Goal: Task Accomplishment & Management: Complete application form

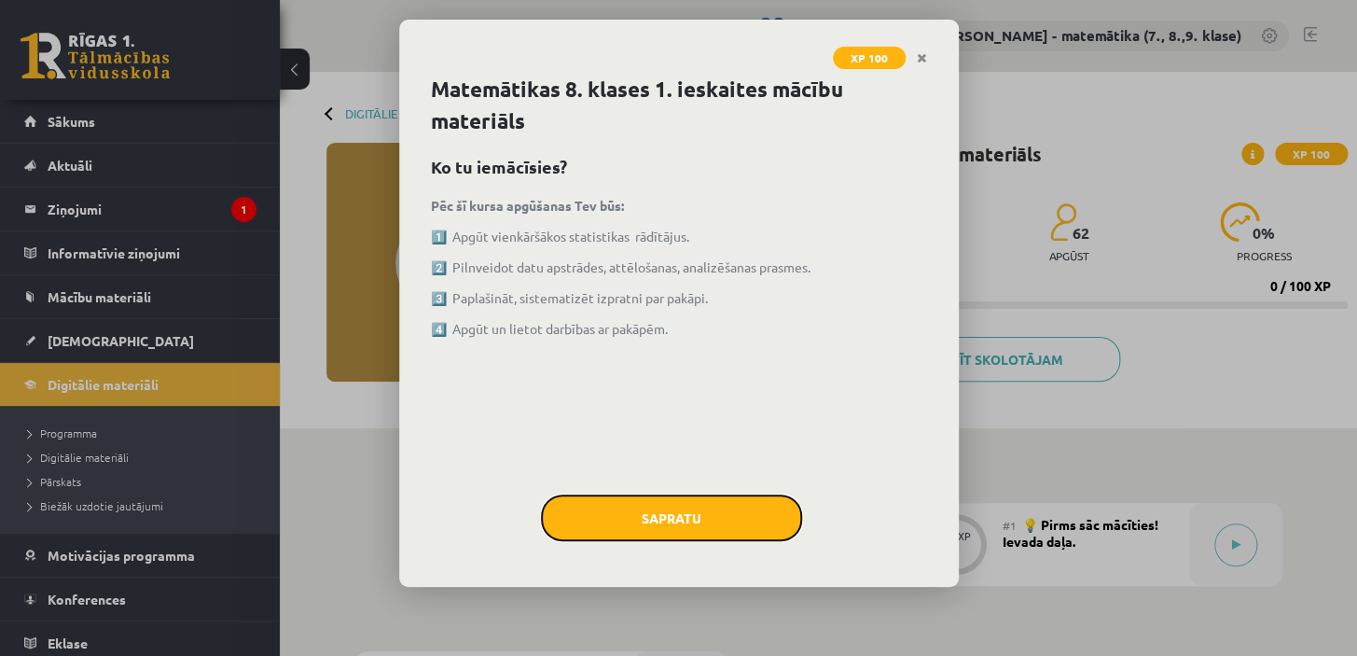
click at [712, 510] on button "Sapratu" at bounding box center [671, 517] width 261 height 47
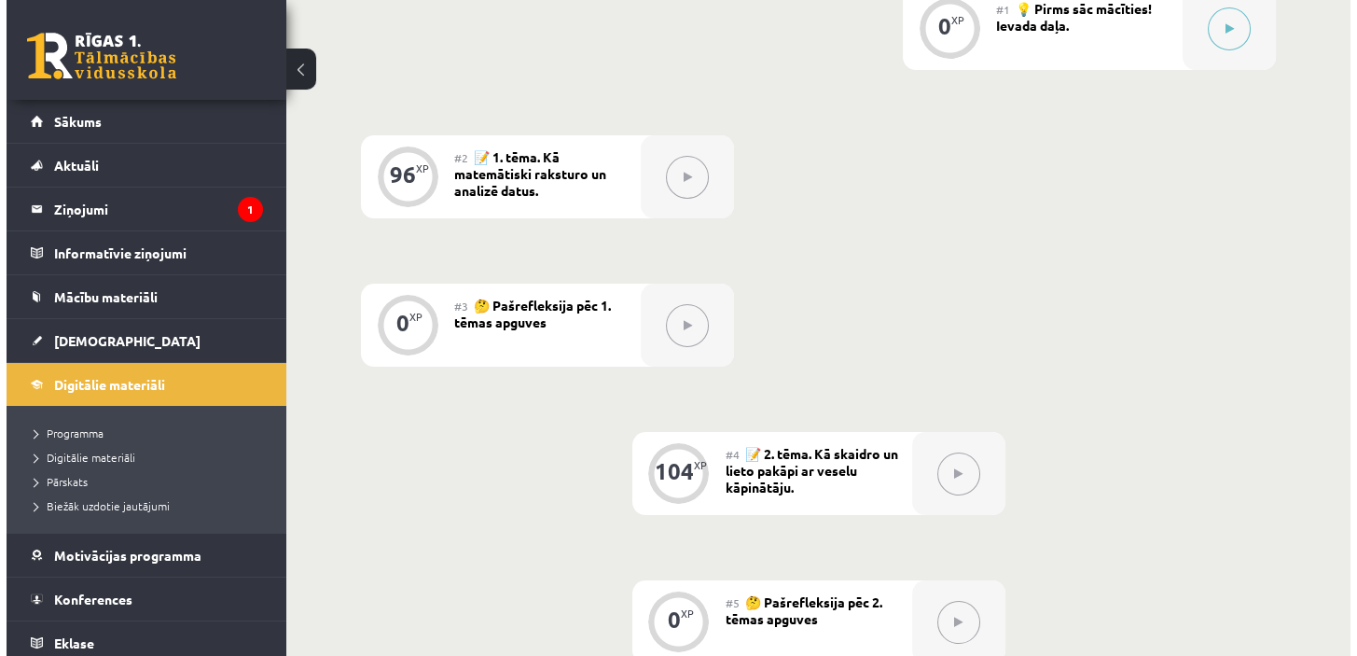
scroll to position [254, 0]
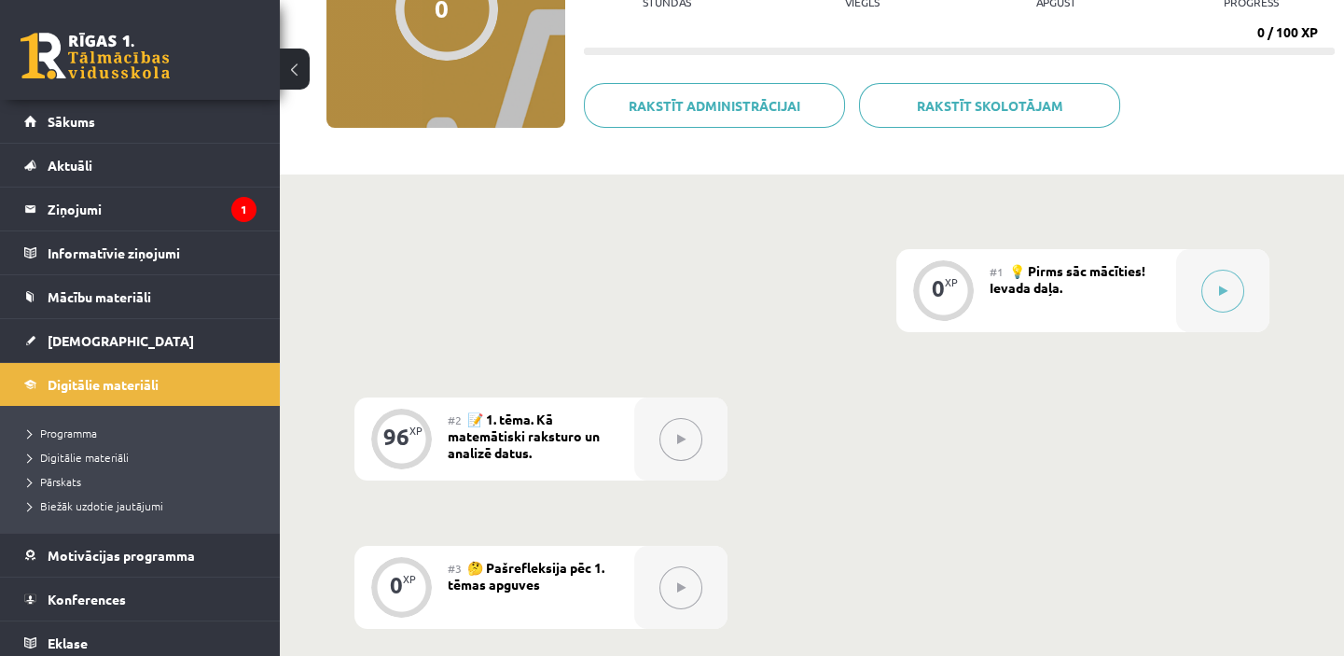
click at [1219, 289] on icon at bounding box center [1223, 290] width 8 height 11
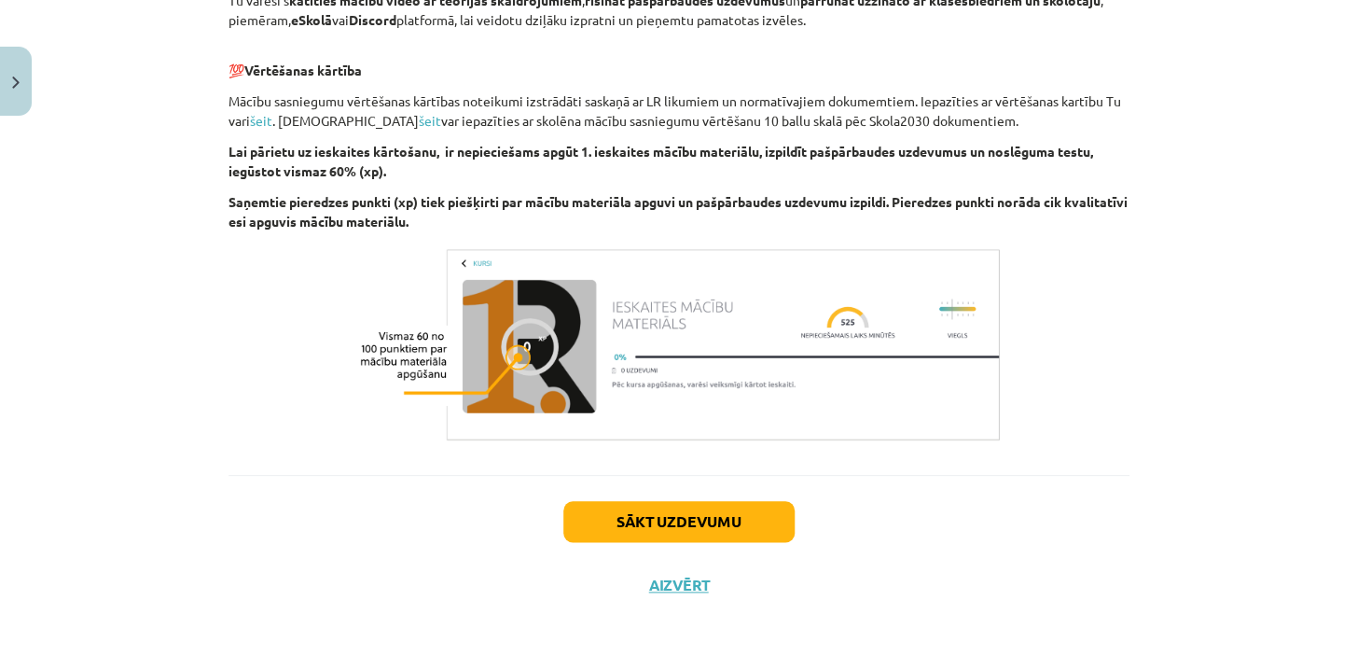
scroll to position [623, 0]
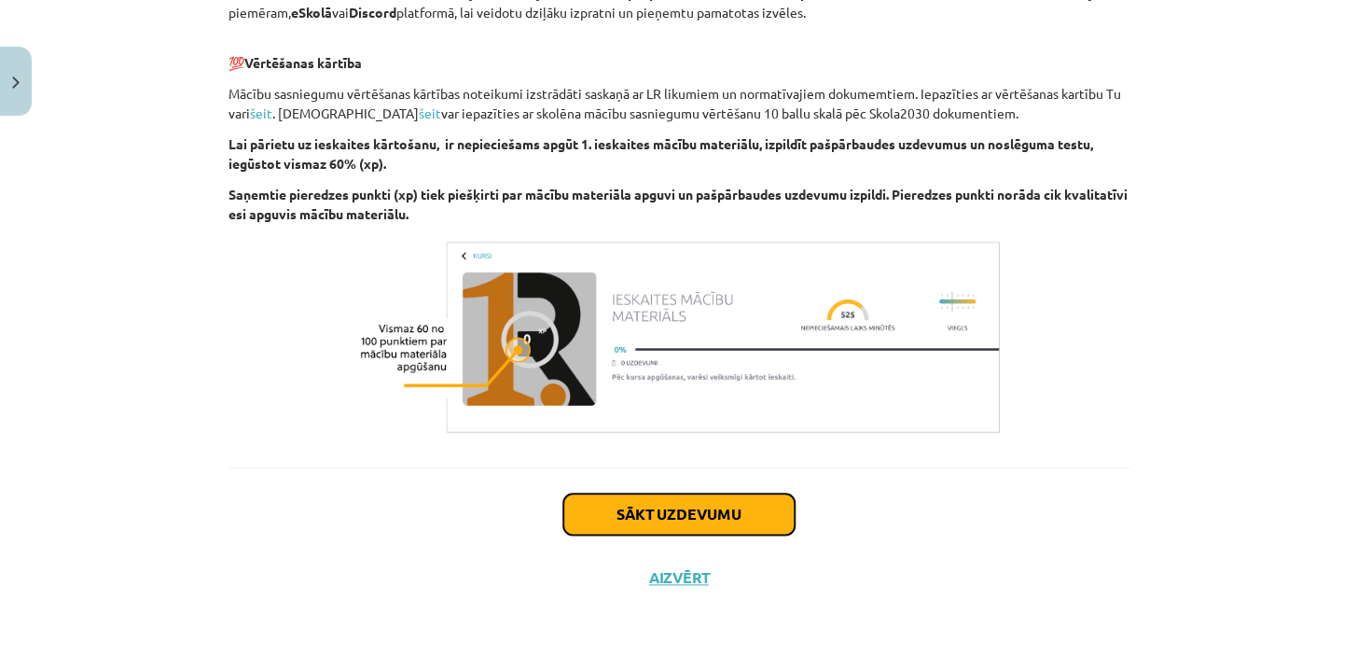
click at [730, 514] on button "Sākt uzdevumu" at bounding box center [678, 514] width 231 height 41
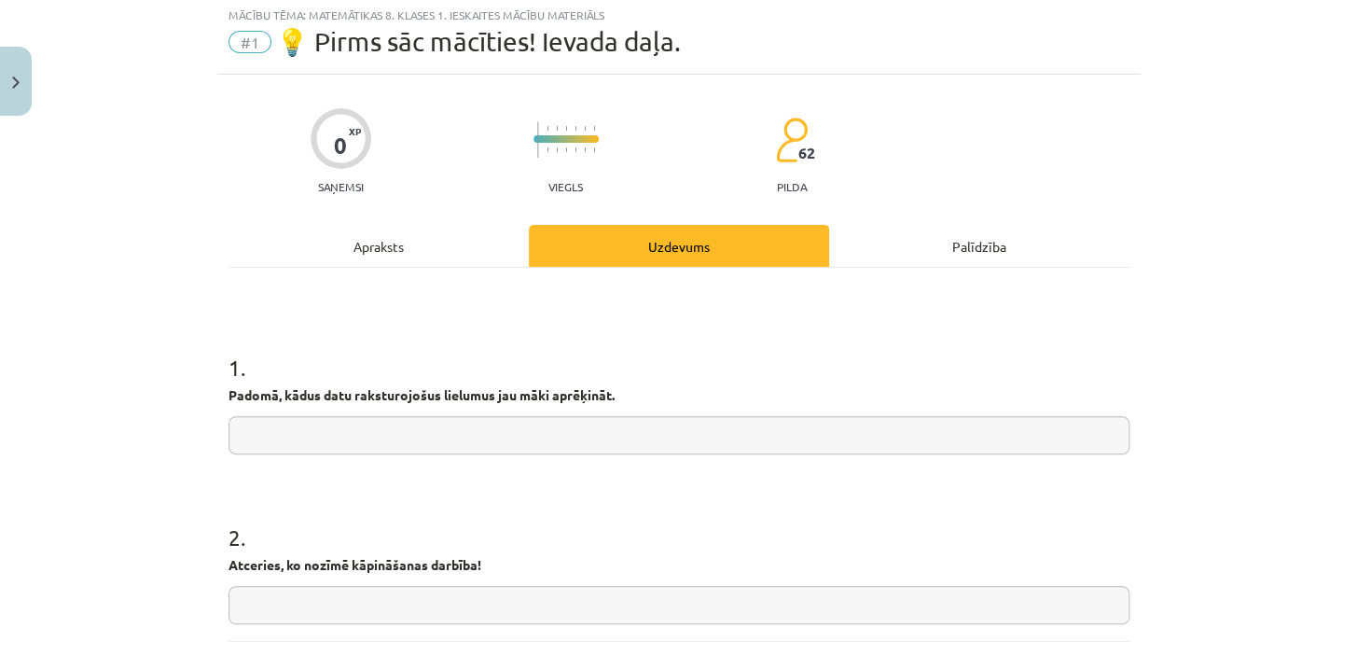
scroll to position [47, 0]
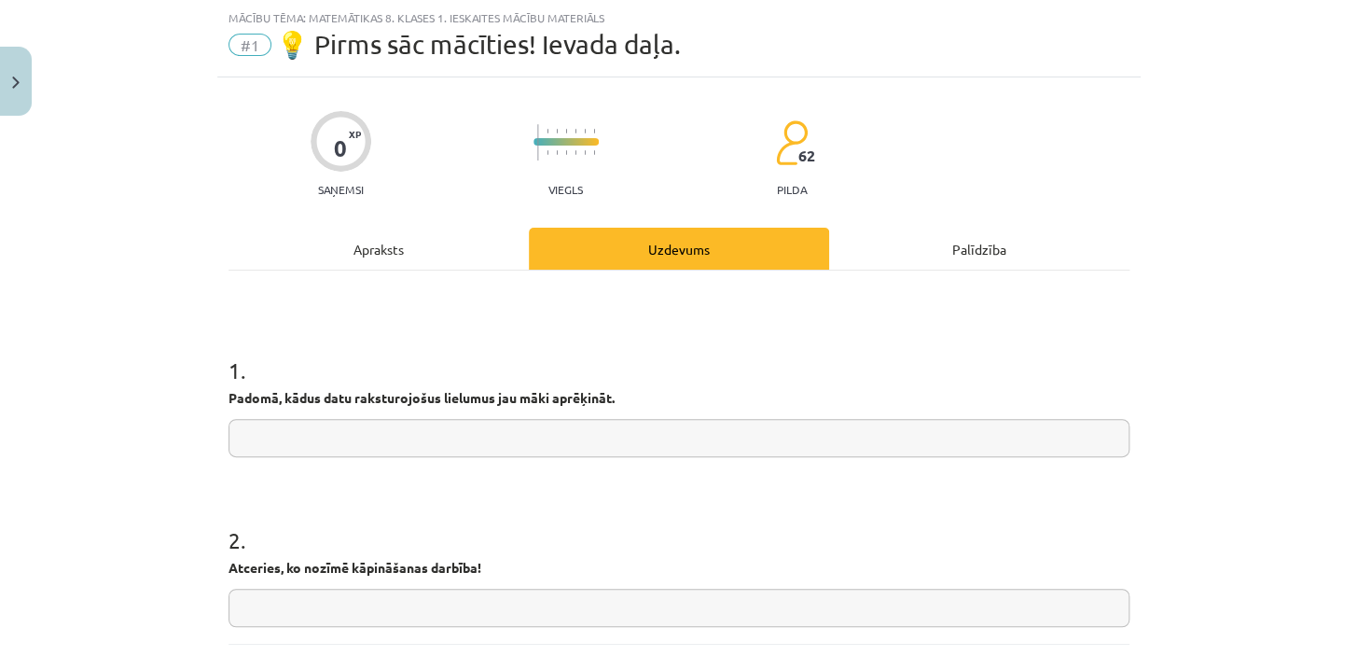
click at [630, 442] on input "text" at bounding box center [679, 438] width 901 height 38
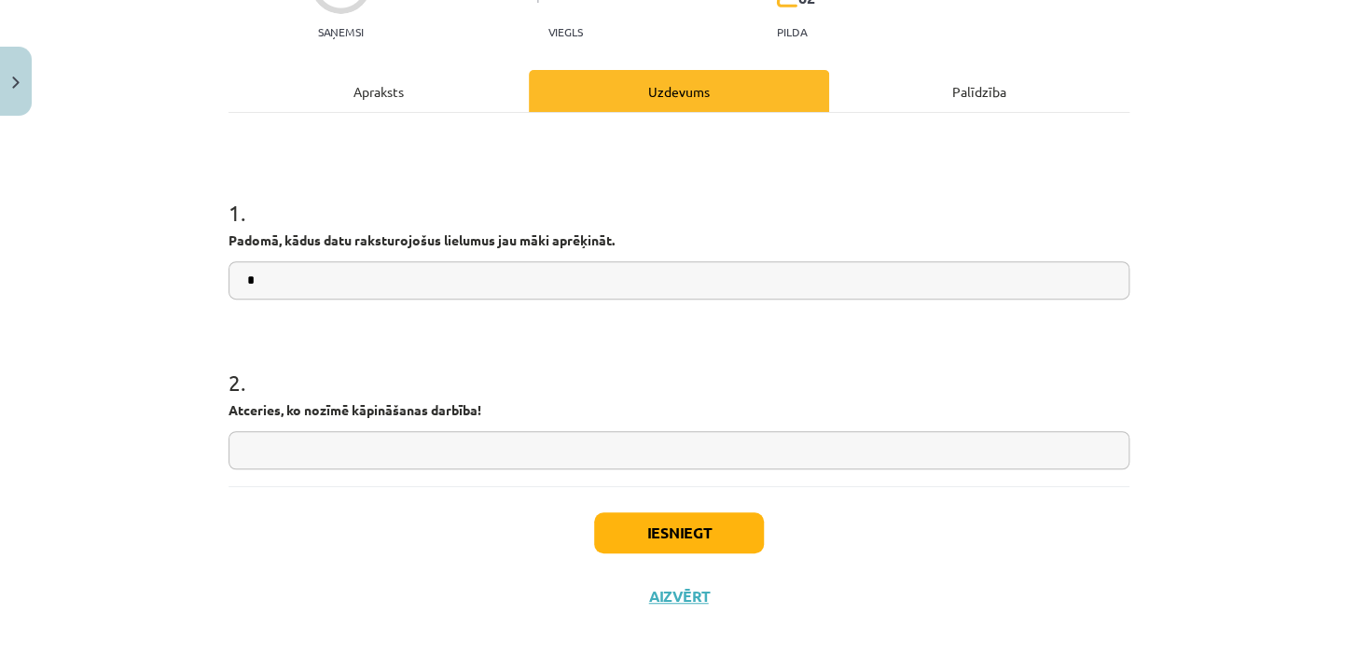
scroll to position [223, 0]
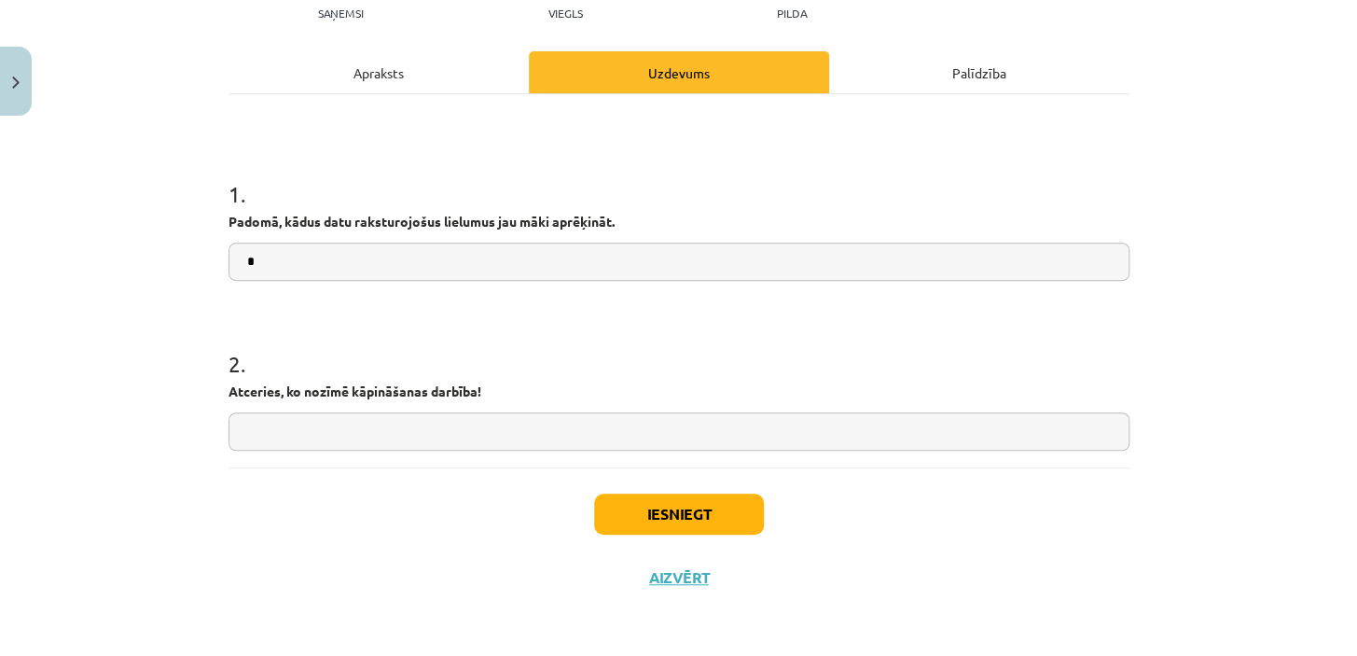
type input "*"
click at [520, 425] on input "text" at bounding box center [679, 431] width 901 height 38
type input "*"
click at [681, 518] on button "Iesniegt" at bounding box center [679, 514] width 170 height 41
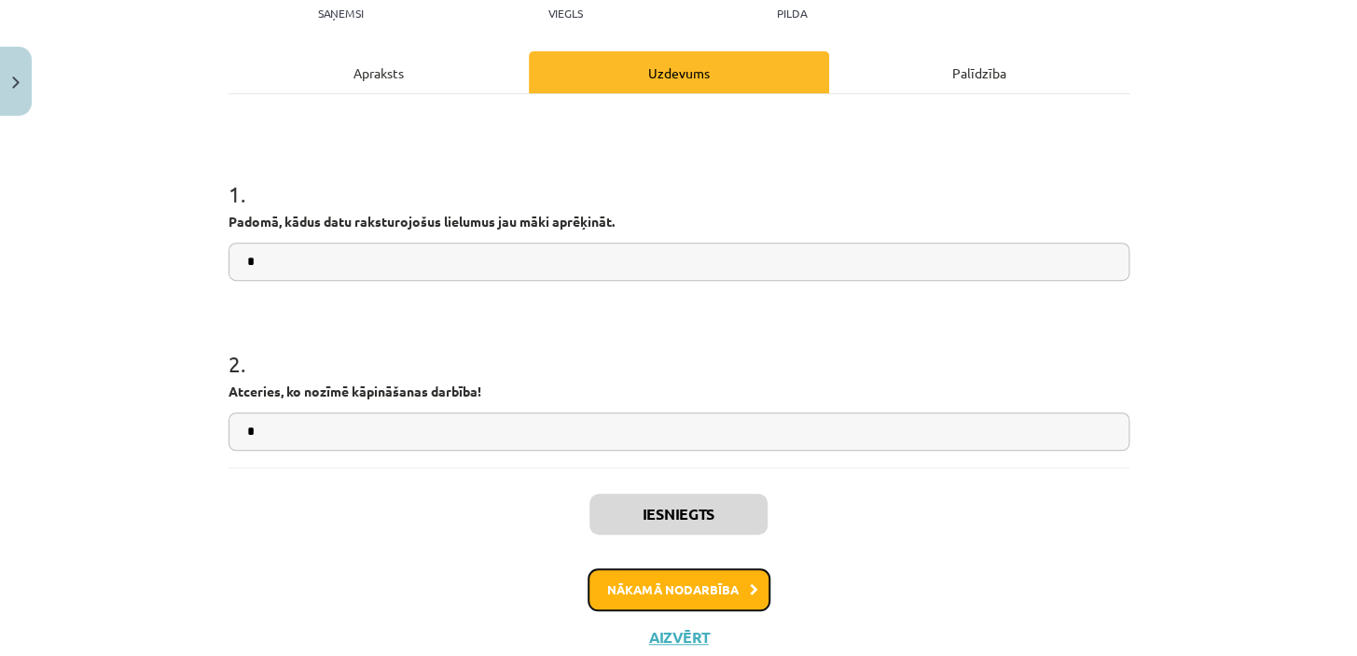
click at [723, 582] on button "Nākamā nodarbība" at bounding box center [679, 589] width 183 height 43
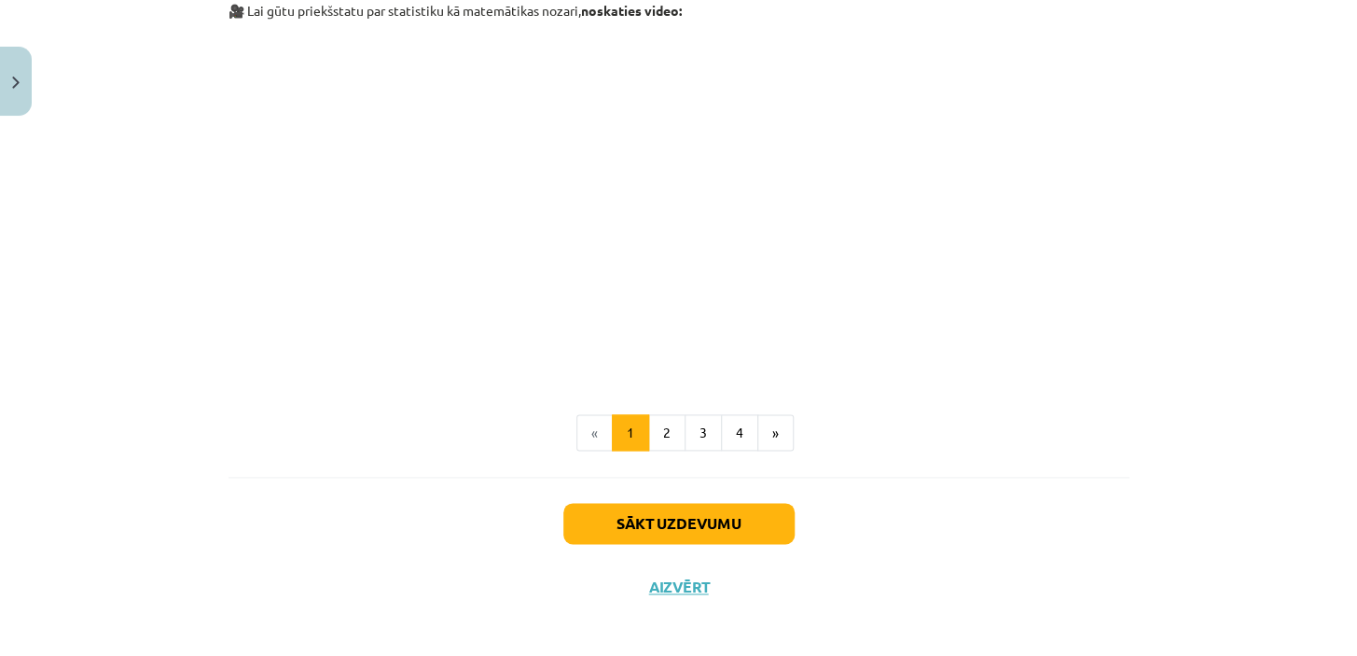
scroll to position [799, 0]
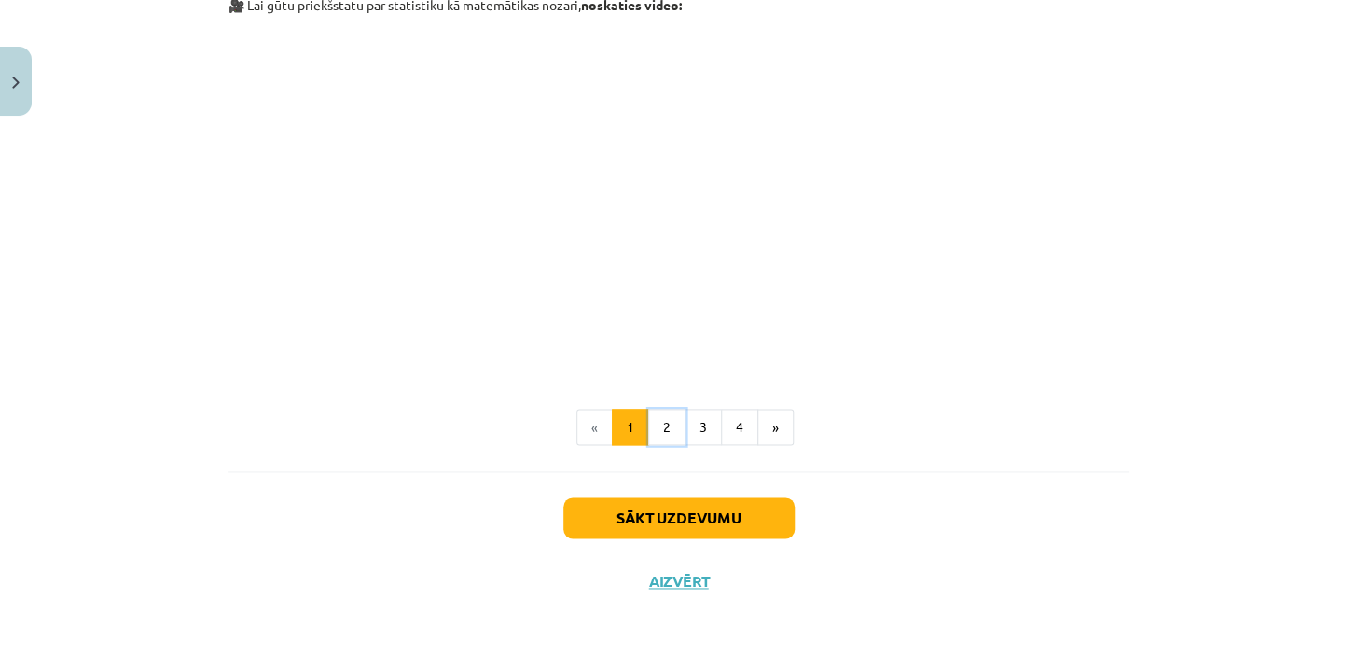
click at [653, 424] on button "2" at bounding box center [666, 427] width 37 height 37
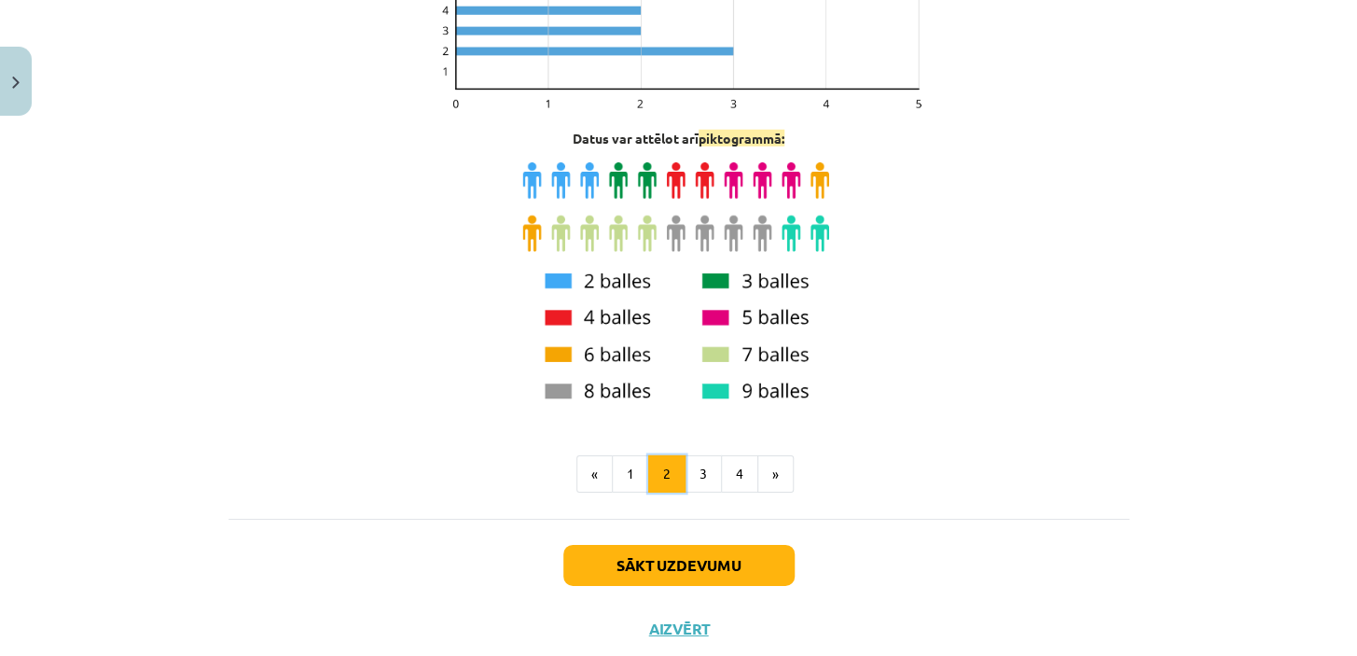
scroll to position [2254, 0]
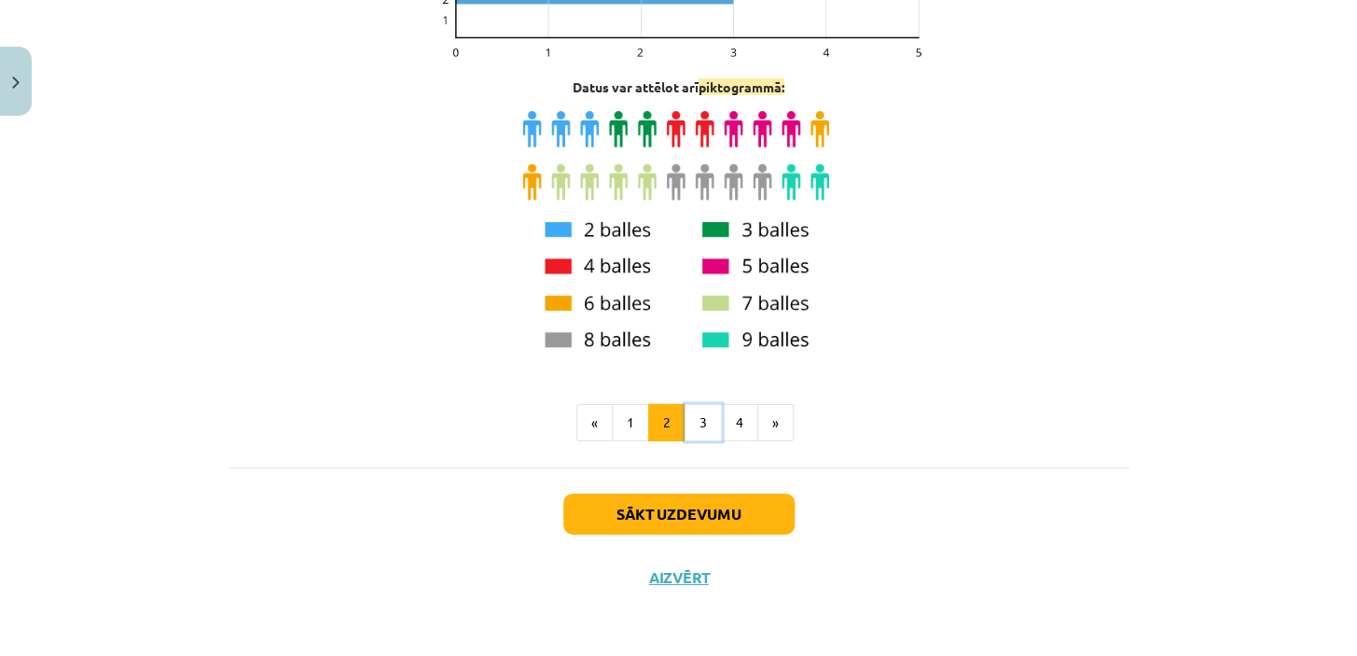
click at [699, 419] on button "3" at bounding box center [703, 422] width 37 height 37
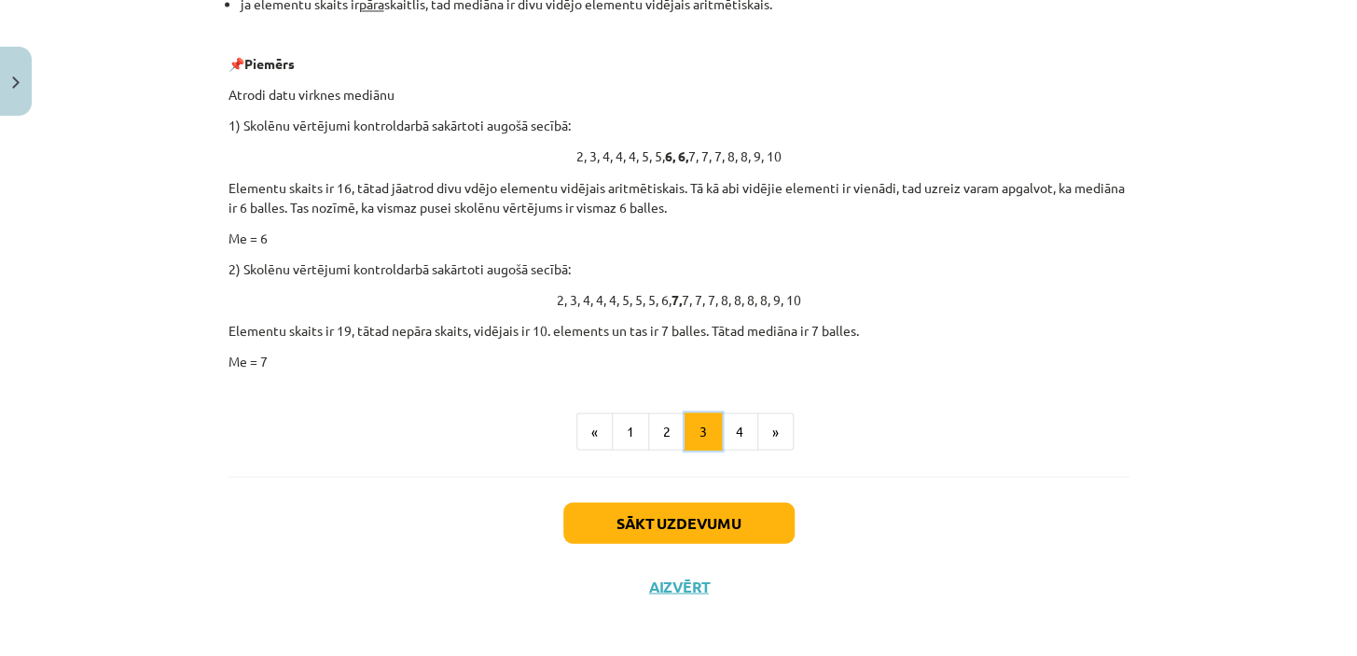
scroll to position [1330, 0]
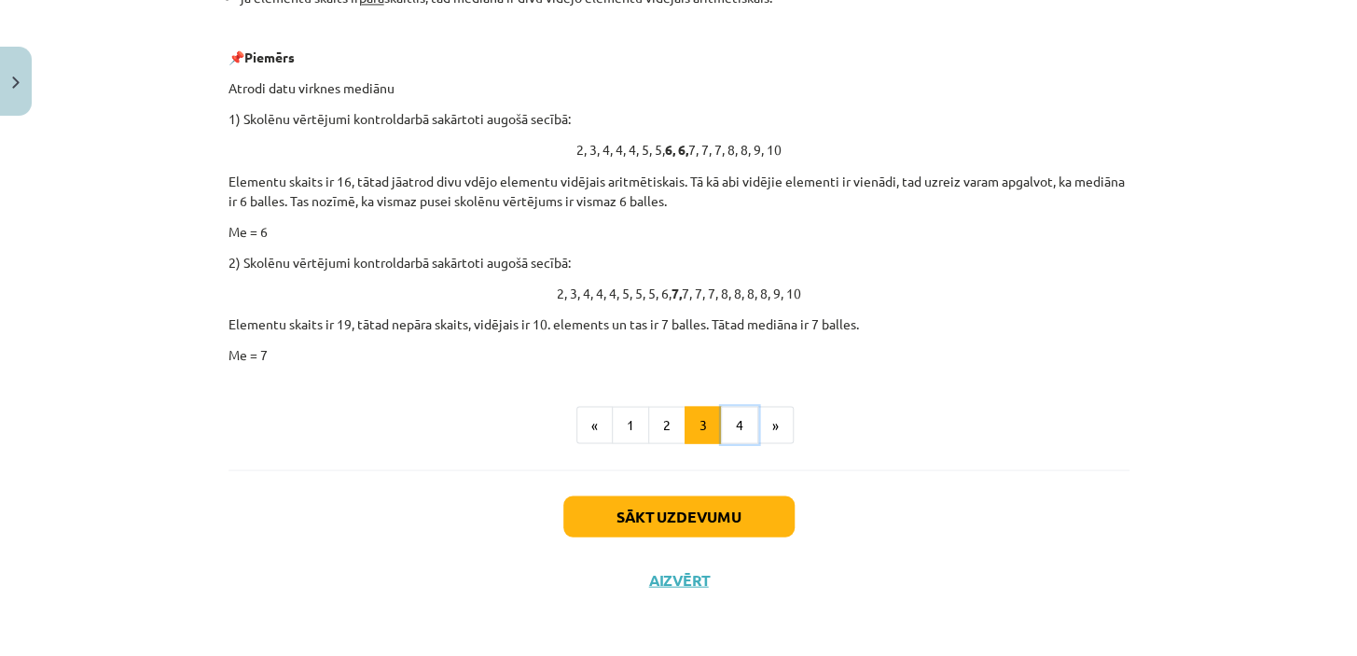
click at [729, 420] on button "4" at bounding box center [739, 424] width 37 height 37
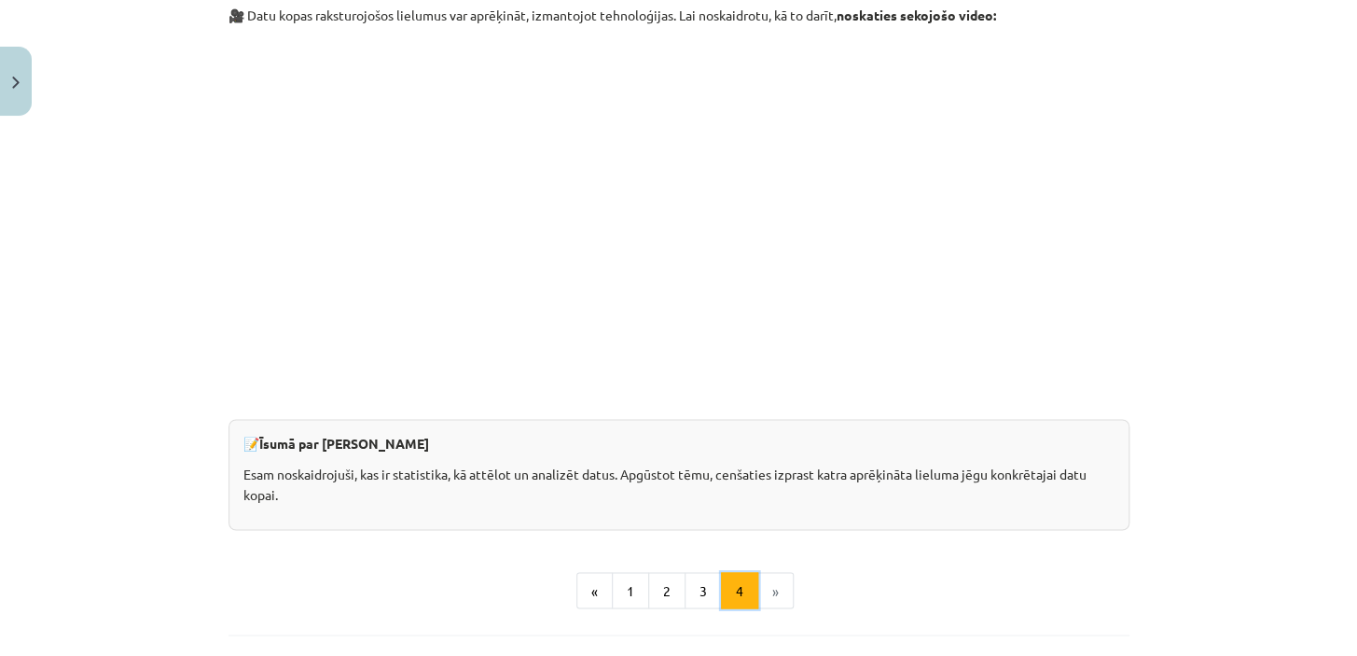
scroll to position [1176, 0]
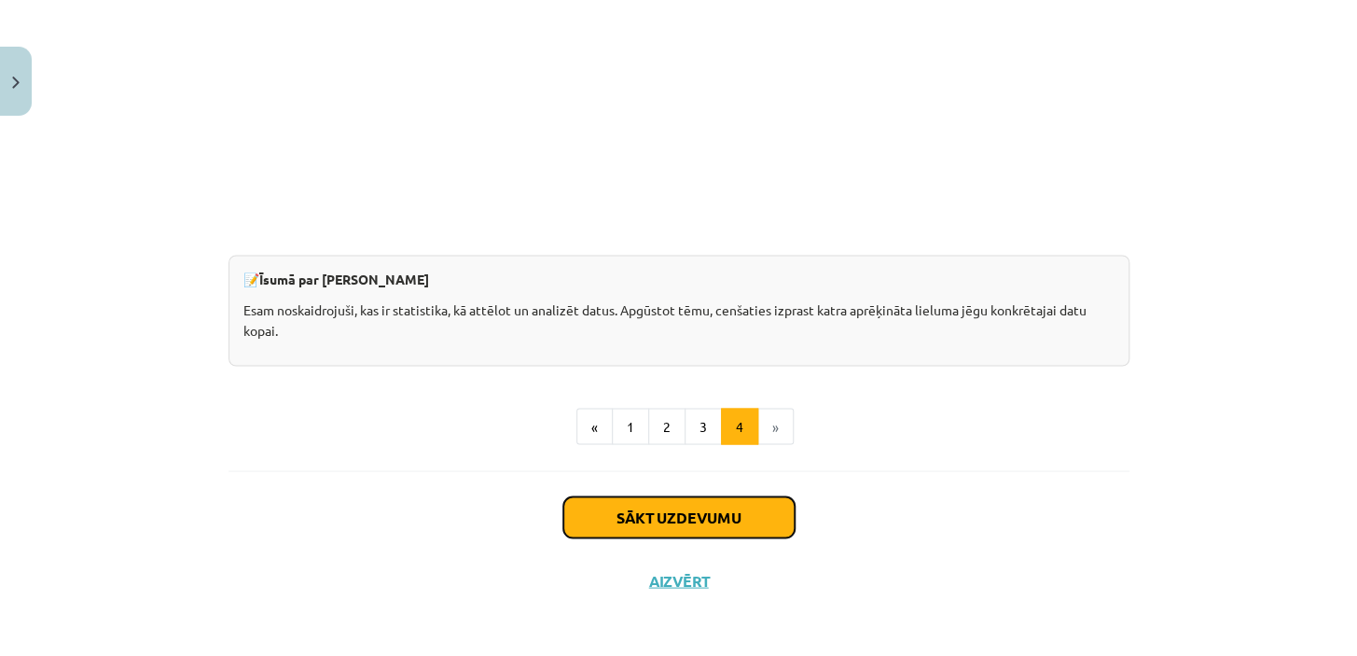
click at [683, 508] on button "Sākt uzdevumu" at bounding box center [678, 516] width 231 height 41
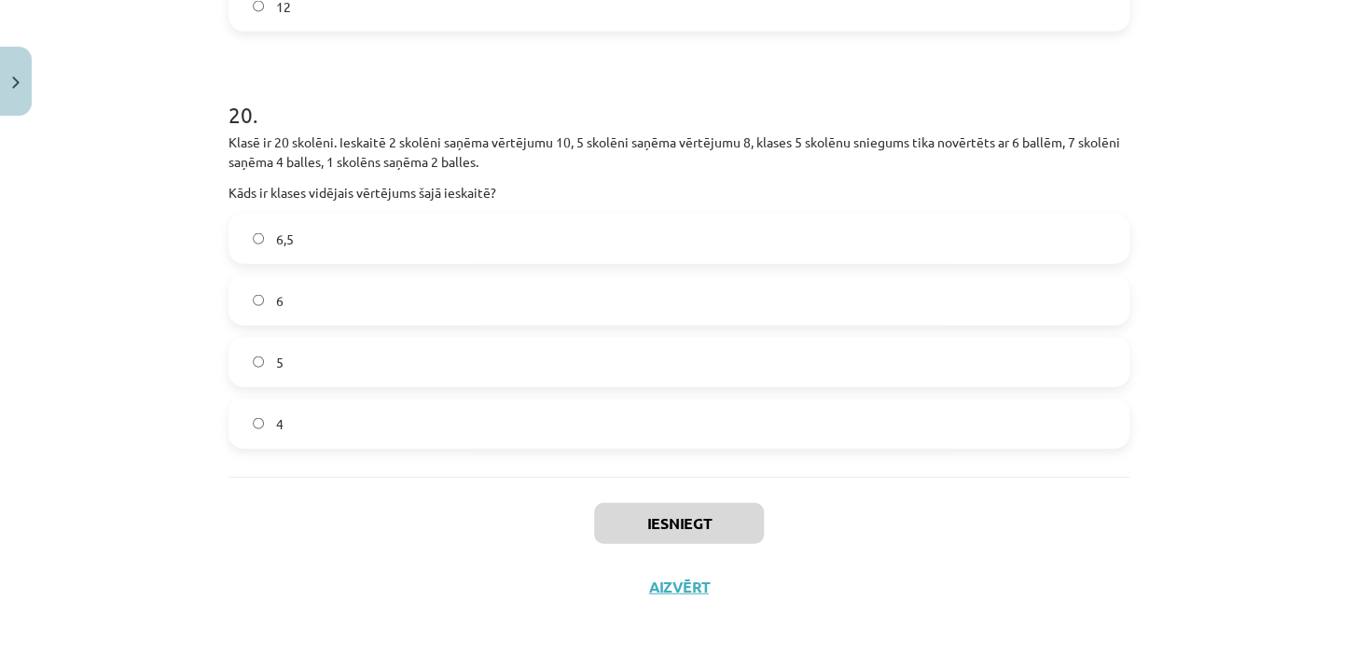
scroll to position [7622, 0]
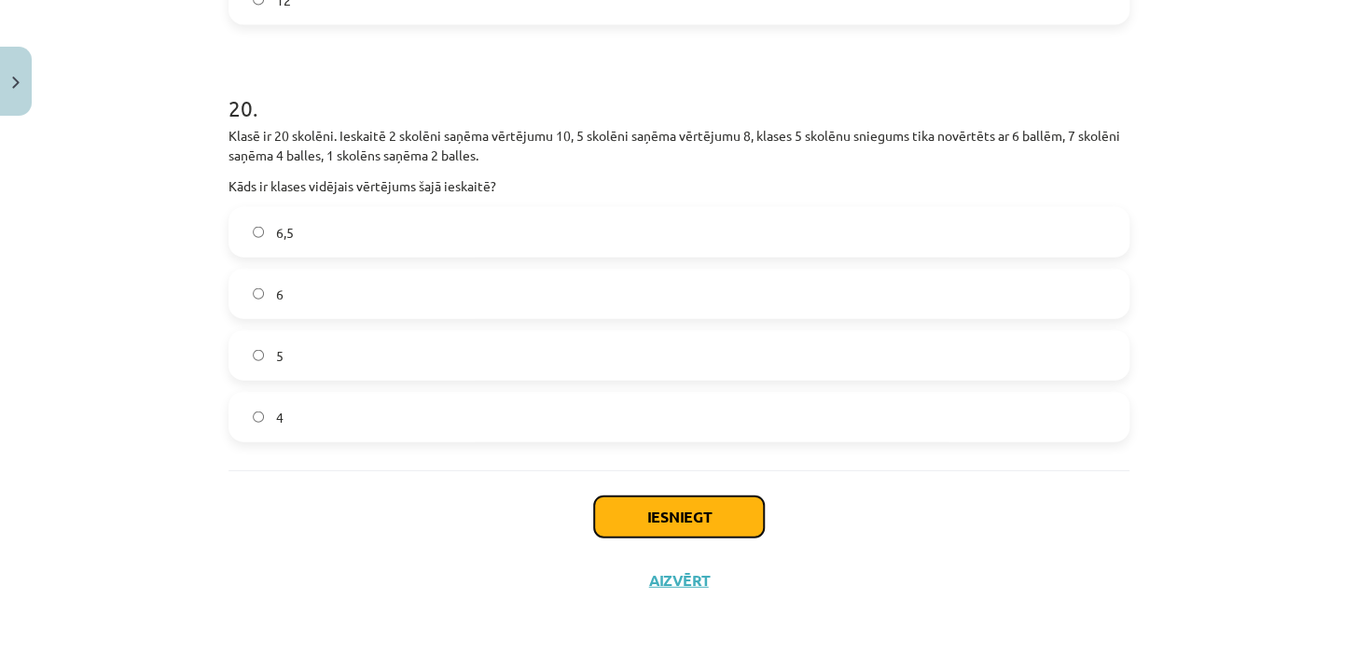
click at [652, 503] on button "Iesniegt" at bounding box center [679, 516] width 170 height 41
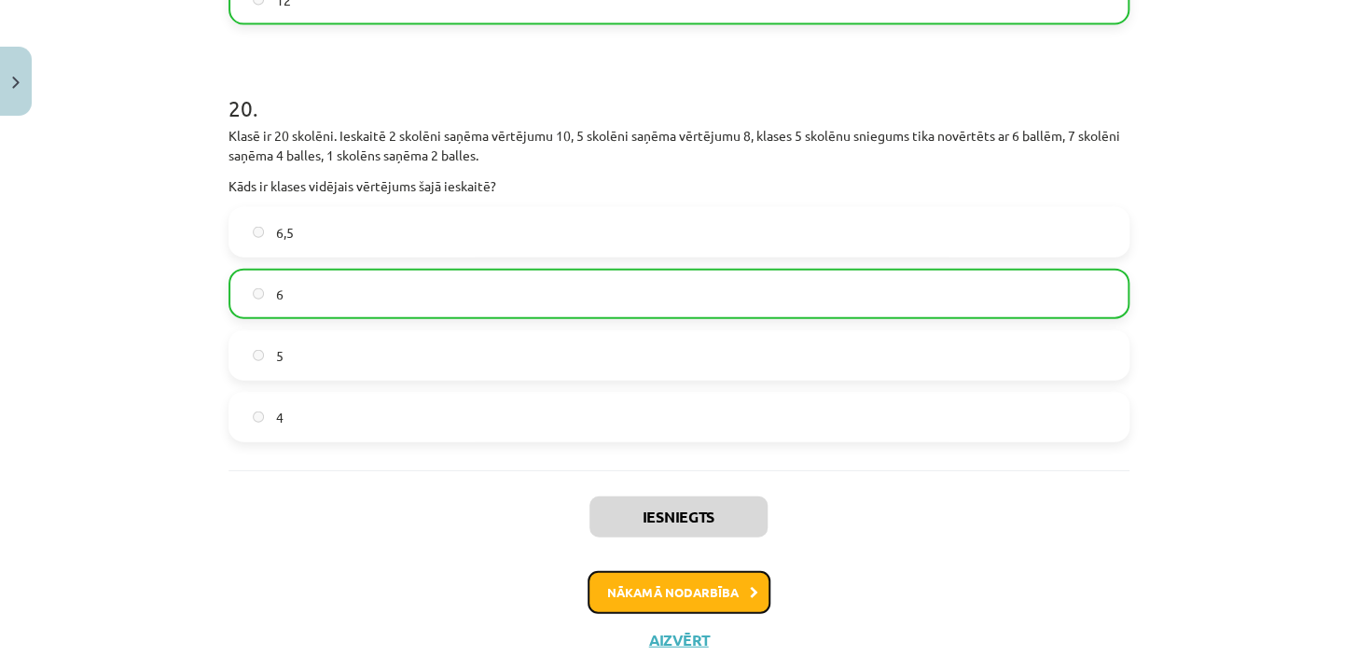
click at [674, 583] on button "Nākamā nodarbība" at bounding box center [679, 592] width 183 height 43
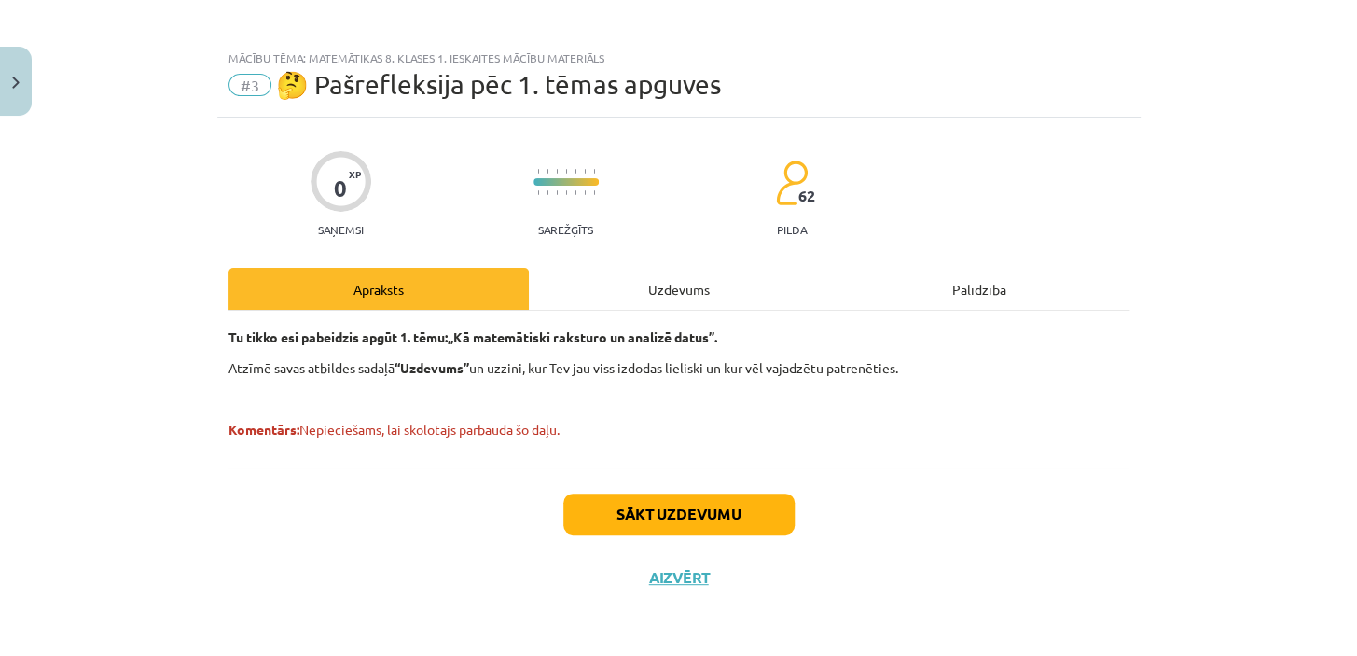
scroll to position [7, 0]
click at [622, 507] on button "Sākt uzdevumu" at bounding box center [678, 514] width 231 height 41
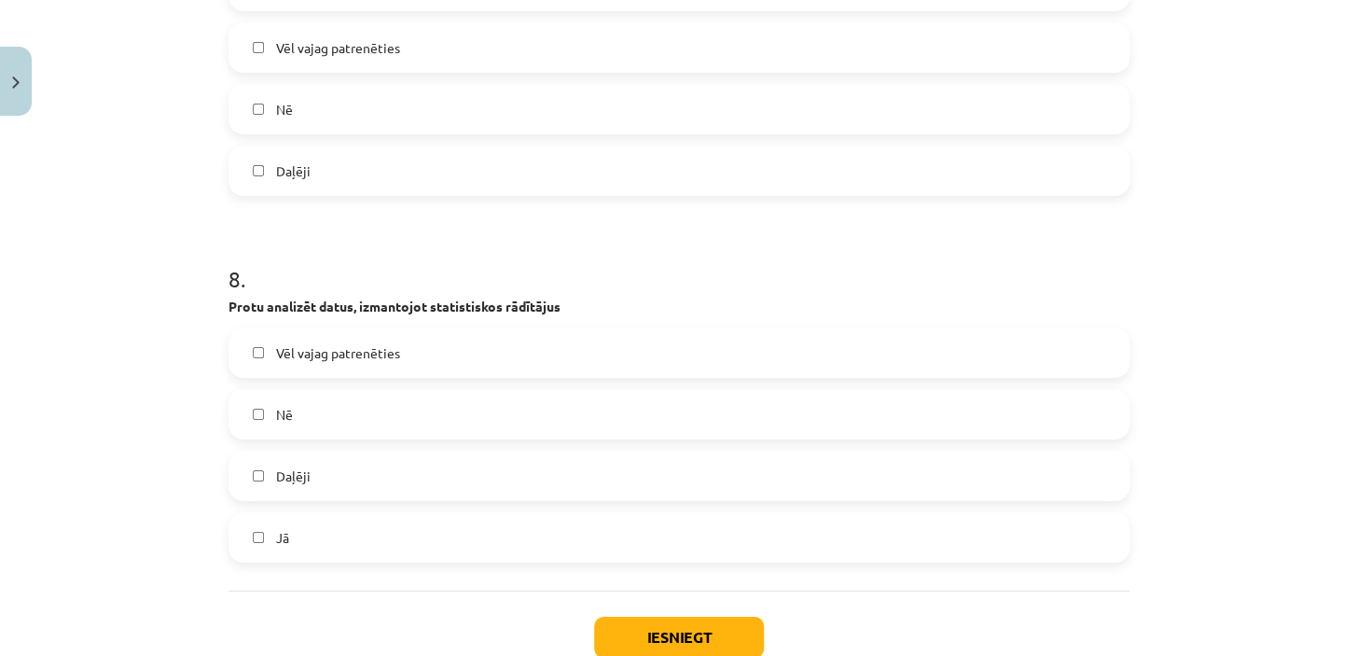
scroll to position [2827, 0]
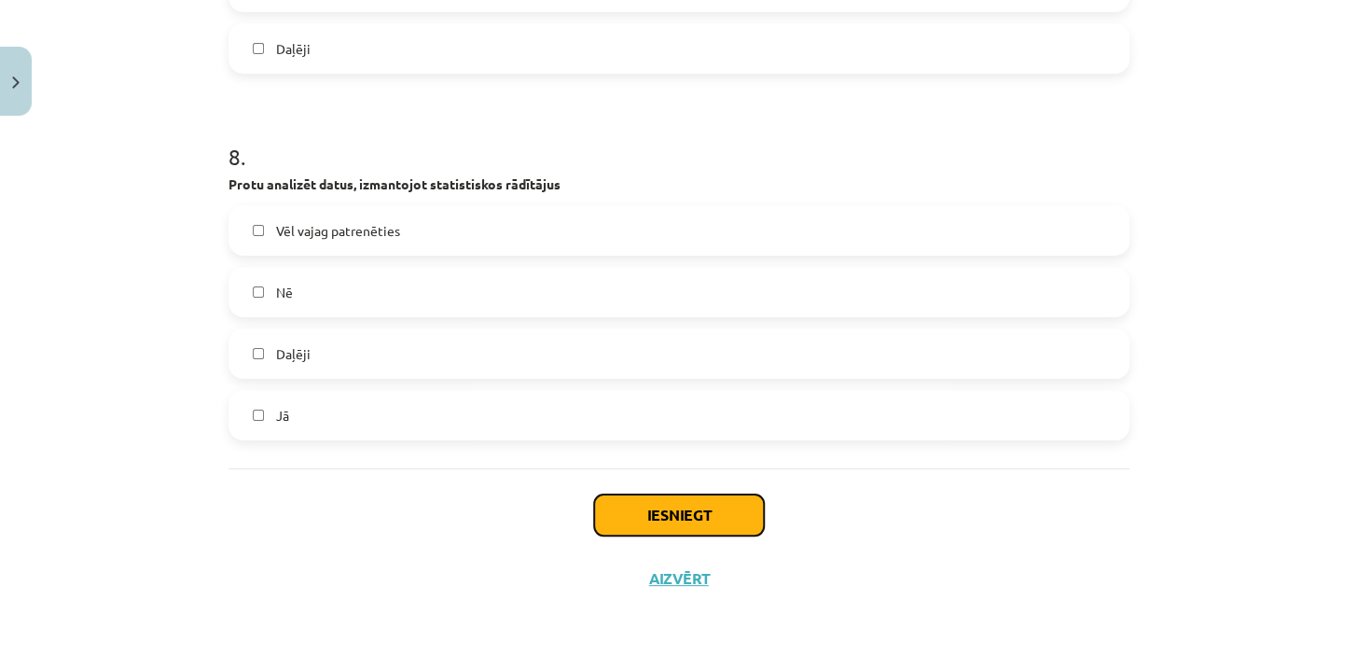
click at [661, 513] on button "Iesniegt" at bounding box center [679, 514] width 170 height 41
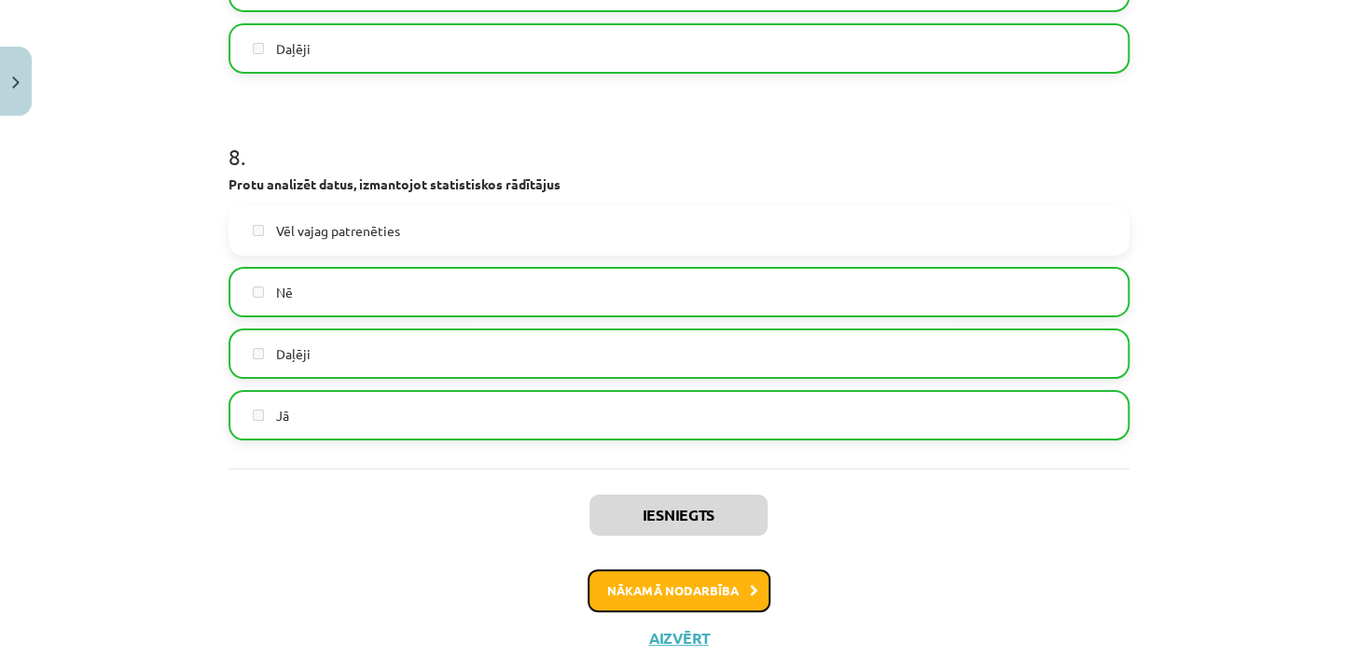
click at [675, 590] on button "Nākamā nodarbība" at bounding box center [679, 590] width 183 height 43
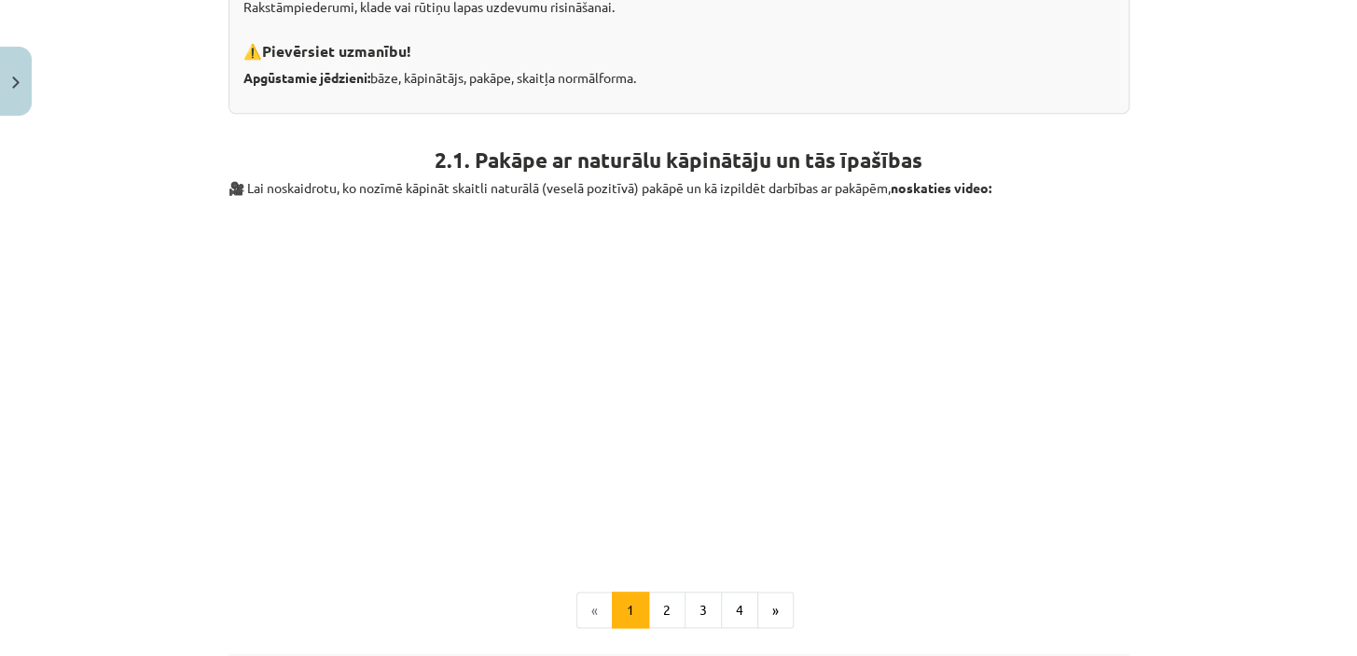
scroll to position [737, 0]
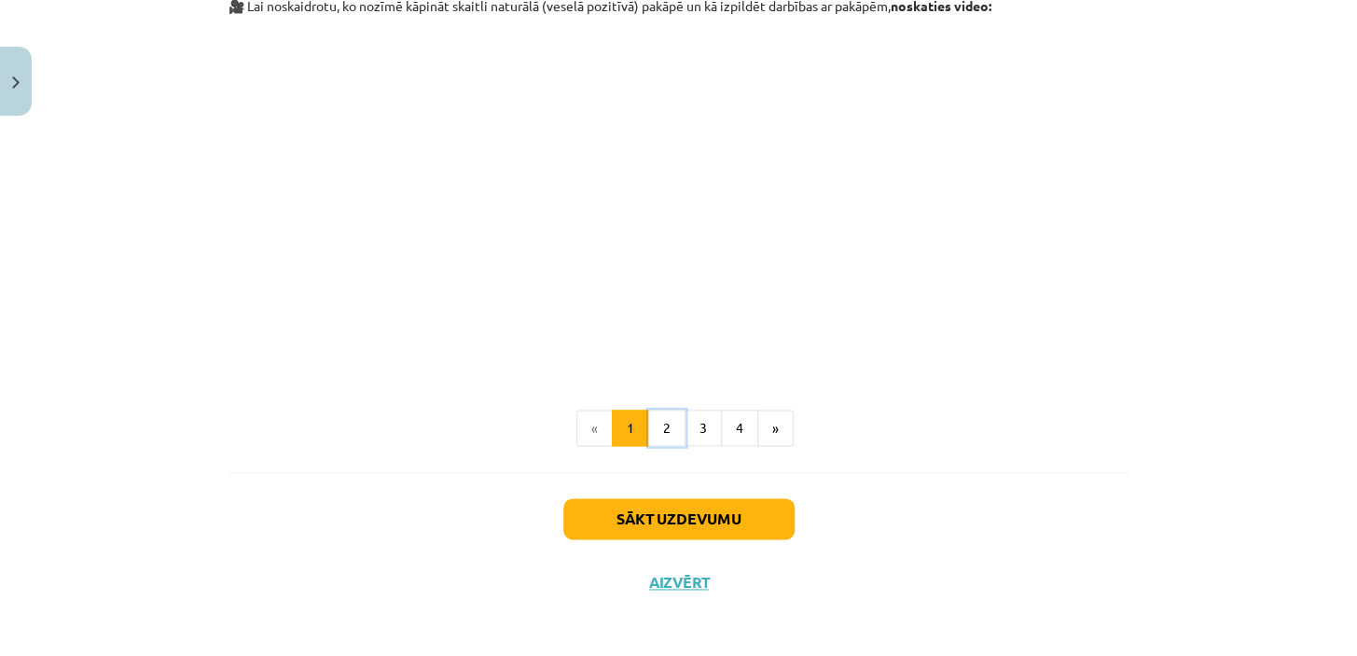
click at [662, 424] on button "2" at bounding box center [666, 428] width 37 height 37
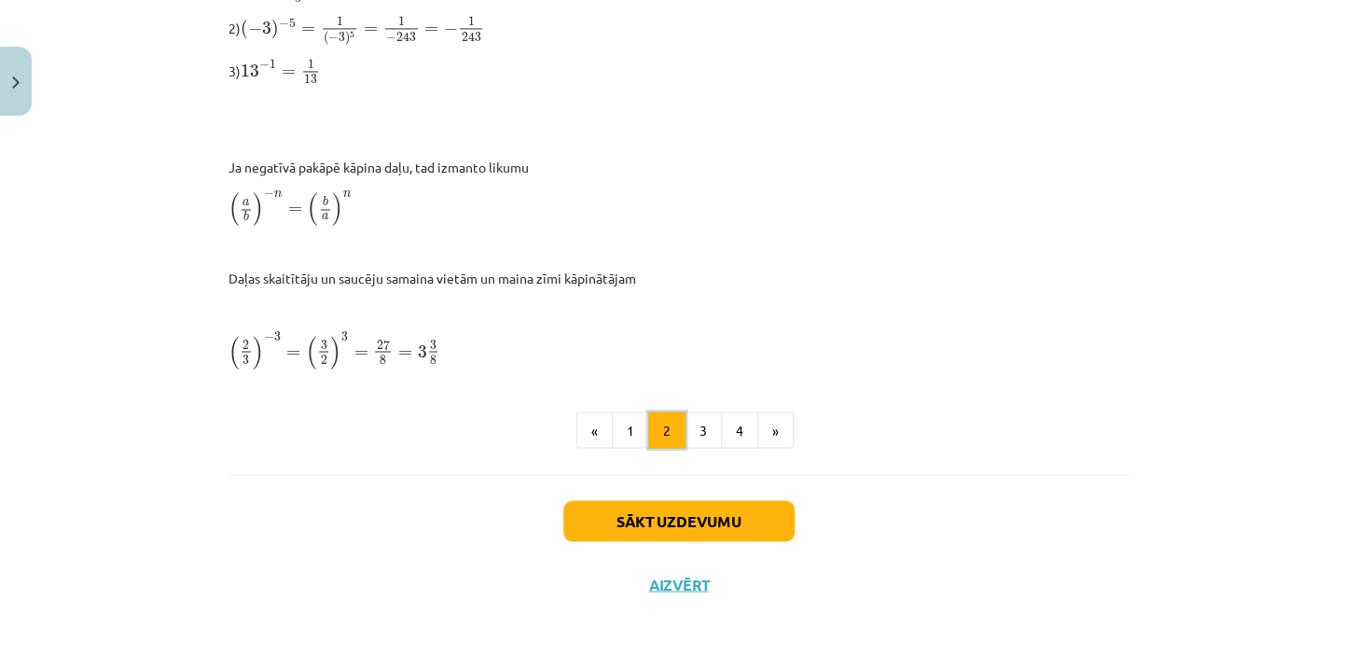
scroll to position [1190, 0]
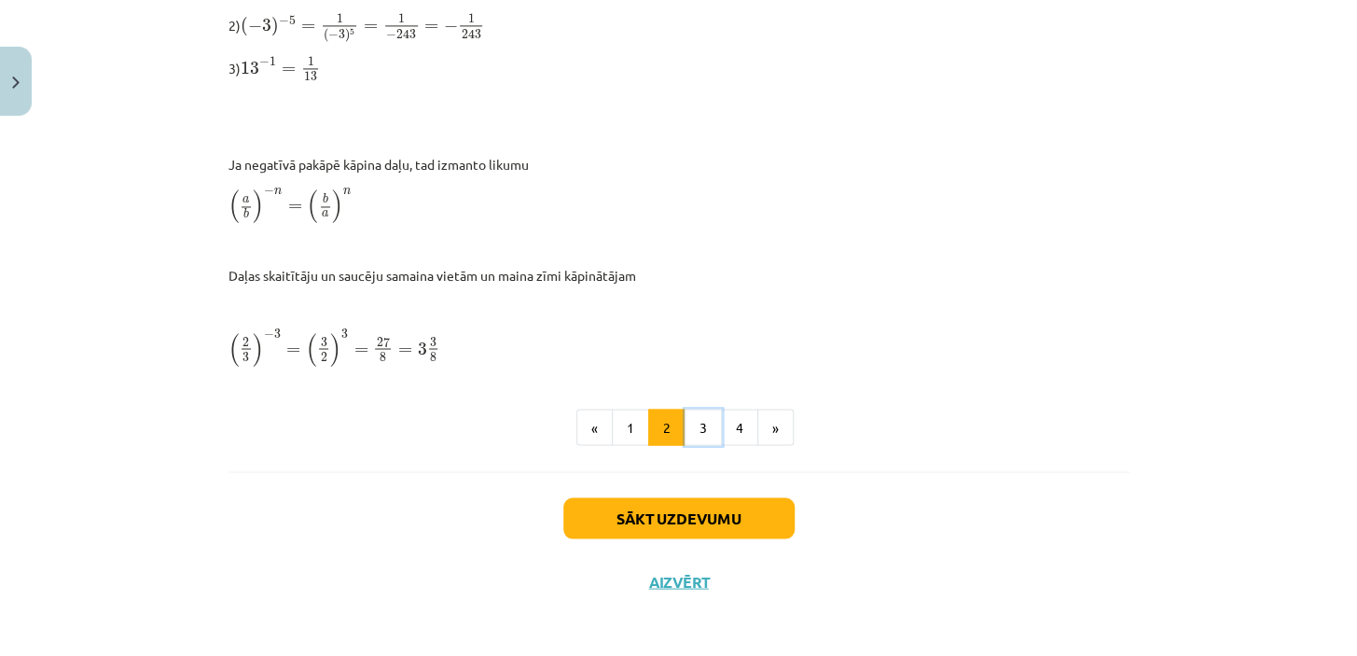
click at [697, 426] on button "3" at bounding box center [703, 427] width 37 height 37
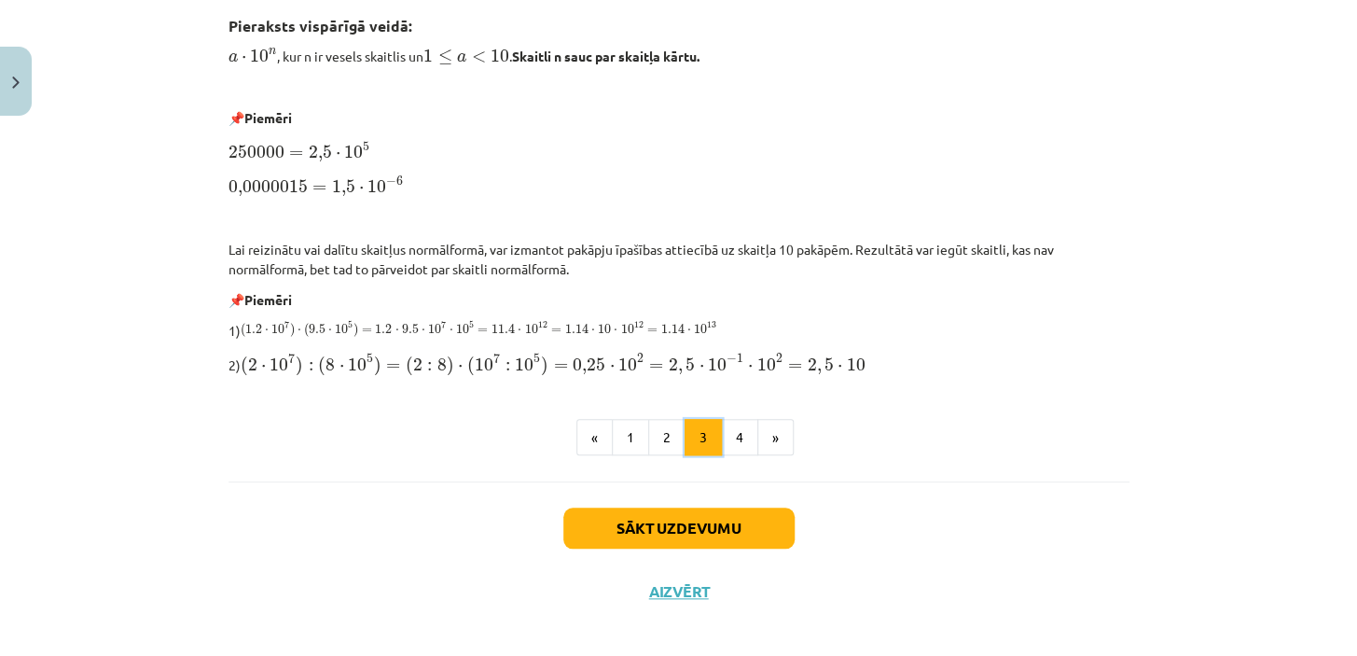
scroll to position [513, 0]
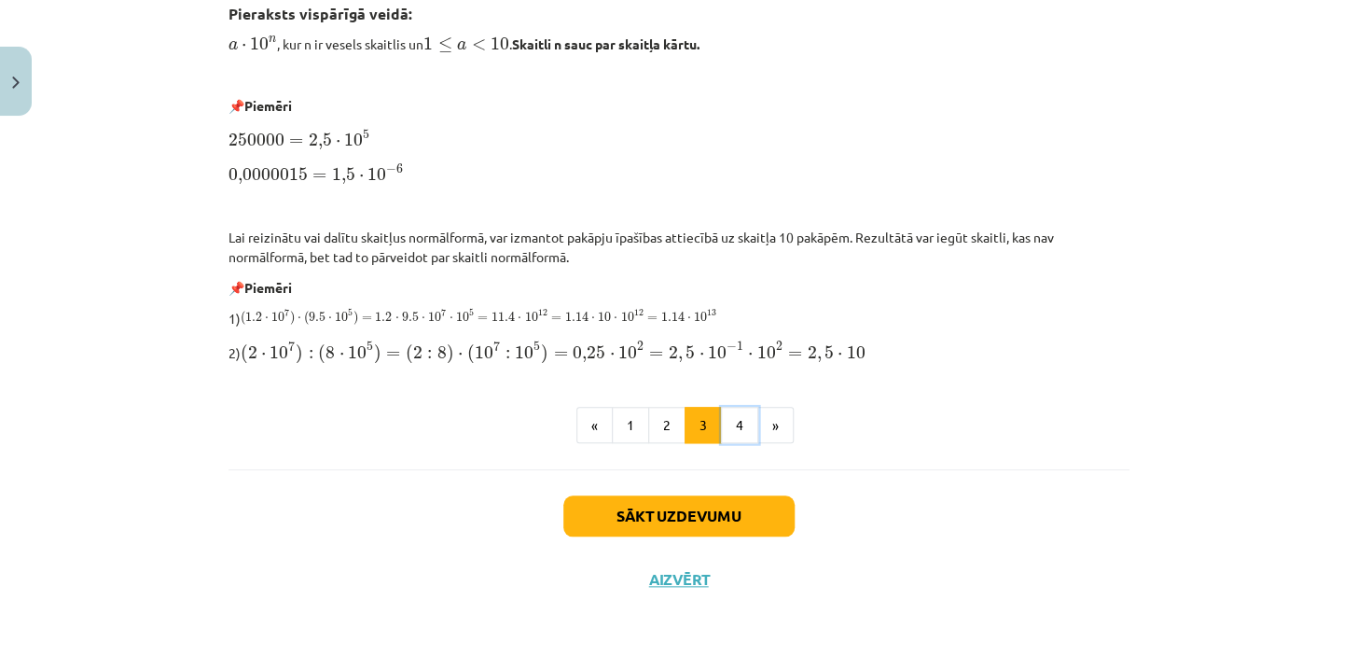
click at [726, 419] on button "4" at bounding box center [739, 425] width 37 height 37
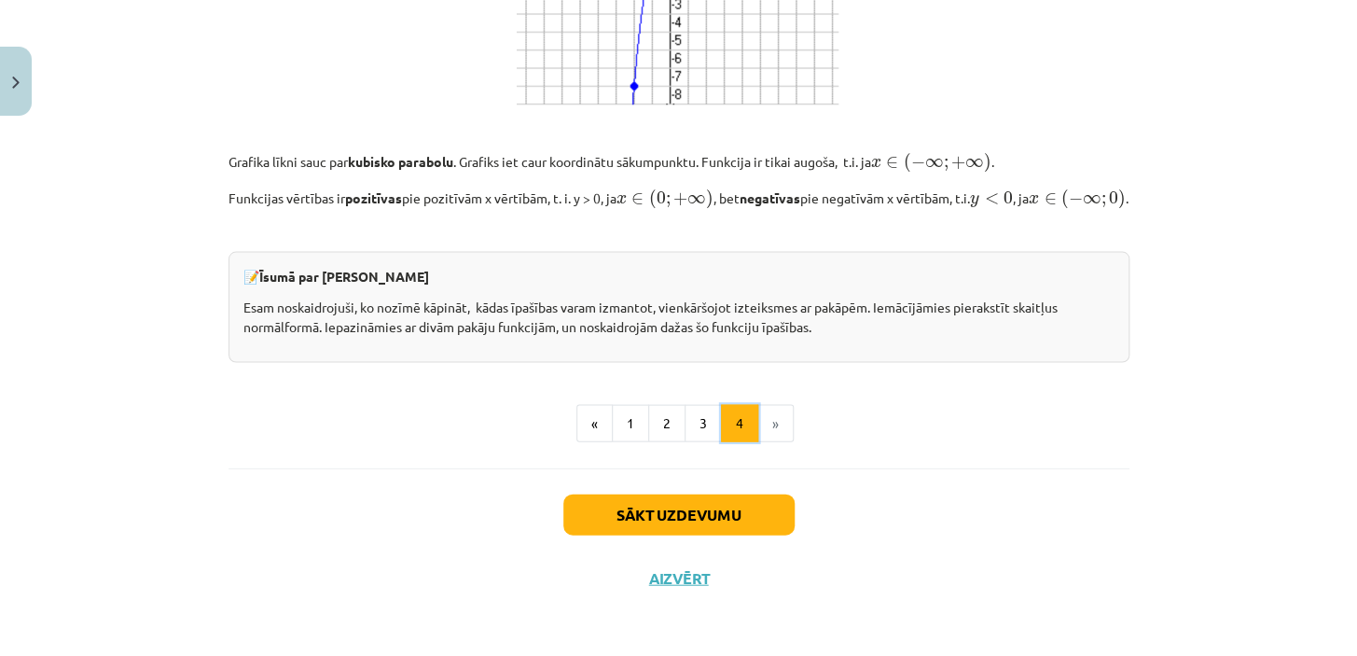
scroll to position [1474, 0]
click at [689, 521] on button "Sākt uzdevumu" at bounding box center [678, 514] width 231 height 41
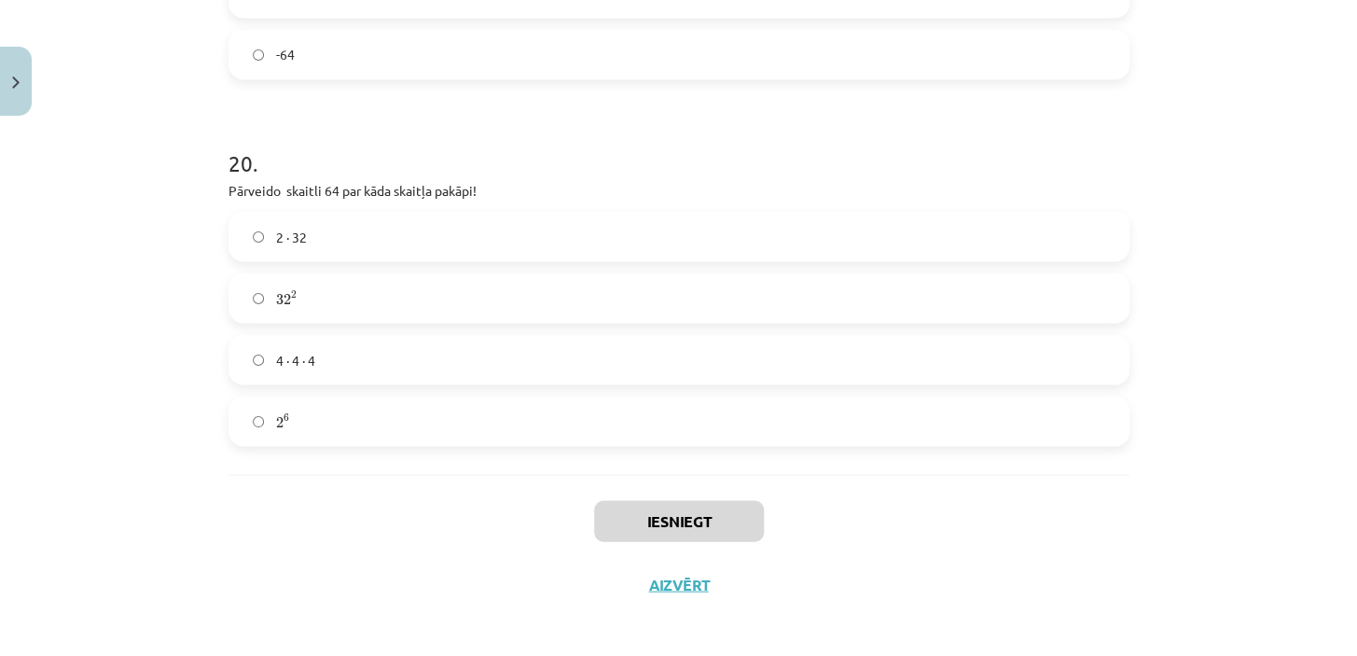
scroll to position [7326, 0]
click at [690, 518] on button "Iesniegt" at bounding box center [679, 519] width 170 height 41
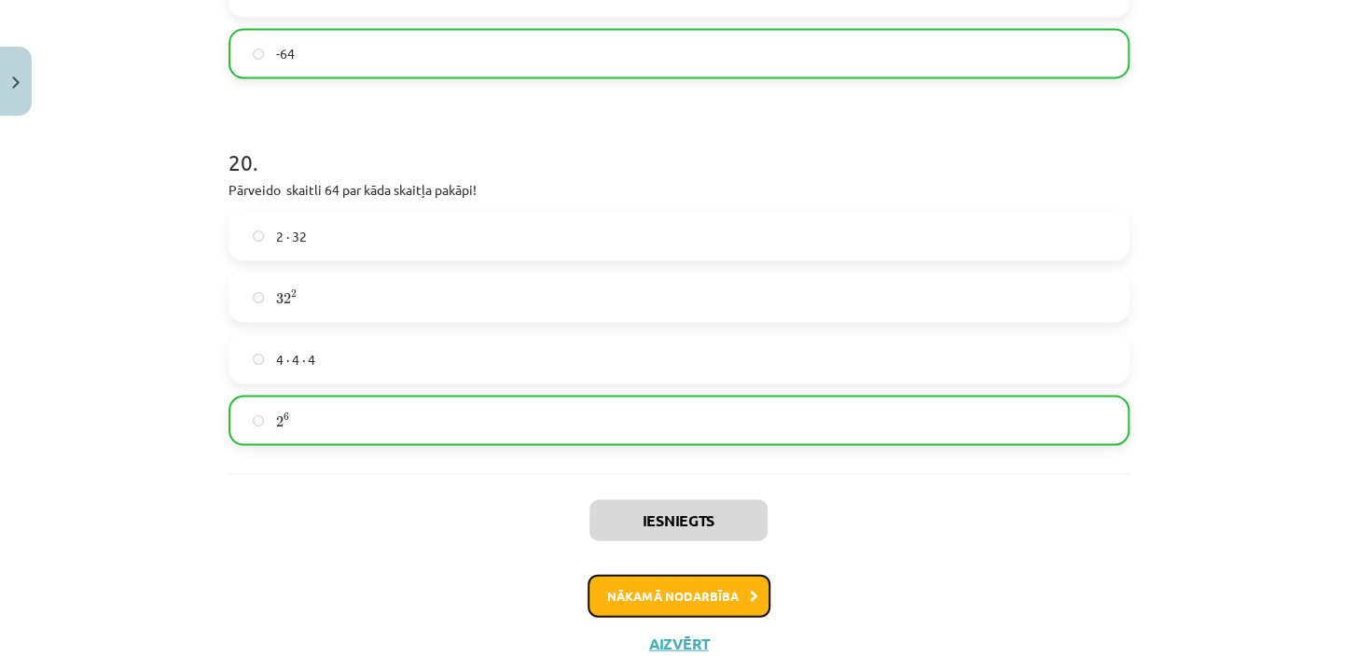
click at [681, 587] on button "Nākamā nodarbība" at bounding box center [679, 595] width 183 height 43
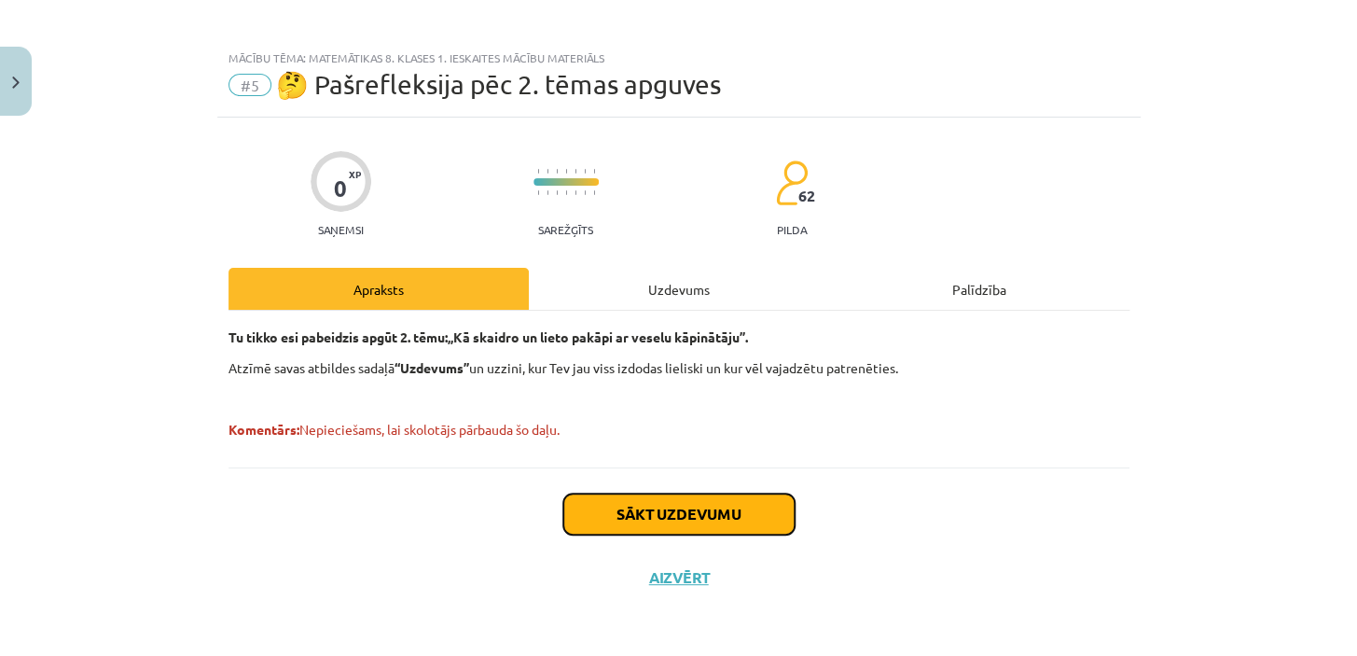
click at [664, 509] on button "Sākt uzdevumu" at bounding box center [678, 514] width 231 height 41
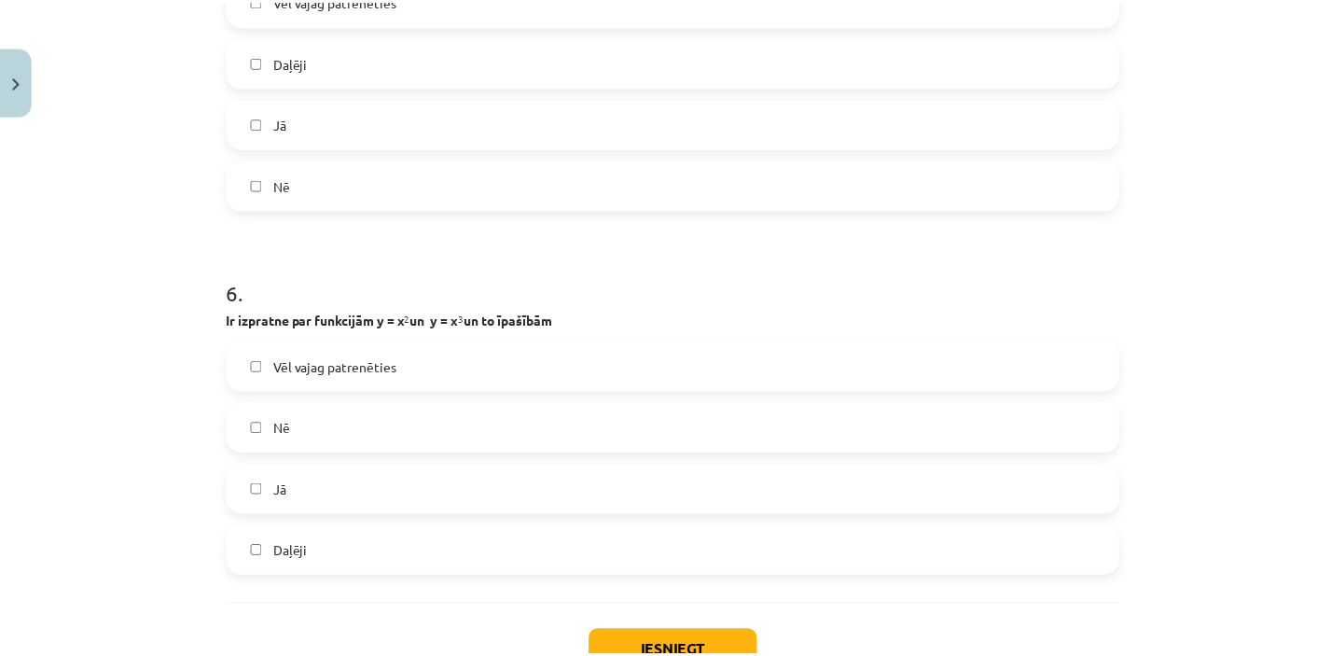
scroll to position [2093, 0]
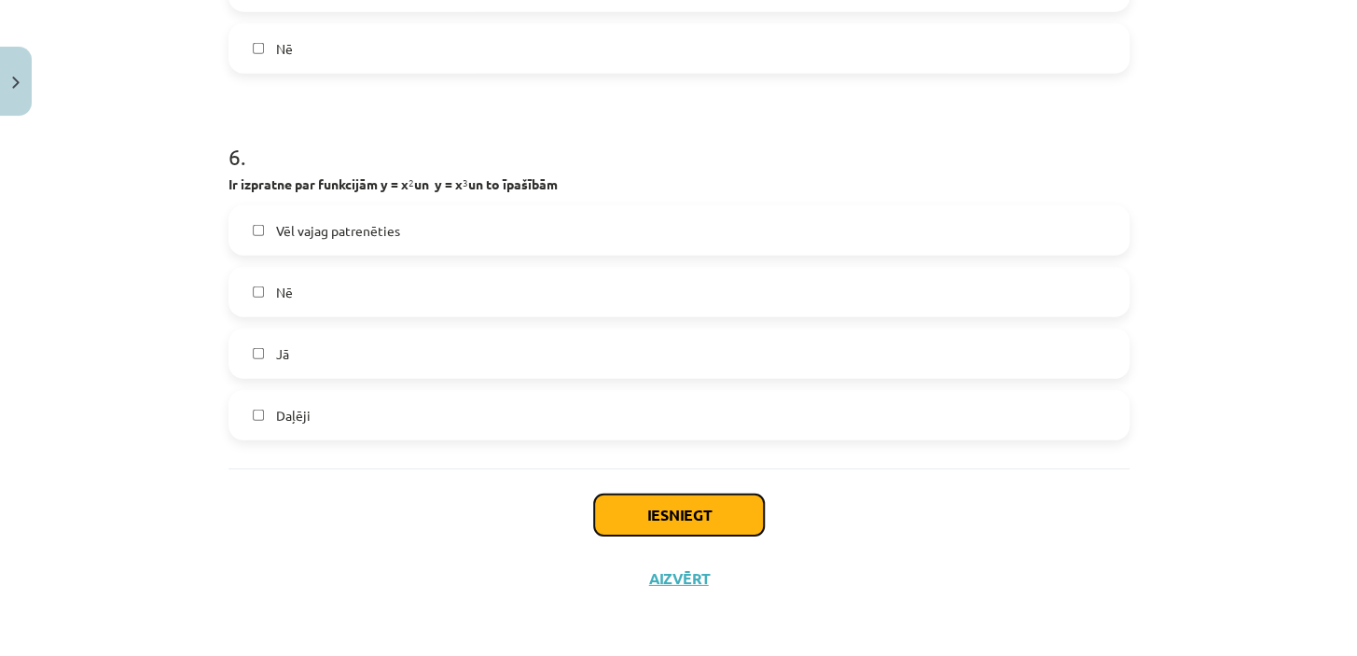
click at [658, 516] on button "Iesniegt" at bounding box center [679, 514] width 170 height 41
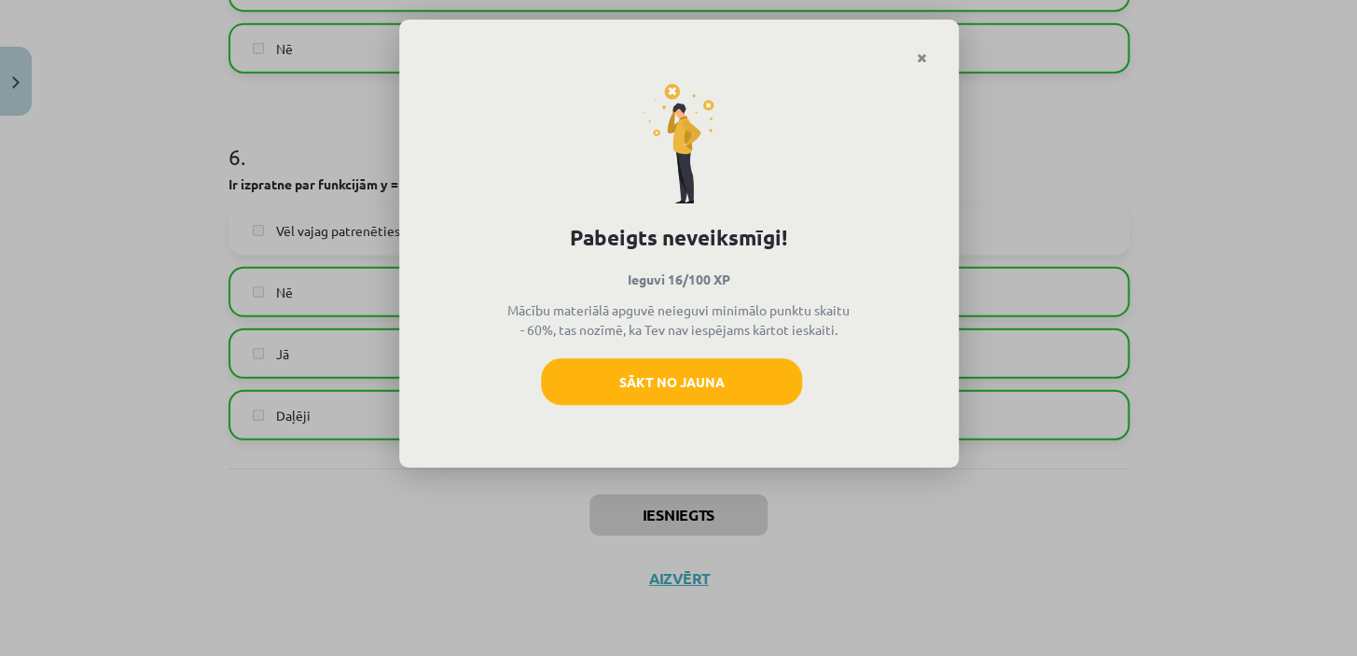
click at [920, 59] on icon "Close" at bounding box center [922, 58] width 10 height 13
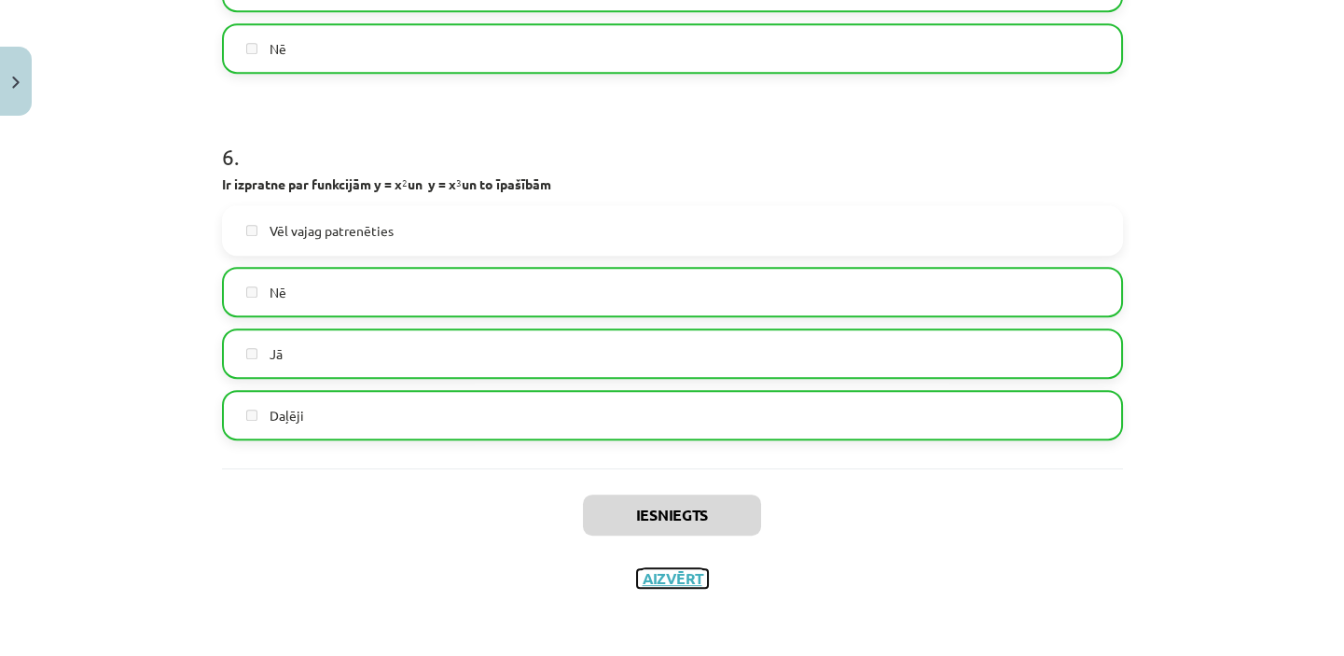
click at [690, 578] on button "Aizvērt" at bounding box center [672, 578] width 71 height 19
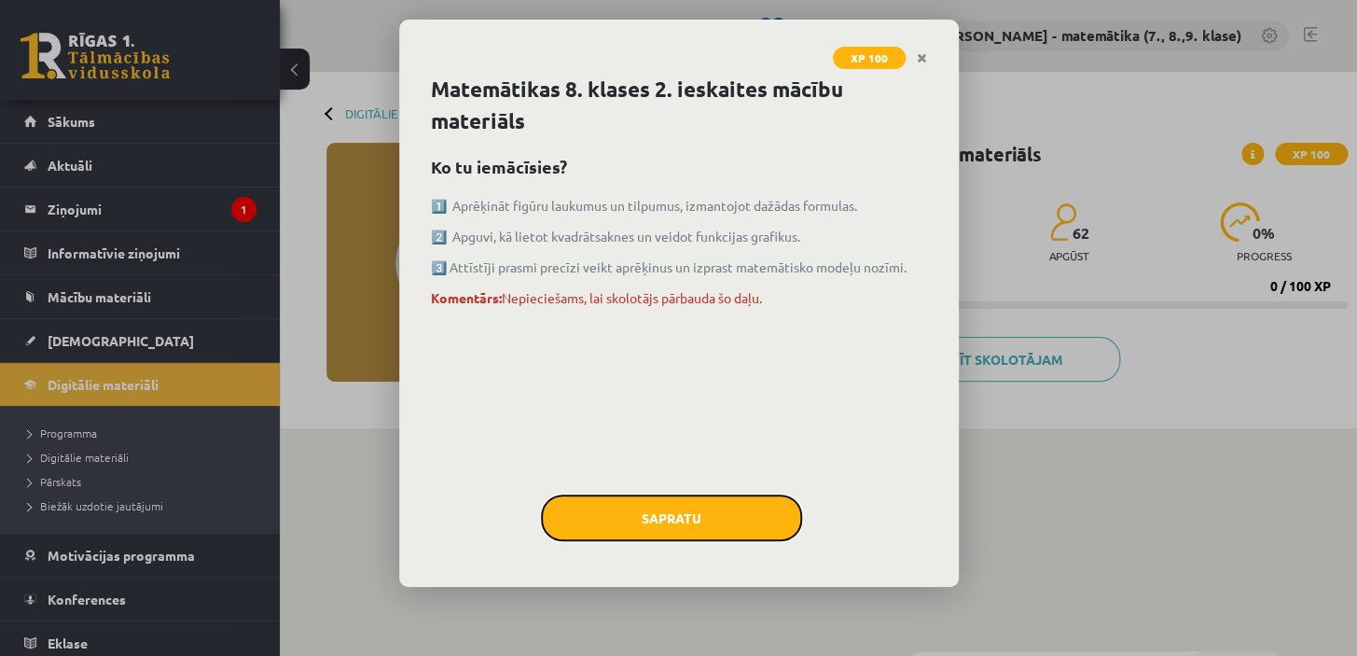
click at [673, 512] on button "Sapratu" at bounding box center [671, 517] width 261 height 47
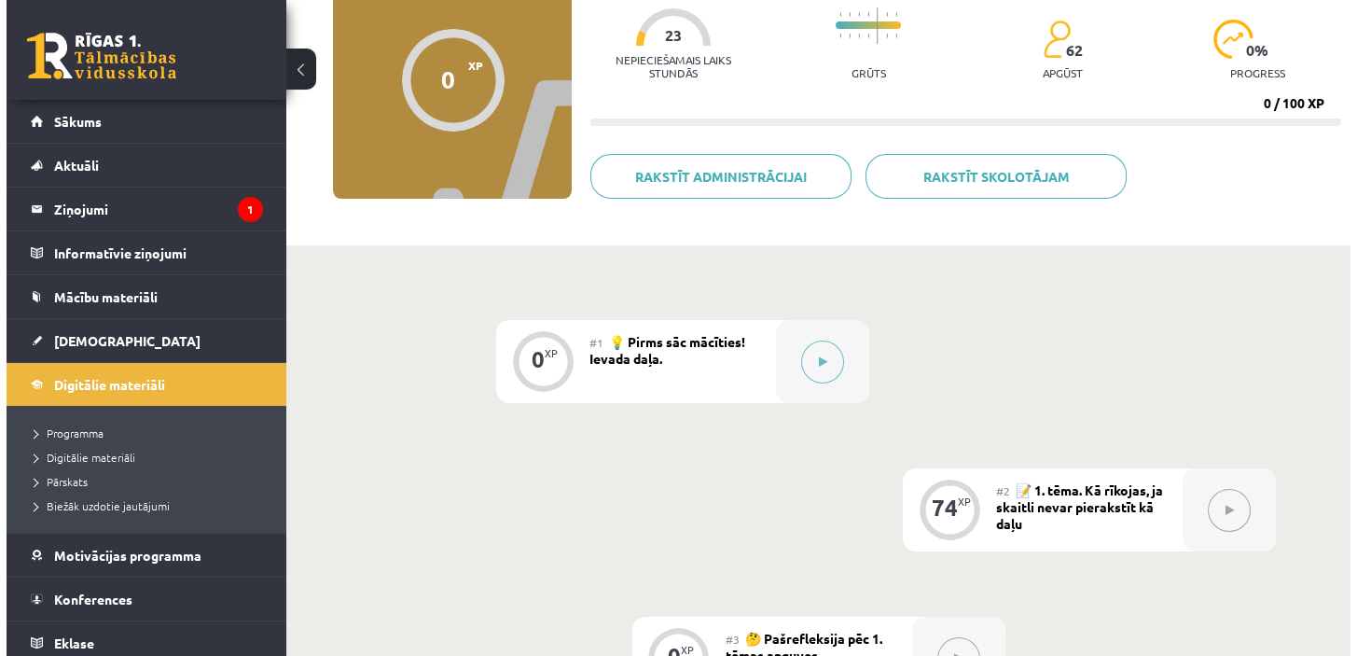
scroll to position [254, 0]
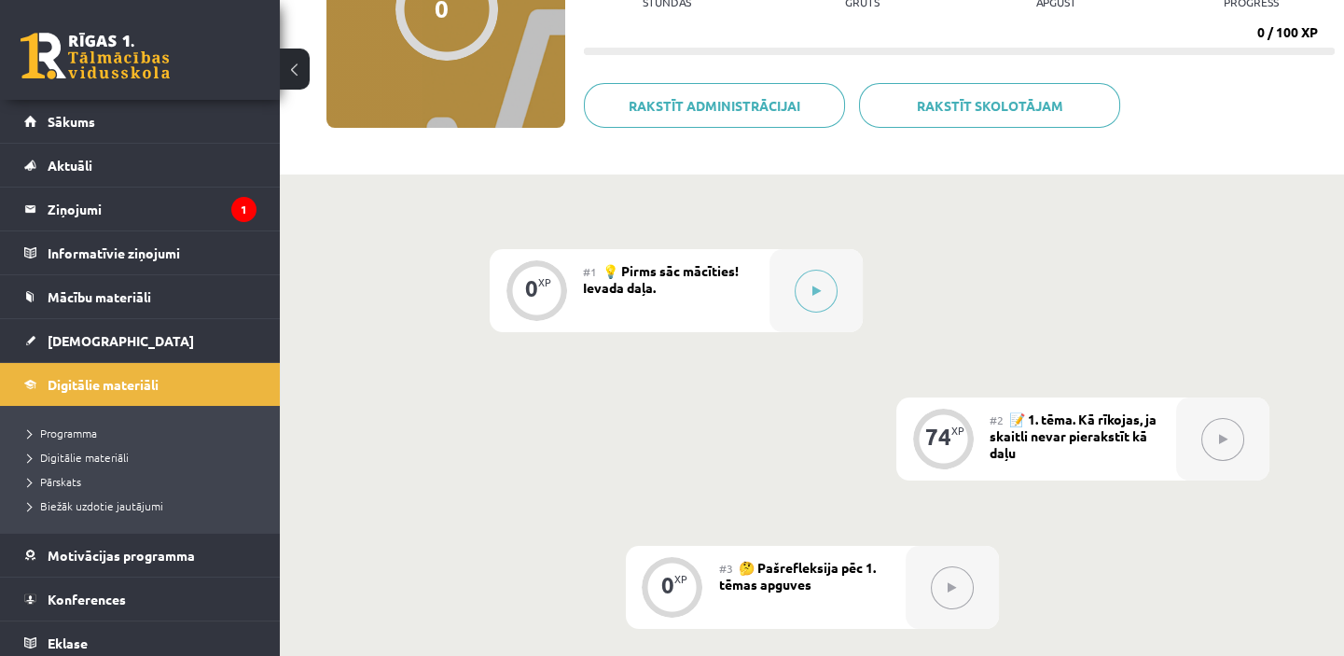
click at [813, 287] on icon at bounding box center [817, 290] width 8 height 11
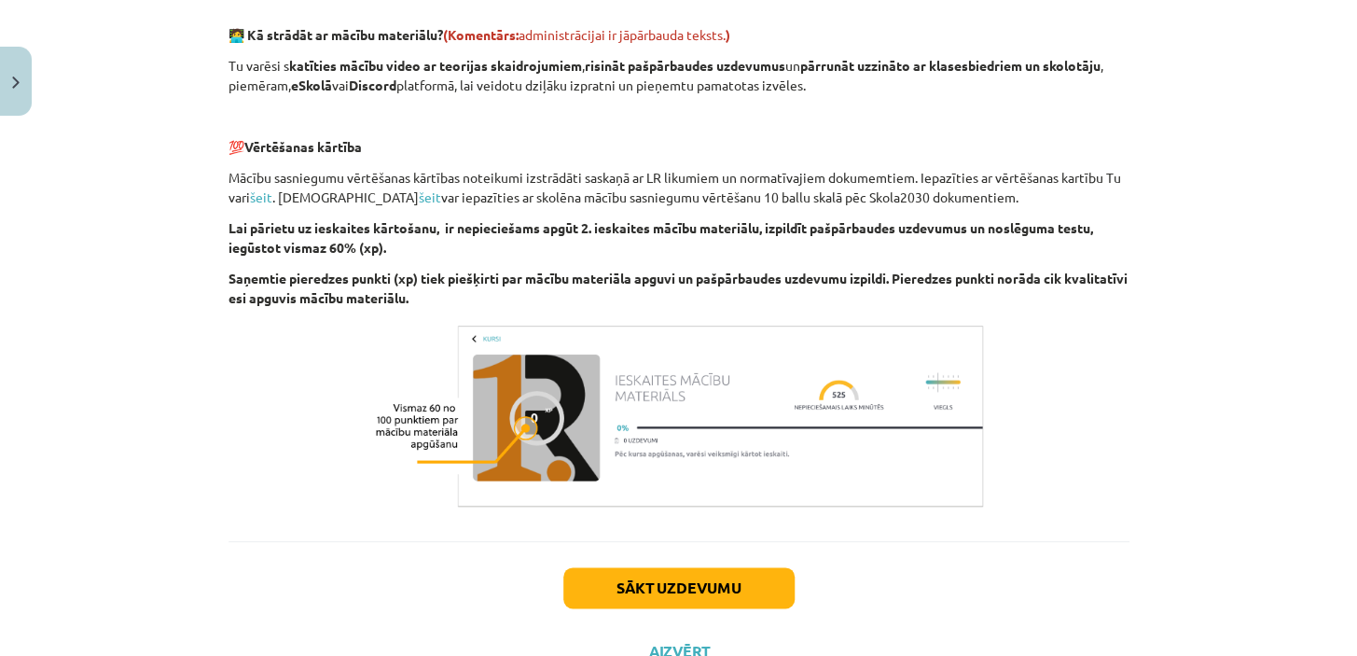
scroll to position [644, 0]
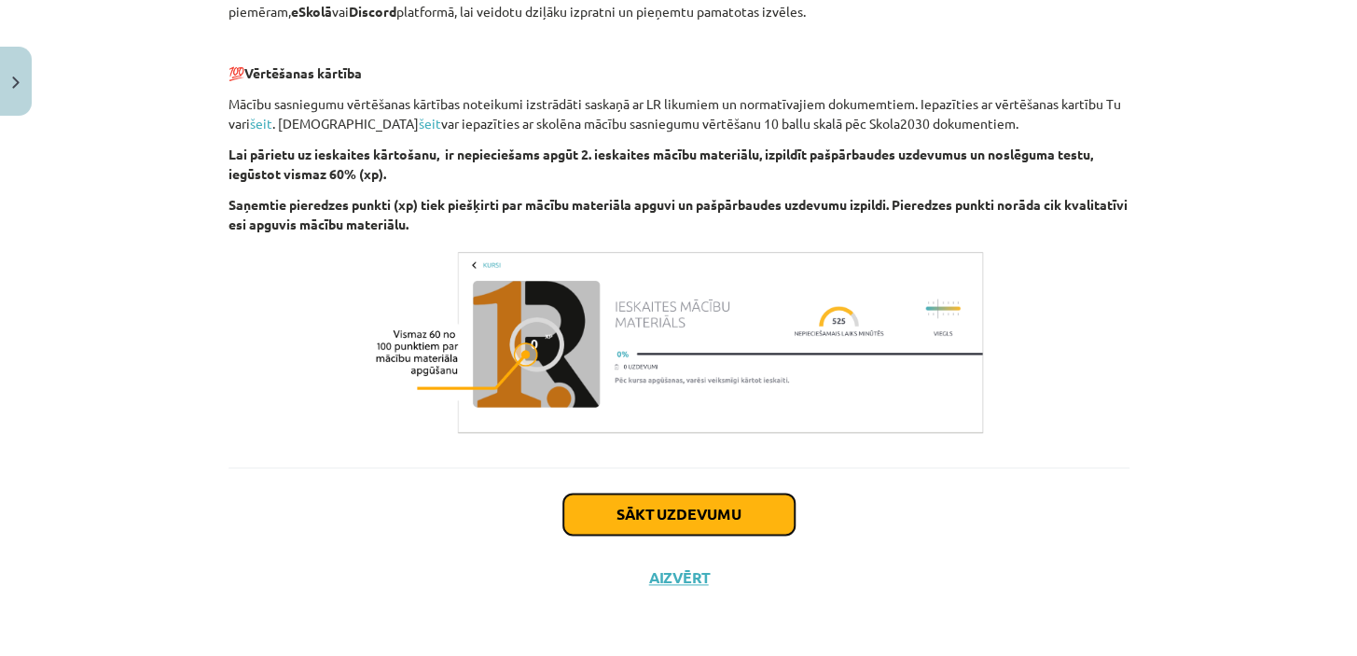
click at [660, 523] on button "Sākt uzdevumu" at bounding box center [678, 514] width 231 height 41
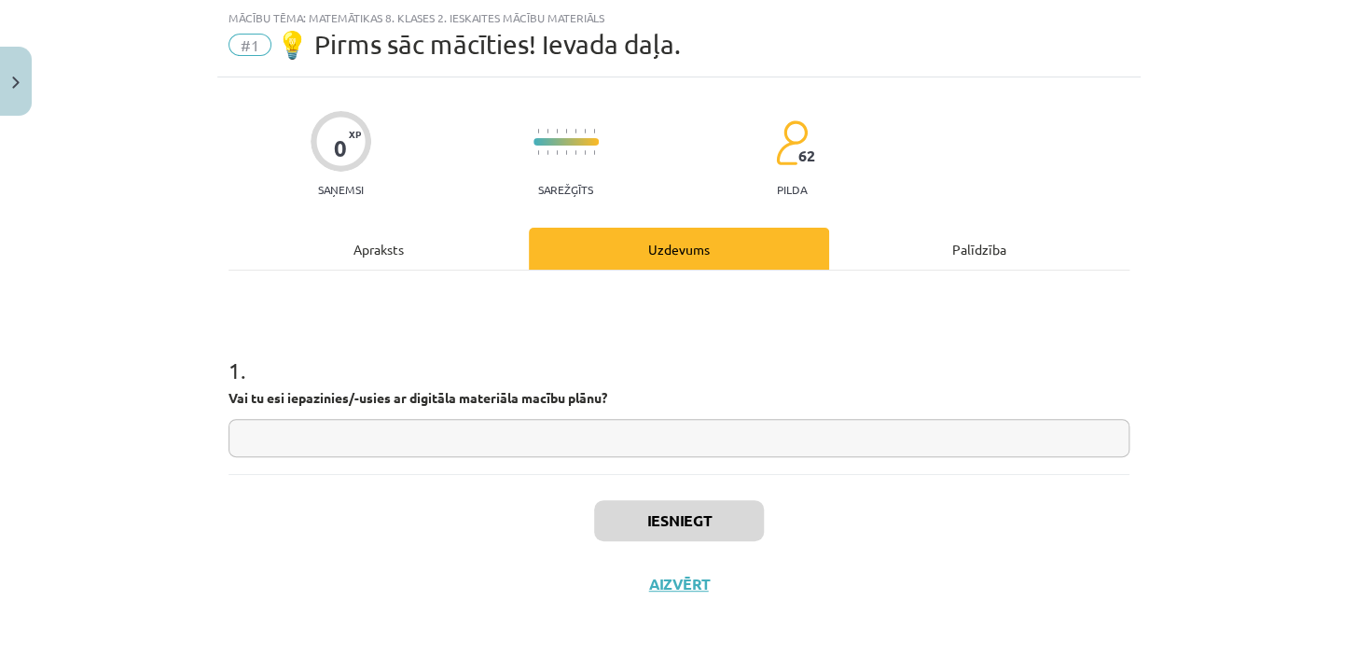
click at [482, 433] on input "text" at bounding box center [679, 438] width 901 height 38
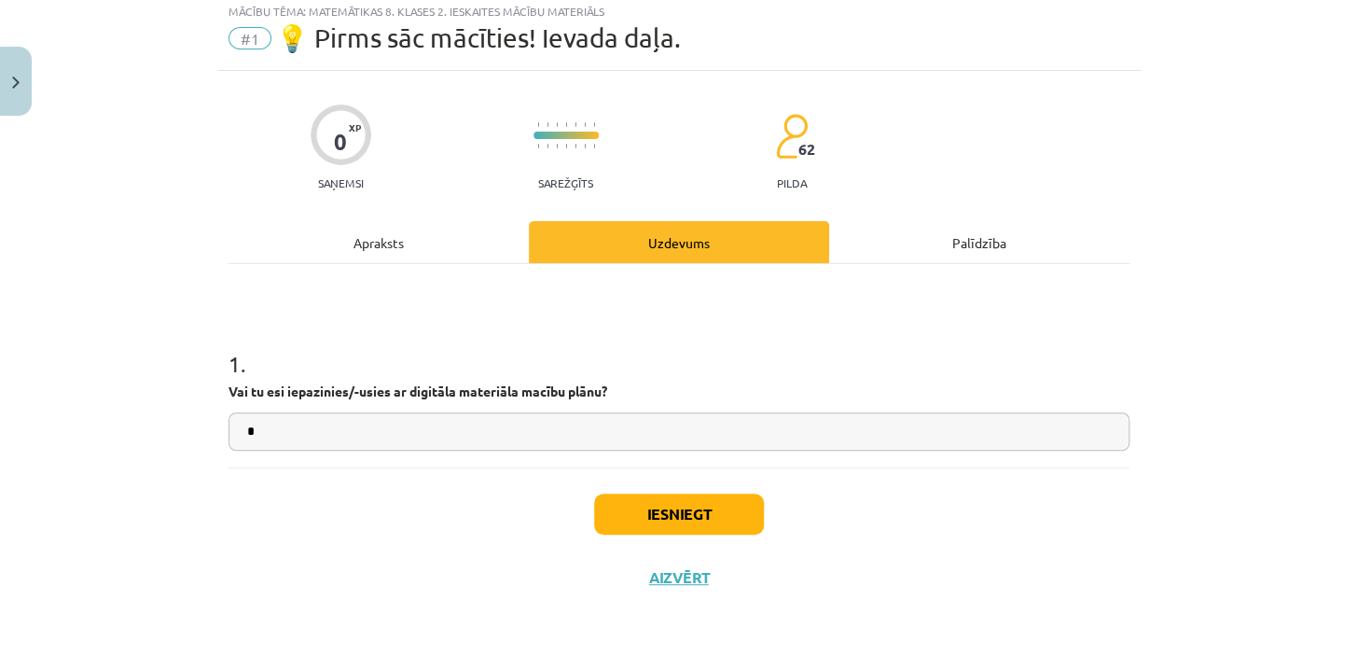
type input "*"
click at [658, 517] on button "Iesniegt" at bounding box center [679, 514] width 170 height 41
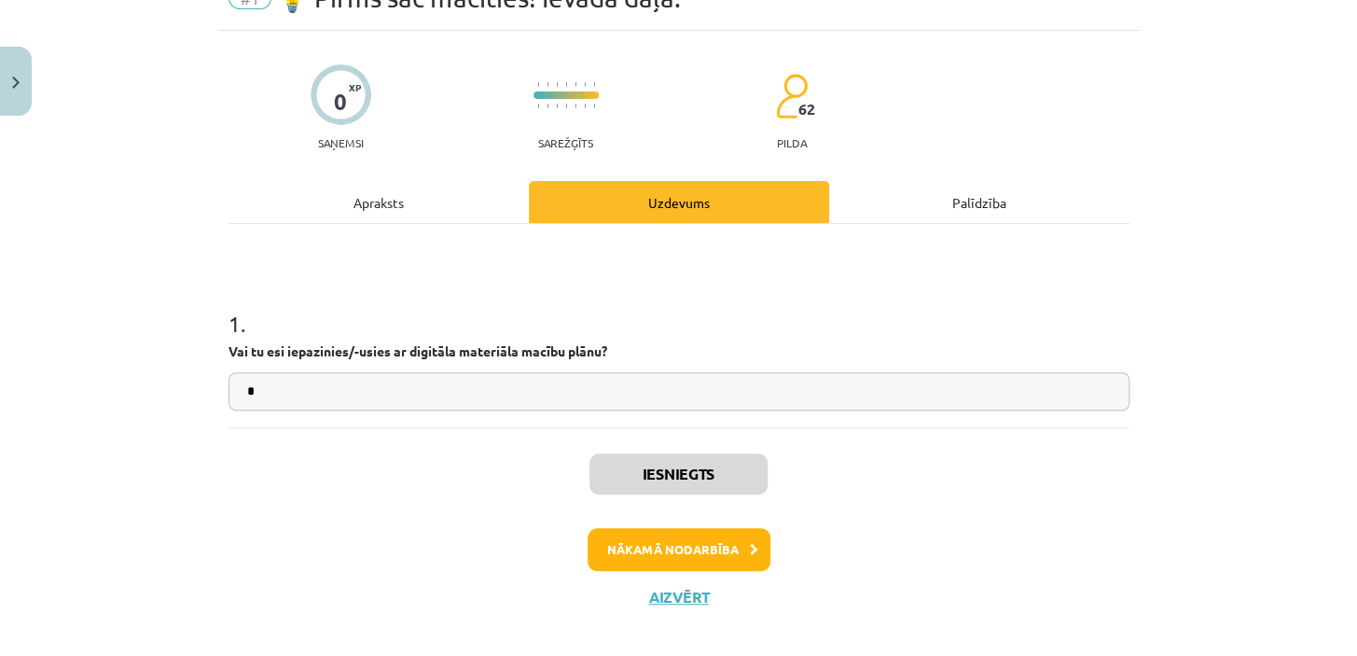
scroll to position [112, 0]
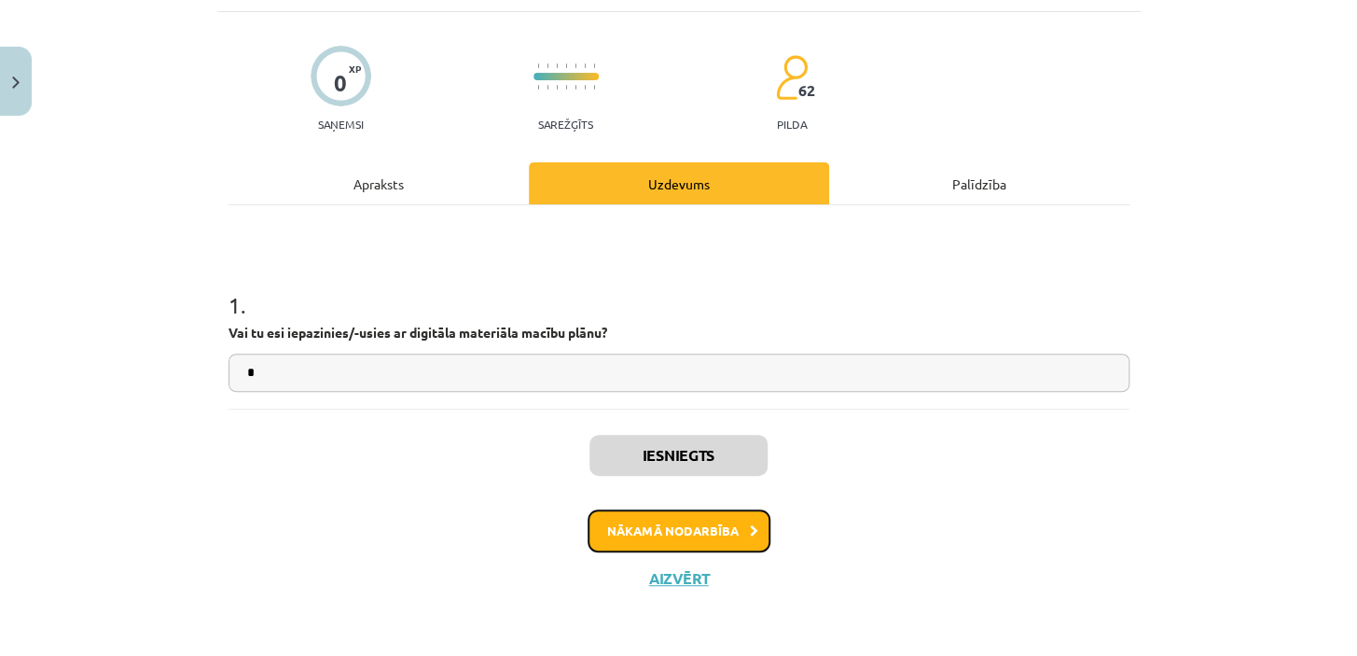
click at [699, 526] on button "Nākamā nodarbība" at bounding box center [679, 530] width 183 height 43
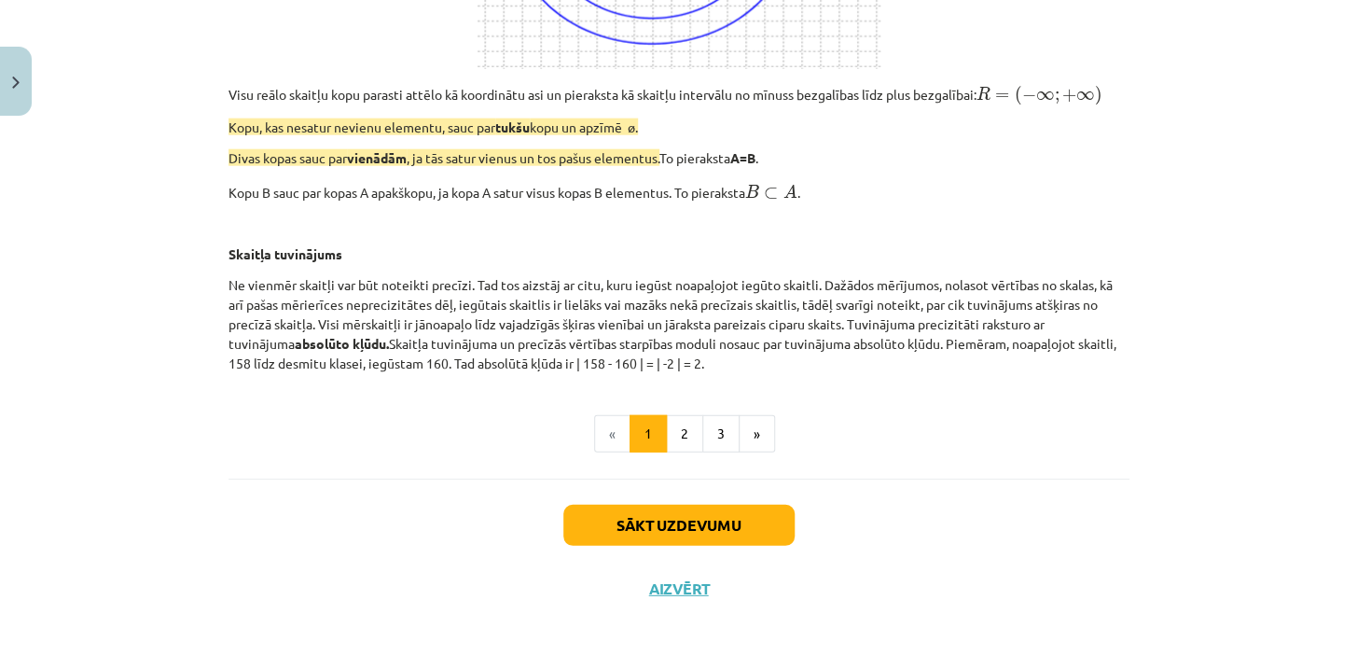
scroll to position [1894, 0]
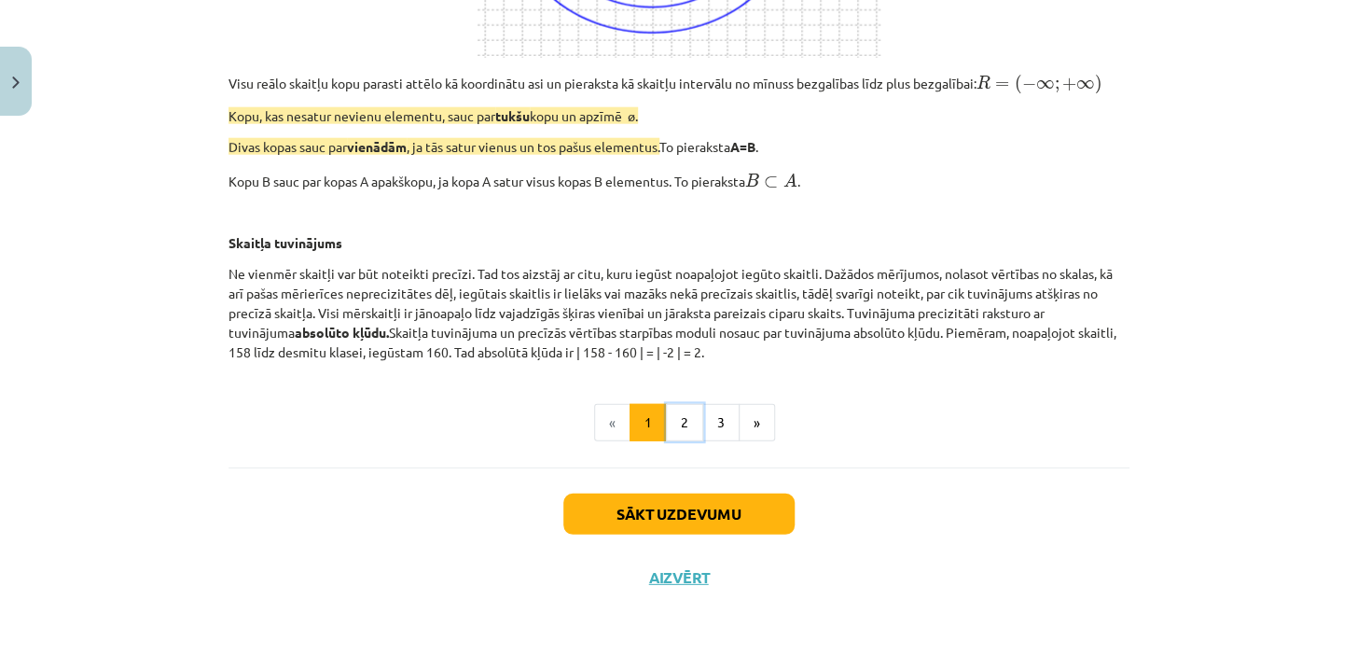
click at [675, 417] on button "2" at bounding box center [684, 422] width 37 height 37
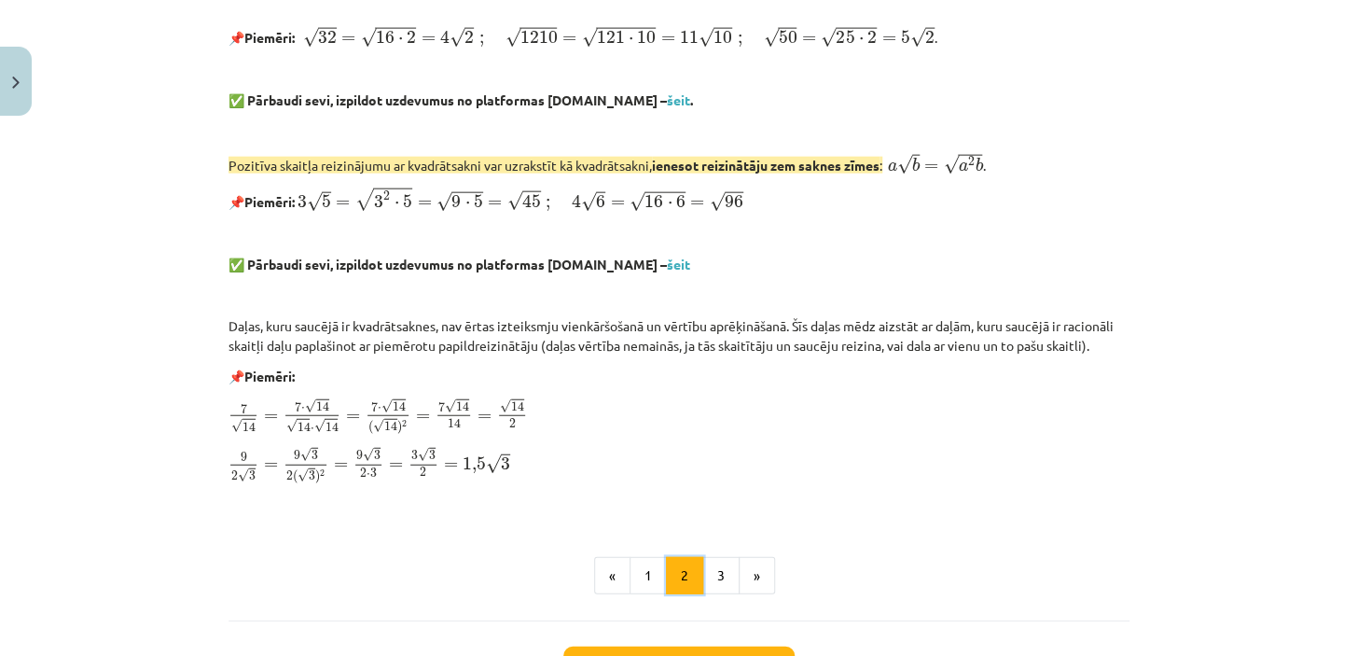
scroll to position [1924, 0]
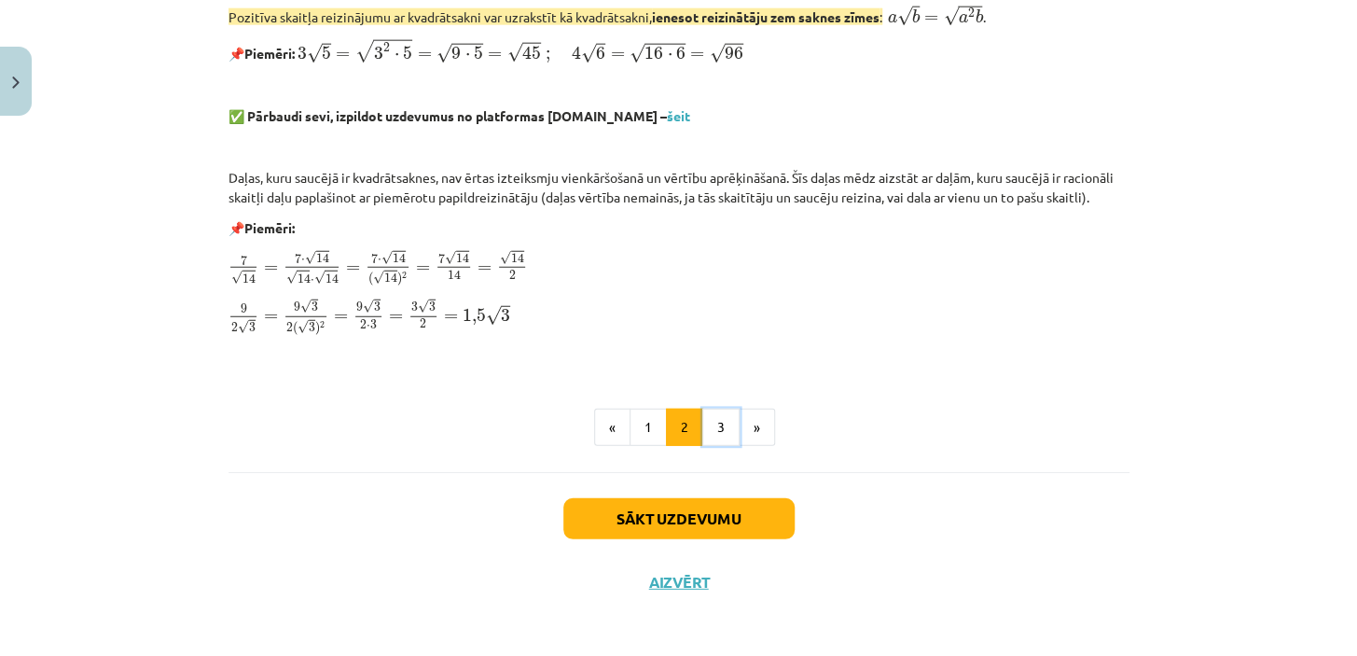
click at [712, 424] on button "3" at bounding box center [720, 427] width 37 height 37
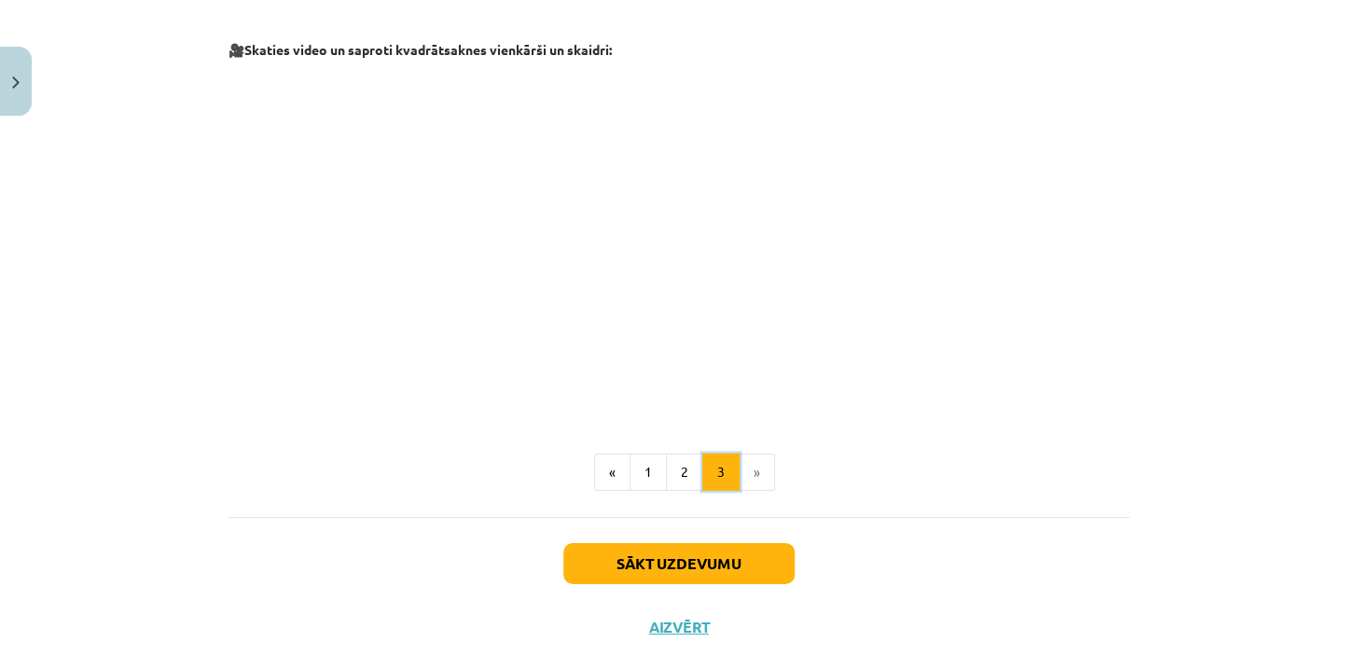
scroll to position [2212, 0]
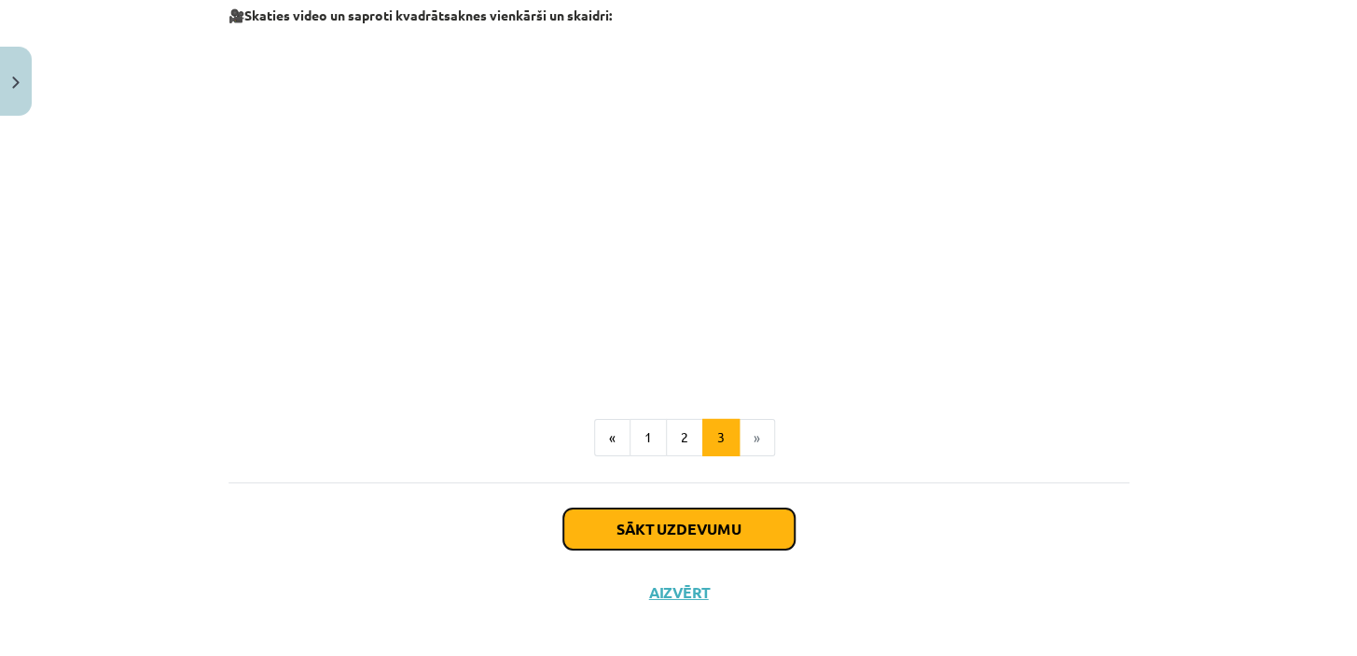
click at [688, 517] on button "Sākt uzdevumu" at bounding box center [678, 528] width 231 height 41
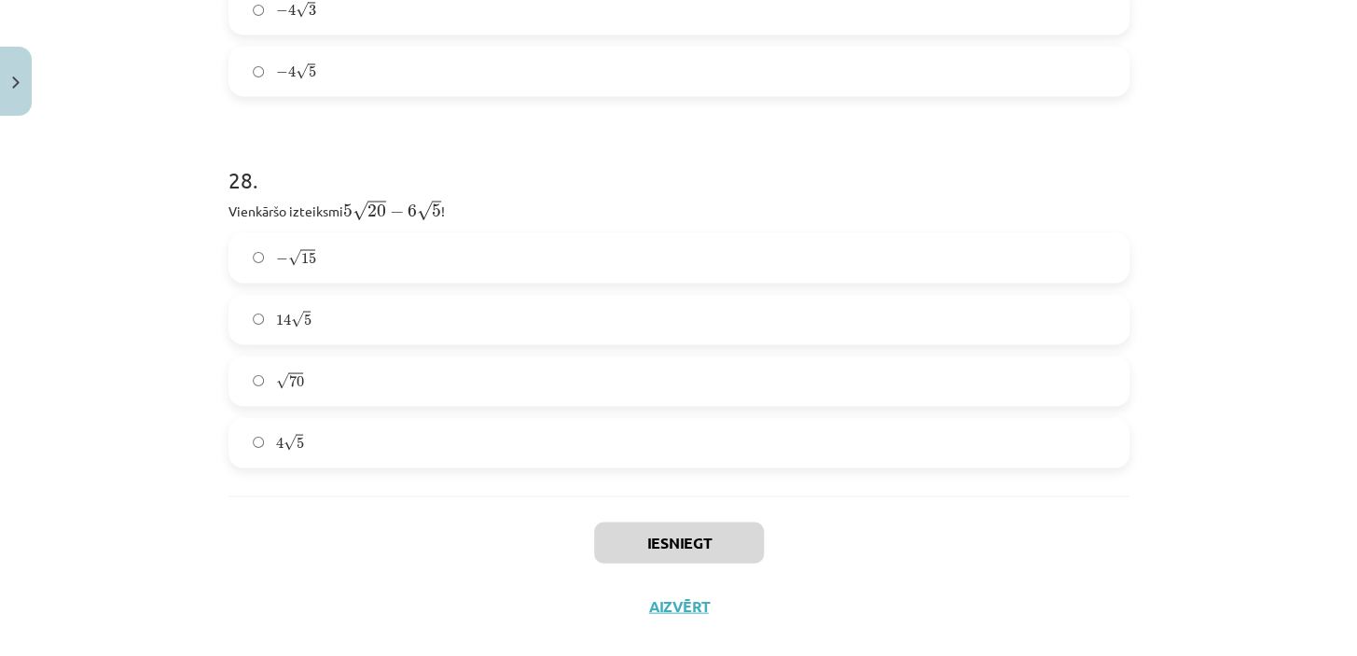
scroll to position [10288, 0]
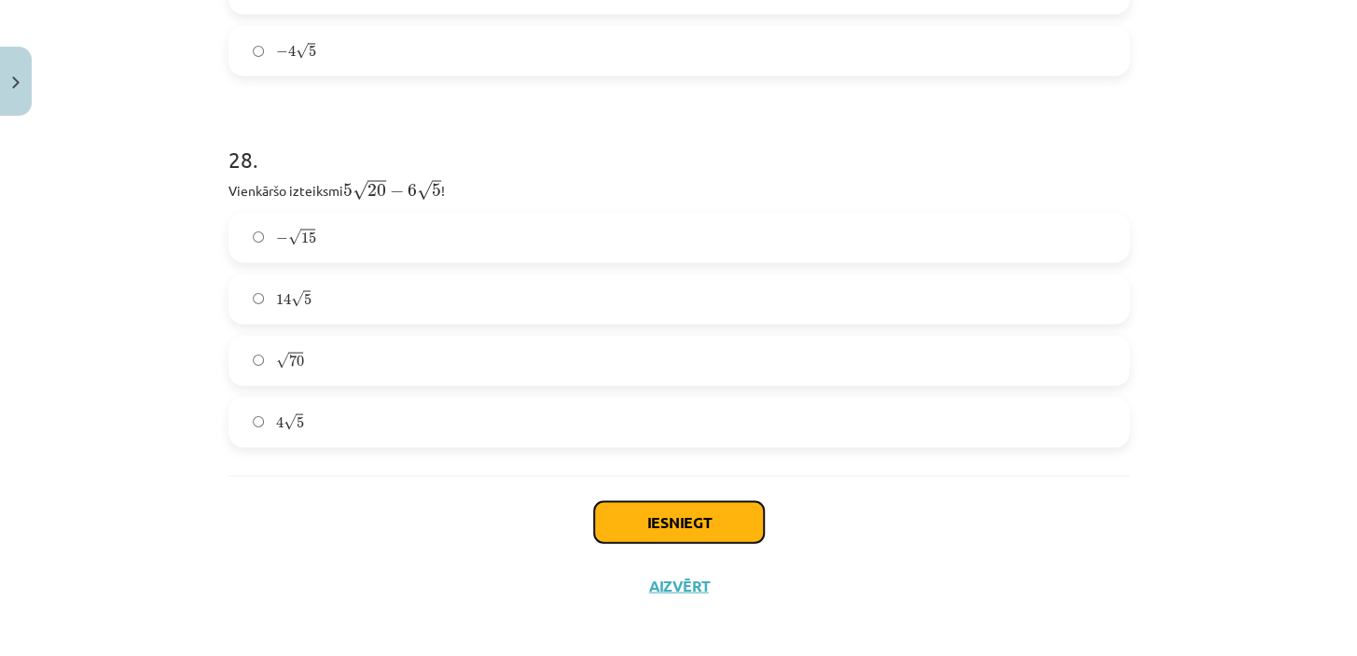
click at [678, 512] on button "Iesniegt" at bounding box center [679, 521] width 170 height 41
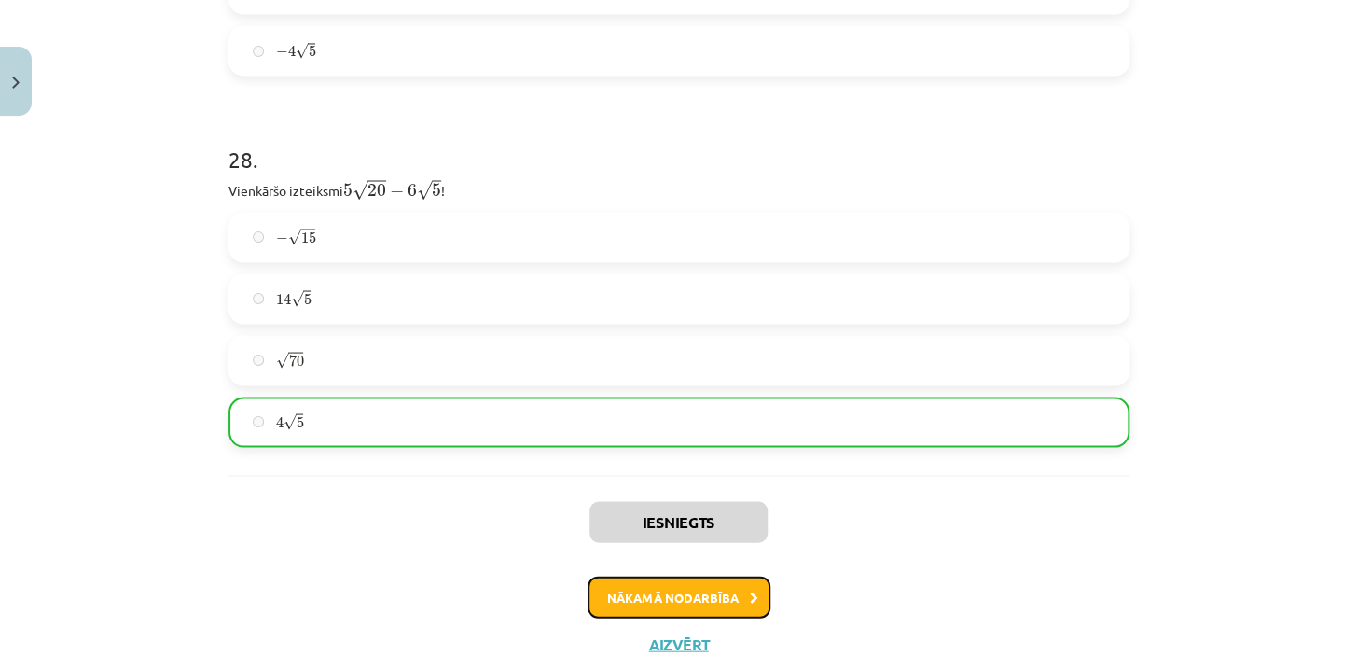
click at [679, 588] on button "Nākamā nodarbība" at bounding box center [679, 597] width 183 height 43
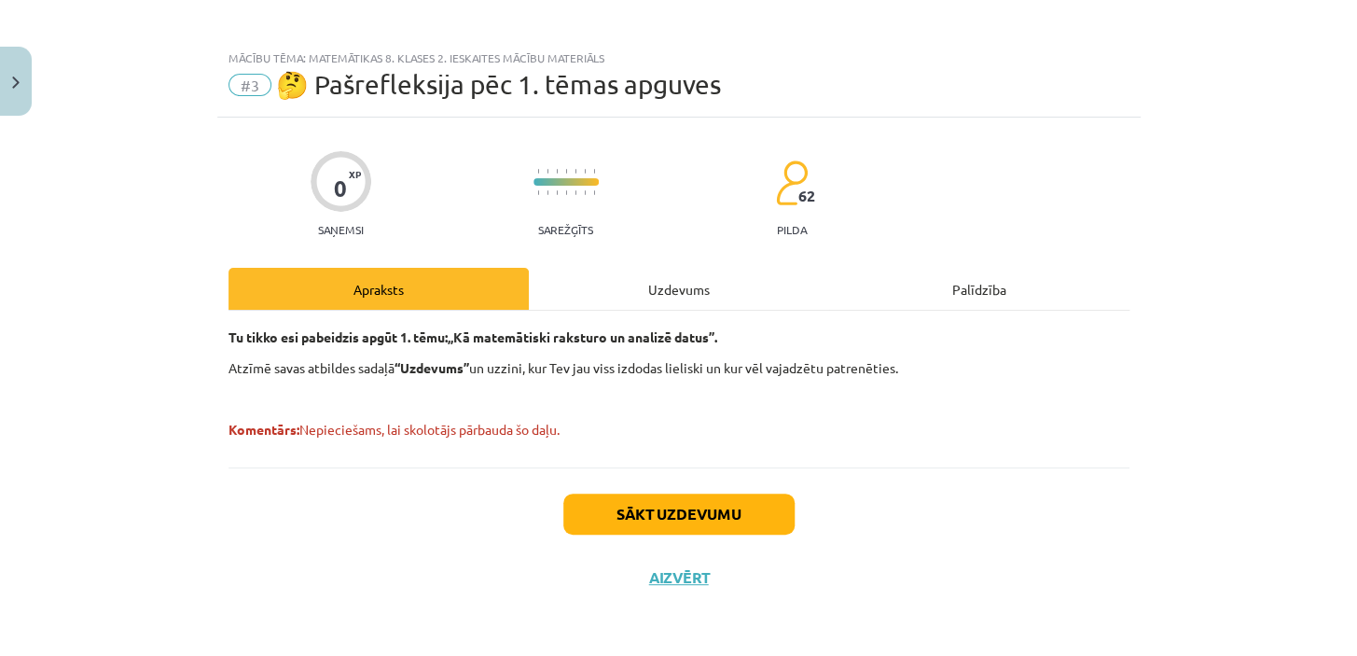
scroll to position [7, 0]
click at [673, 504] on button "Sākt uzdevumu" at bounding box center [678, 514] width 231 height 41
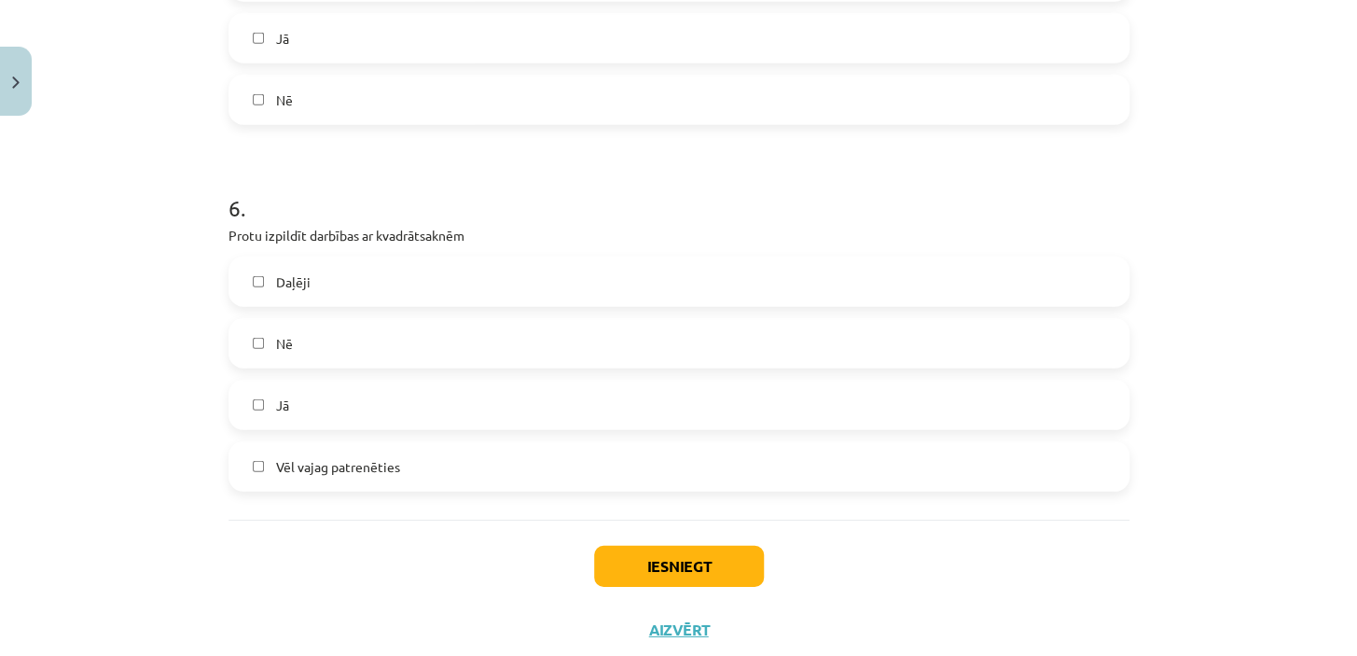
scroll to position [2093, 0]
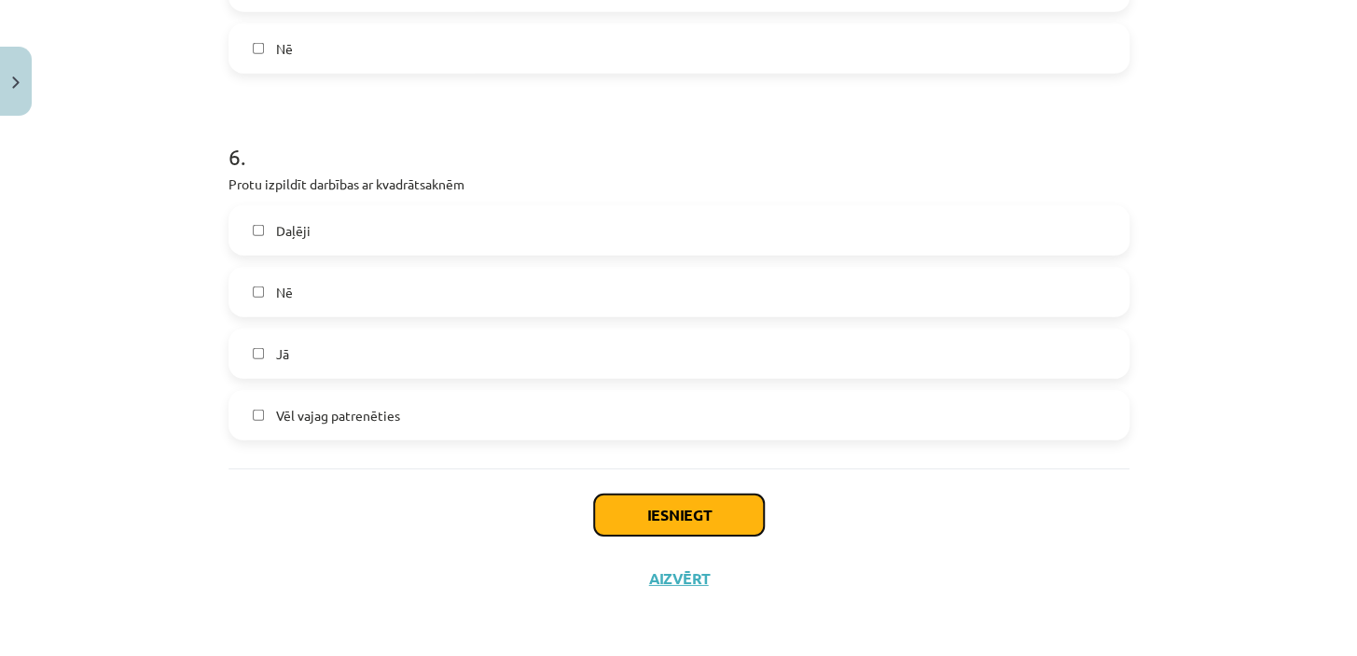
click at [686, 513] on button "Iesniegt" at bounding box center [679, 514] width 170 height 41
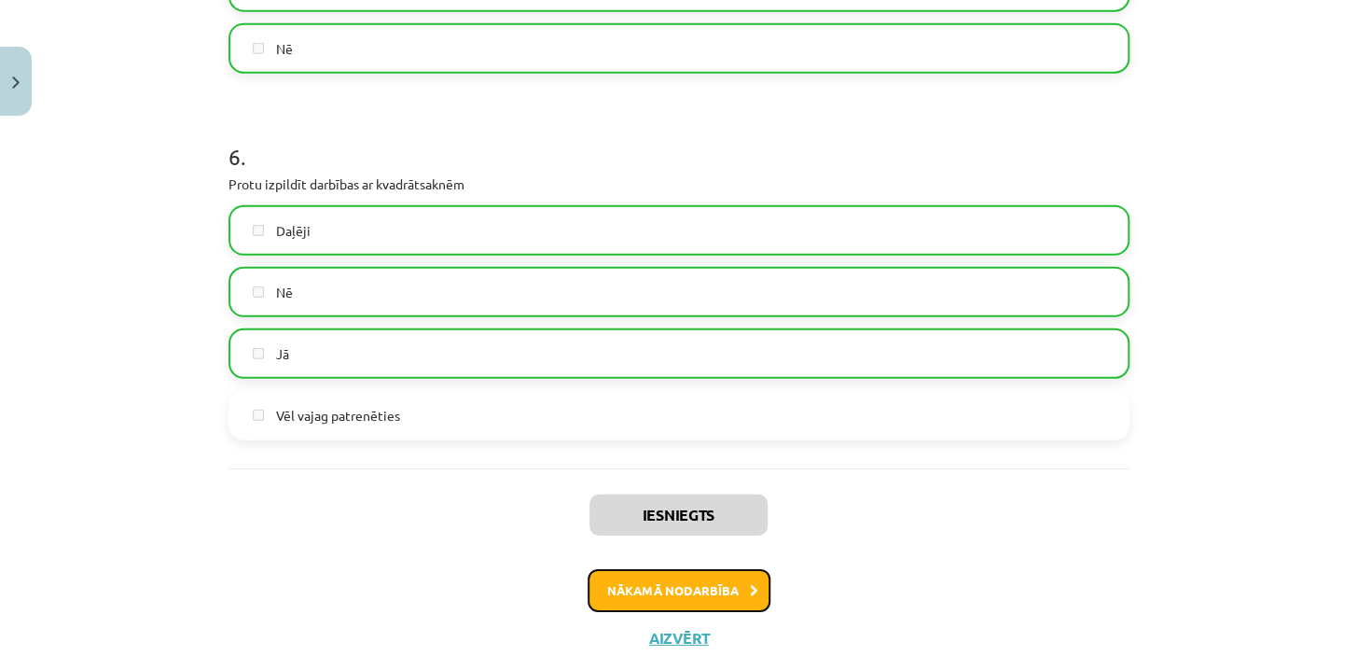
click at [737, 590] on button "Nākamā nodarbība" at bounding box center [679, 590] width 183 height 43
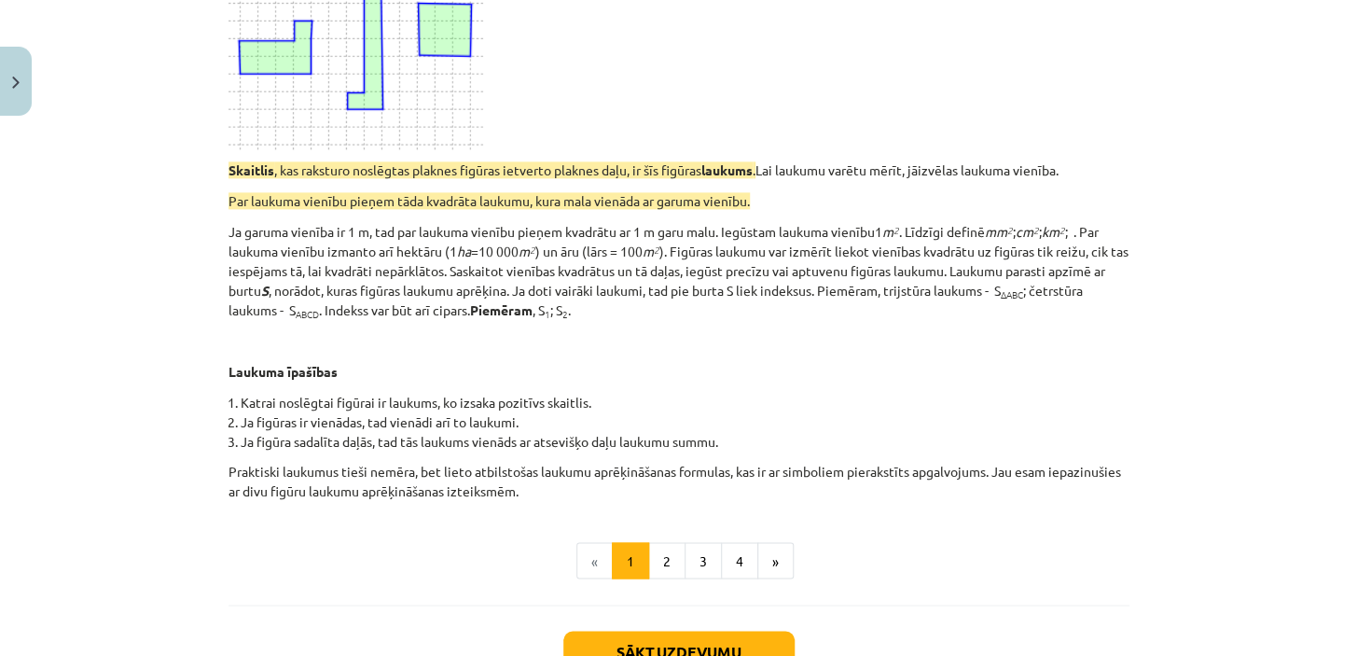
scroll to position [1126, 0]
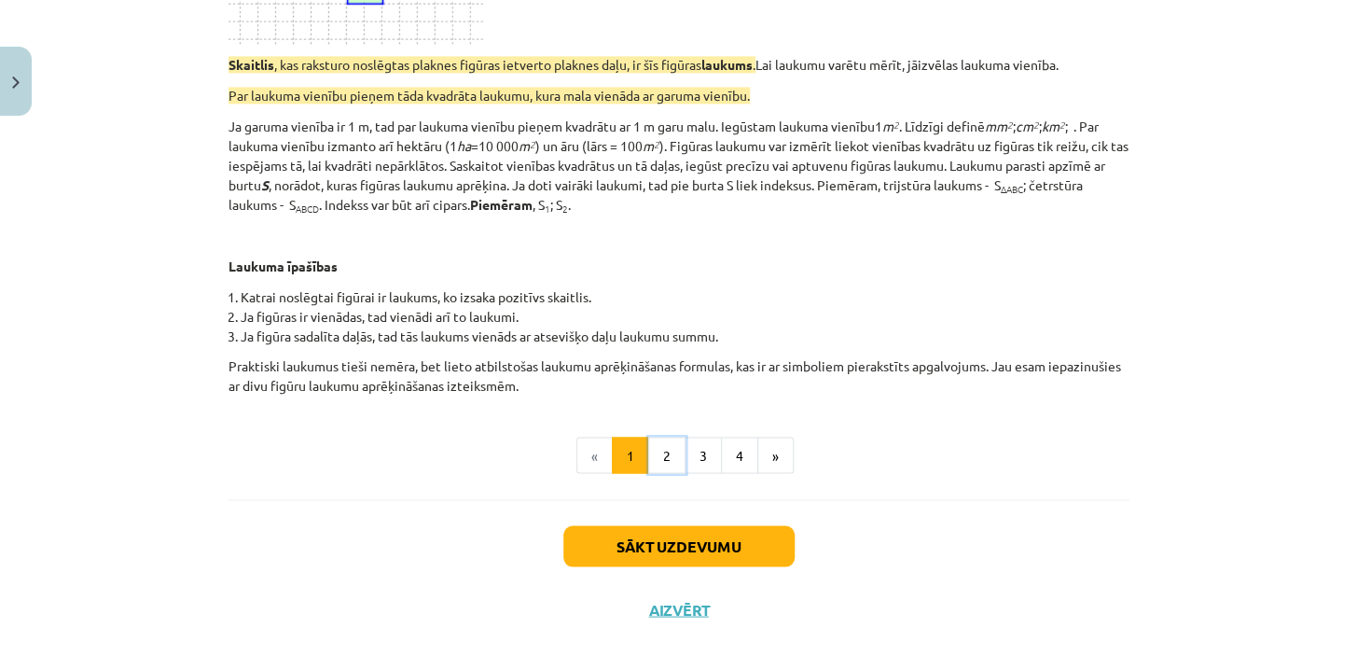
click at [663, 437] on button "2" at bounding box center [666, 455] width 37 height 37
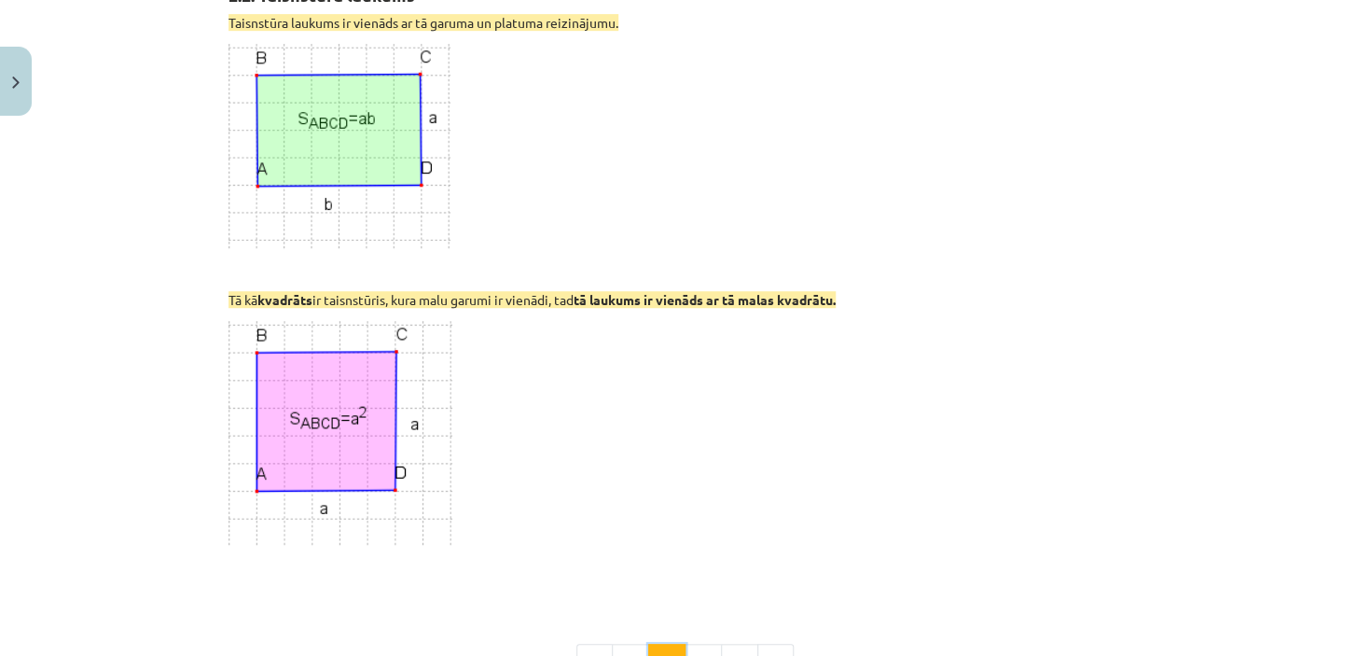
scroll to position [611, 0]
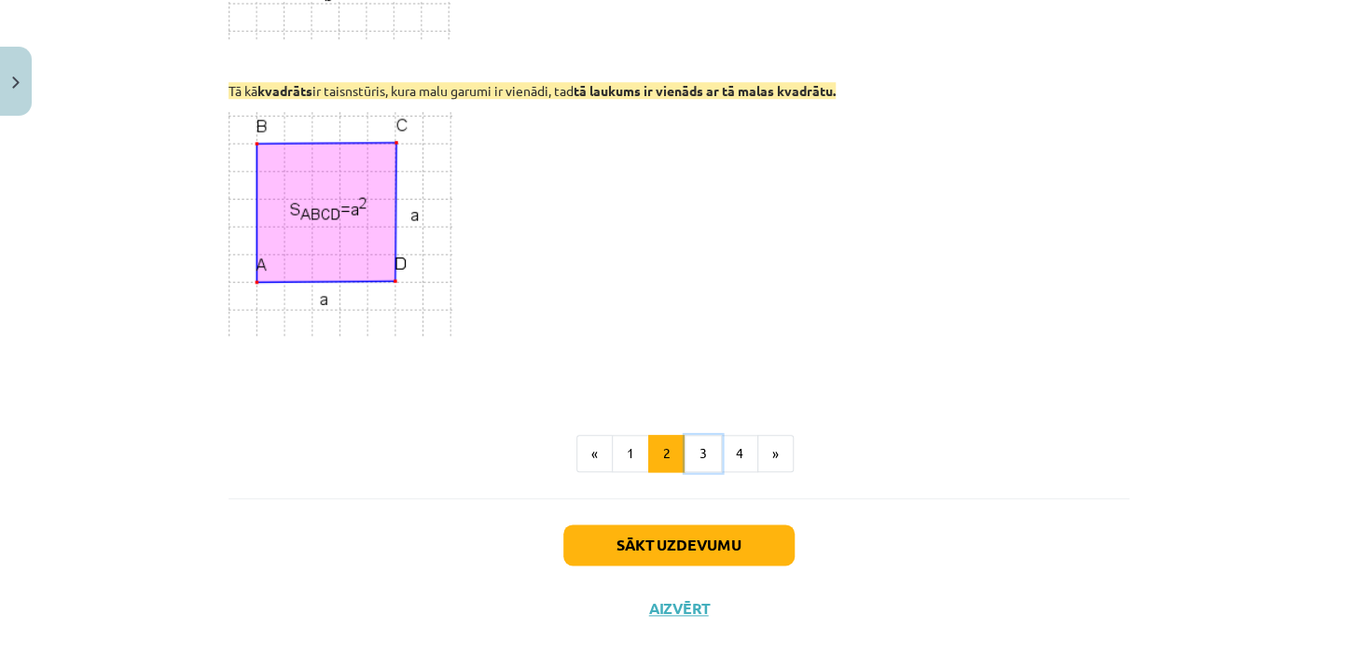
click at [688, 435] on button "3" at bounding box center [703, 453] width 37 height 37
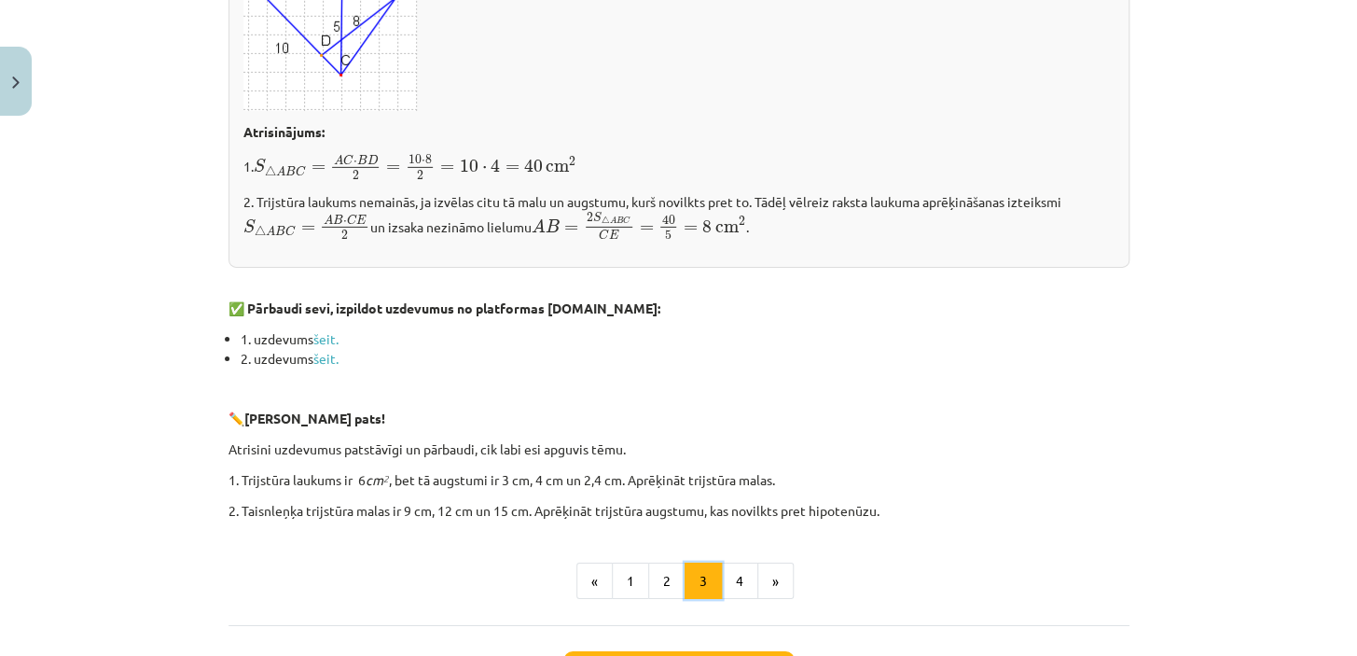
scroll to position [2454, 0]
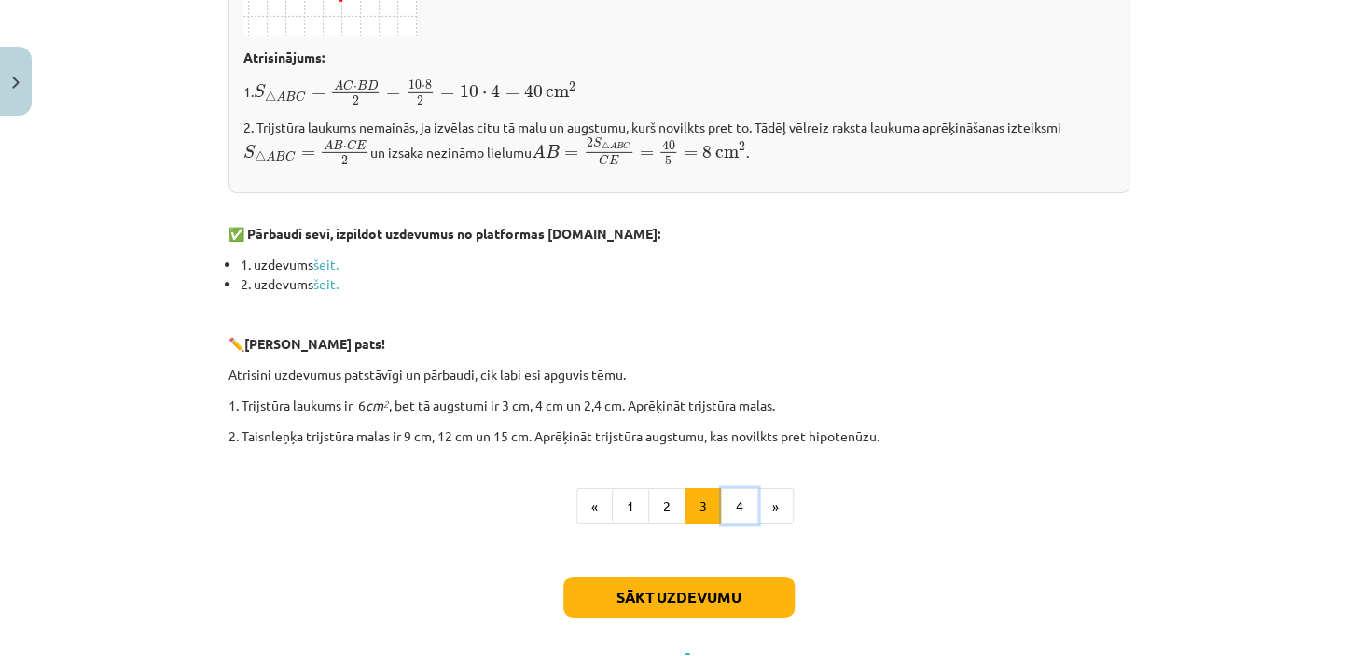
click at [736, 488] on button "4" at bounding box center [739, 506] width 37 height 37
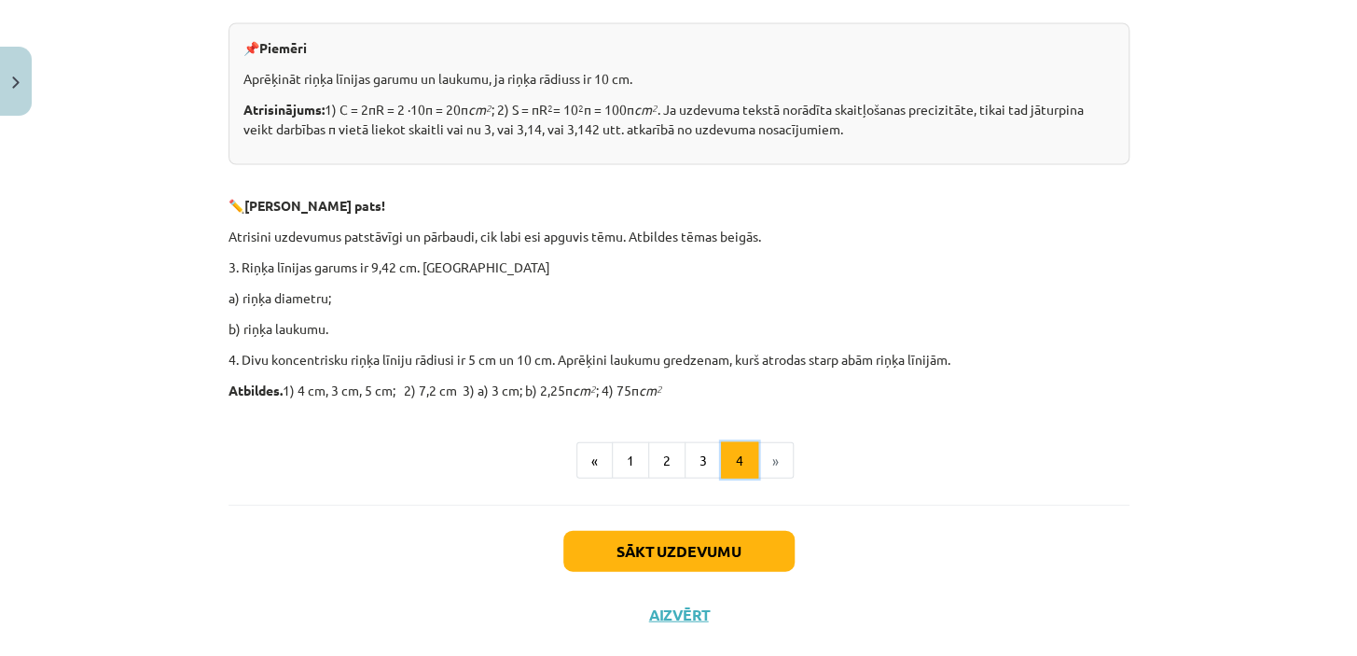
scroll to position [1448, 0]
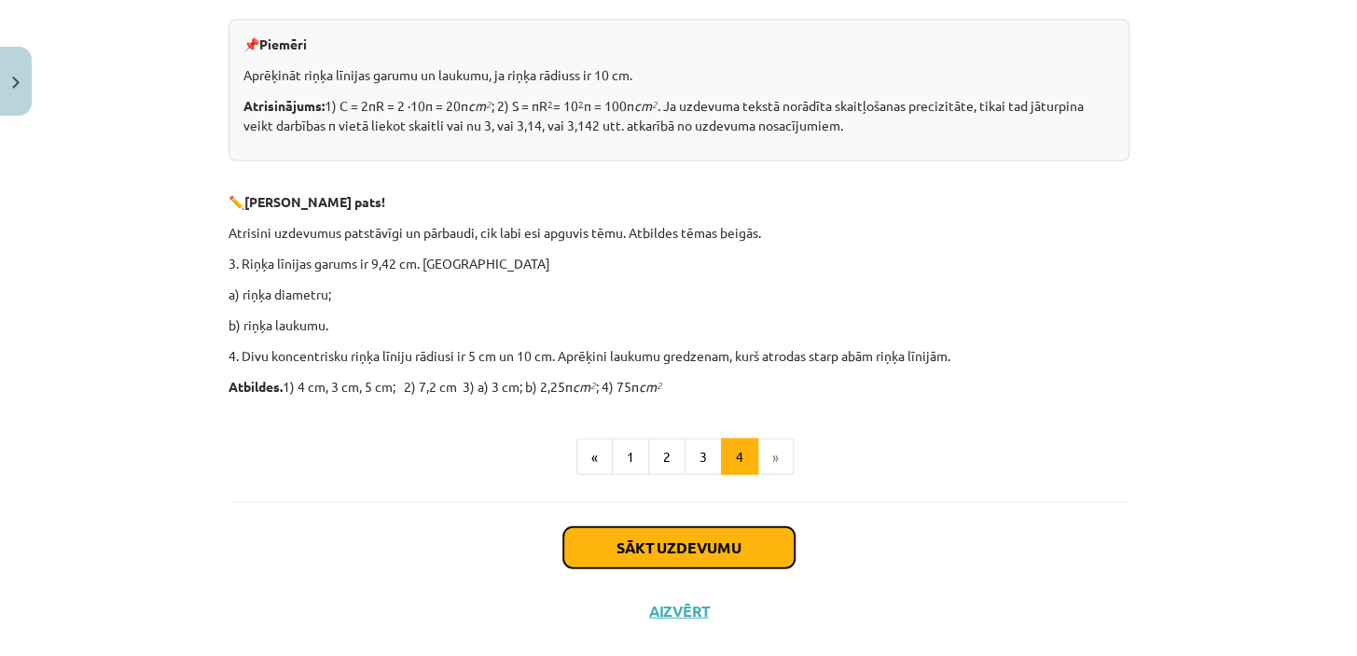
click at [687, 526] on button "Sākt uzdevumu" at bounding box center [678, 546] width 231 height 41
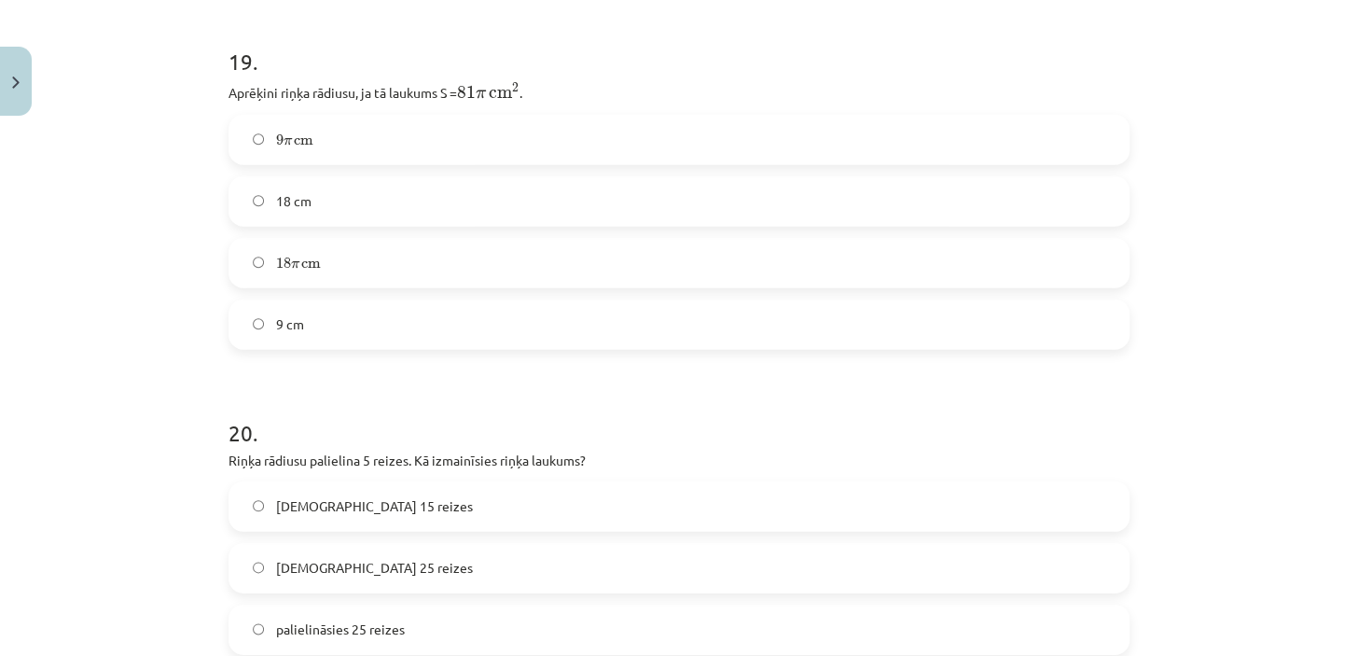
scroll to position [8266, 0]
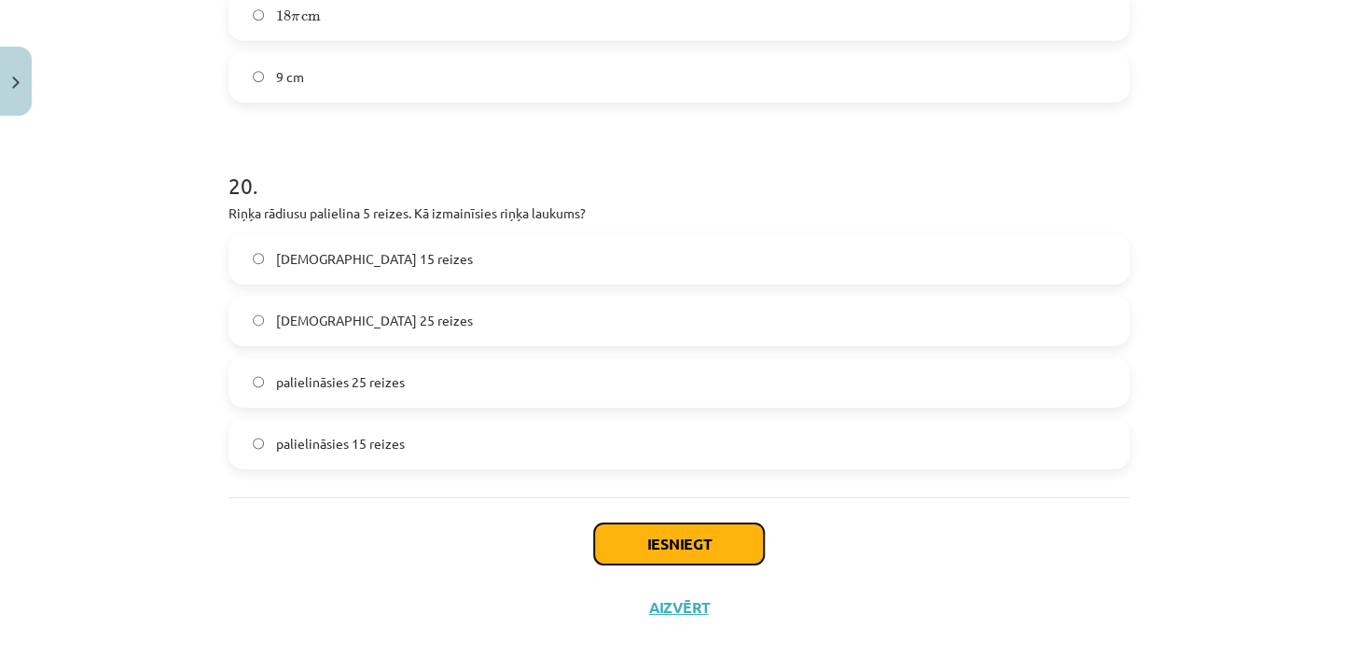
click at [658, 523] on button "Iesniegt" at bounding box center [679, 543] width 170 height 41
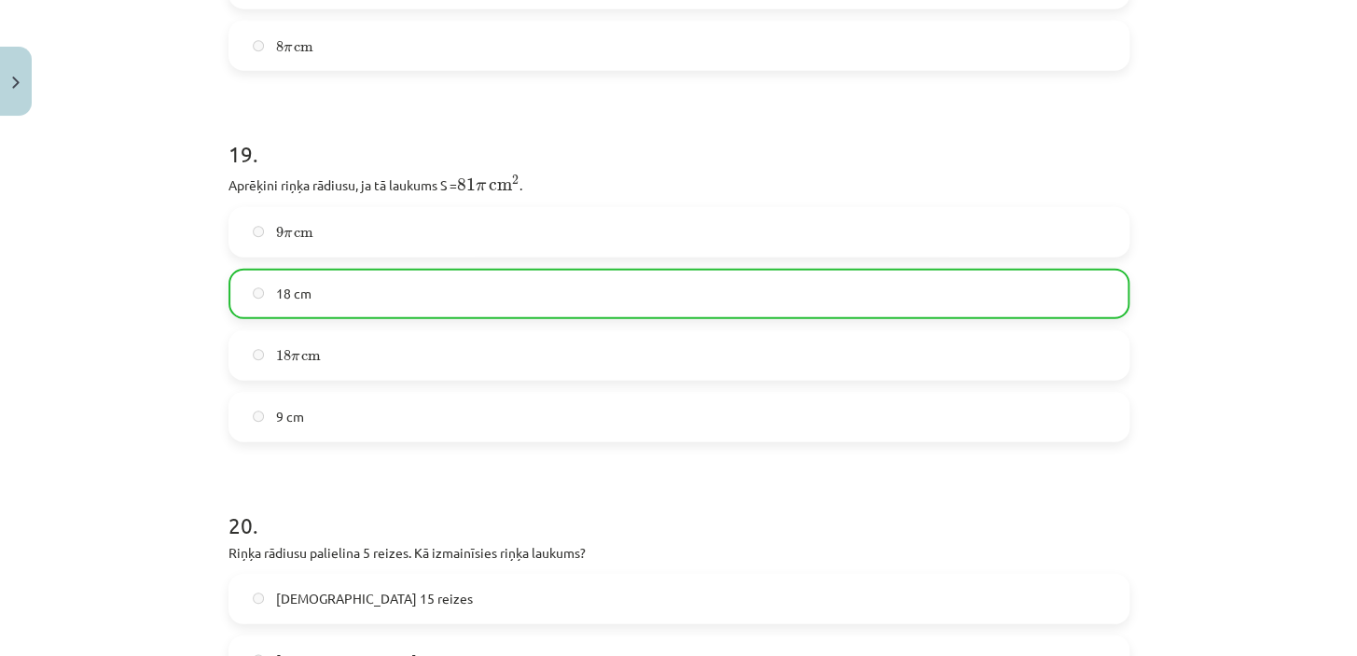
scroll to position [8323, 0]
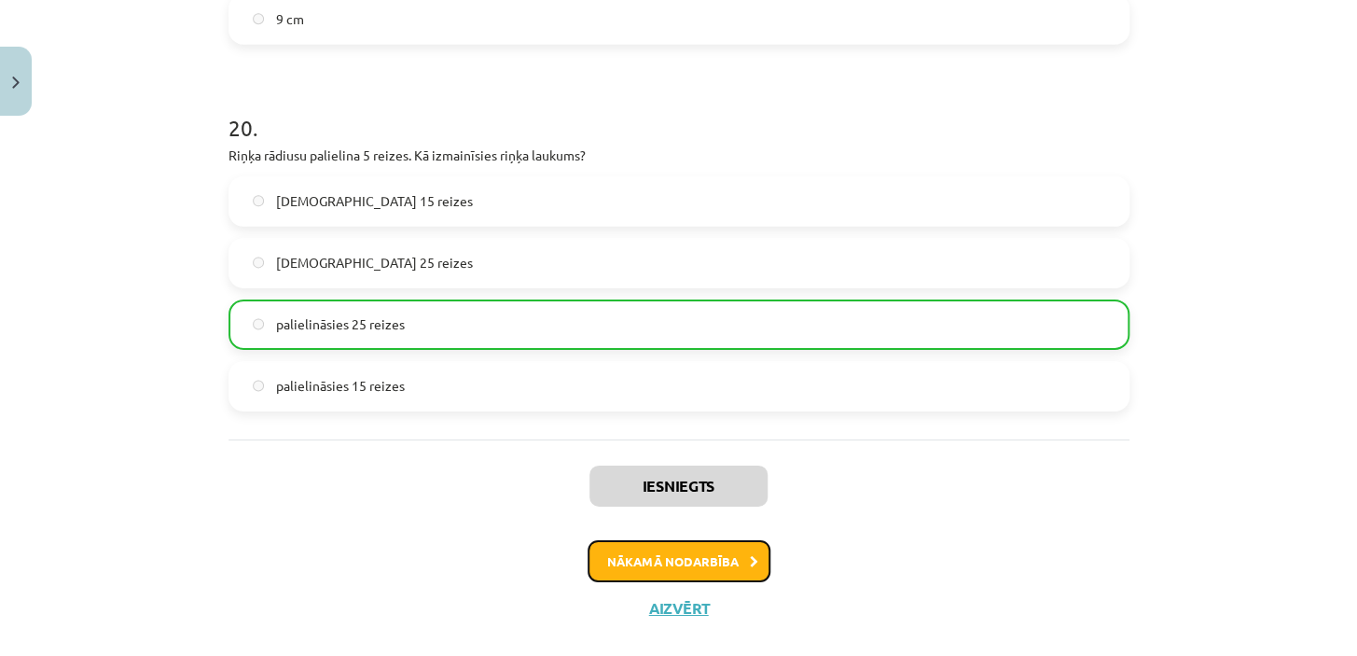
click at [736, 540] on button "Nākamā nodarbība" at bounding box center [679, 561] width 183 height 43
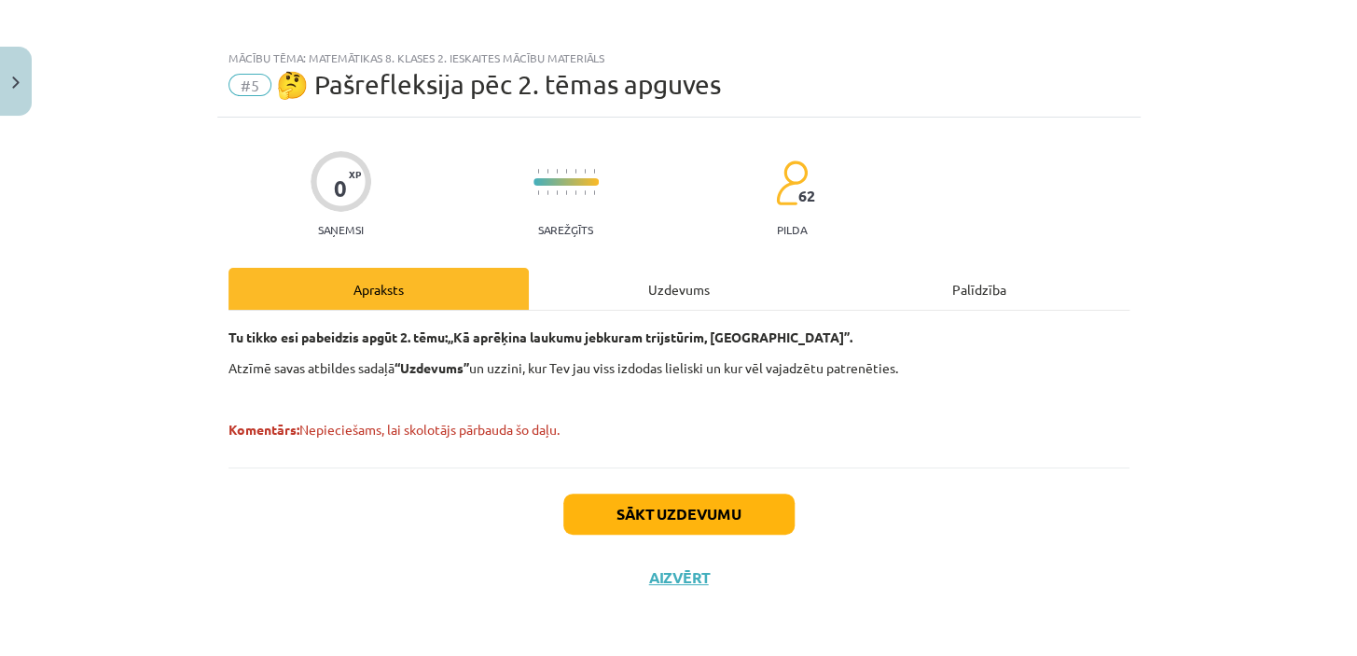
scroll to position [7, 0]
click at [642, 521] on button "Sākt uzdevumu" at bounding box center [678, 514] width 231 height 41
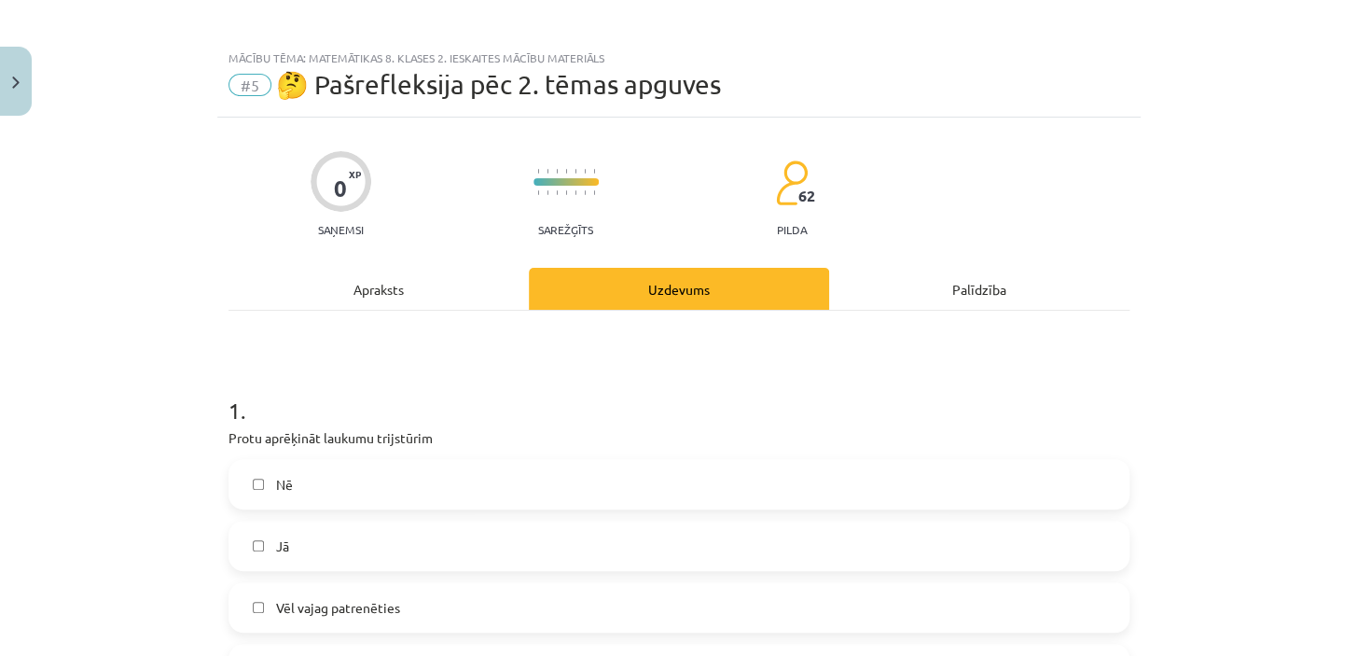
click at [252, 475] on label "Nē" at bounding box center [678, 484] width 897 height 47
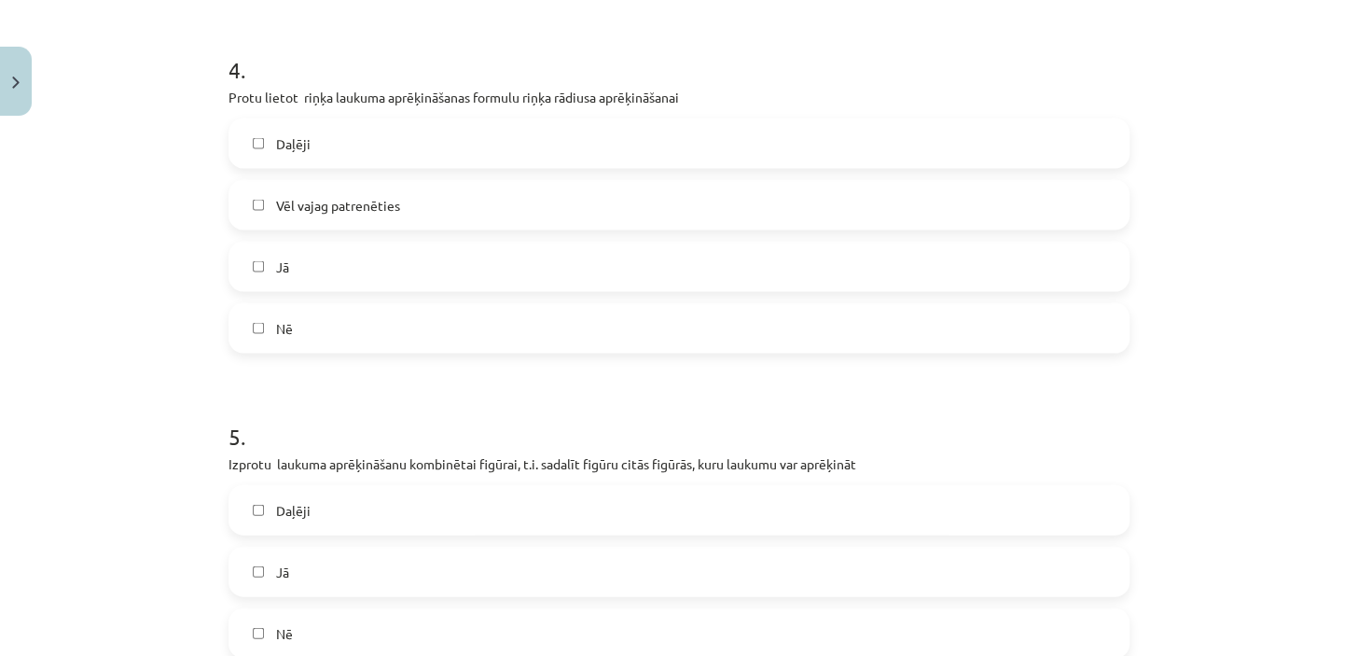
scroll to position [2042, 0]
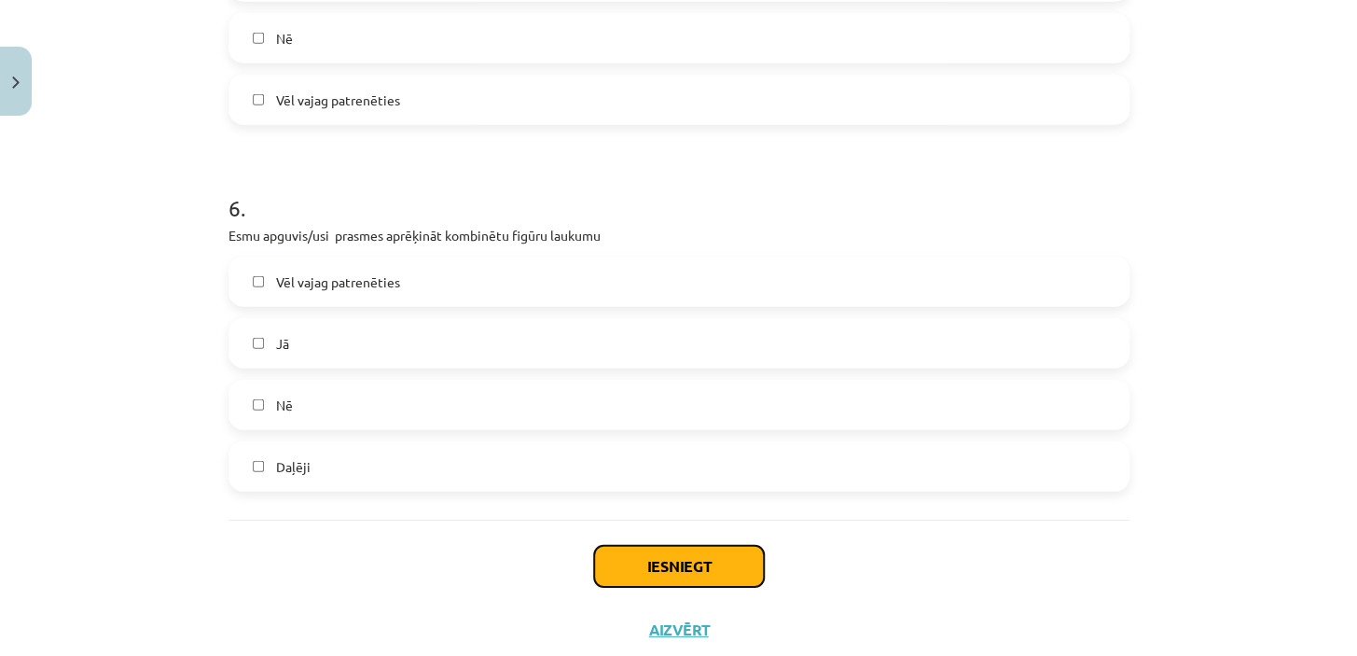
click at [695, 561] on button "Iesniegt" at bounding box center [679, 566] width 170 height 41
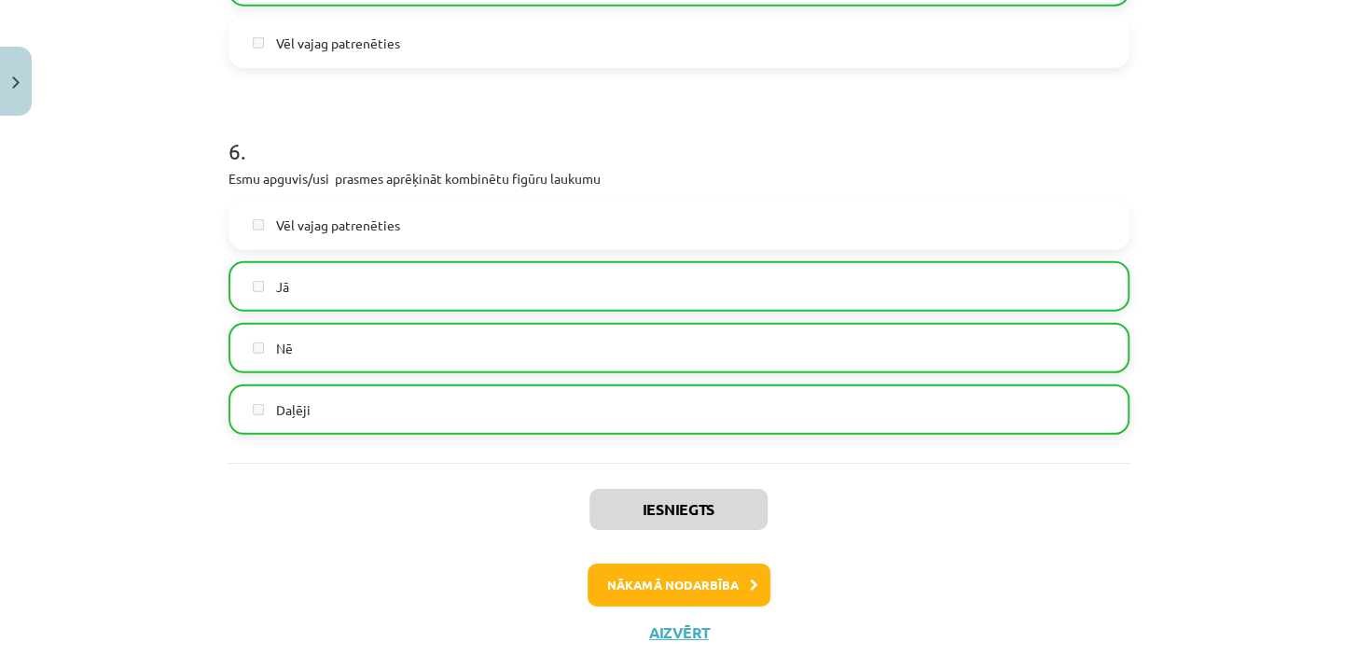
scroll to position [2152, 0]
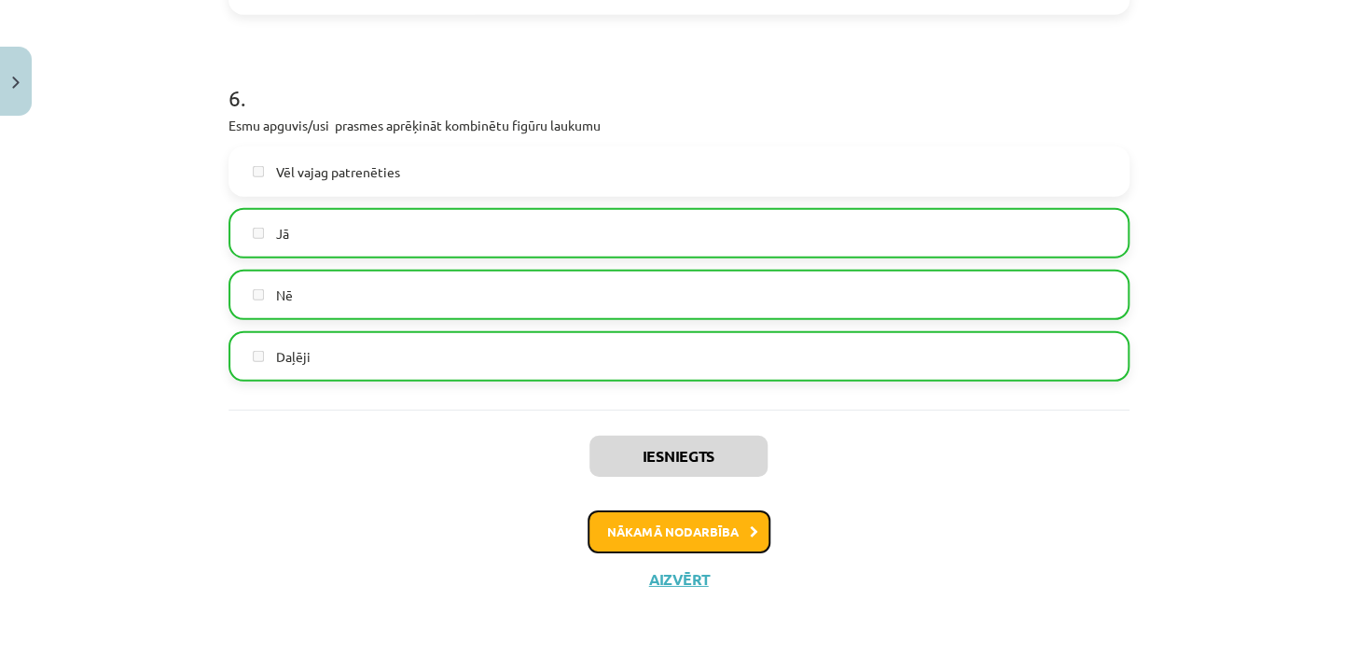
click at [728, 531] on button "Nākamā nodarbība" at bounding box center [679, 531] width 183 height 43
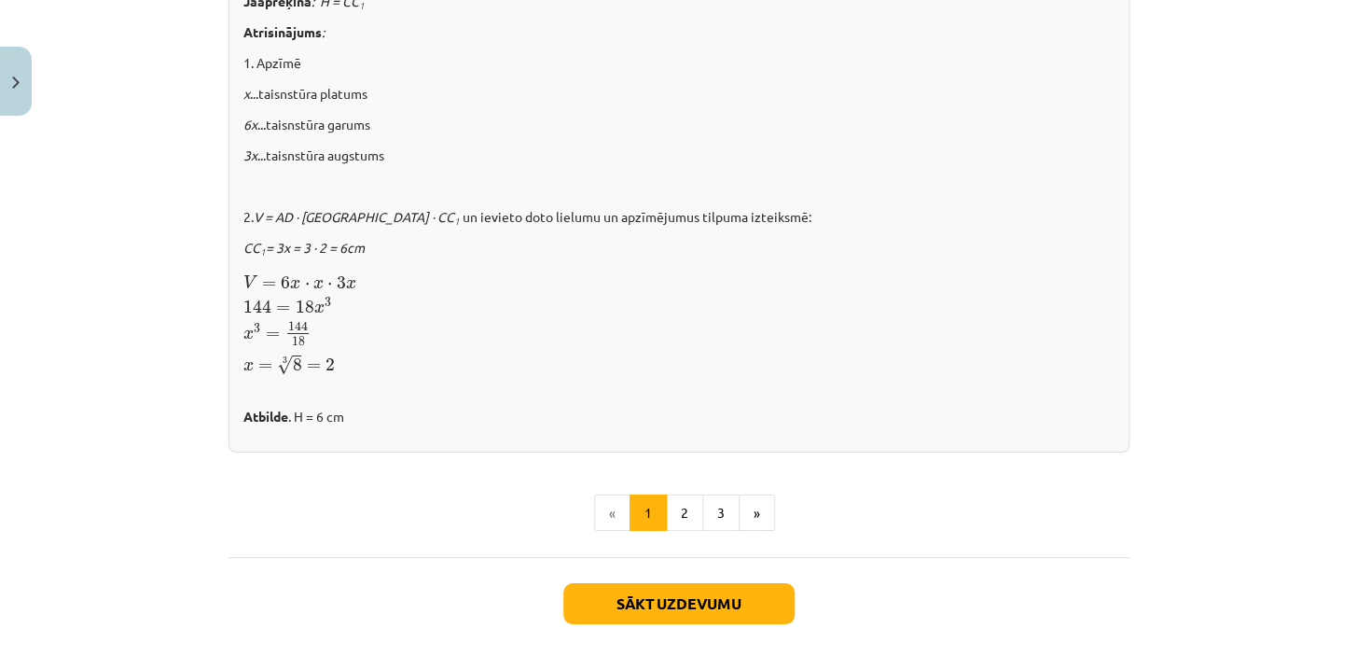
scroll to position [2642, 0]
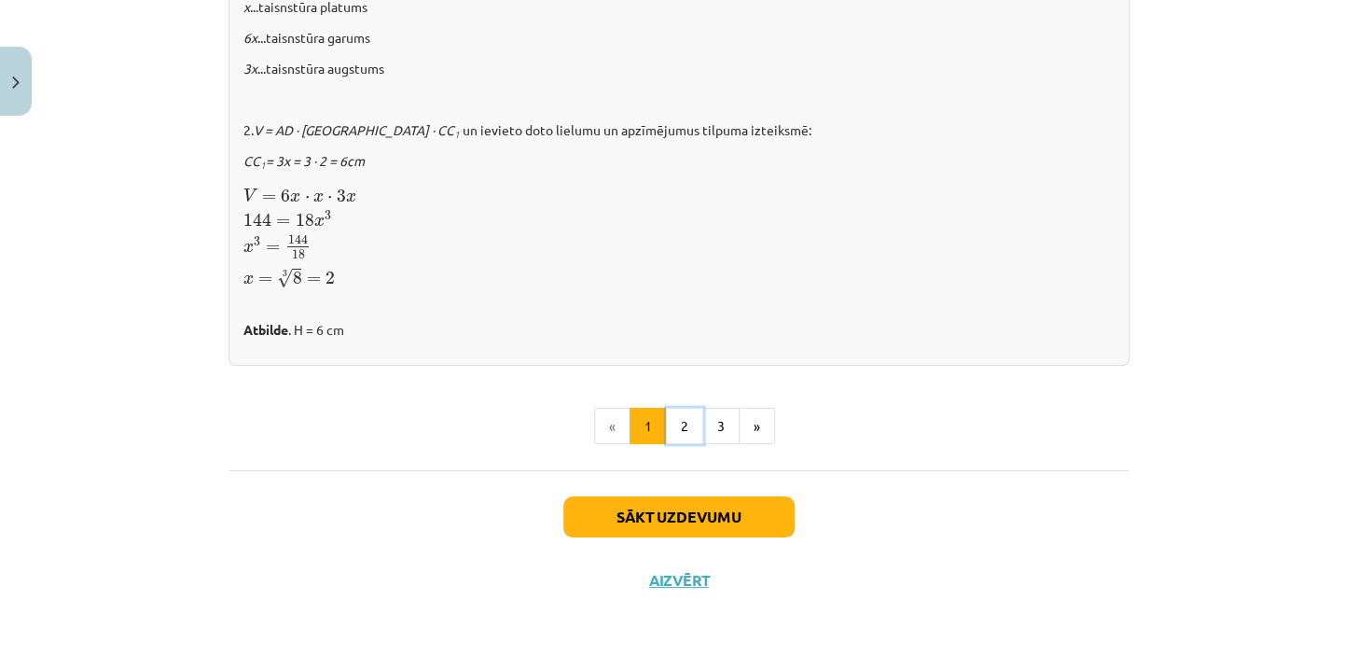
click at [681, 421] on button "2" at bounding box center [684, 426] width 37 height 37
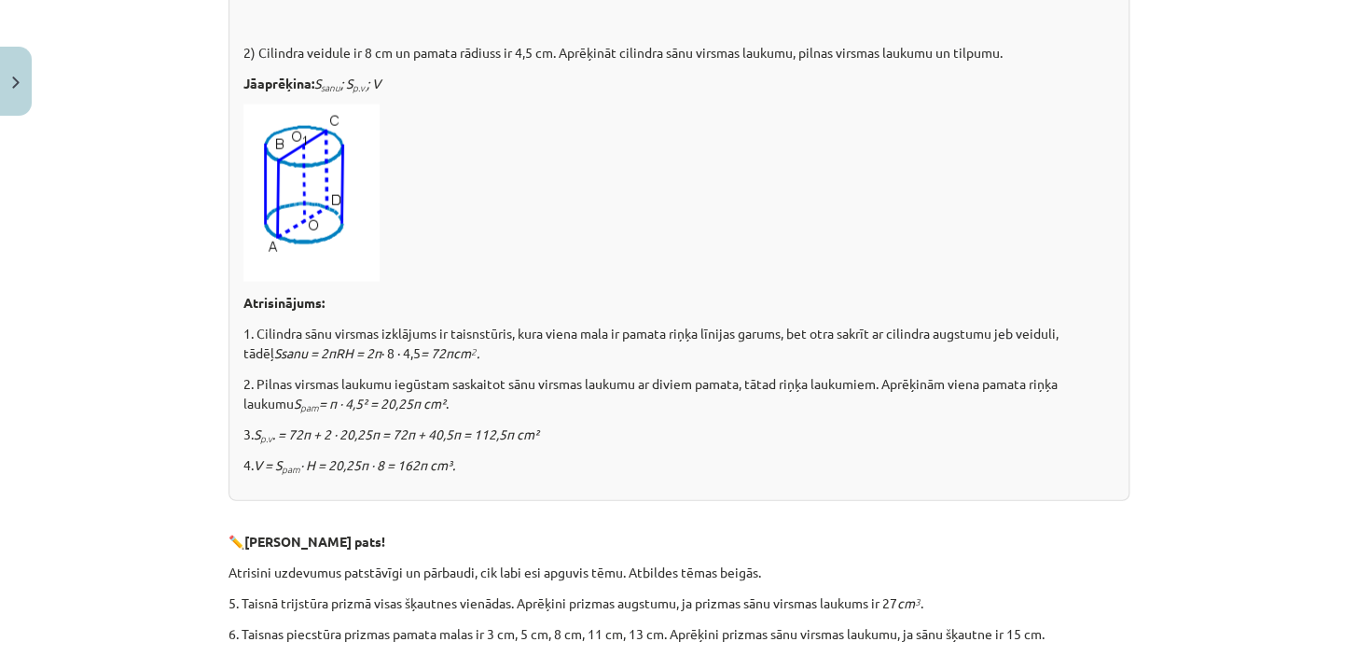
scroll to position [2093, 0]
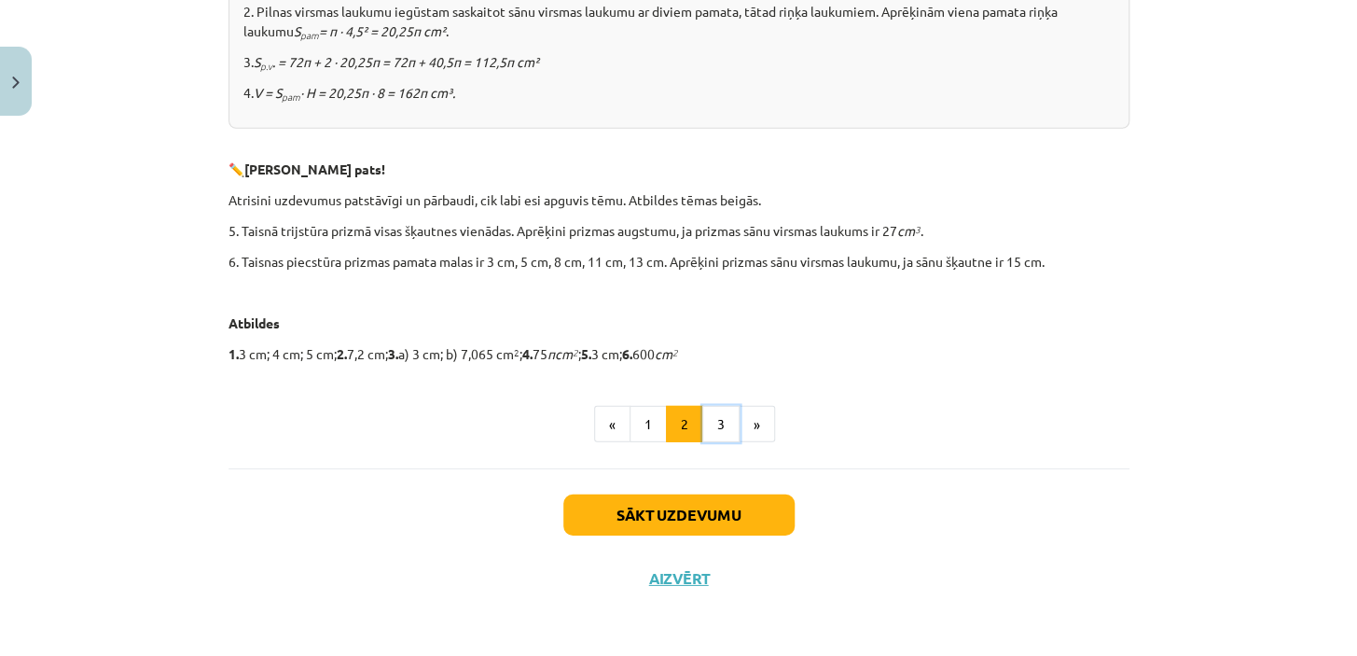
click at [715, 428] on button "3" at bounding box center [720, 424] width 37 height 37
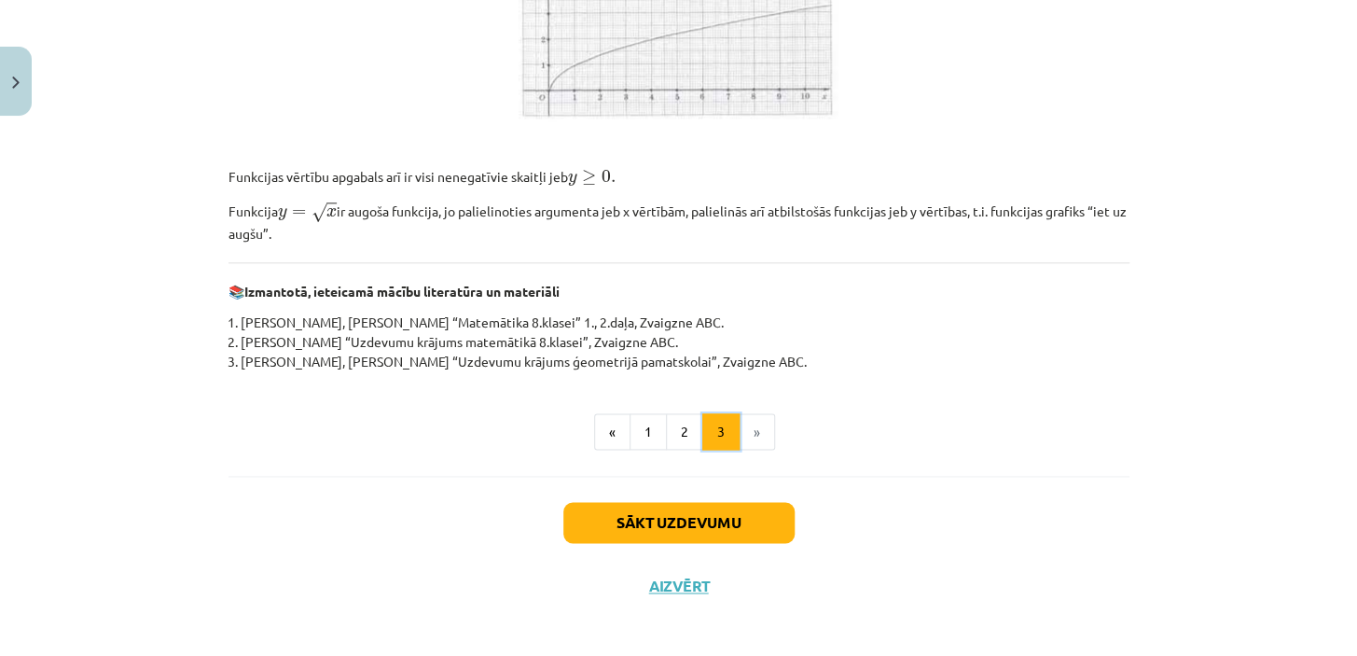
scroll to position [848, 0]
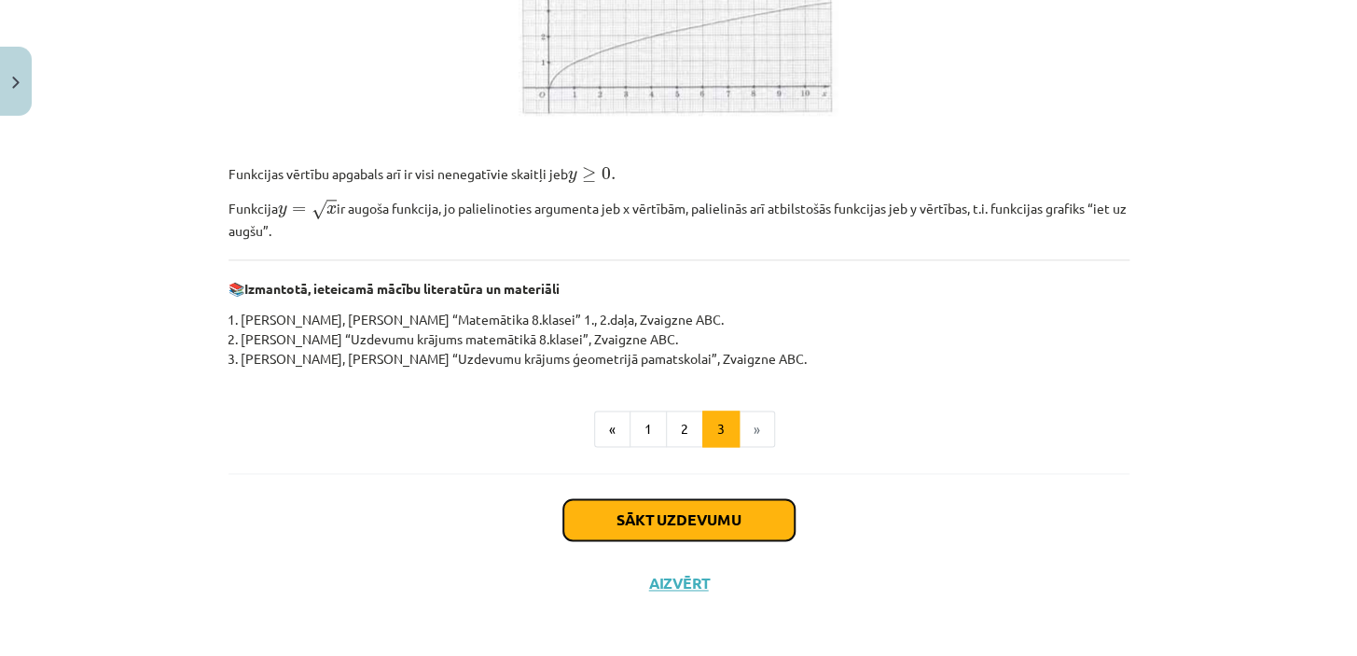
click at [726, 514] on button "Sākt uzdevumu" at bounding box center [678, 519] width 231 height 41
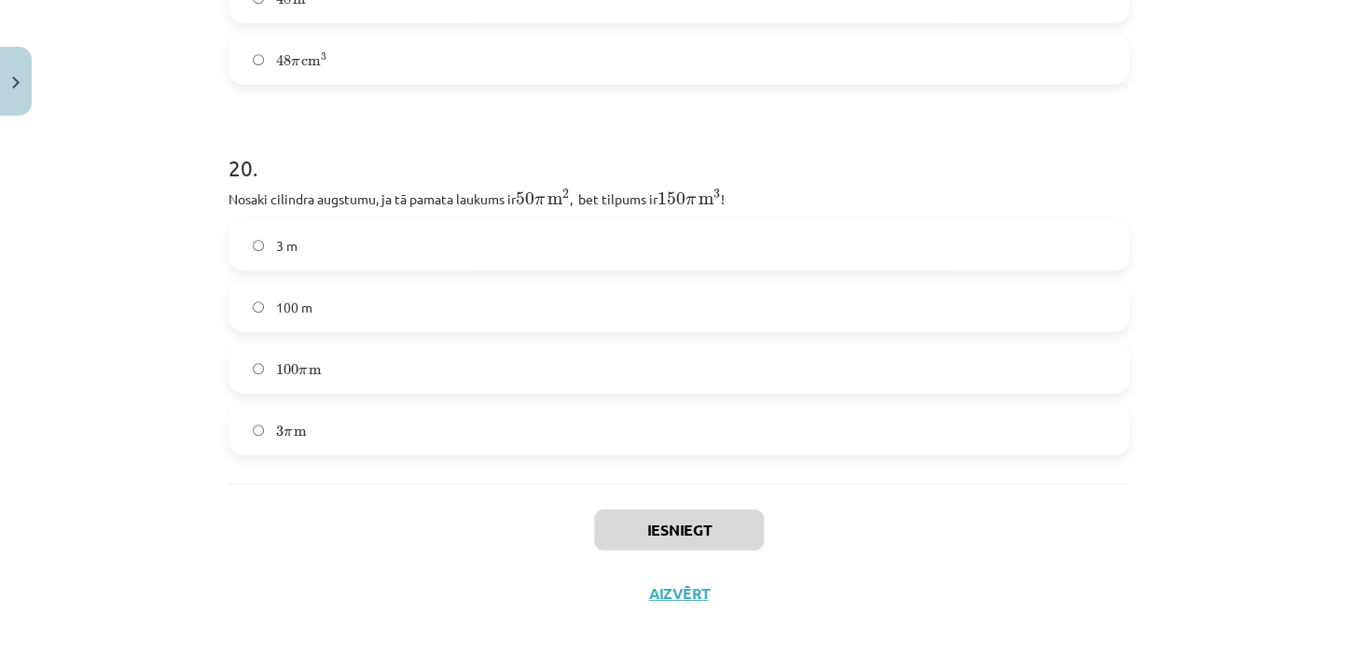
scroll to position [7974, 0]
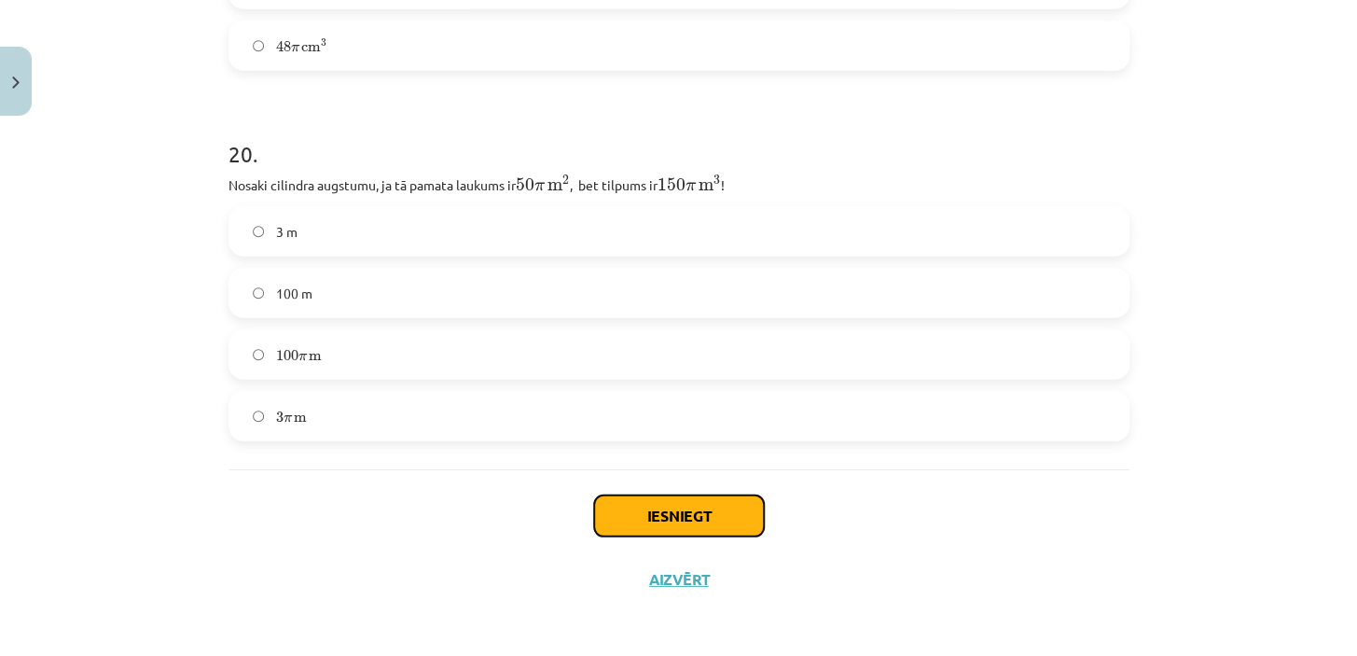
click at [688, 514] on button "Iesniegt" at bounding box center [679, 515] width 170 height 41
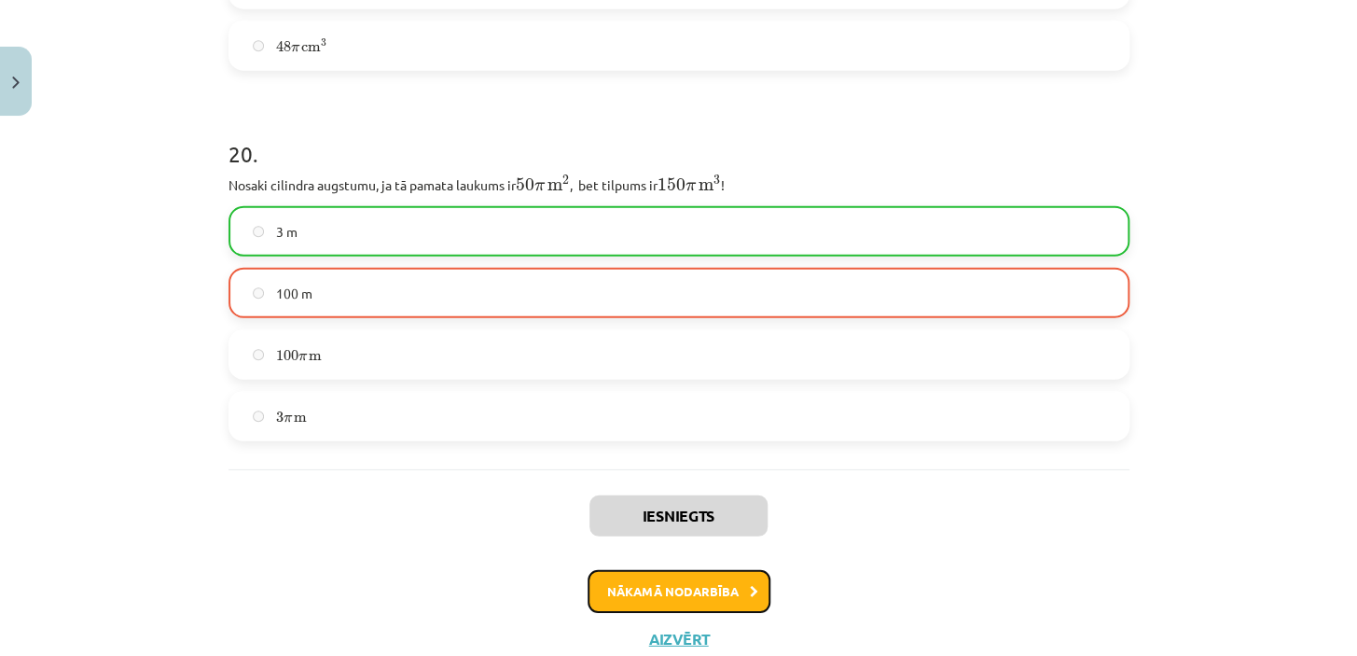
click at [694, 583] on button "Nākamā nodarbība" at bounding box center [679, 591] width 183 height 43
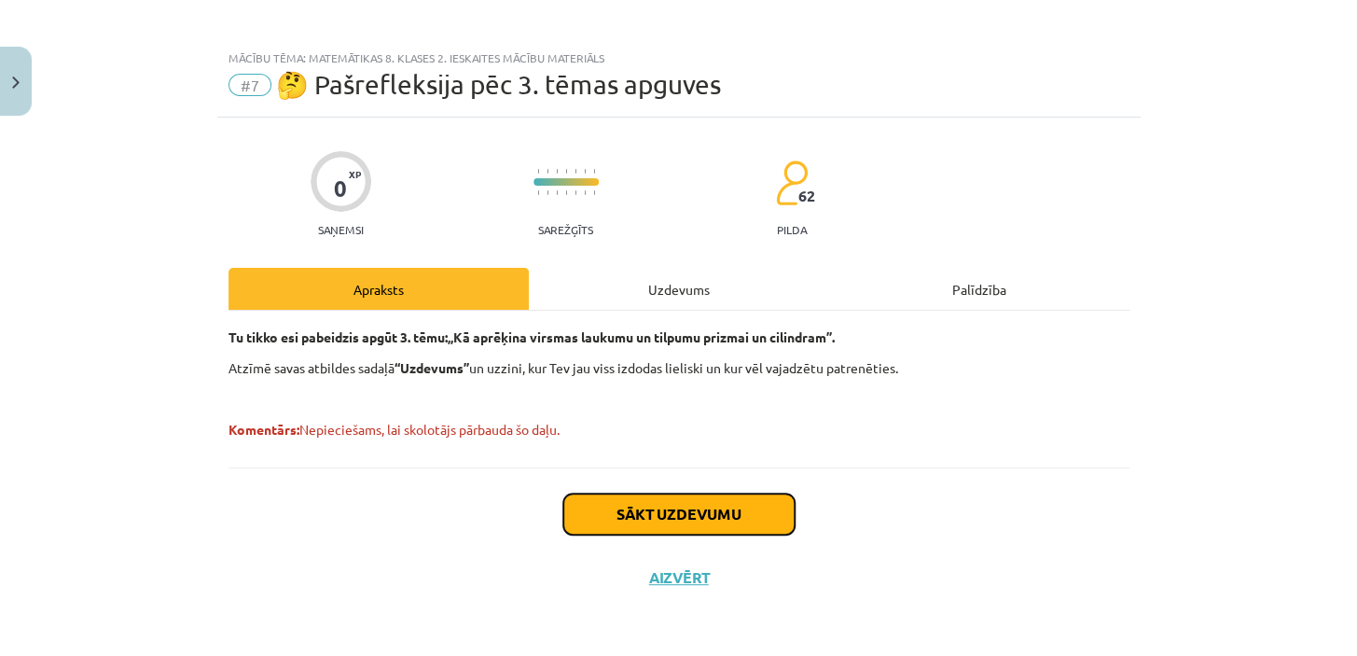
click at [627, 519] on button "Sākt uzdevumu" at bounding box center [678, 514] width 231 height 41
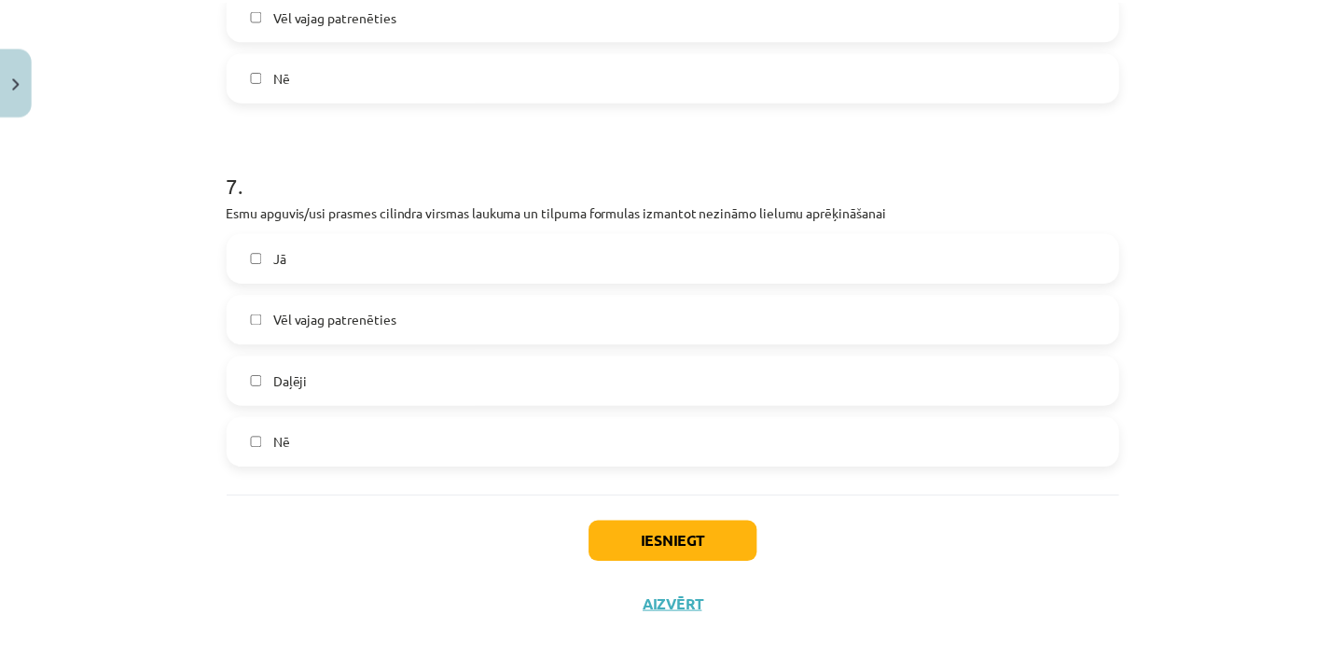
scroll to position [2460, 0]
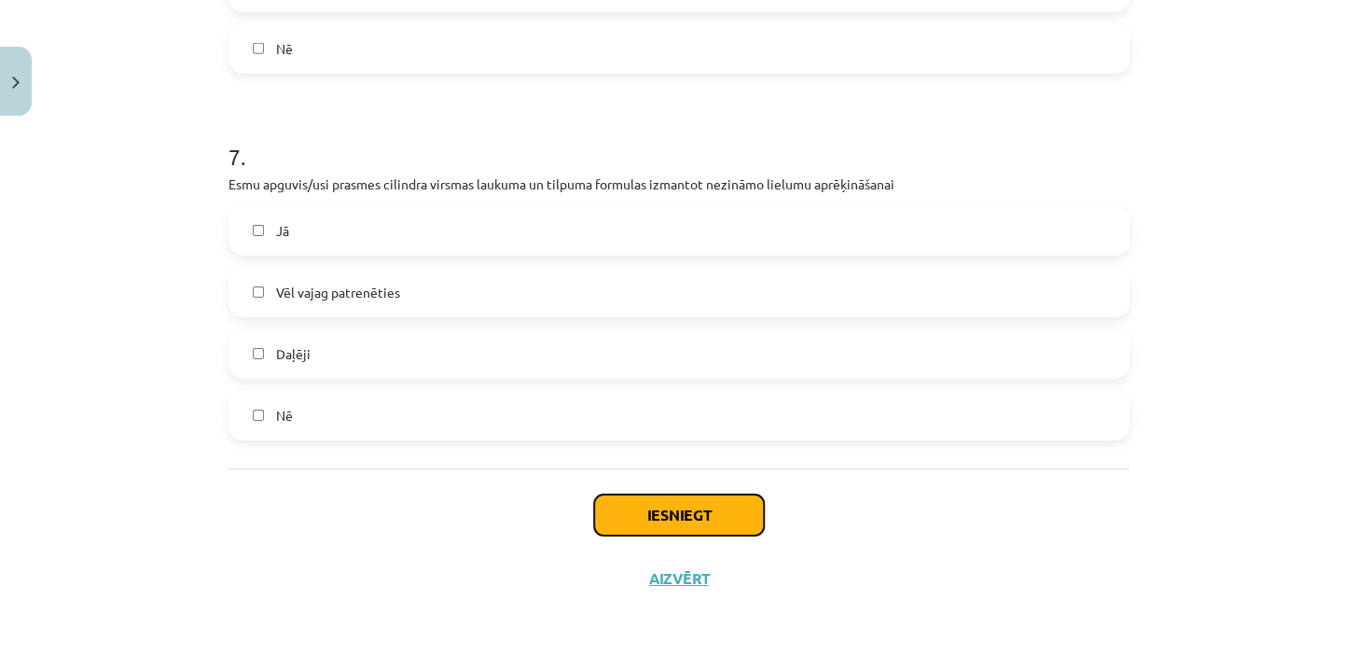
click at [674, 507] on button "Iesniegt" at bounding box center [679, 514] width 170 height 41
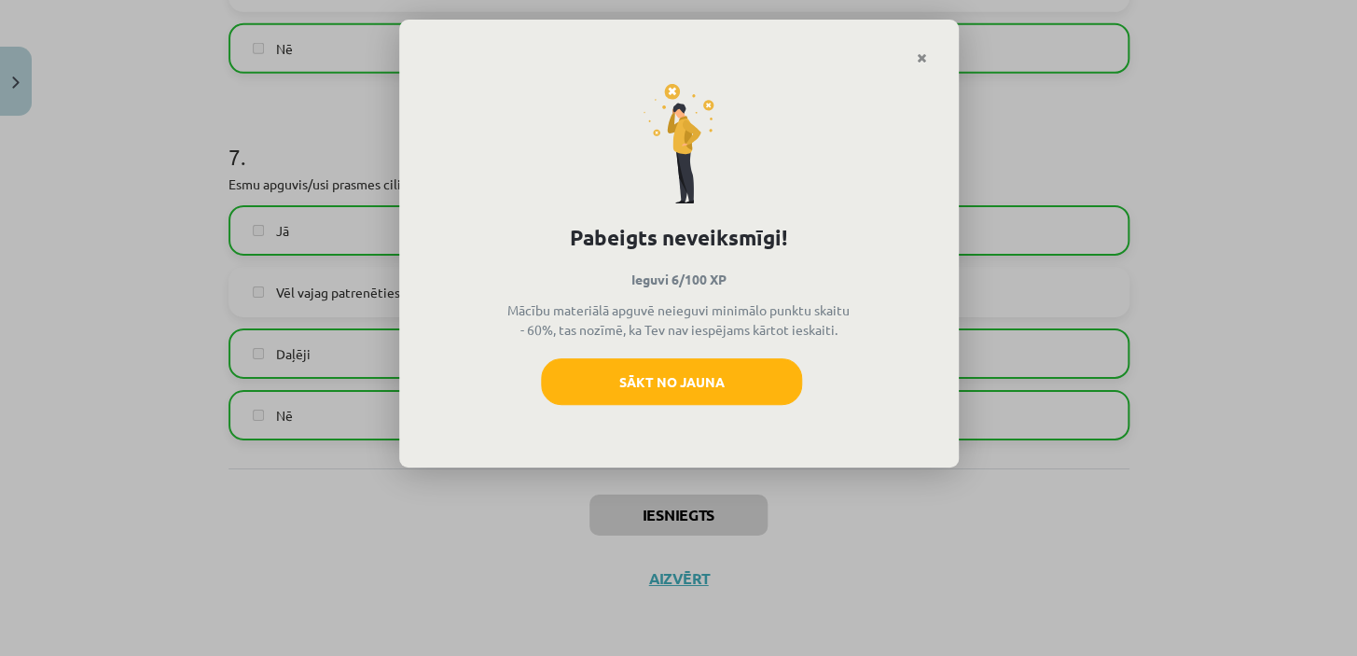
click at [922, 63] on icon "Close" at bounding box center [922, 58] width 10 height 13
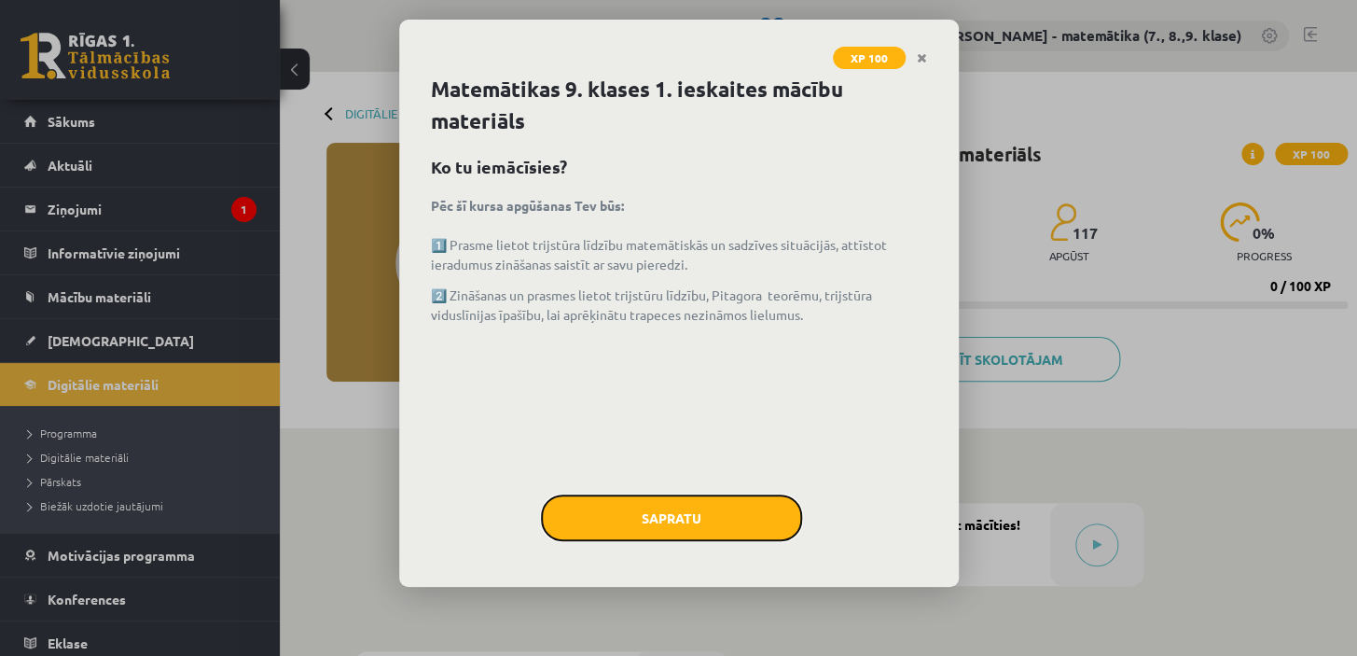
click at [666, 523] on button "Sapratu" at bounding box center [671, 517] width 261 height 47
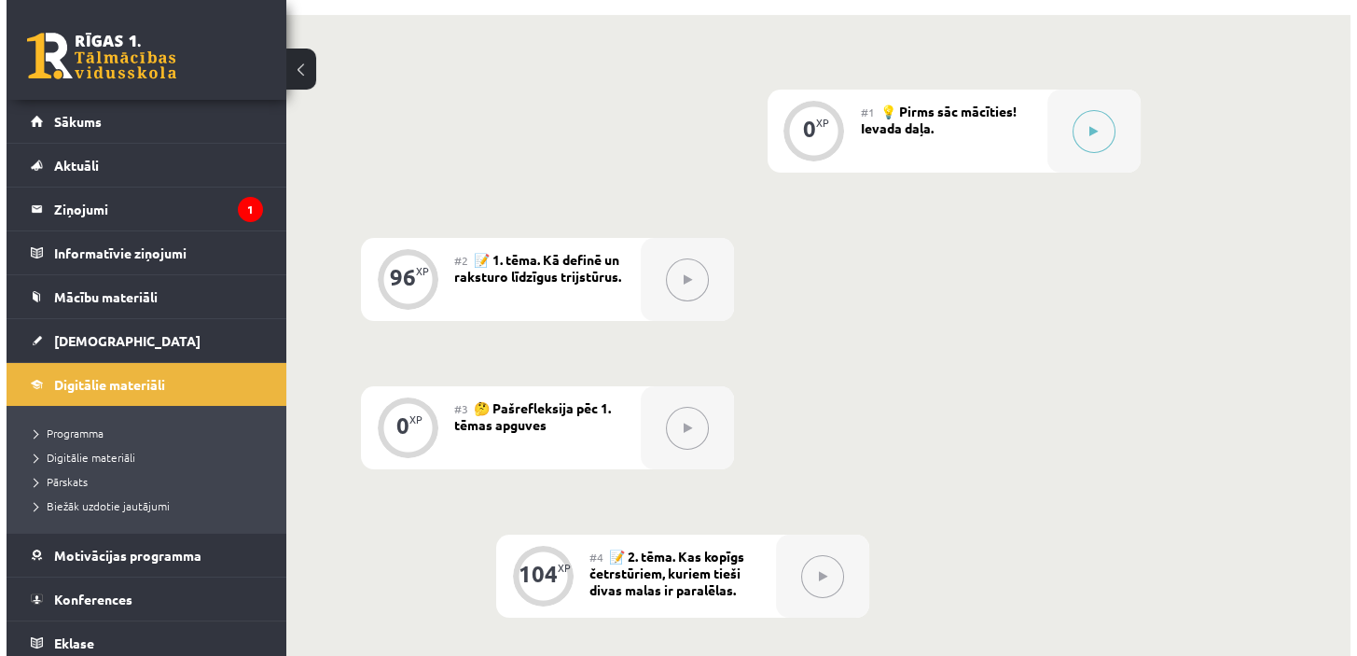
scroll to position [169, 0]
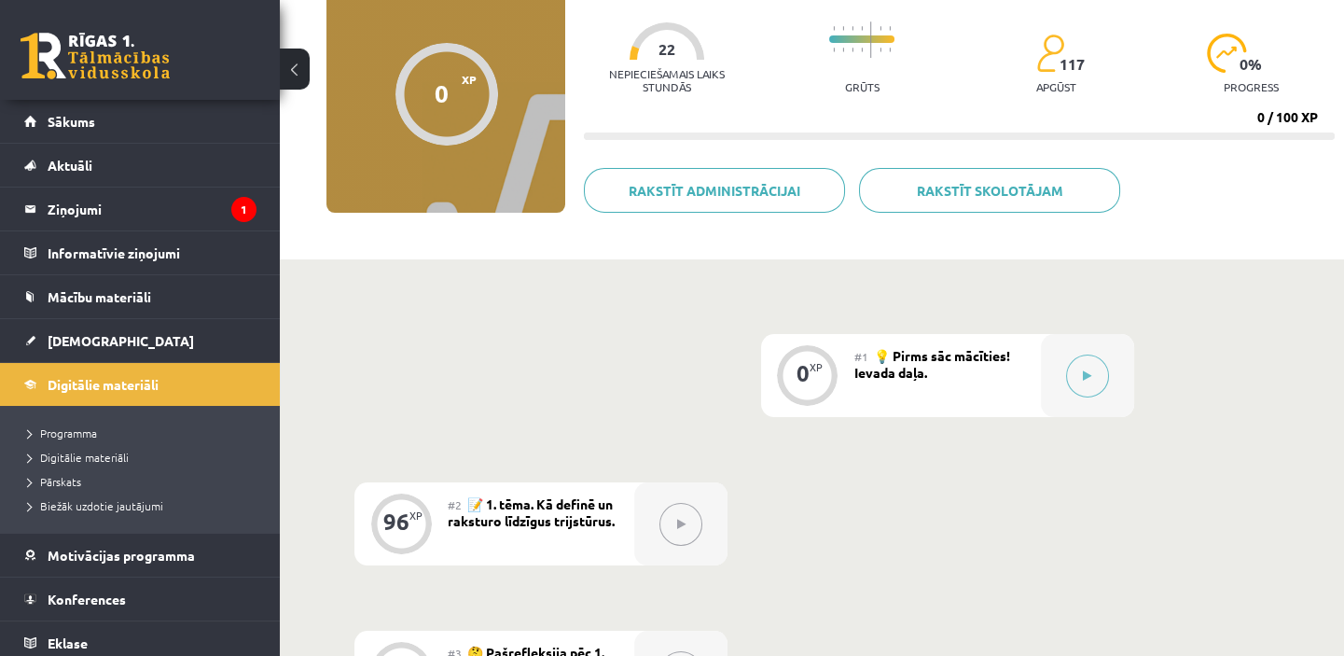
click at [1080, 375] on button at bounding box center [1087, 376] width 43 height 43
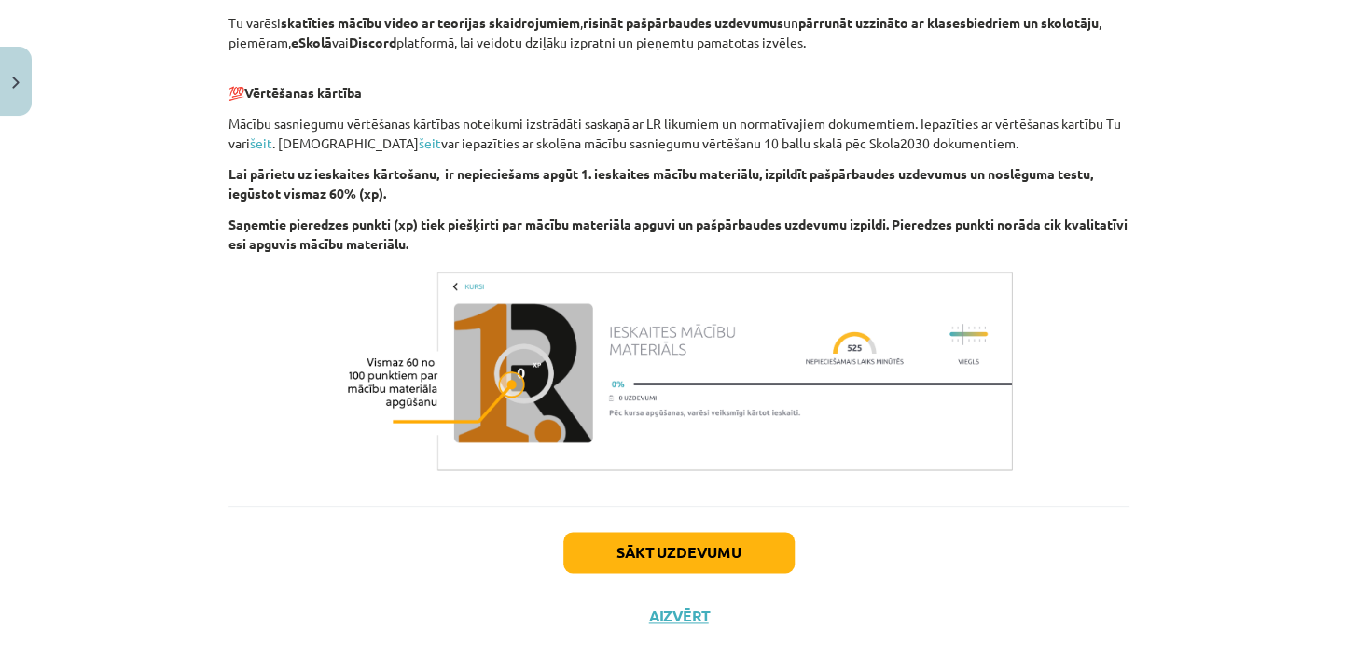
scroll to position [632, 0]
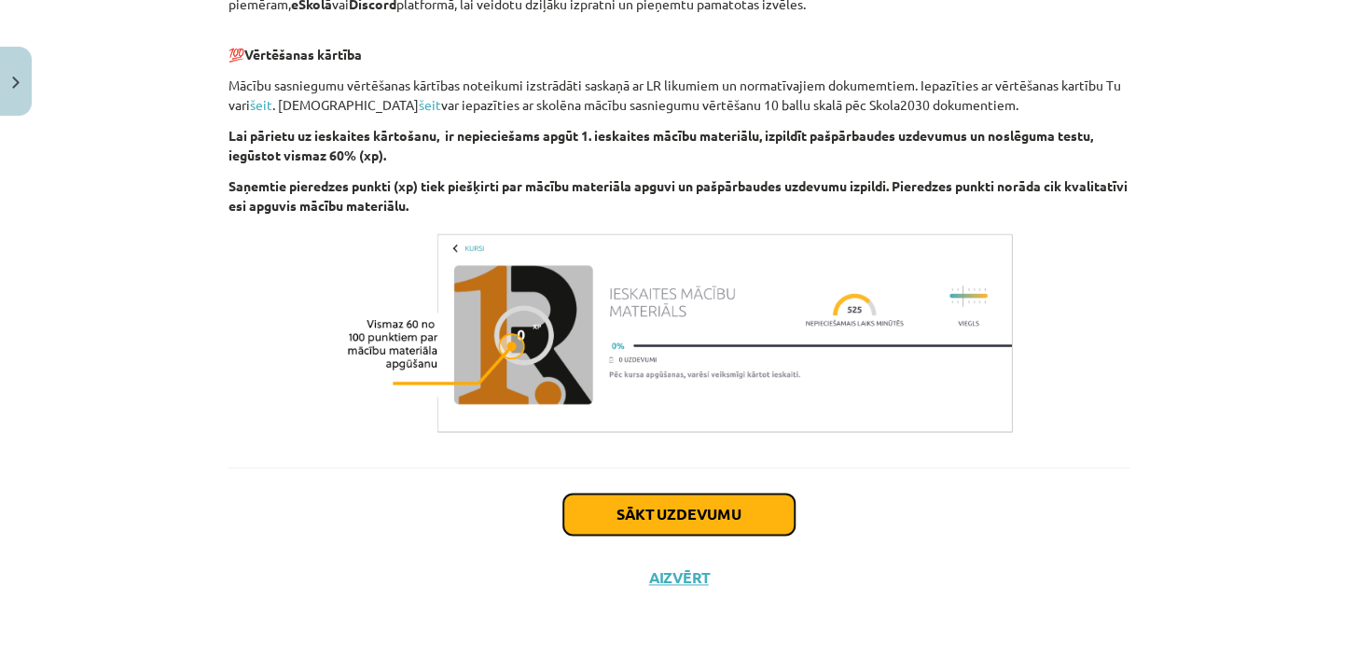
click at [700, 507] on button "Sākt uzdevumu" at bounding box center [678, 514] width 231 height 41
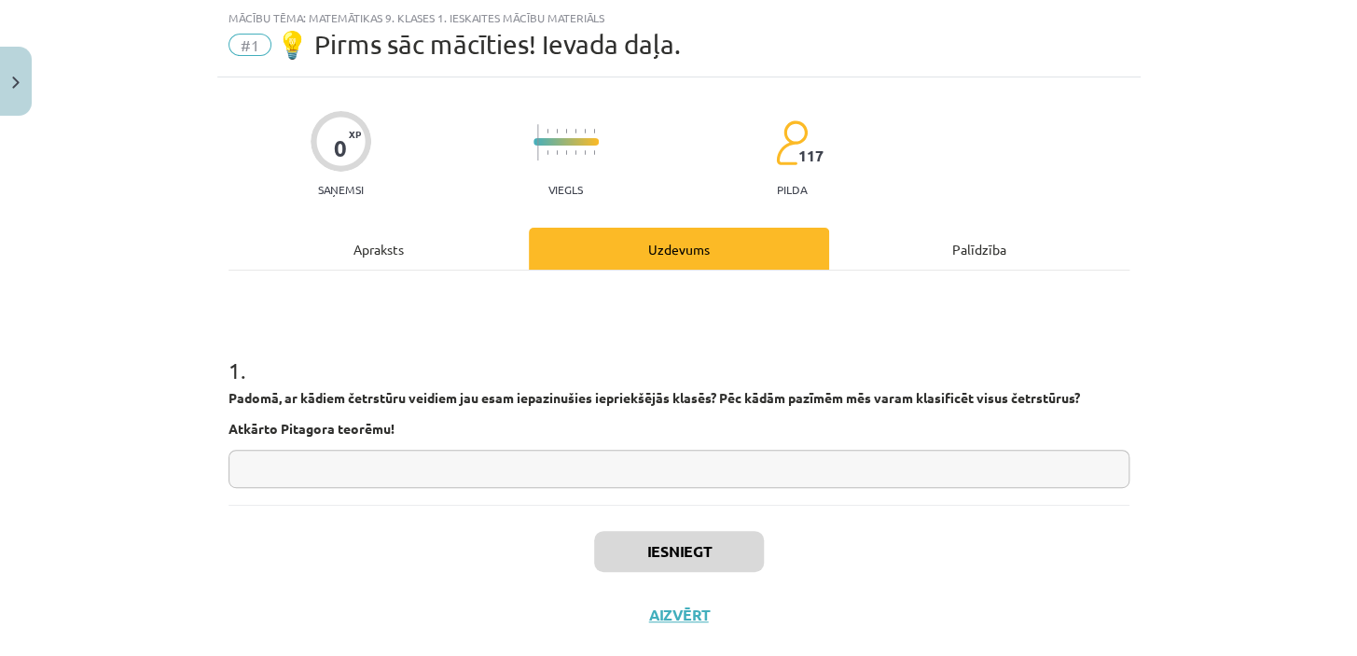
scroll to position [84, 0]
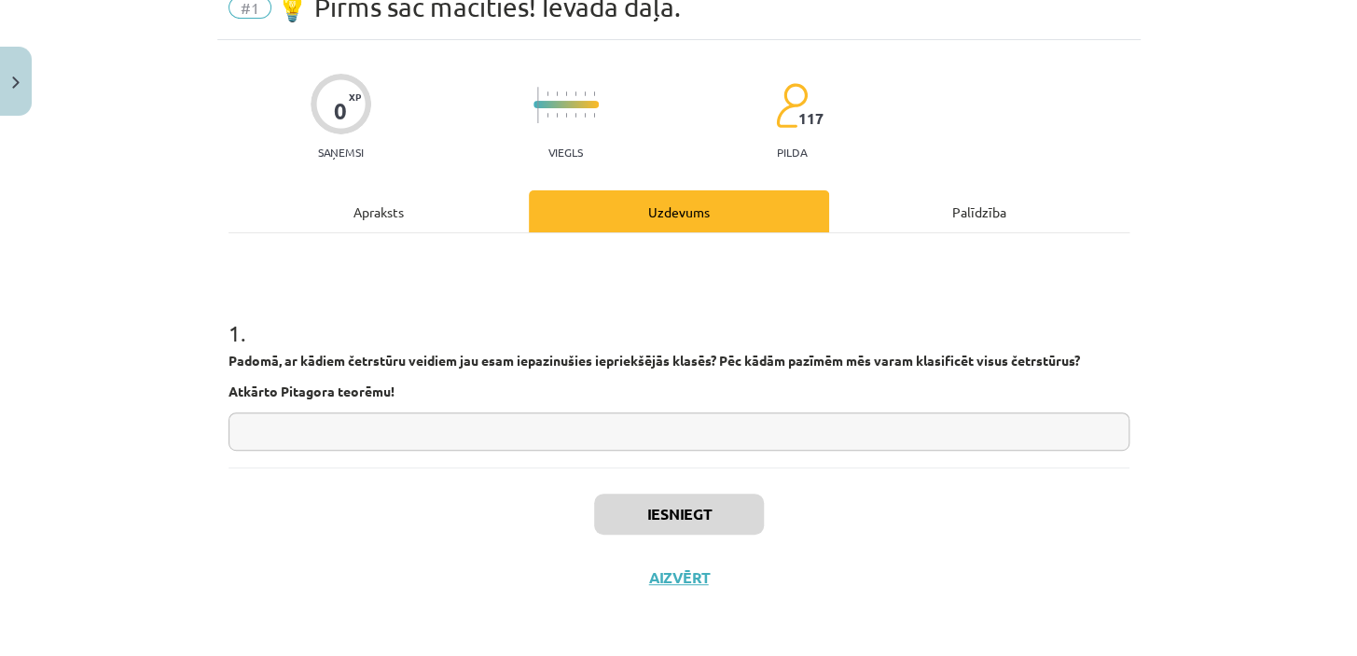
click at [545, 428] on input "text" at bounding box center [679, 431] width 901 height 38
type input "*"
click at [638, 506] on button "Iesniegt" at bounding box center [679, 514] width 170 height 41
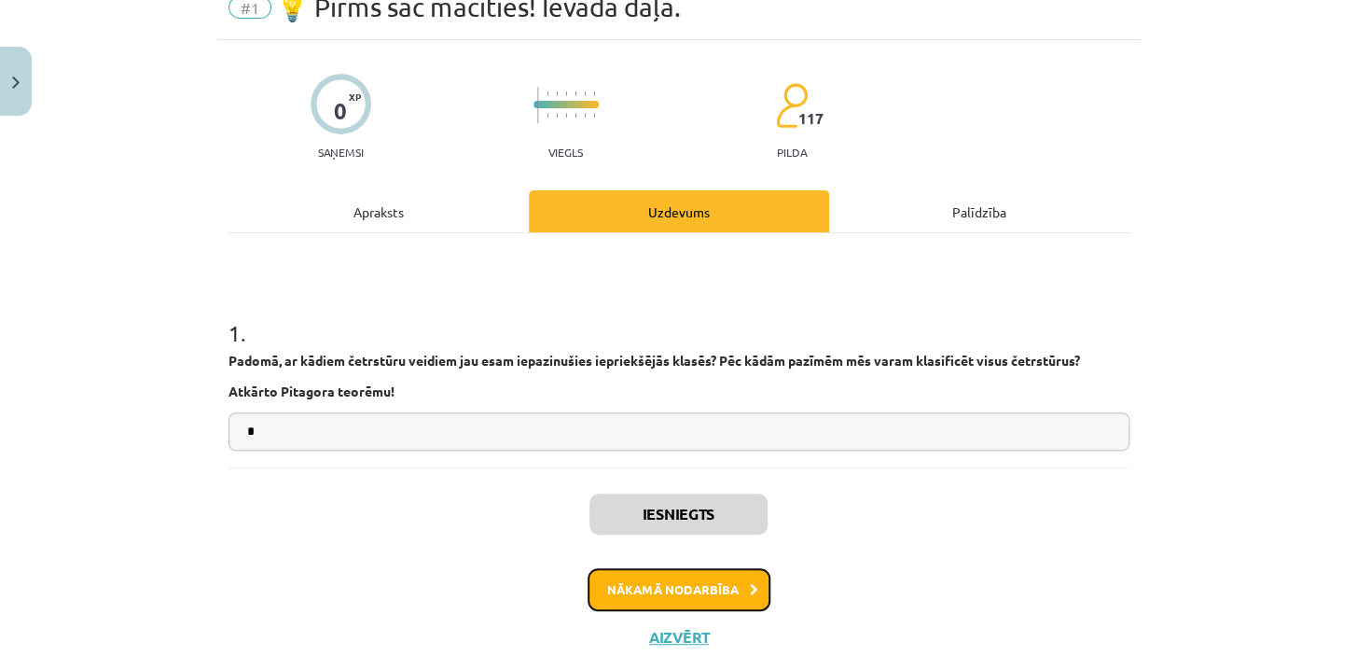
click at [654, 588] on button "Nākamā nodarbība" at bounding box center [679, 589] width 183 height 43
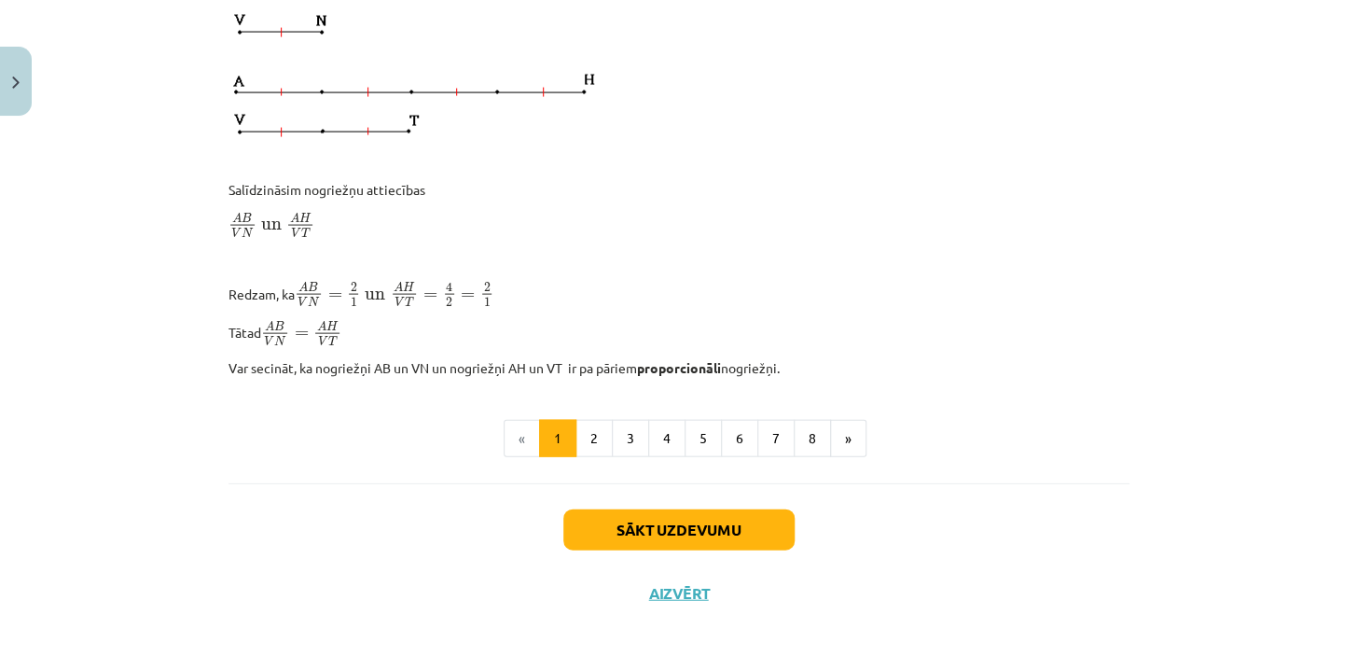
scroll to position [1524, 0]
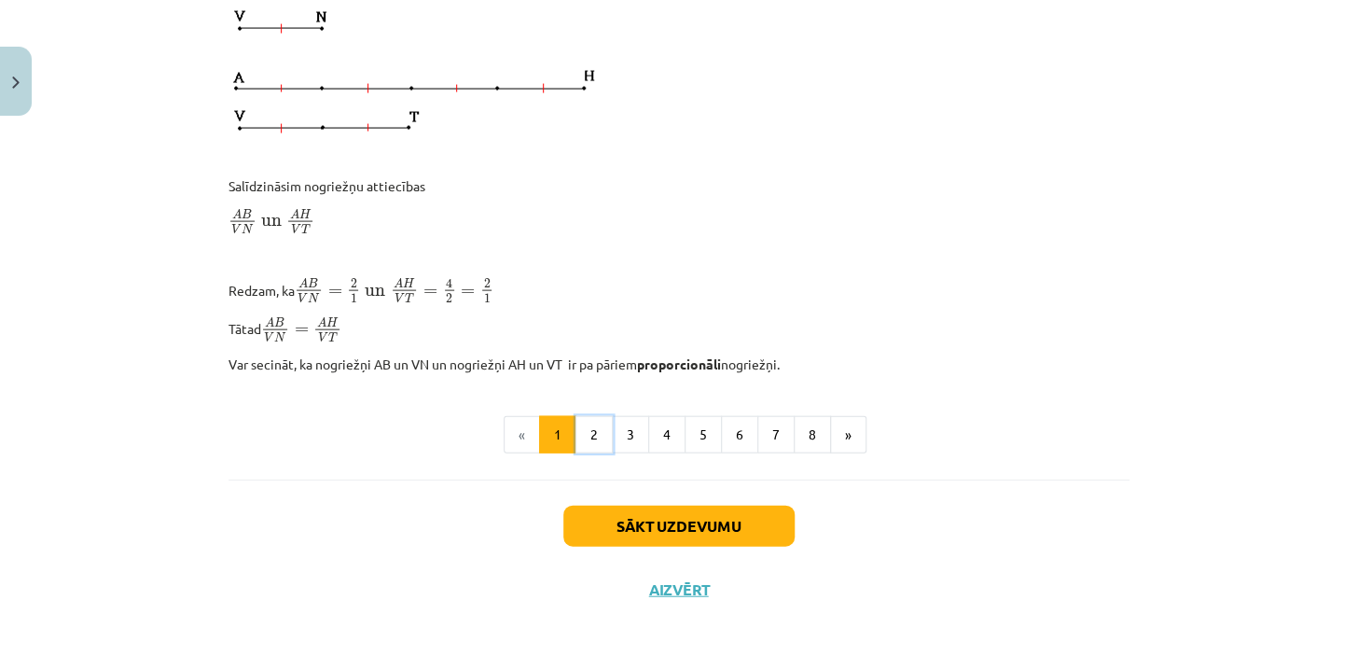
click at [584, 419] on button "2" at bounding box center [594, 434] width 37 height 37
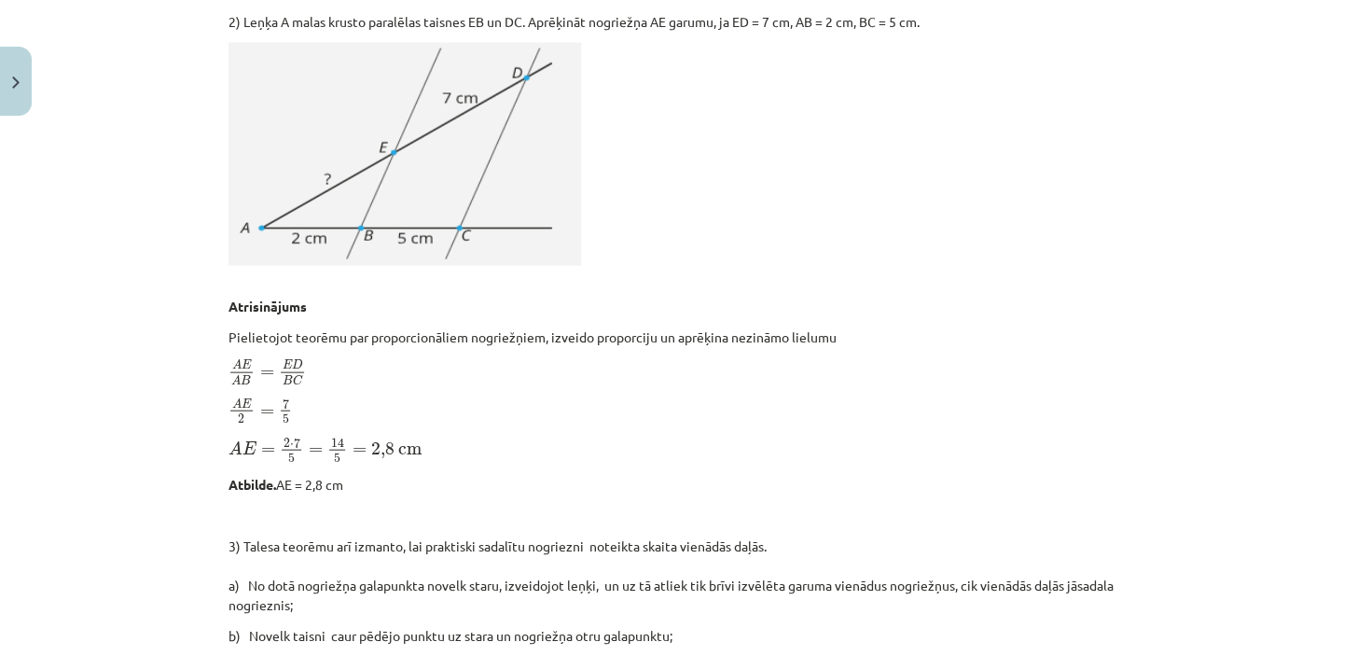
scroll to position [1892, 0]
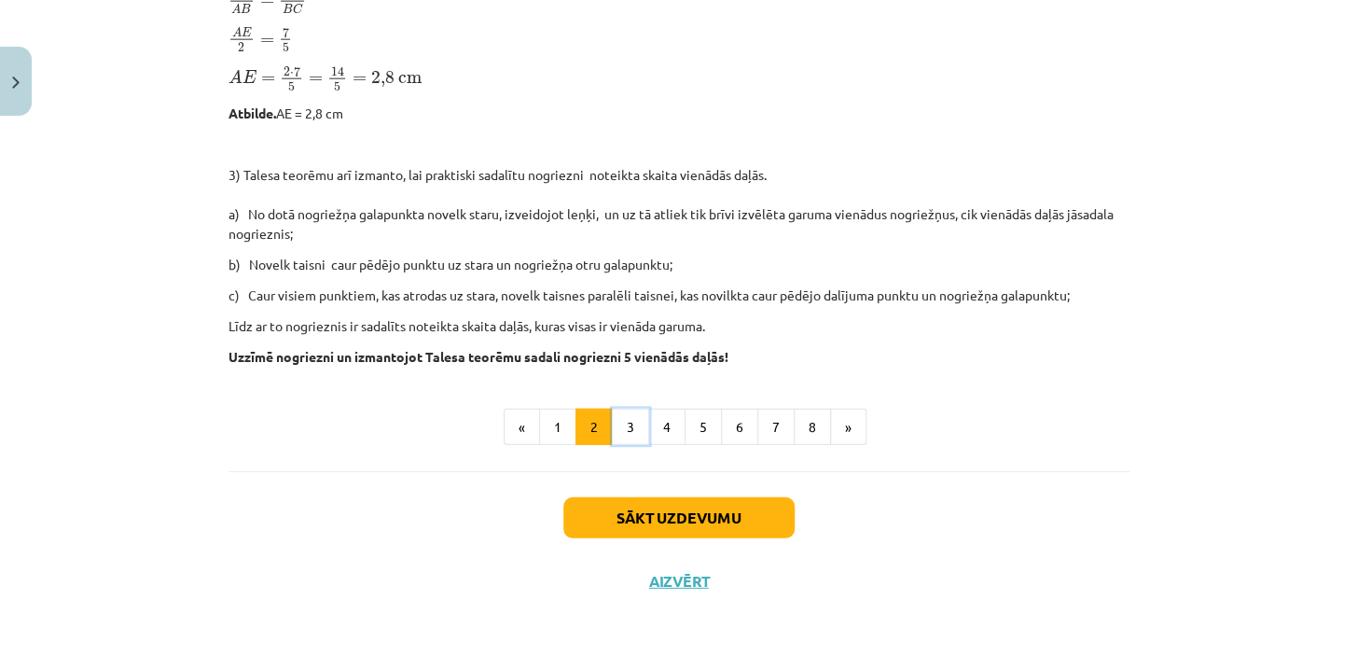
click at [627, 424] on button "3" at bounding box center [630, 427] width 37 height 37
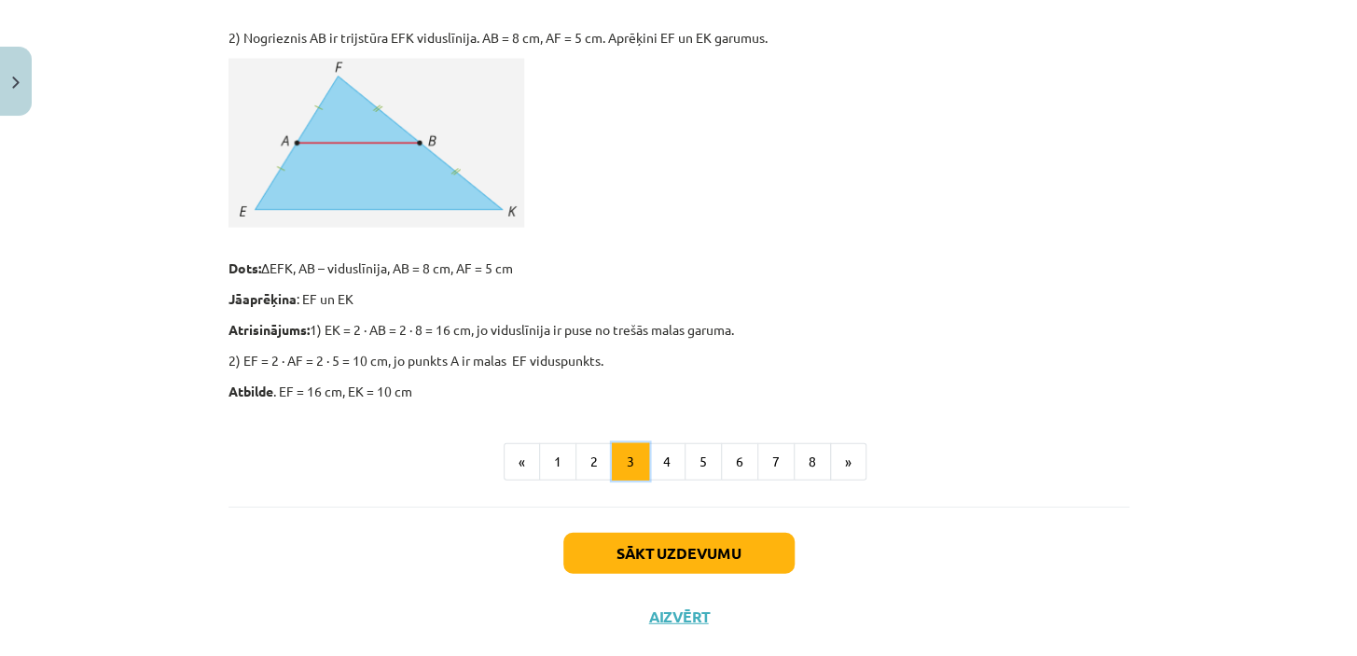
scroll to position [1726, 0]
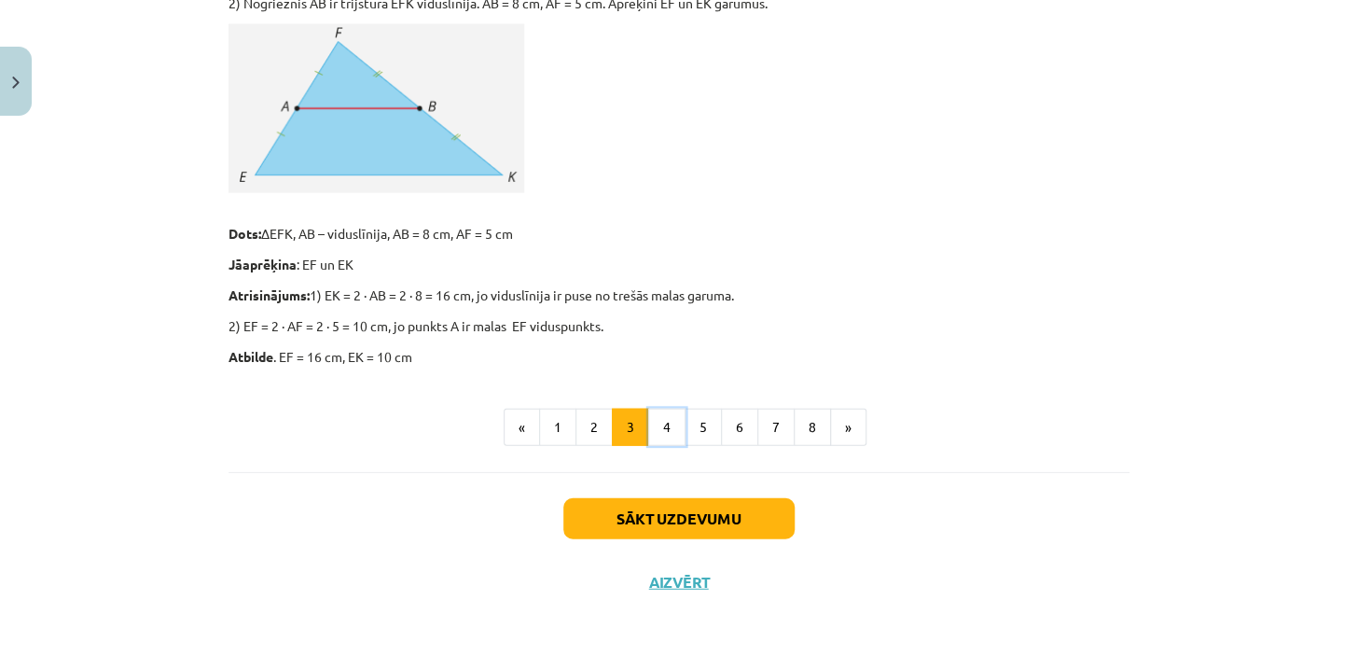
click at [662, 427] on button "4" at bounding box center [666, 427] width 37 height 37
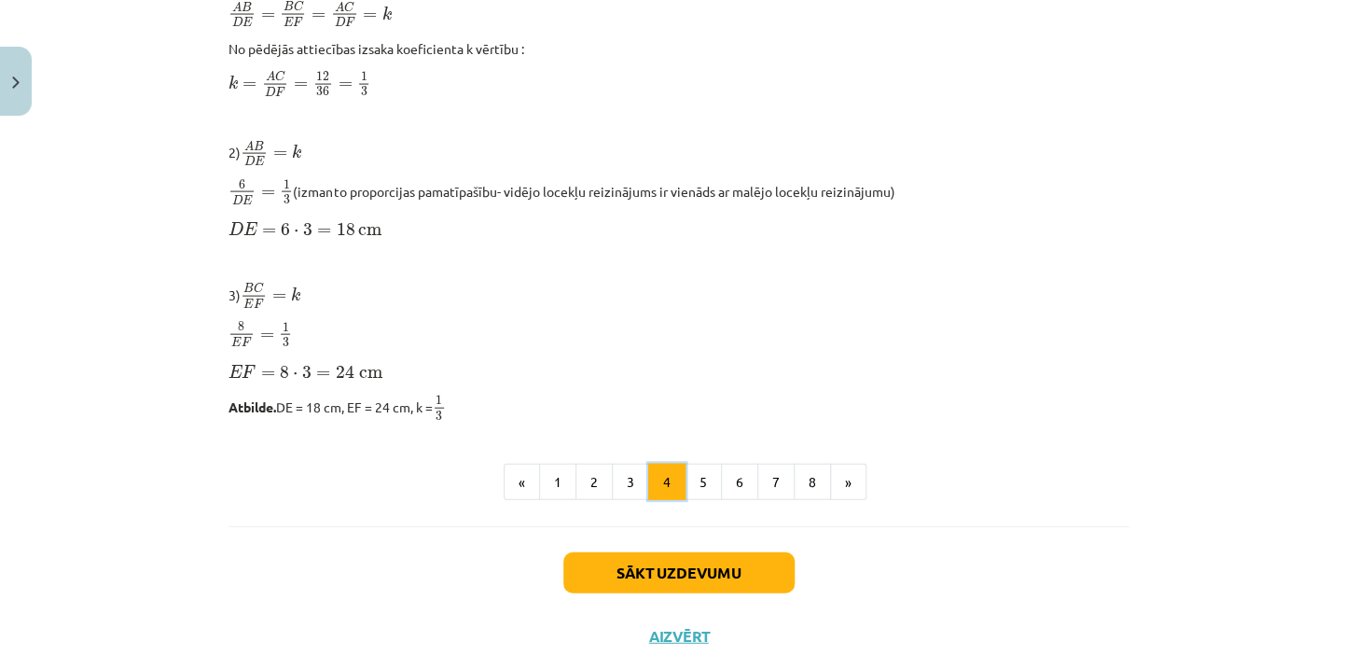
scroll to position [1649, 0]
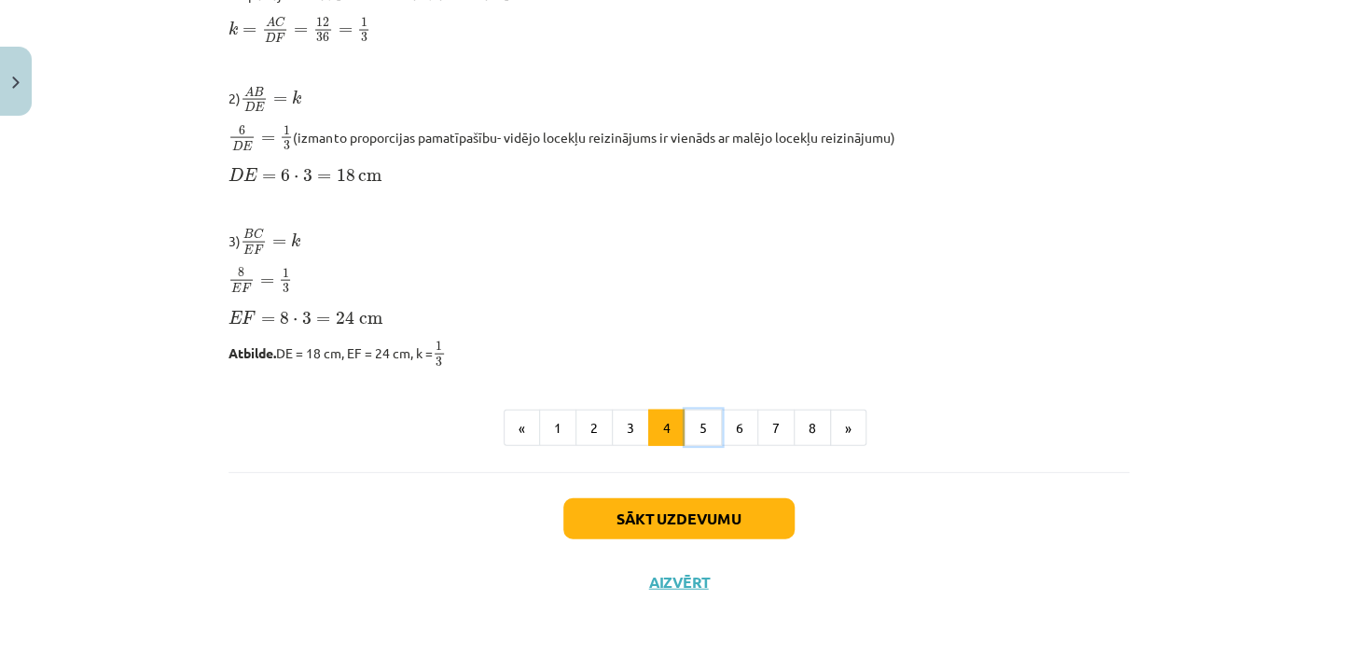
click at [695, 424] on button "5" at bounding box center [703, 428] width 37 height 37
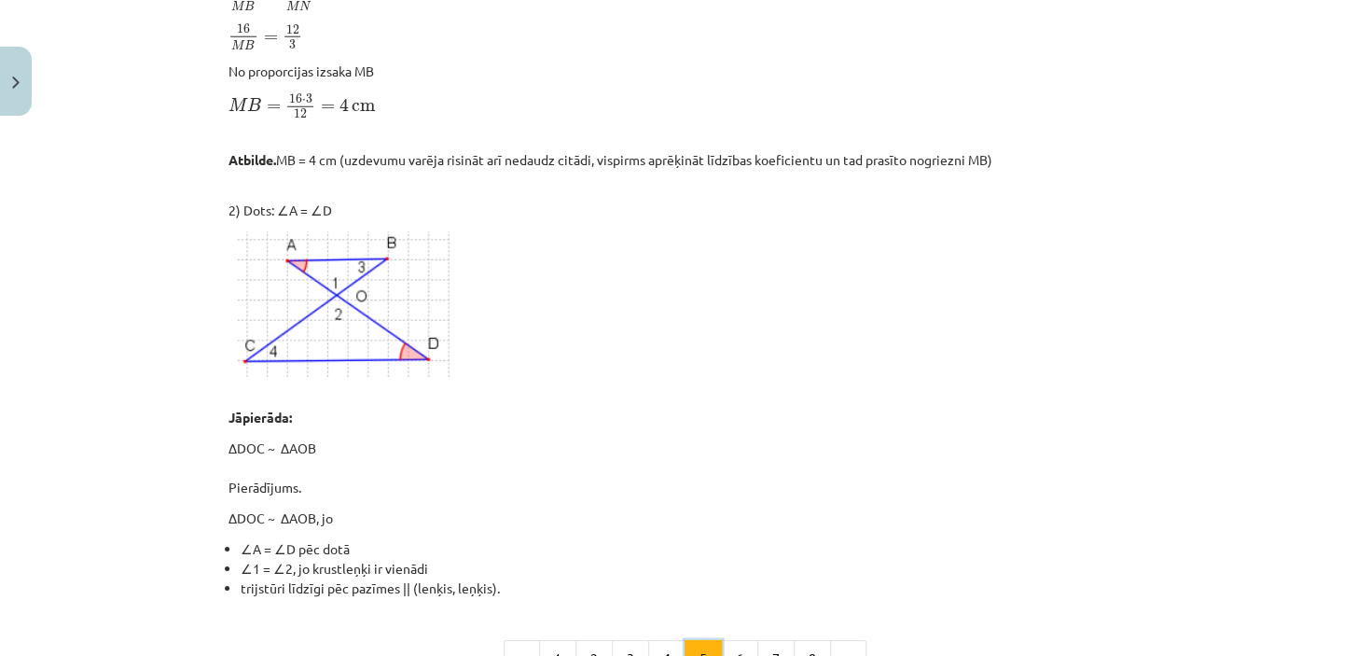
scroll to position [2344, 0]
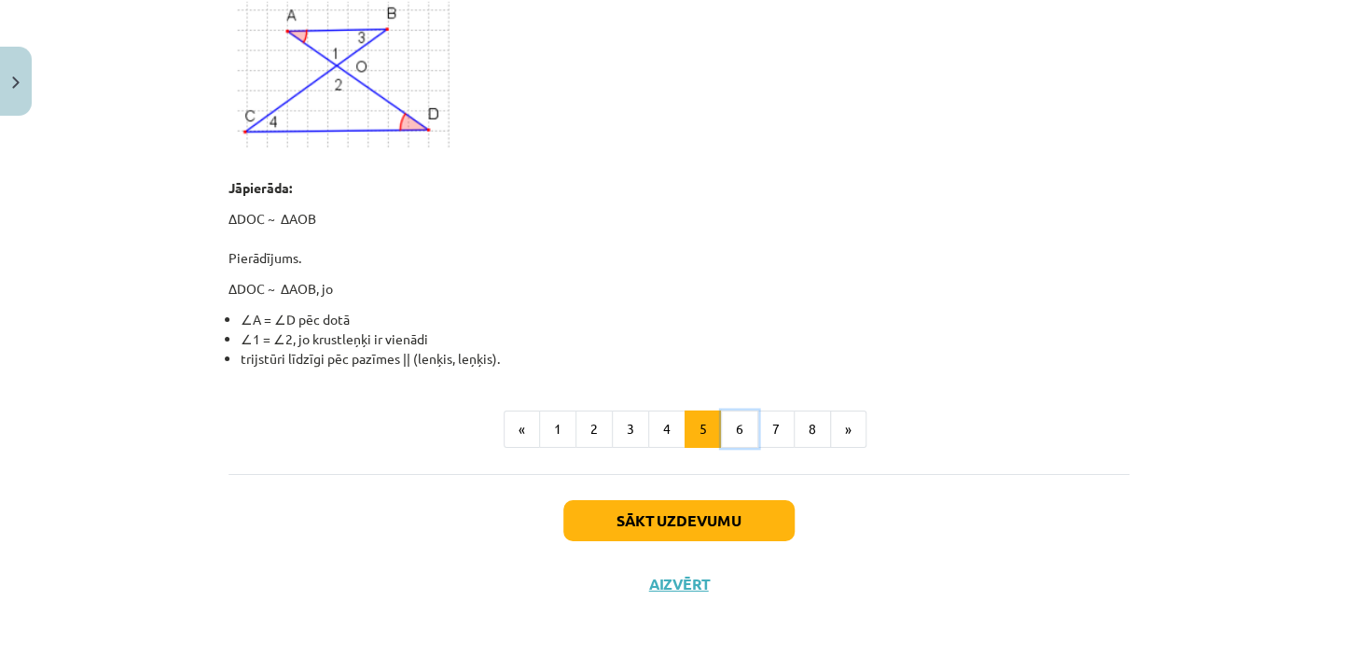
click at [733, 422] on button "6" at bounding box center [739, 428] width 37 height 37
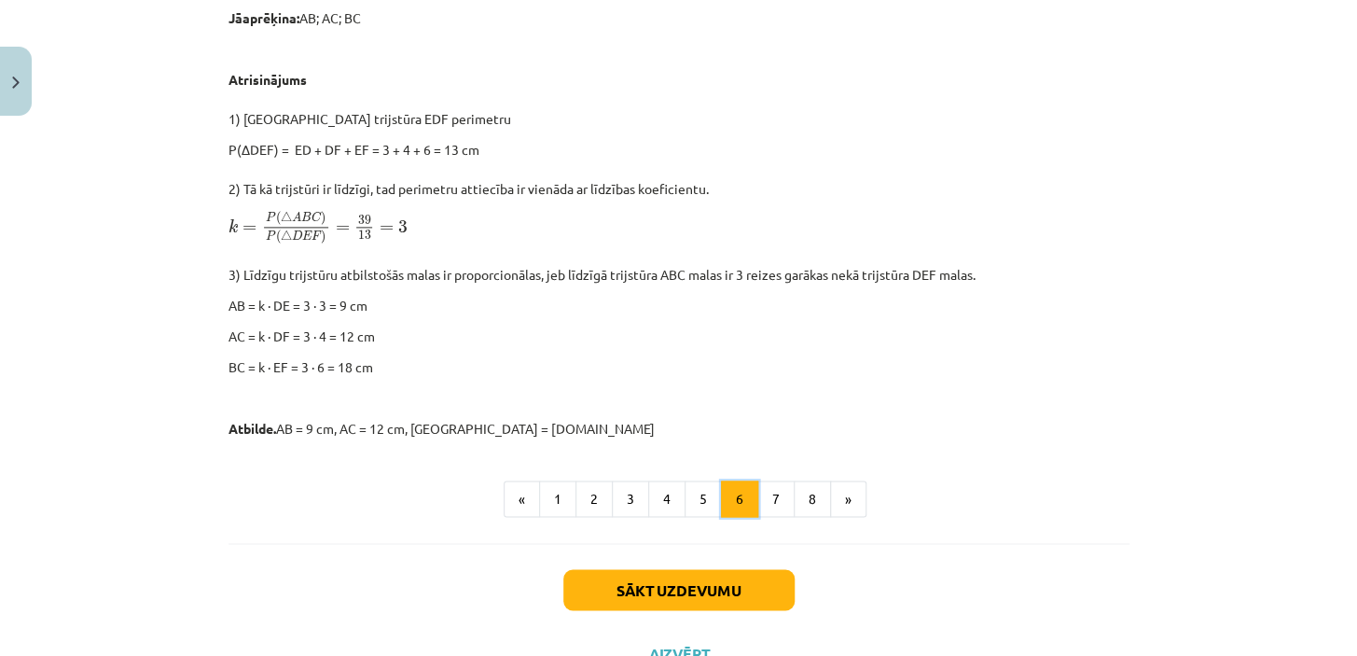
scroll to position [1008, 0]
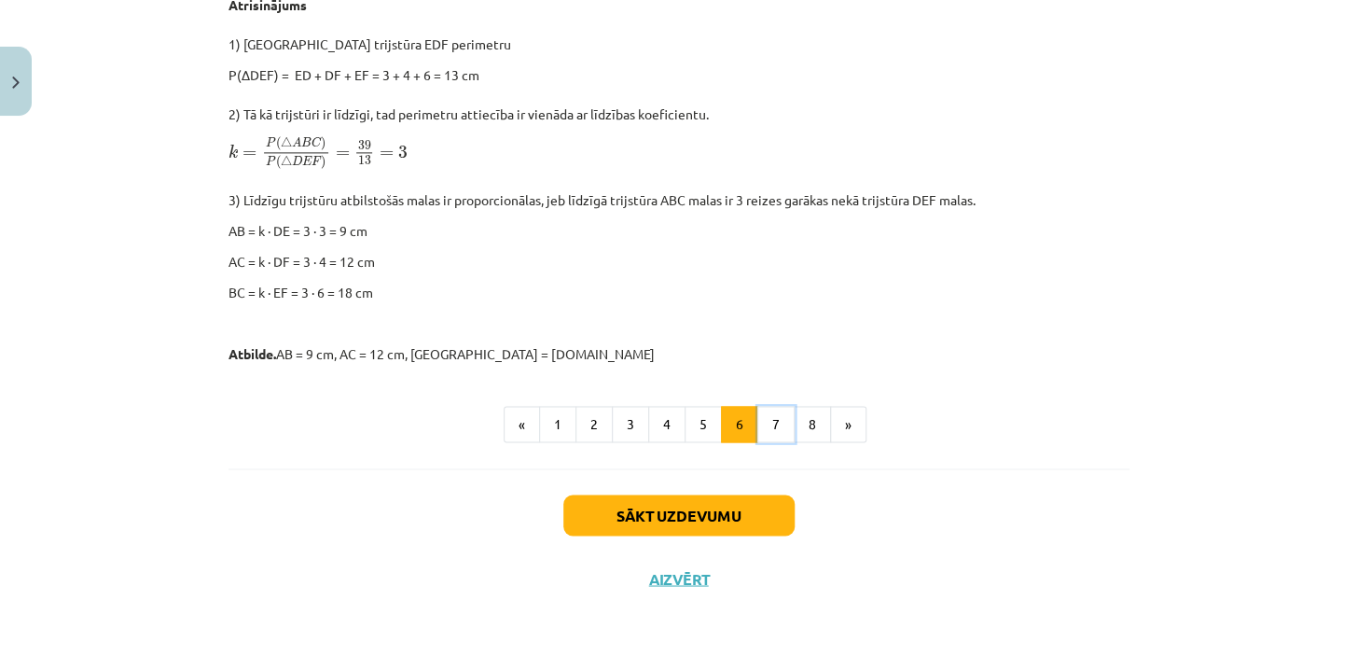
click at [776, 425] on button "7" at bounding box center [776, 424] width 37 height 37
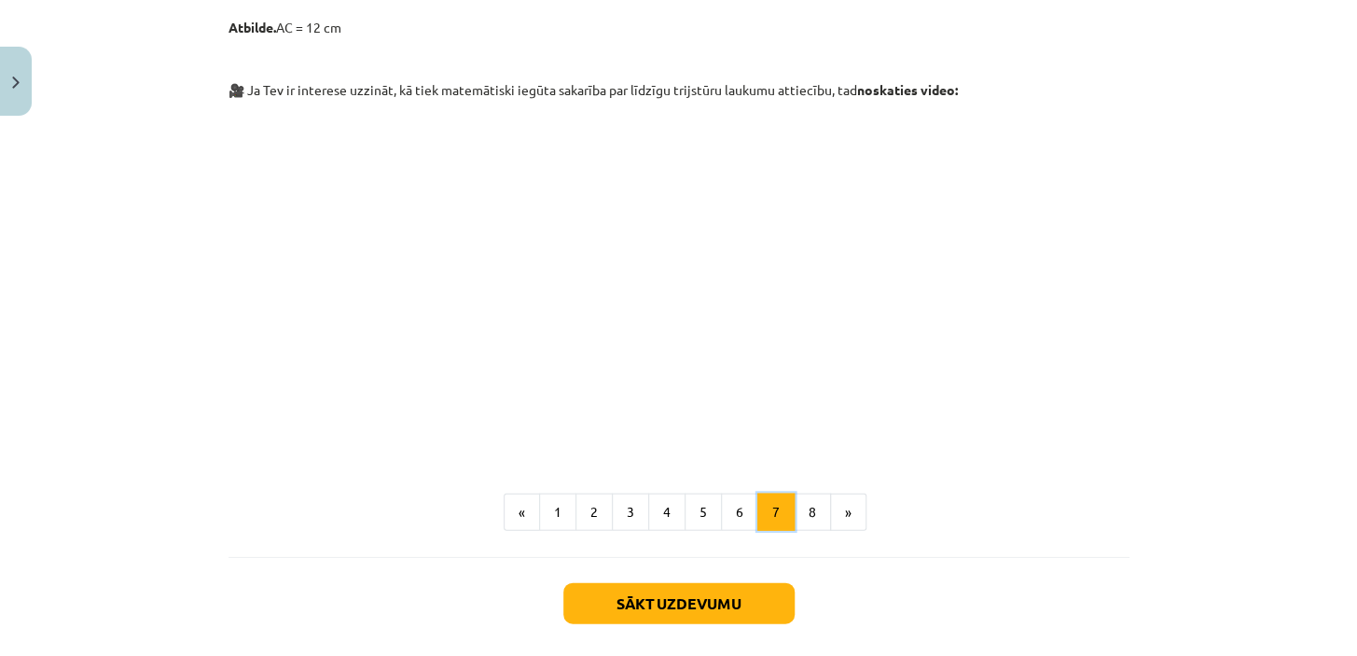
scroll to position [1537, 0]
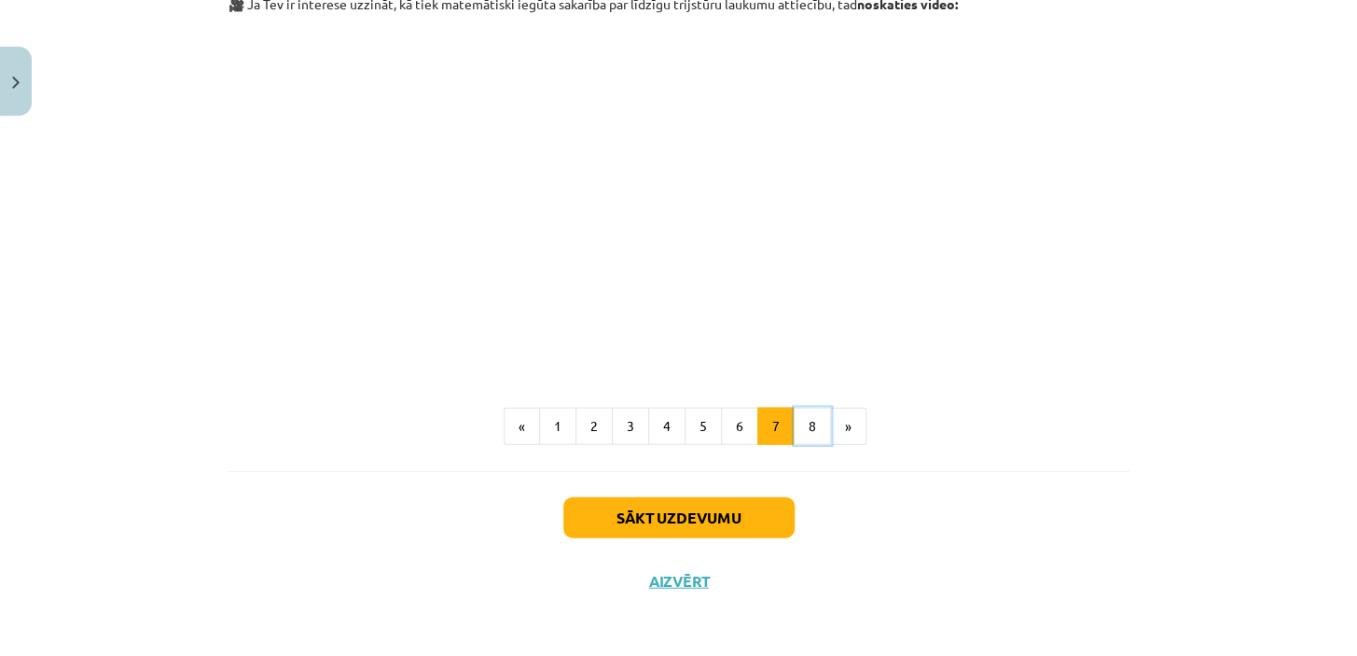
click at [804, 422] on button "8" at bounding box center [812, 426] width 37 height 37
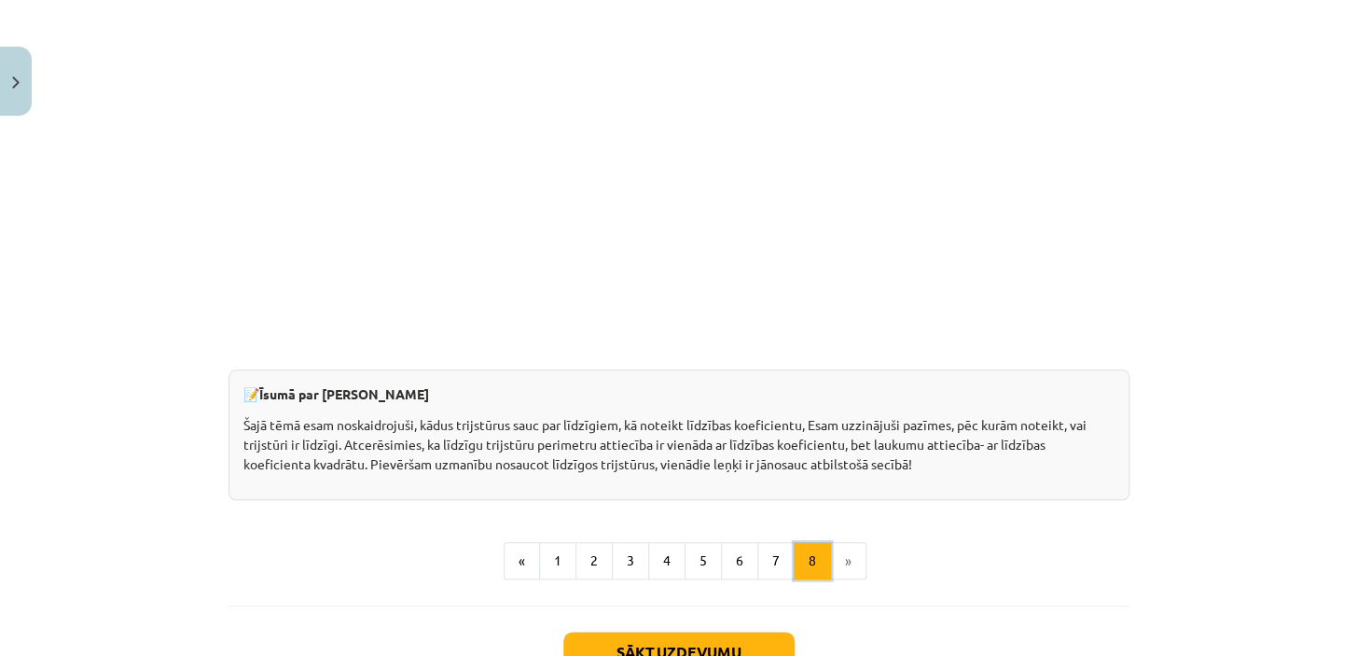
scroll to position [629, 0]
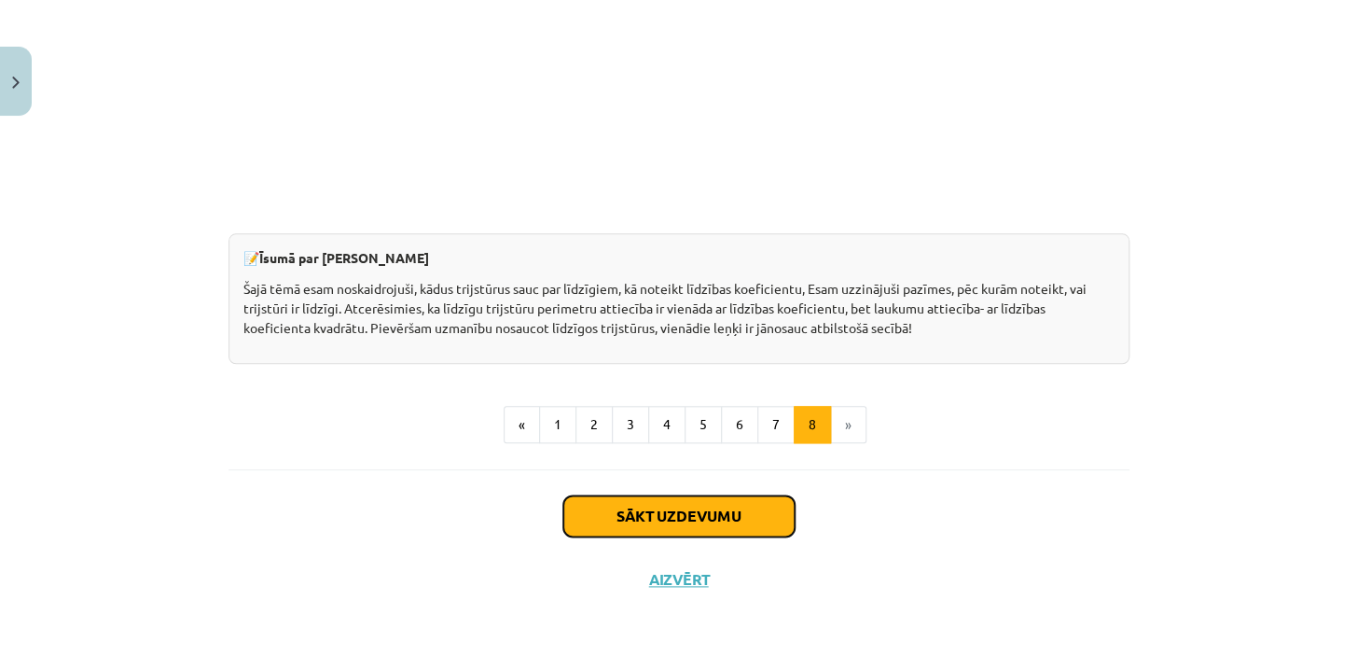
click at [660, 515] on button "Sākt uzdevumu" at bounding box center [678, 515] width 231 height 41
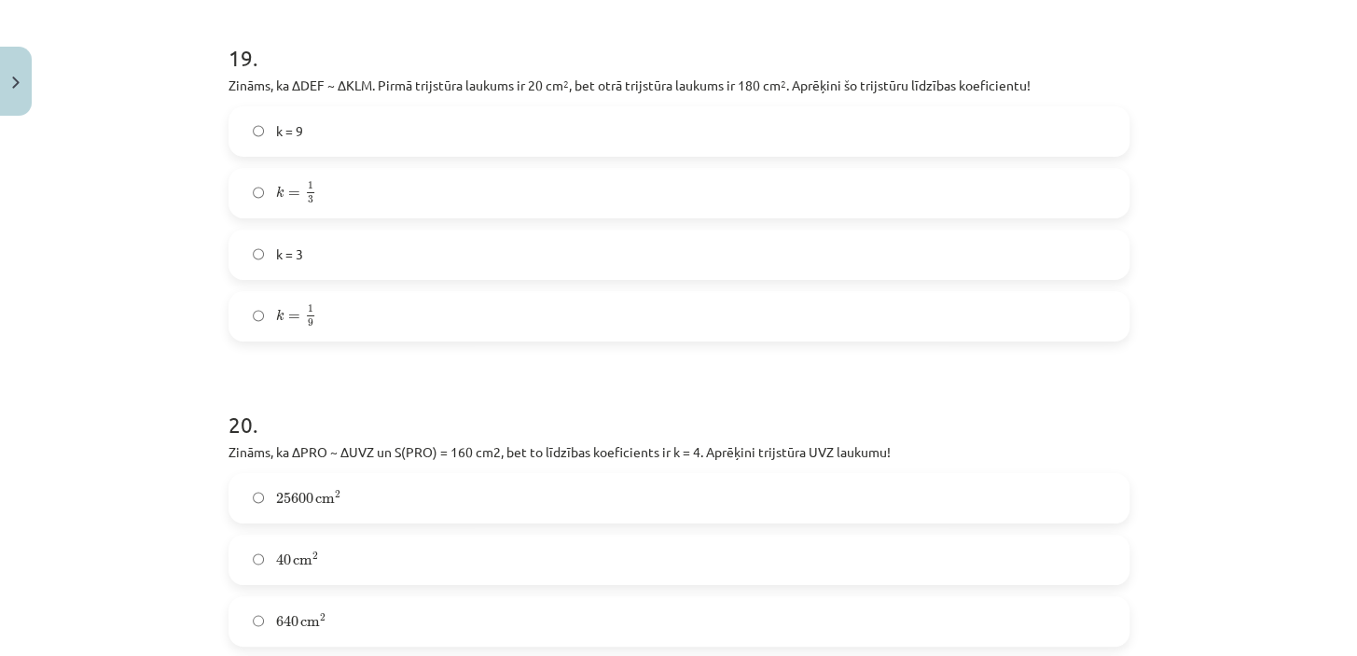
scroll to position [8962, 0]
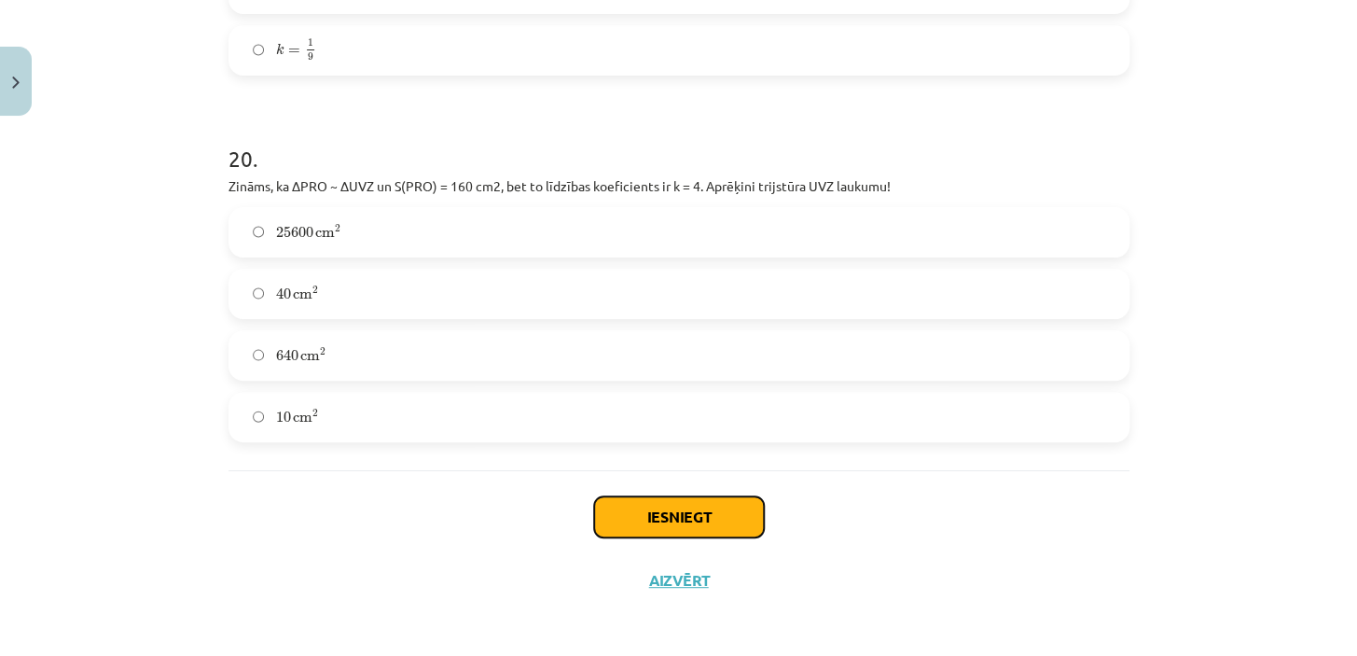
click at [669, 522] on button "Iesniegt" at bounding box center [679, 516] width 170 height 41
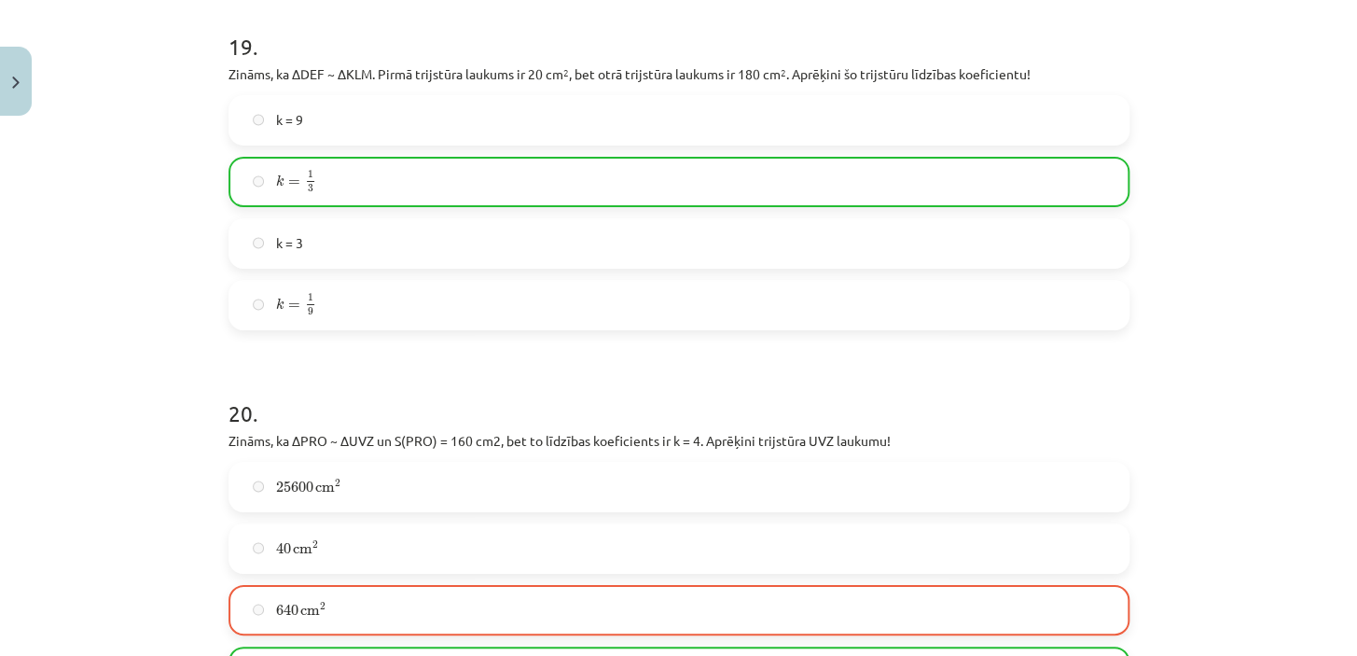
scroll to position [9021, 0]
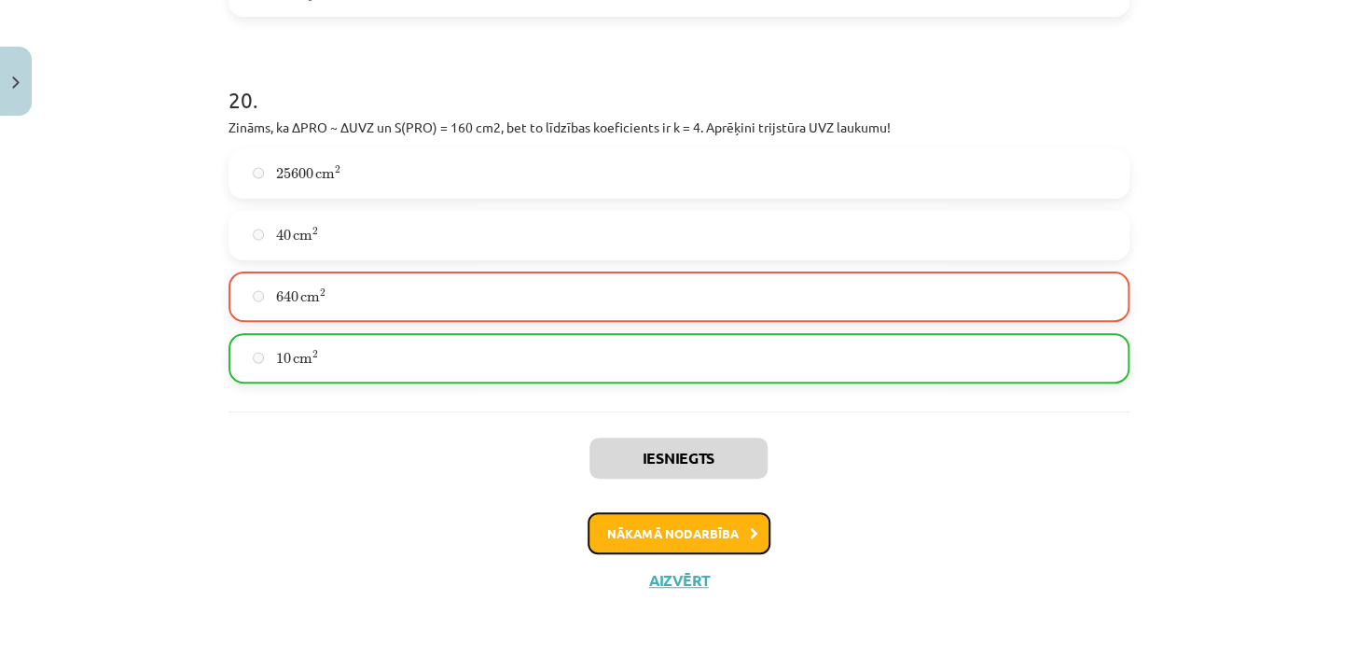
click at [688, 528] on button "Nākamā nodarbība" at bounding box center [679, 533] width 183 height 43
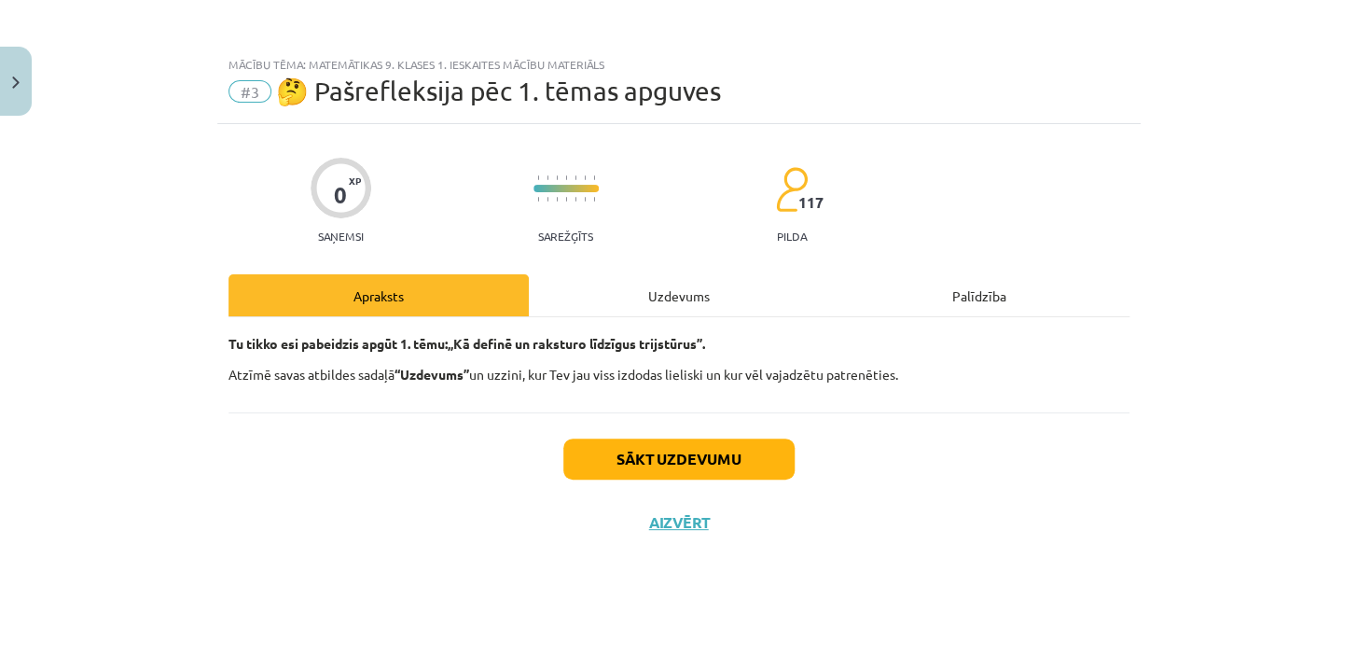
scroll to position [0, 0]
click at [658, 458] on button "Sākt uzdevumu" at bounding box center [678, 458] width 231 height 41
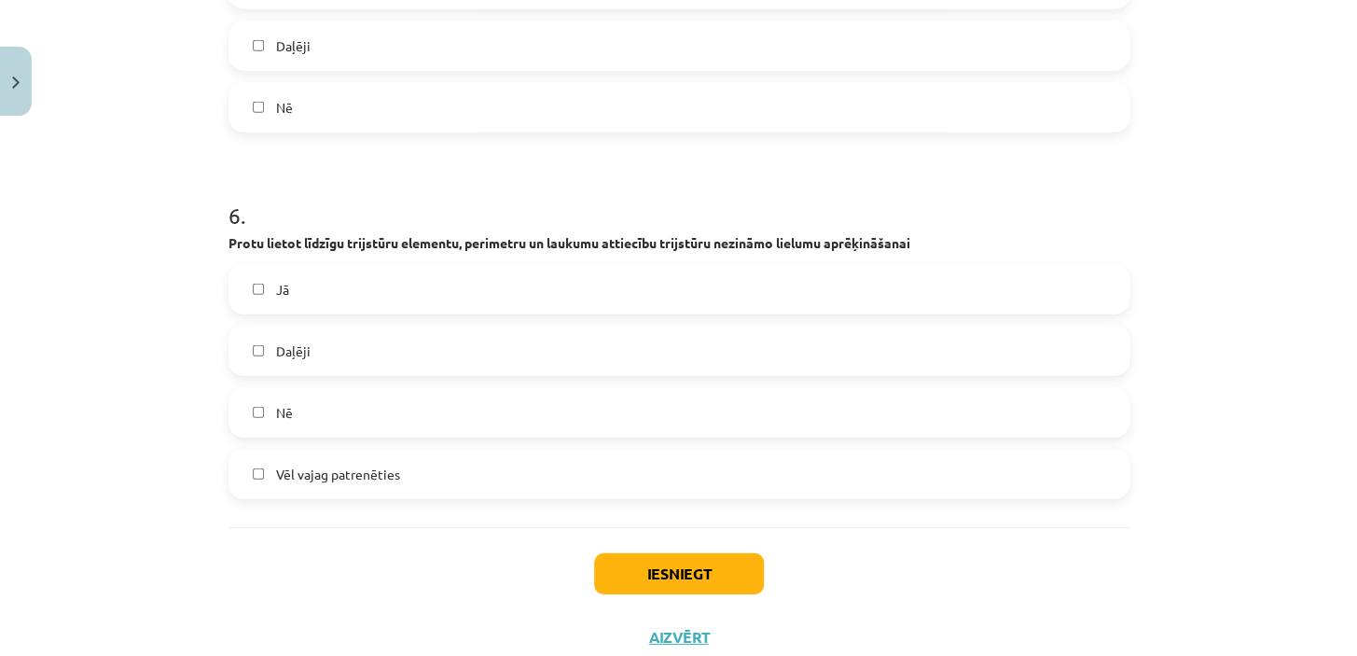
scroll to position [2093, 0]
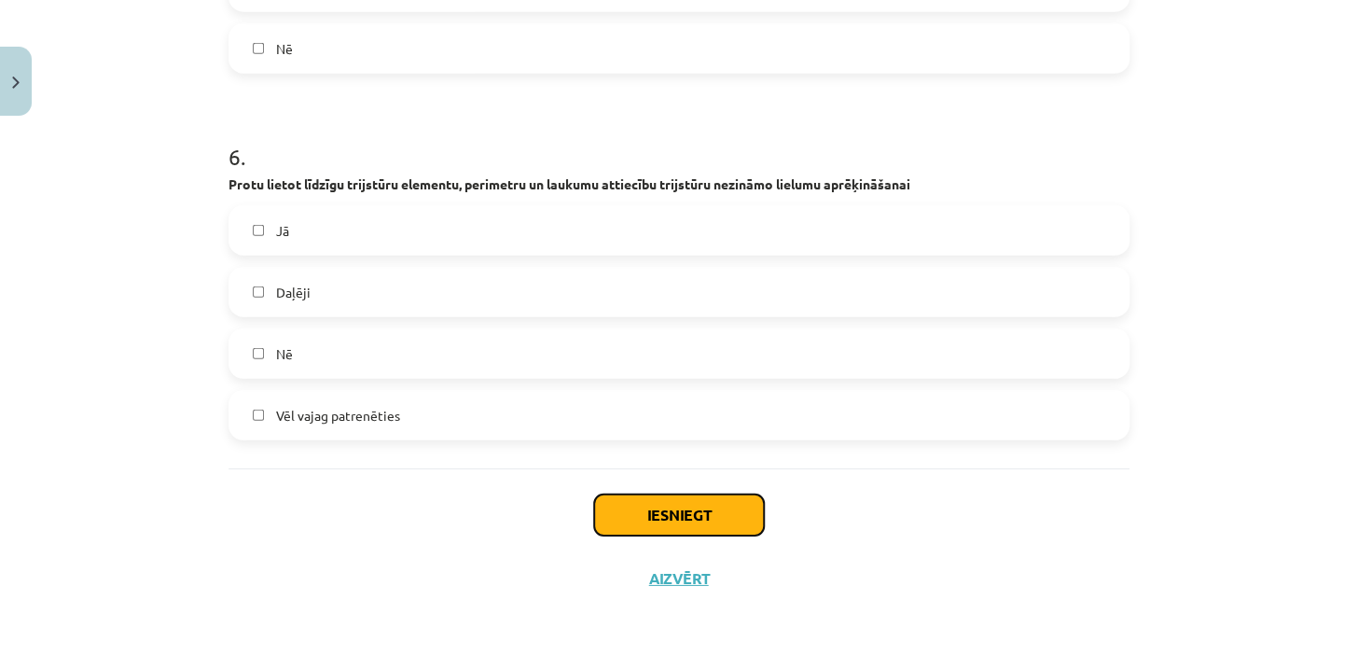
click at [664, 512] on button "Iesniegt" at bounding box center [679, 514] width 170 height 41
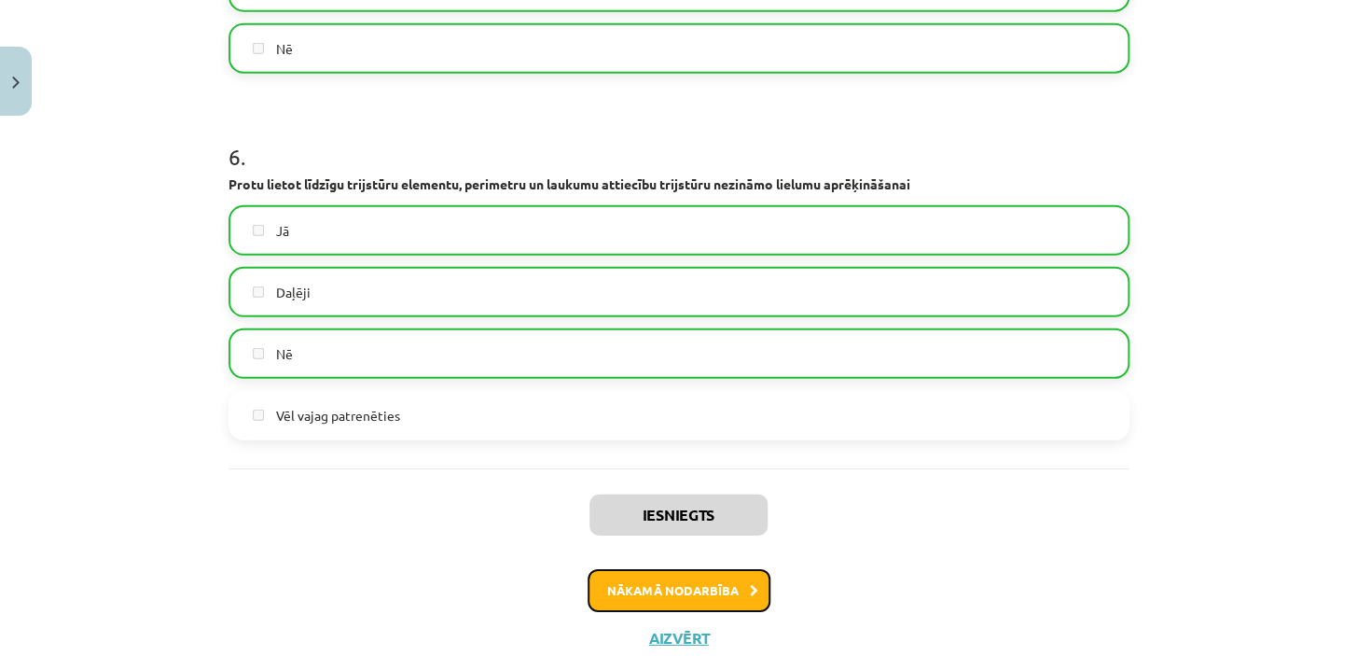
click at [674, 583] on button "Nākamā nodarbība" at bounding box center [679, 590] width 183 height 43
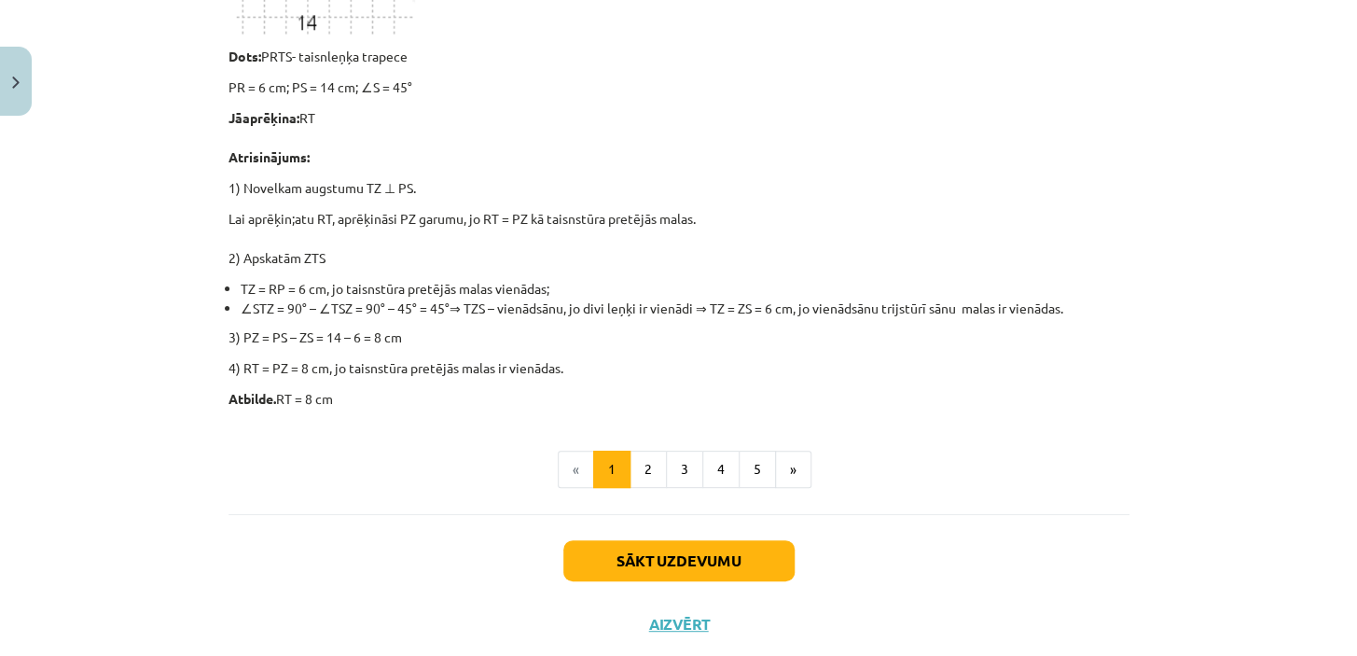
scroll to position [3021, 0]
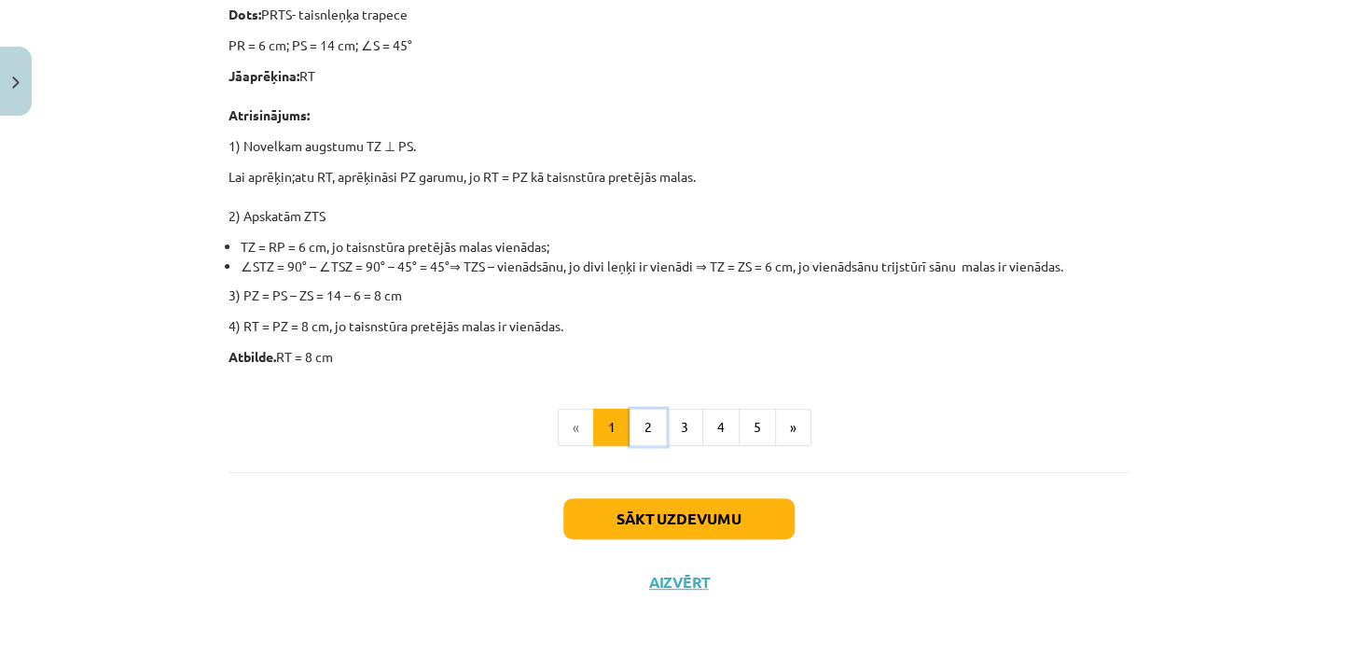
click at [651, 431] on button "2" at bounding box center [648, 427] width 37 height 37
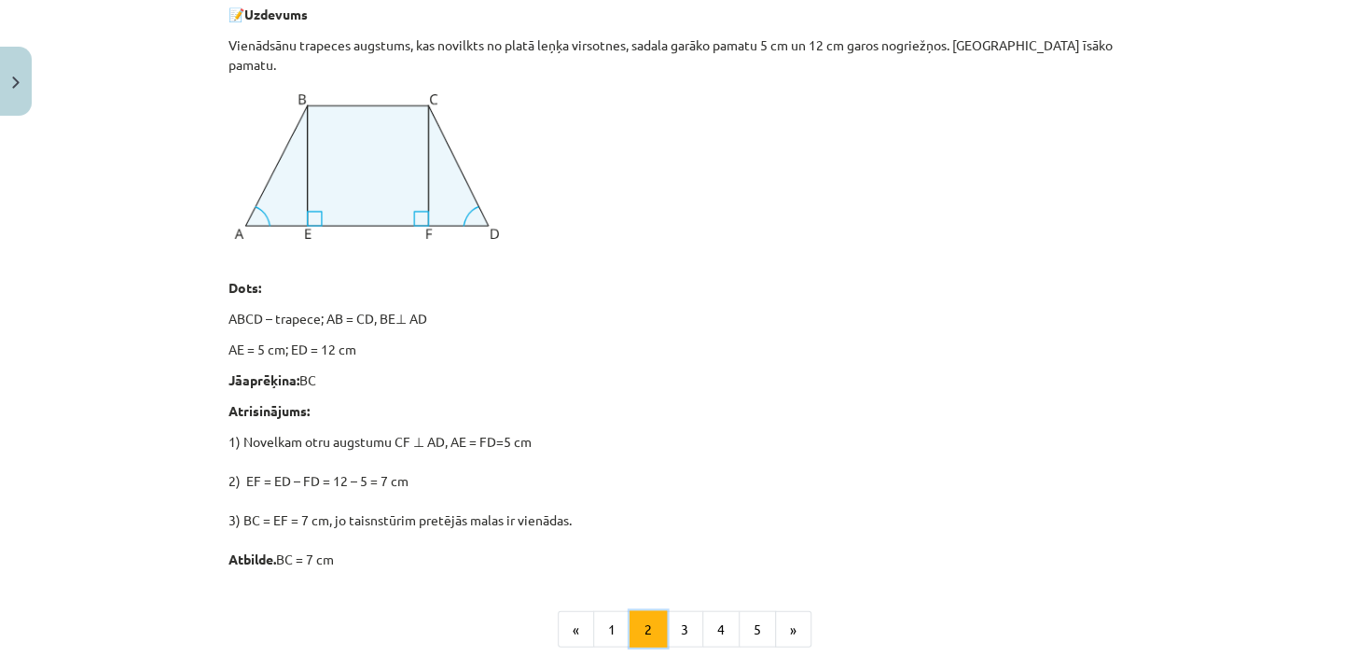
scroll to position [1536, 0]
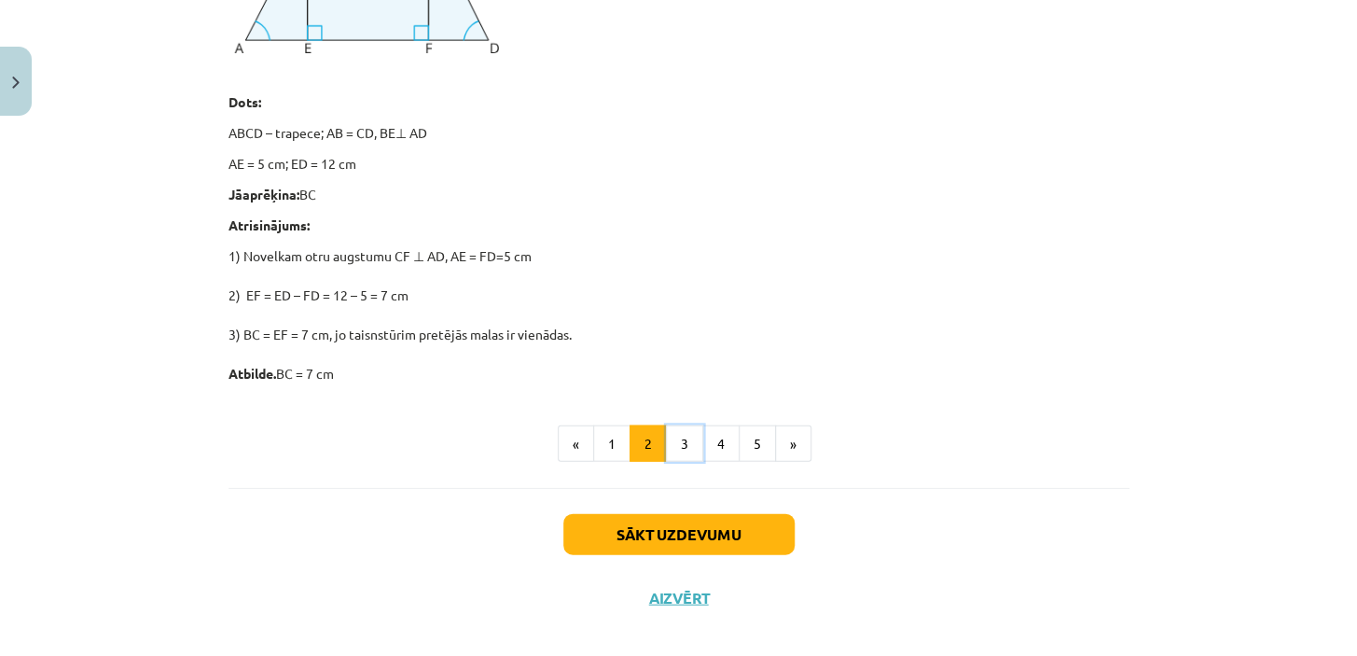
click at [680, 425] on button "3" at bounding box center [684, 443] width 37 height 37
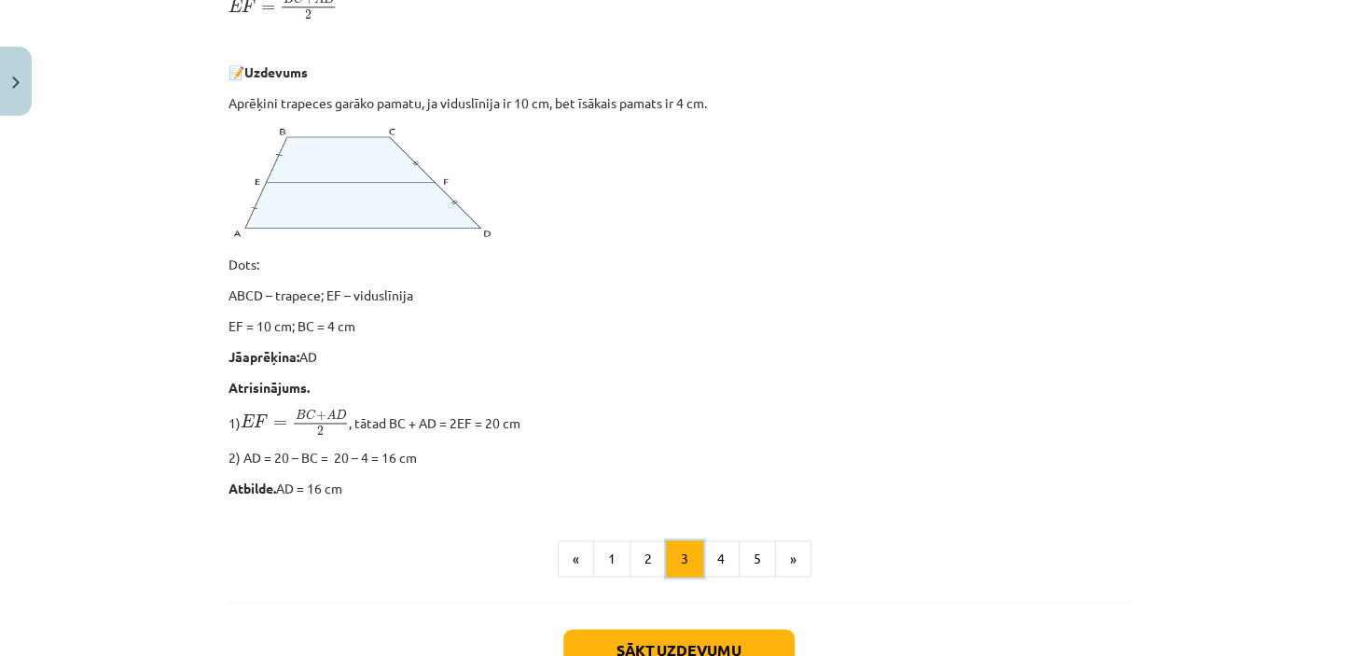
scroll to position [1061, 0]
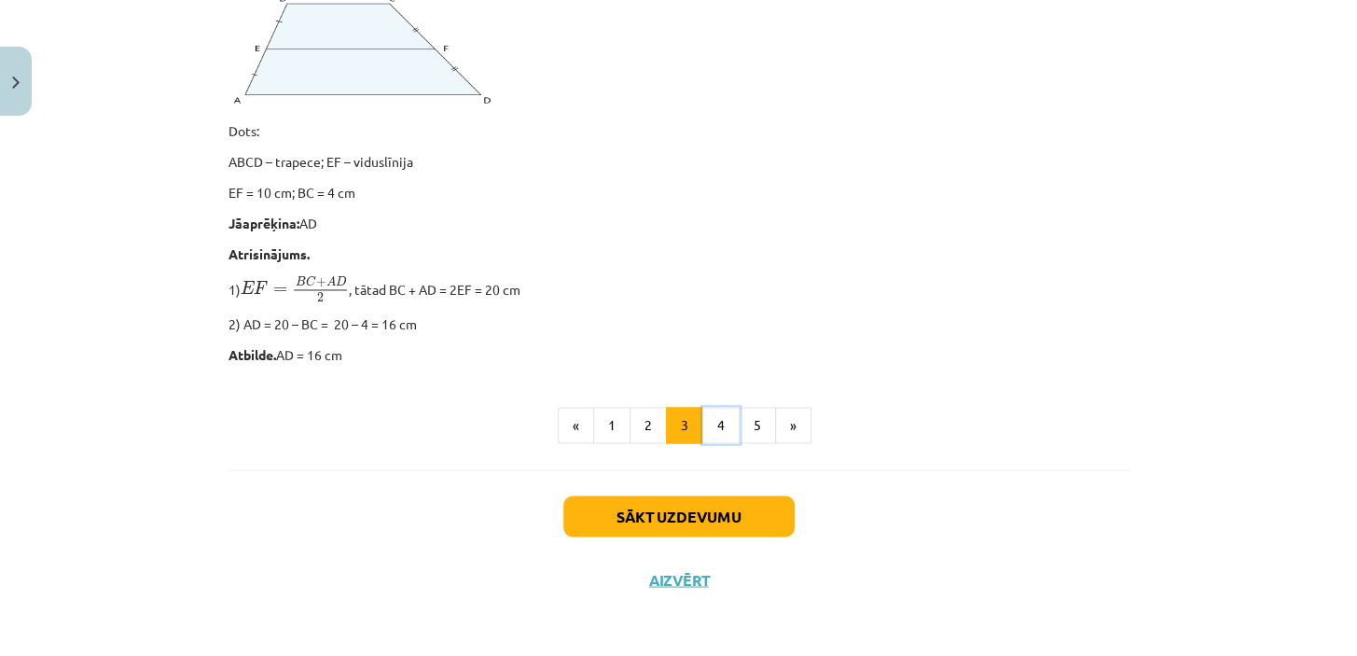
click at [714, 425] on button "4" at bounding box center [720, 425] width 37 height 37
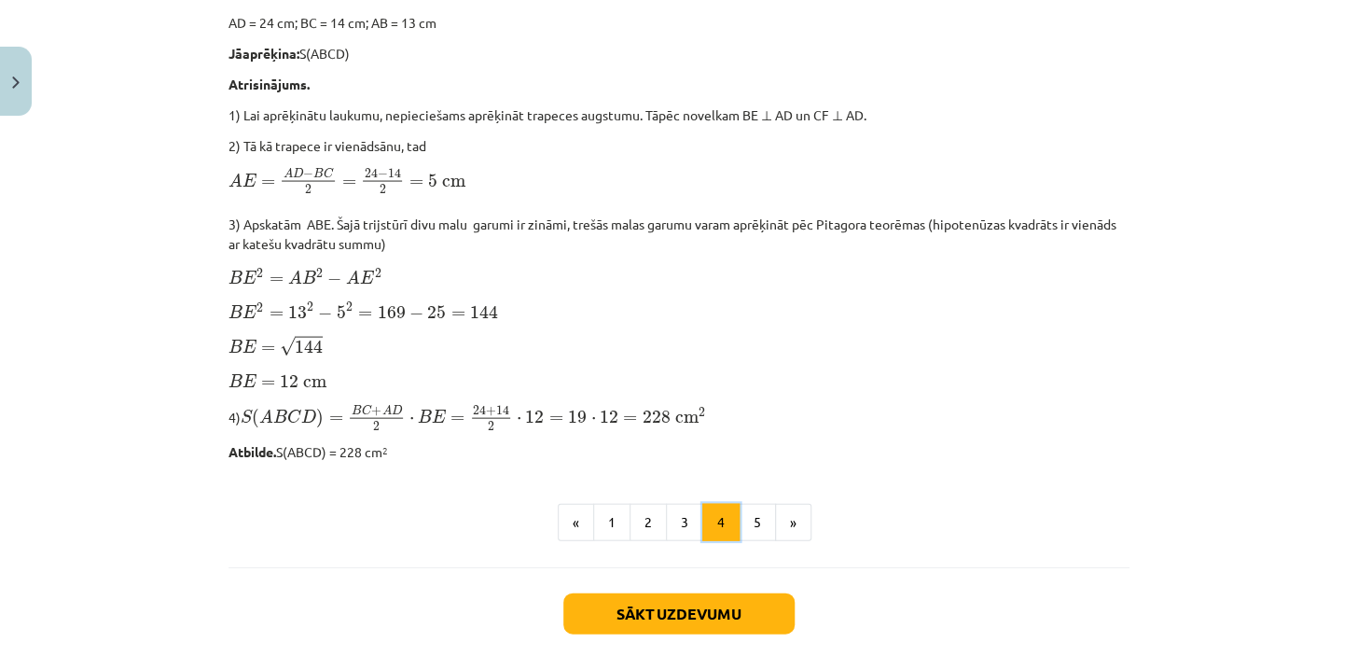
scroll to position [1565, 0]
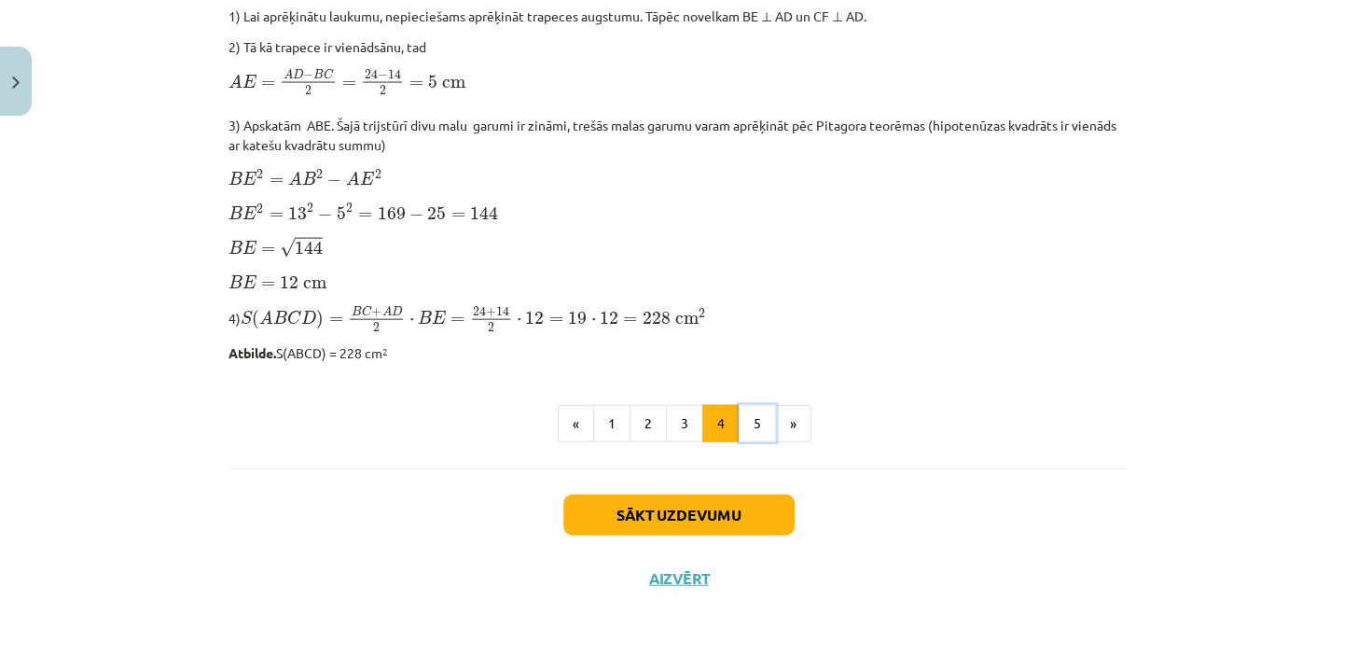
click at [753, 419] on button "5" at bounding box center [757, 423] width 37 height 37
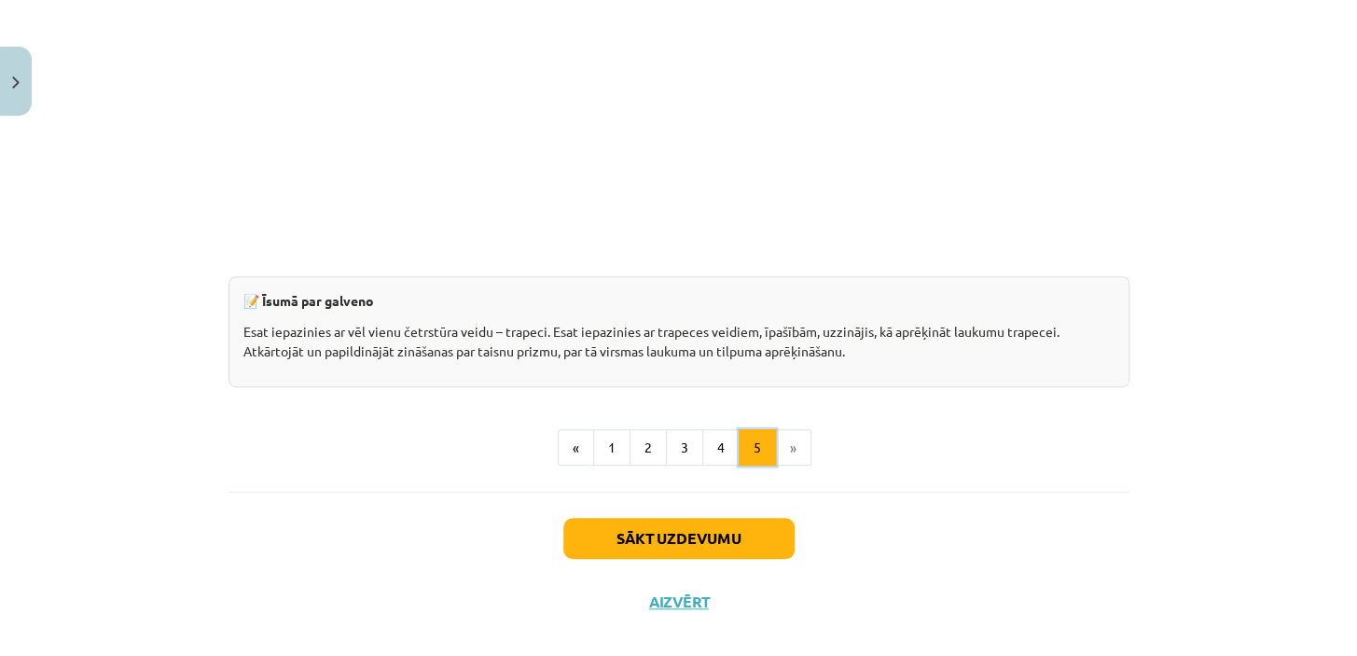
scroll to position [3133, 0]
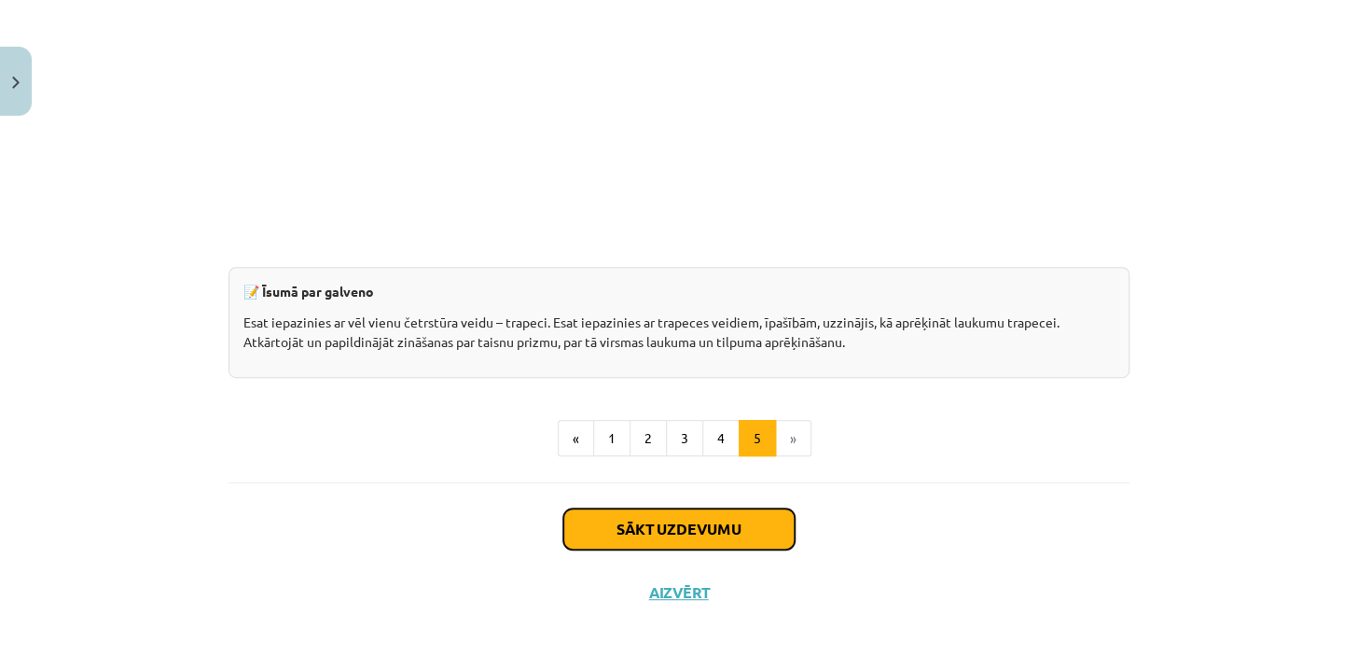
click at [644, 537] on button "Sākt uzdevumu" at bounding box center [678, 528] width 231 height 41
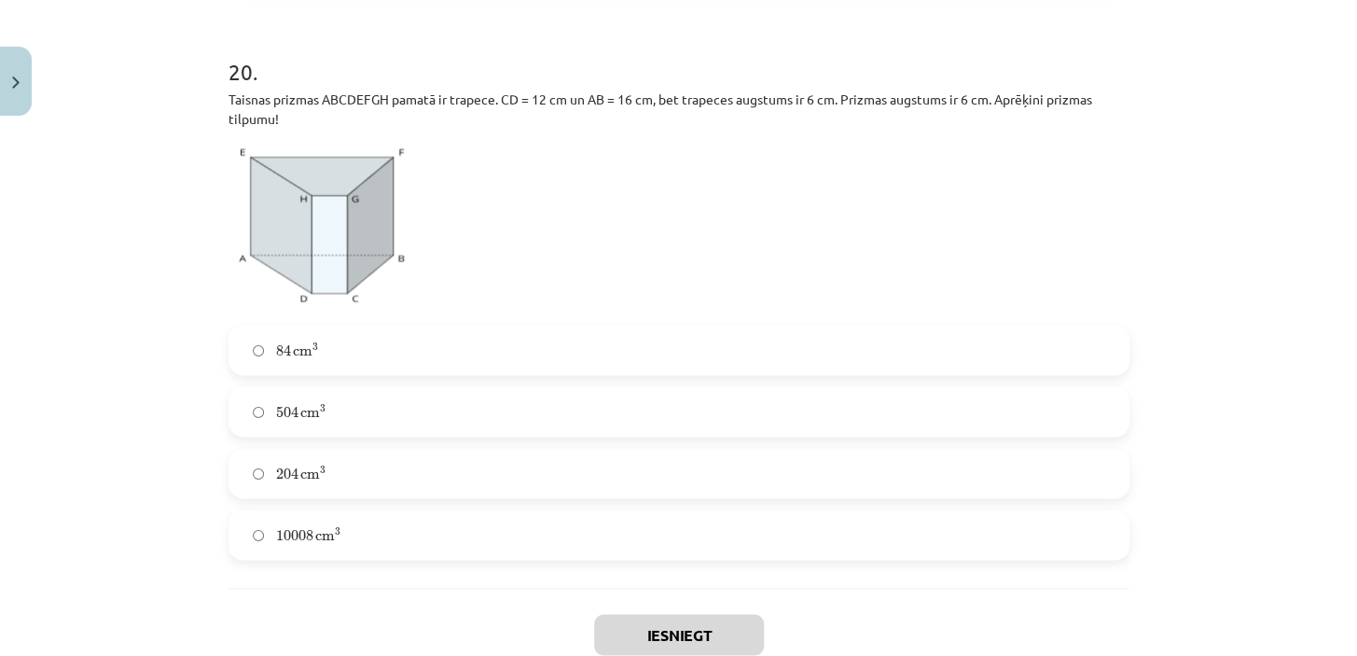
scroll to position [10002, 0]
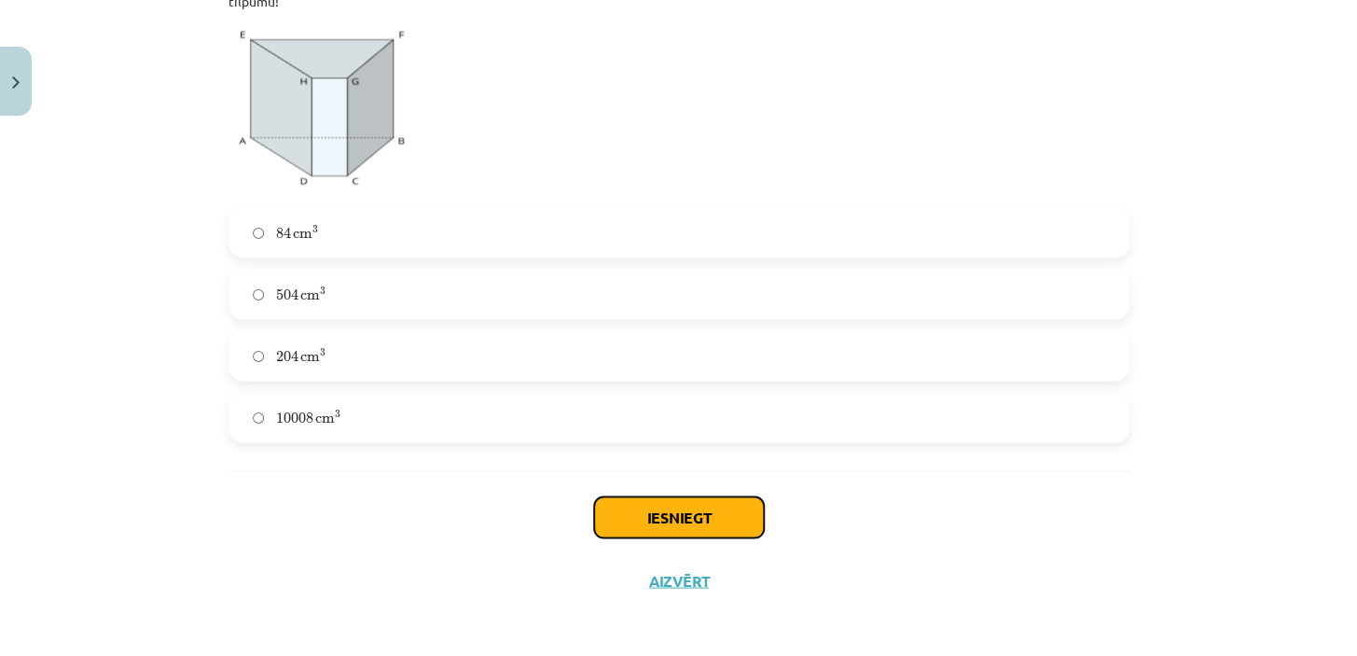
click at [665, 510] on button "Iesniegt" at bounding box center [679, 516] width 170 height 41
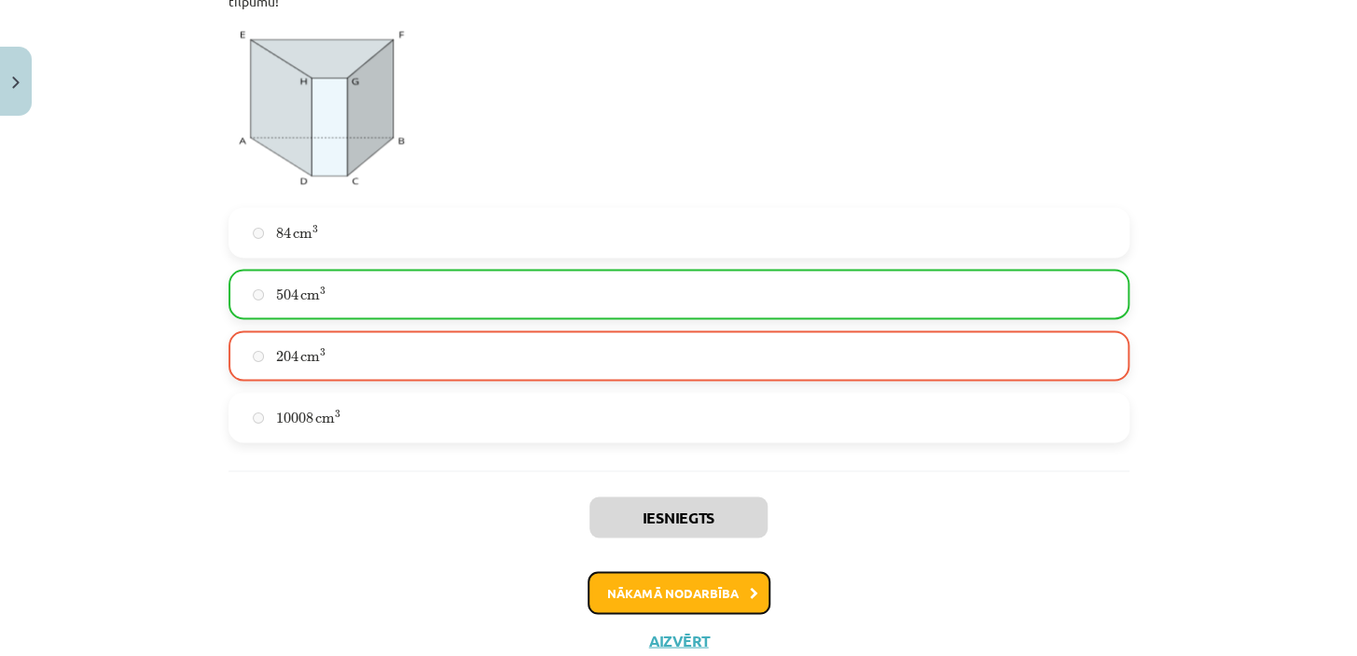
click at [720, 593] on button "Nākamā nodarbība" at bounding box center [679, 592] width 183 height 43
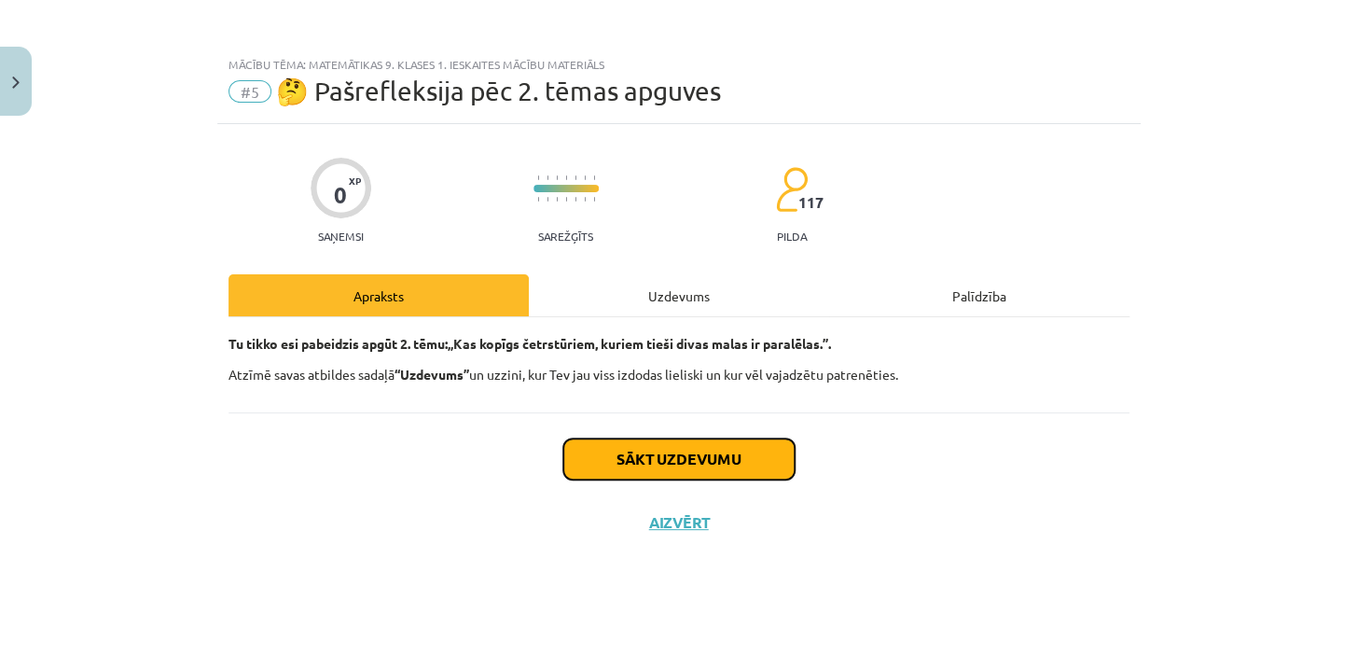
click at [634, 461] on button "Sākt uzdevumu" at bounding box center [678, 458] width 231 height 41
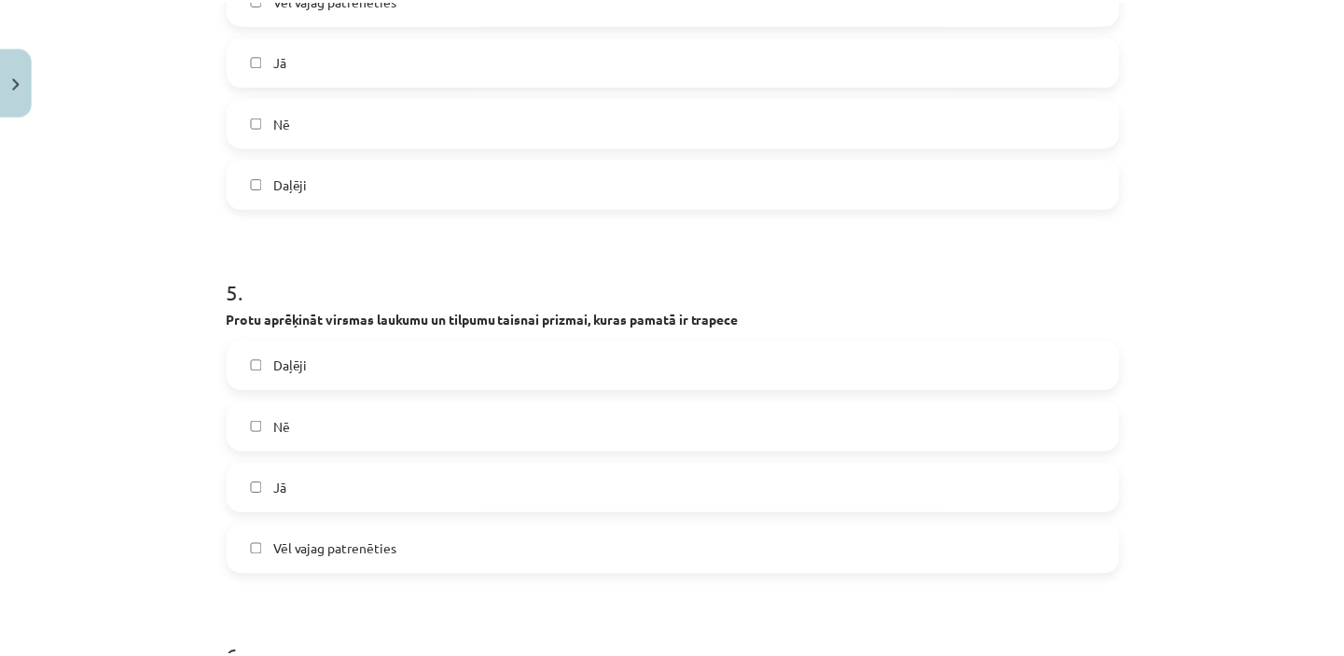
scroll to position [2113, 0]
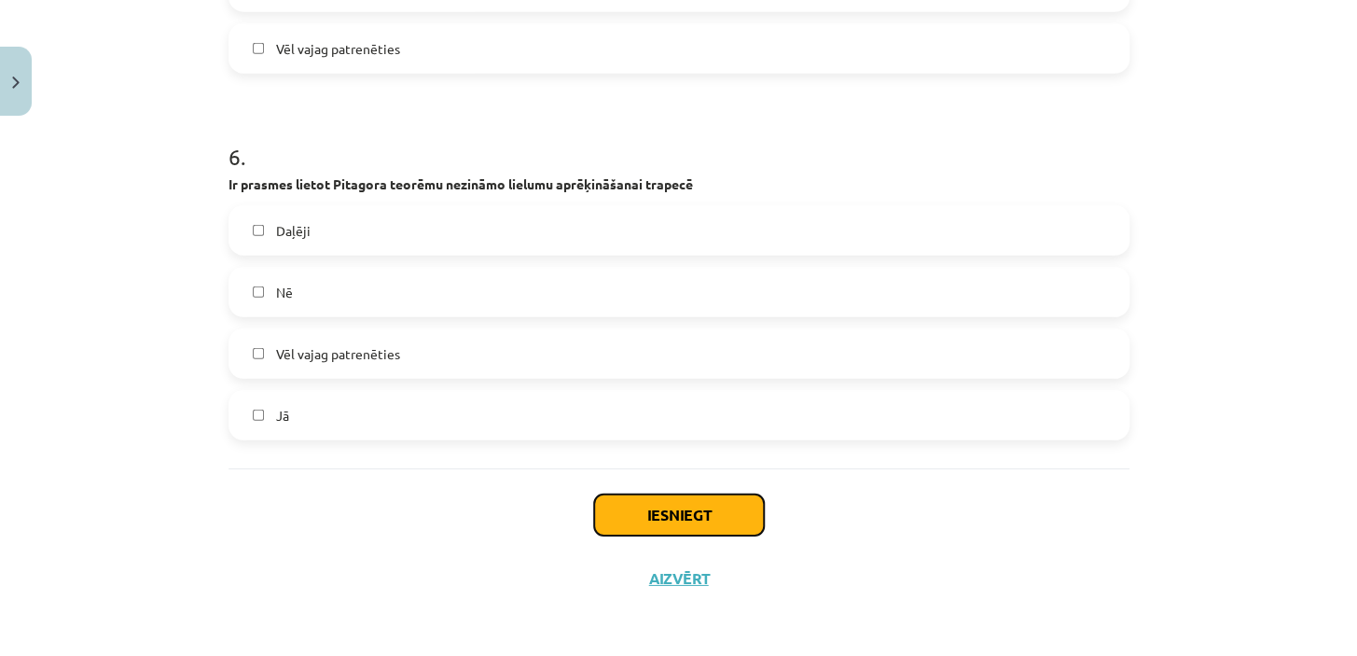
click at [647, 522] on button "Iesniegt" at bounding box center [679, 514] width 170 height 41
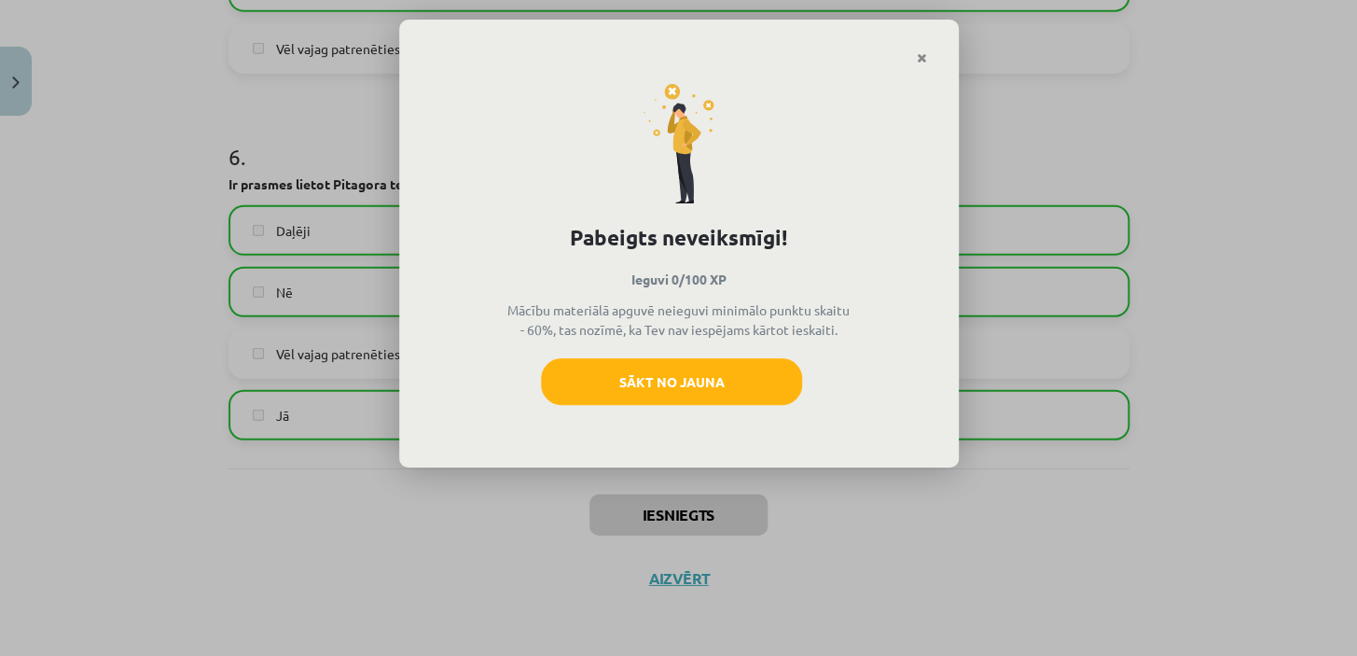
click at [925, 56] on icon "Close" at bounding box center [922, 58] width 10 height 13
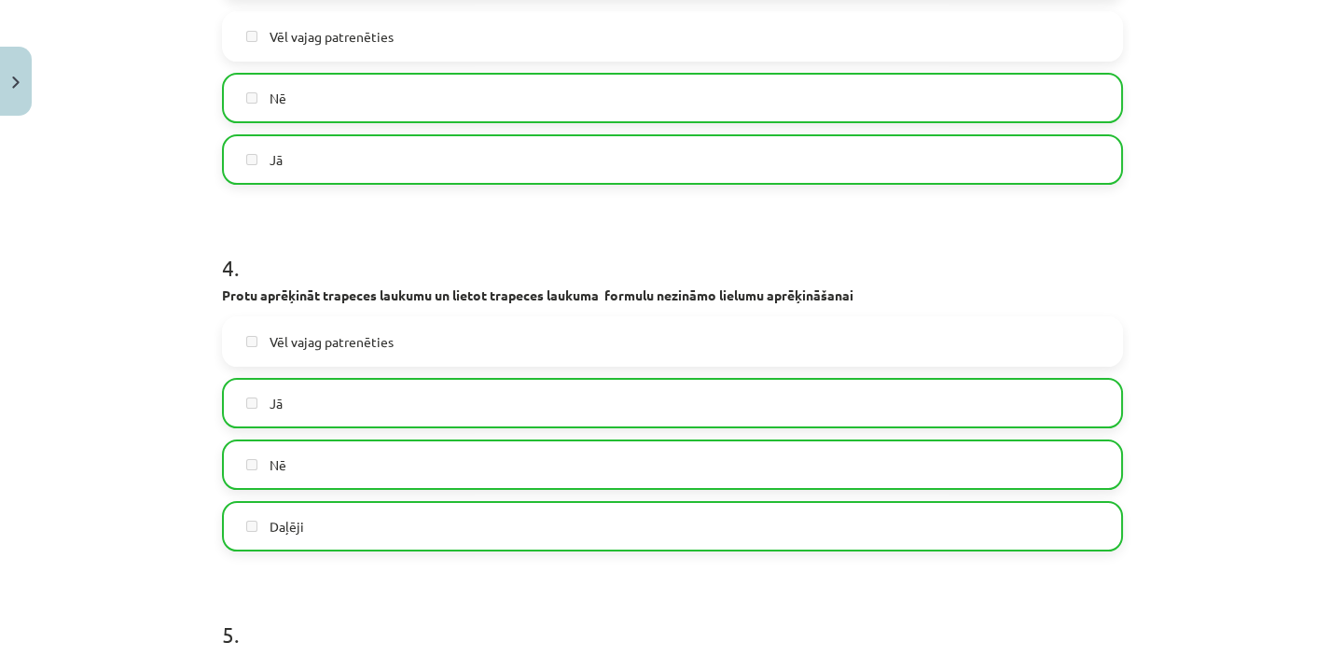
scroll to position [1265, 0]
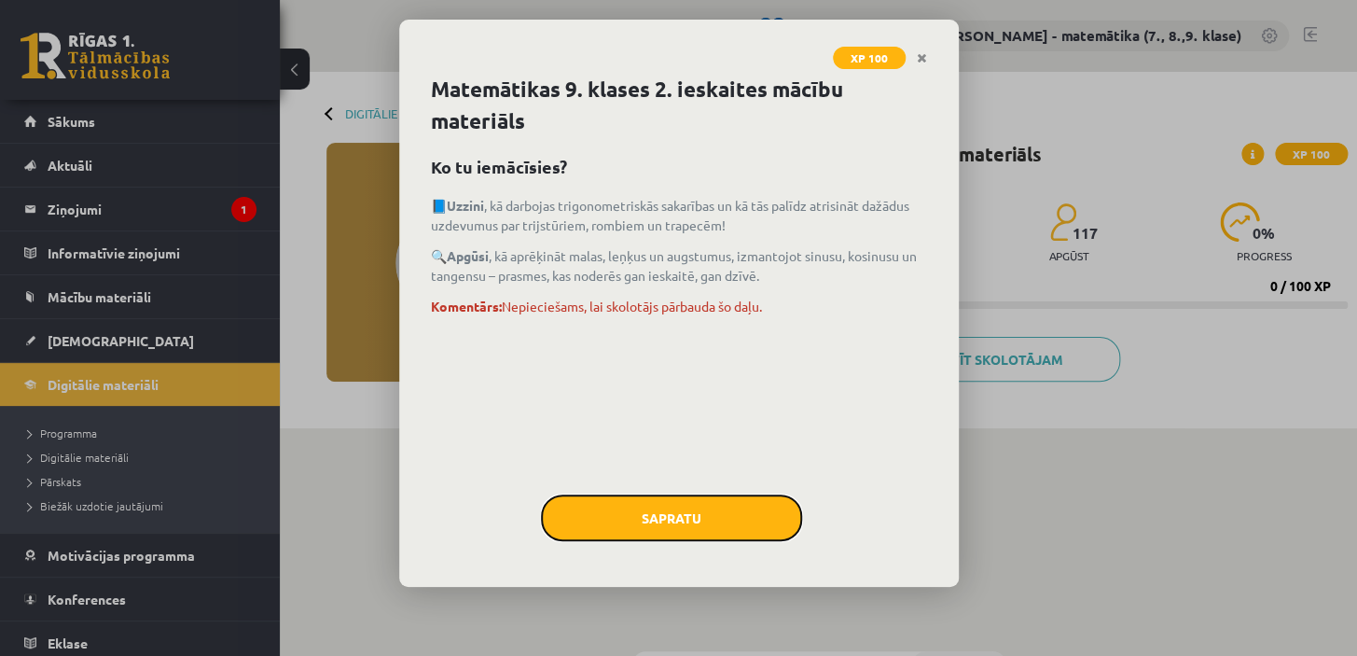
click at [668, 522] on button "Sapratu" at bounding box center [671, 517] width 261 height 47
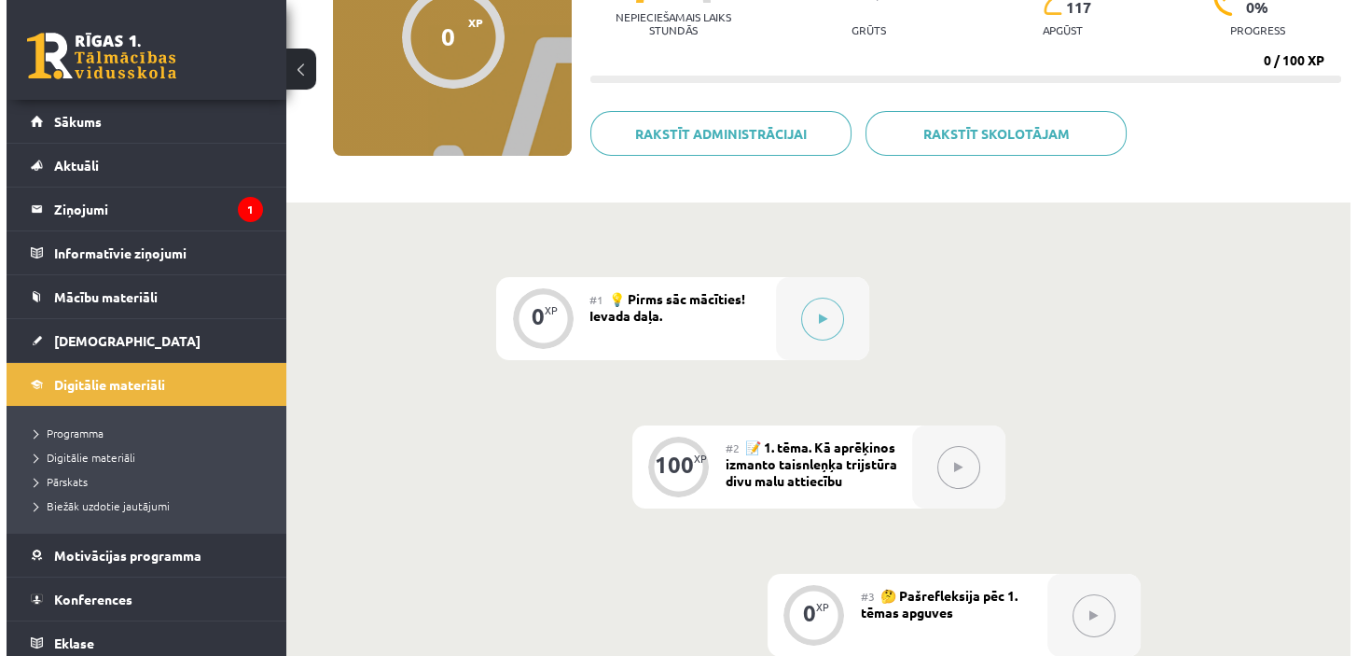
scroll to position [254, 0]
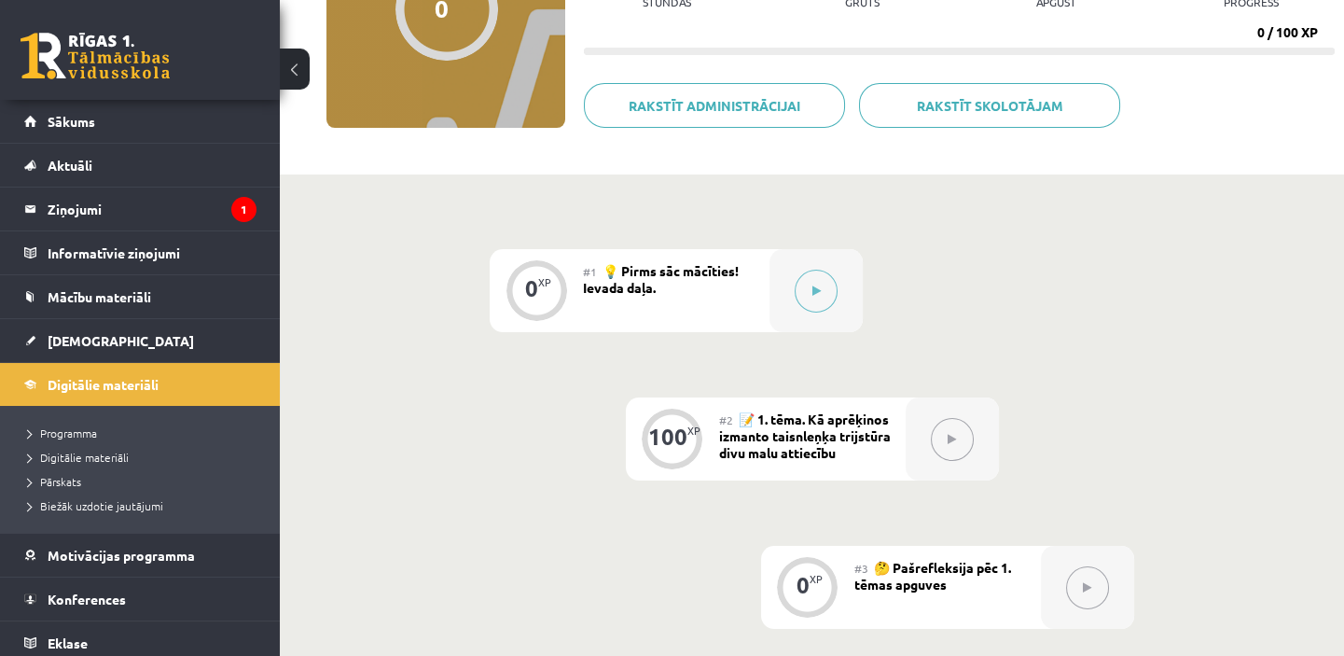
click at [815, 289] on icon at bounding box center [817, 290] width 8 height 11
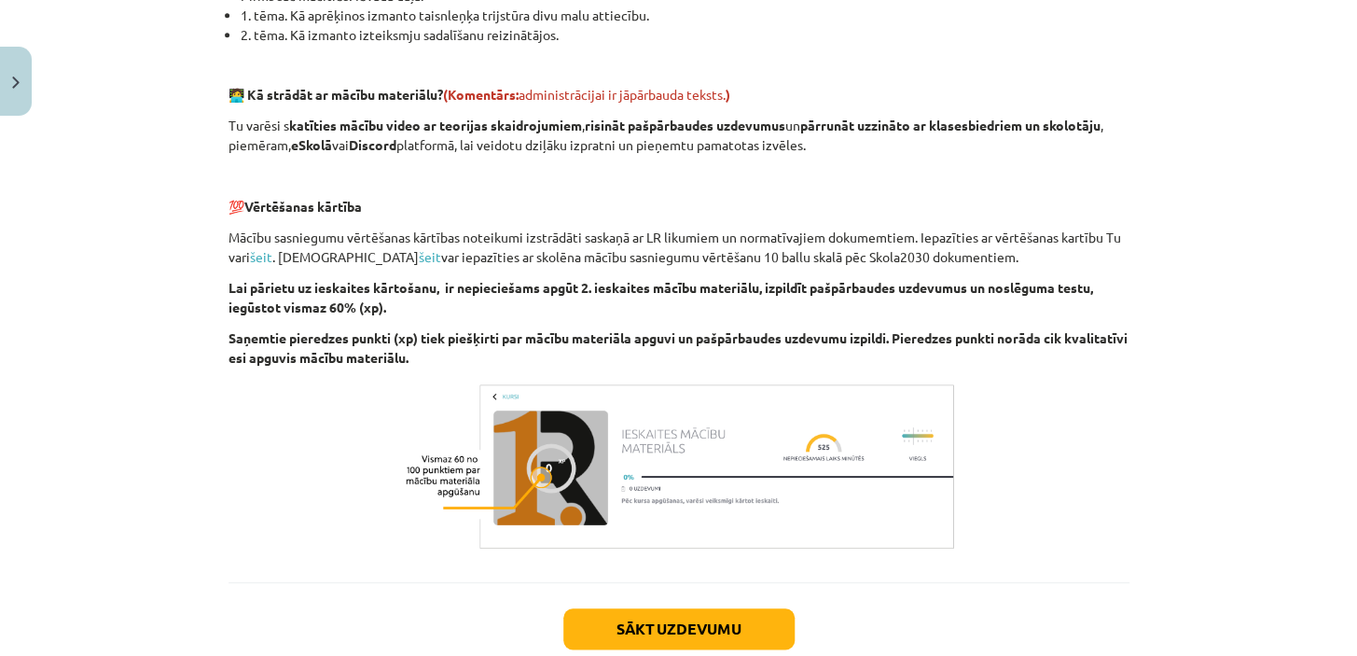
scroll to position [605, 0]
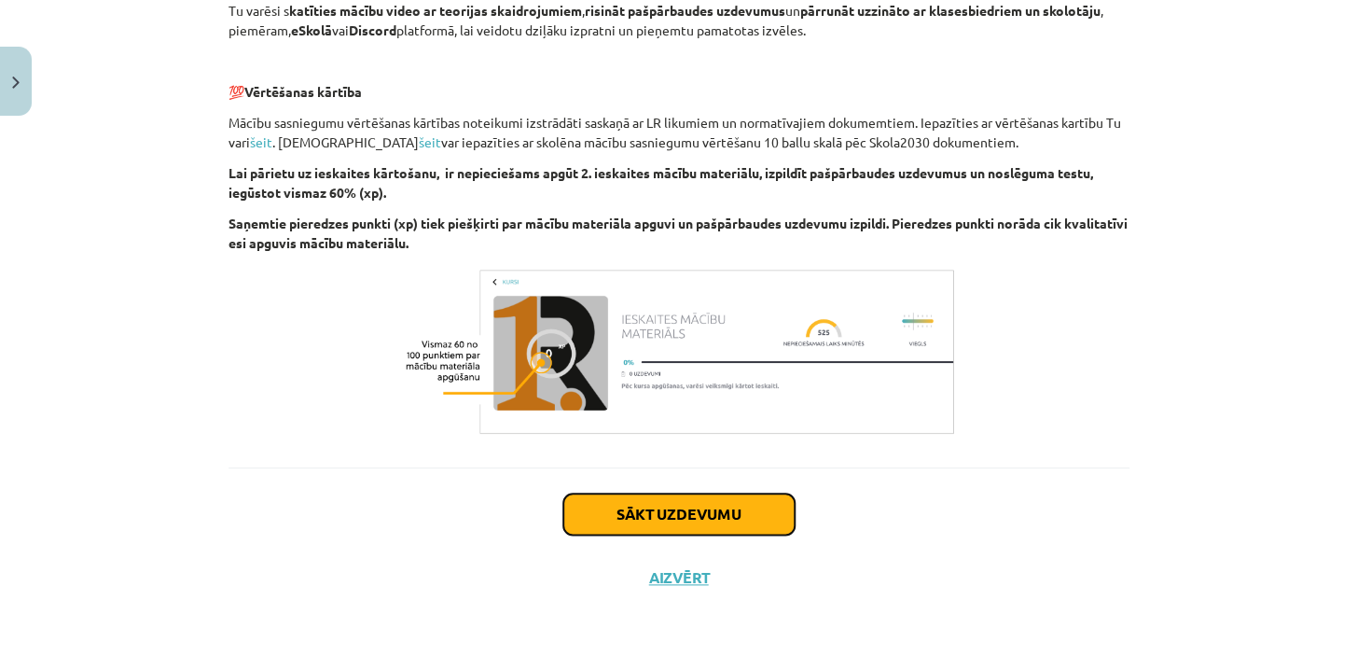
click at [723, 510] on button "Sākt uzdevumu" at bounding box center [678, 514] width 231 height 41
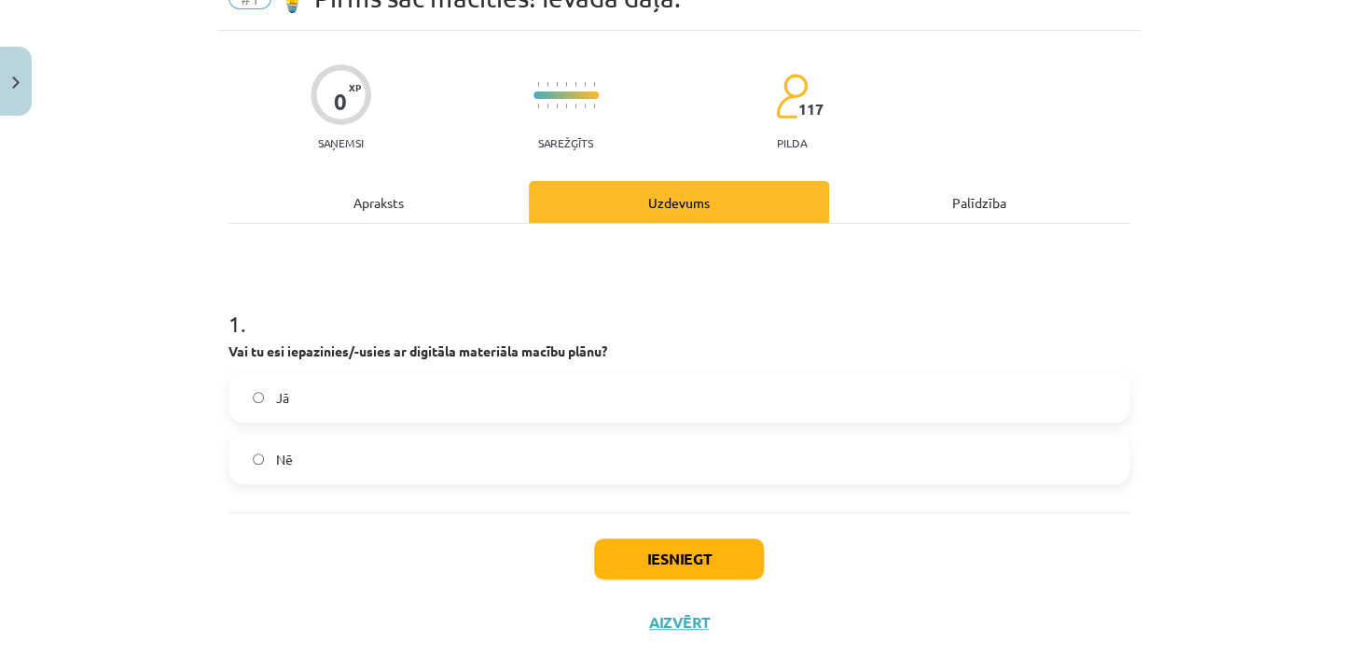
scroll to position [138, 0]
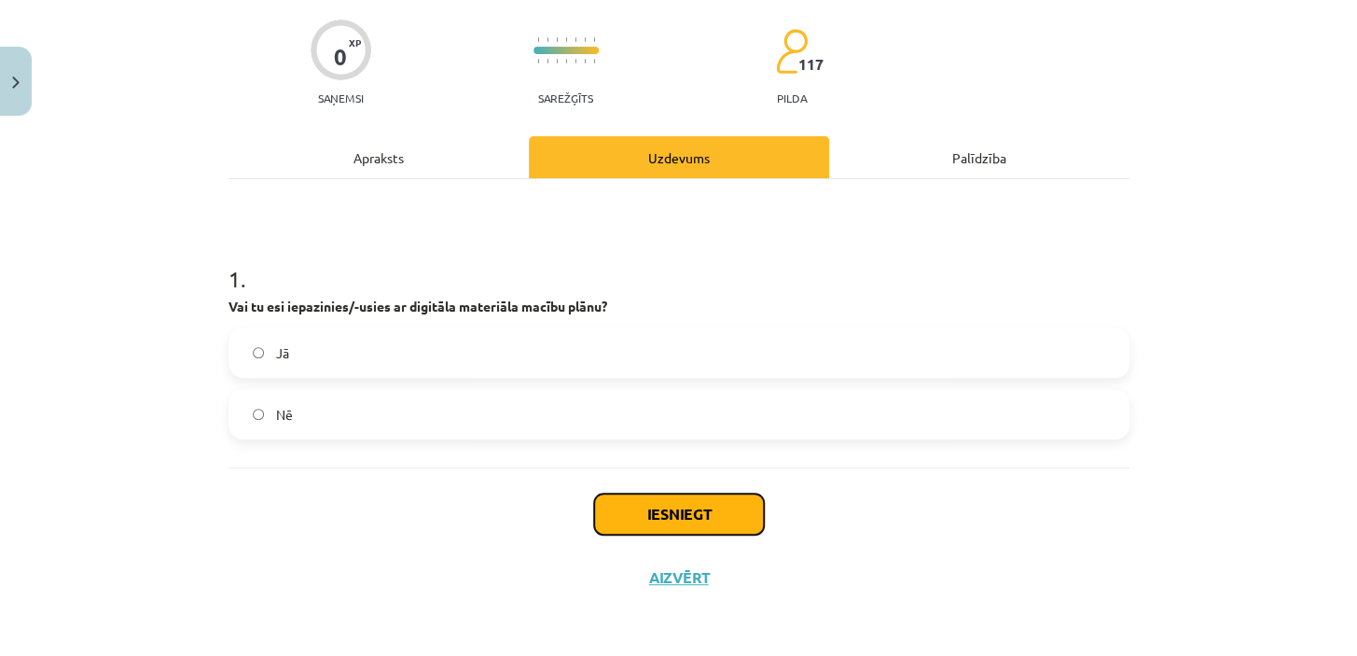
click at [658, 520] on button "Iesniegt" at bounding box center [679, 514] width 170 height 41
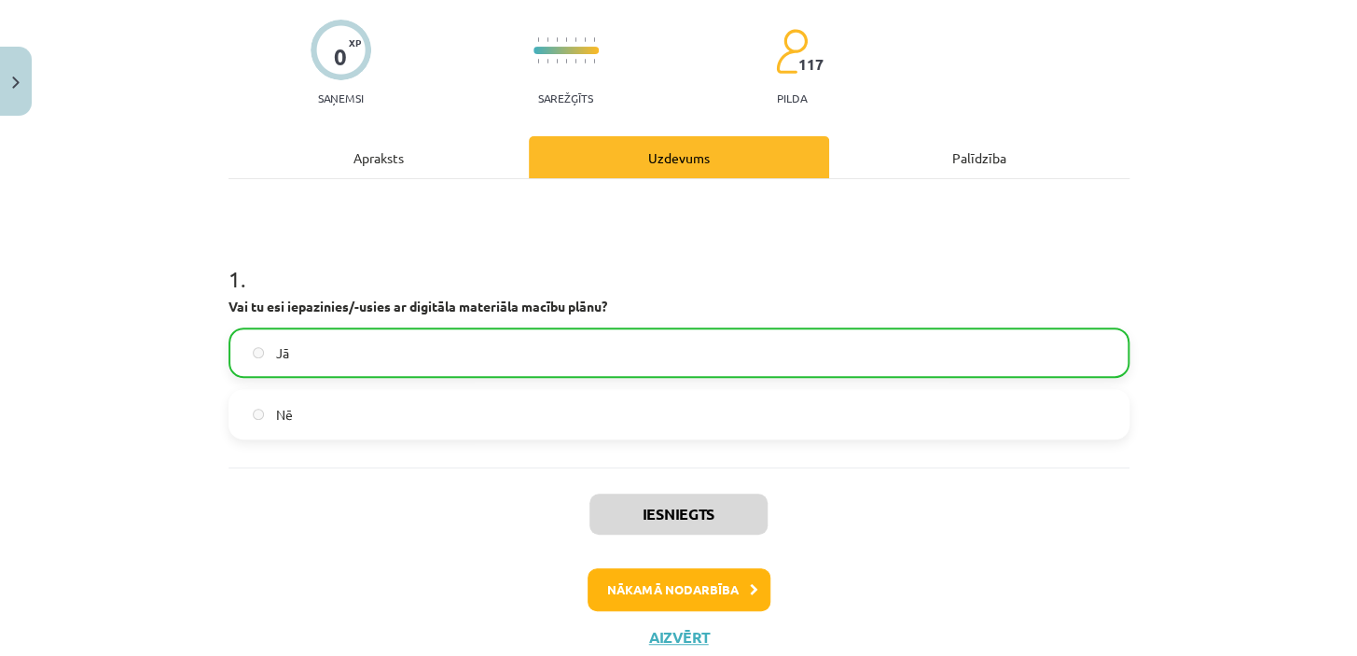
scroll to position [196, 0]
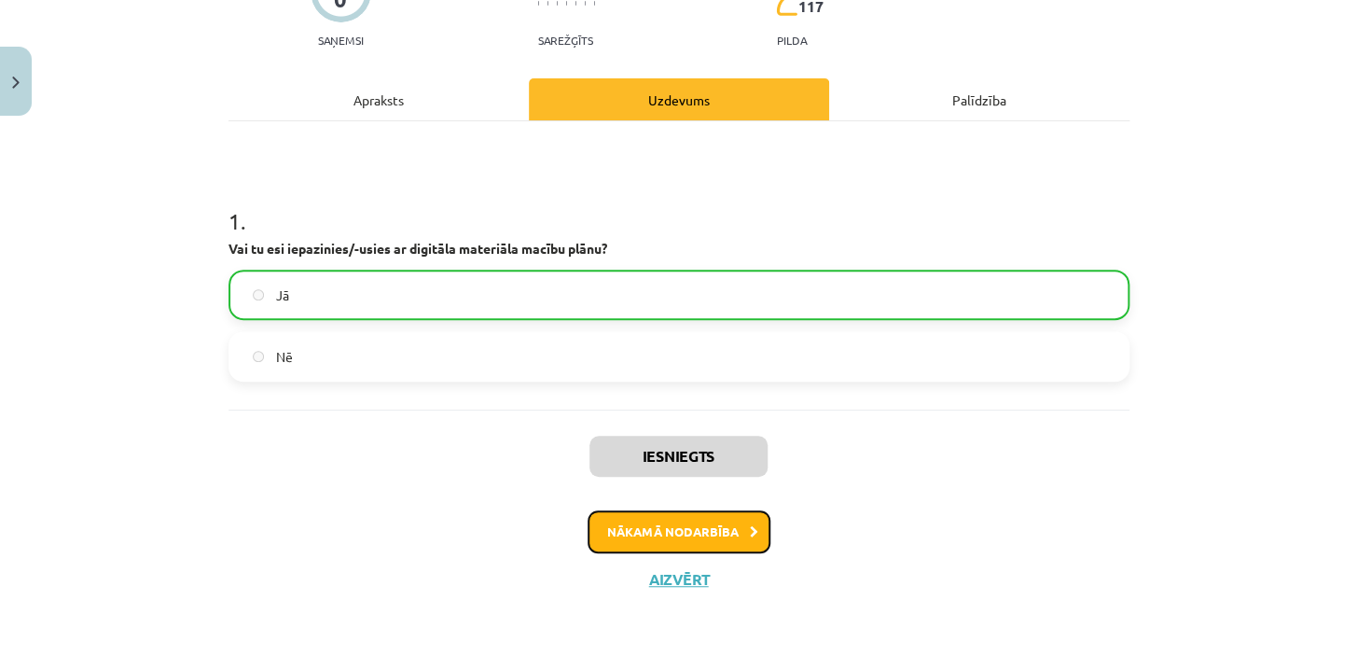
click at [667, 527] on button "Nākamā nodarbība" at bounding box center [679, 531] width 183 height 43
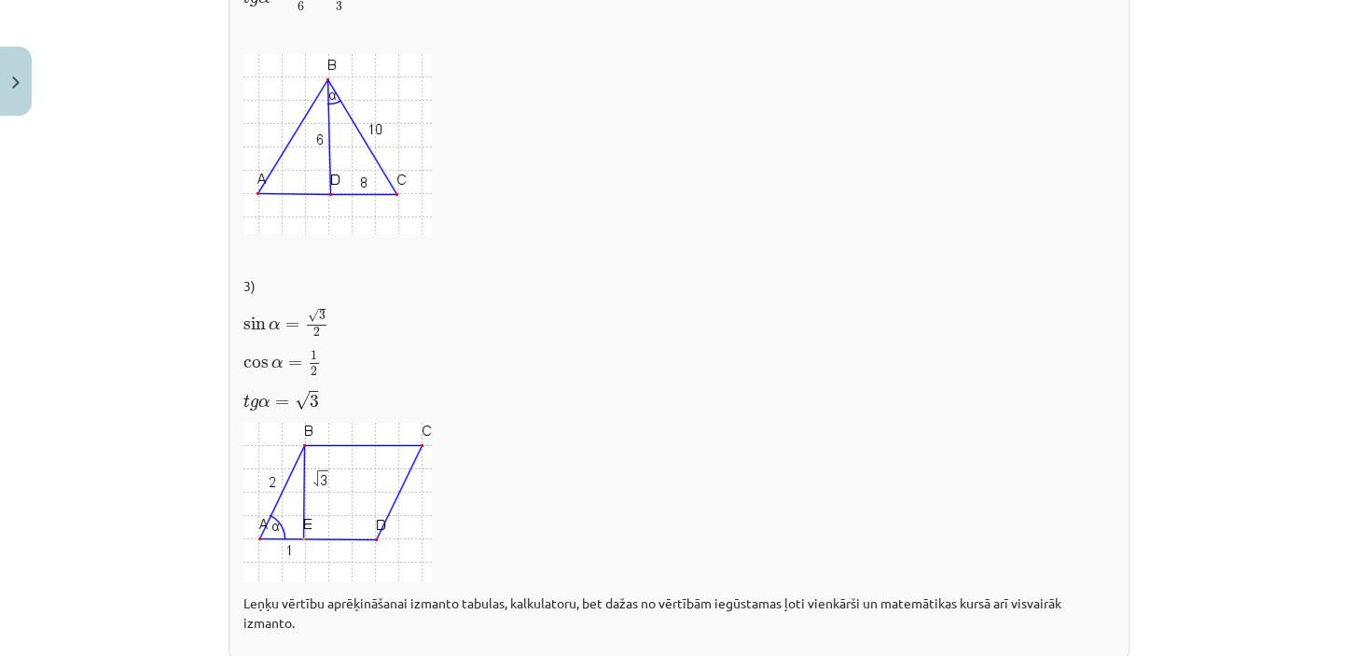
scroll to position [2676, 0]
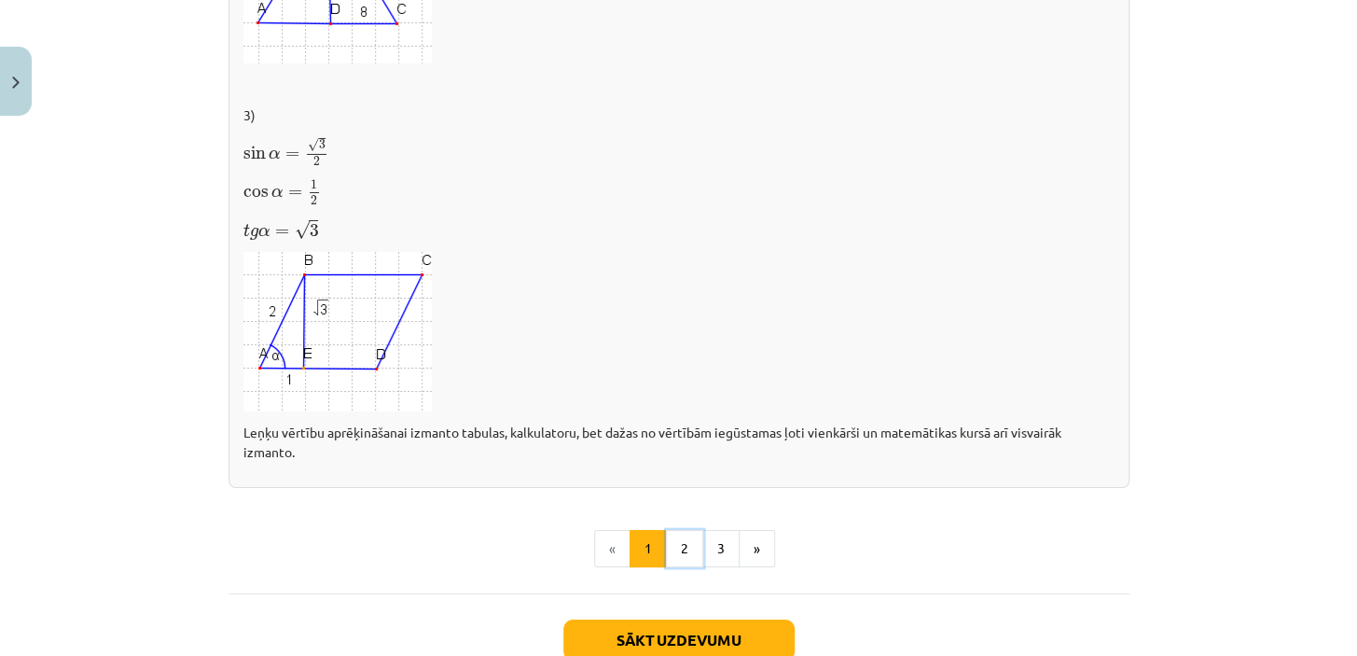
click at [677, 567] on button "2" at bounding box center [684, 548] width 37 height 37
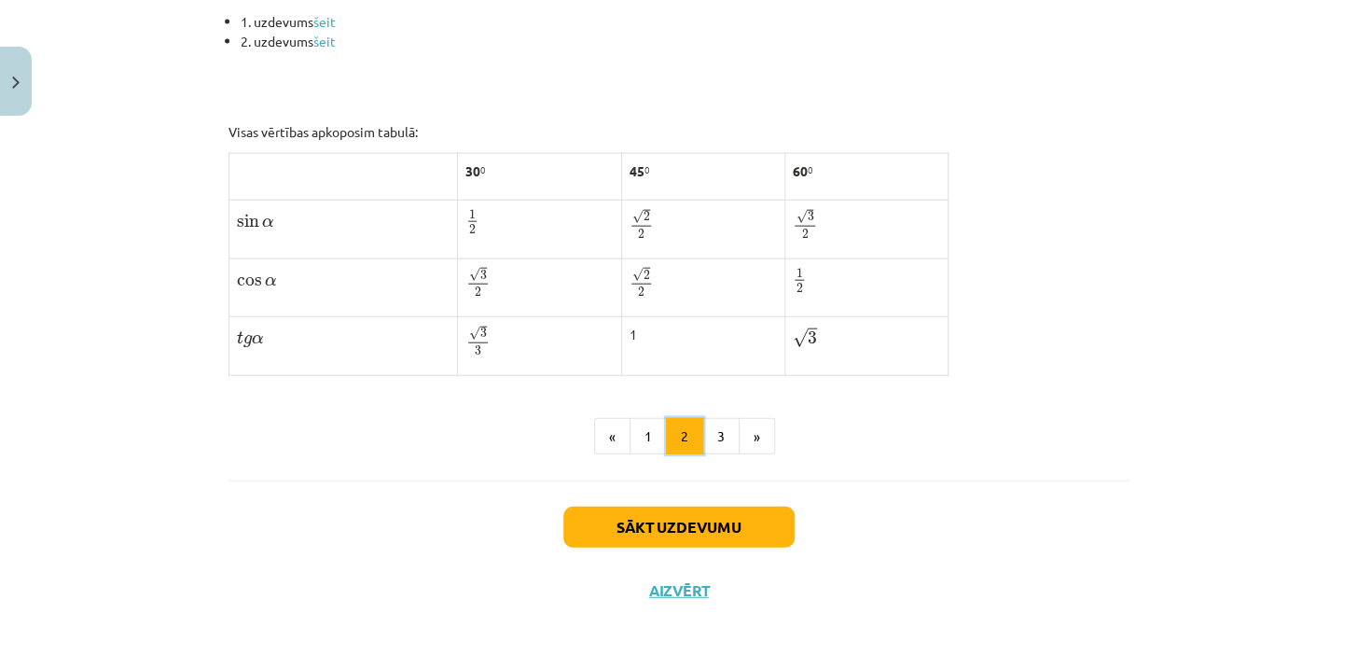
scroll to position [1720, 0]
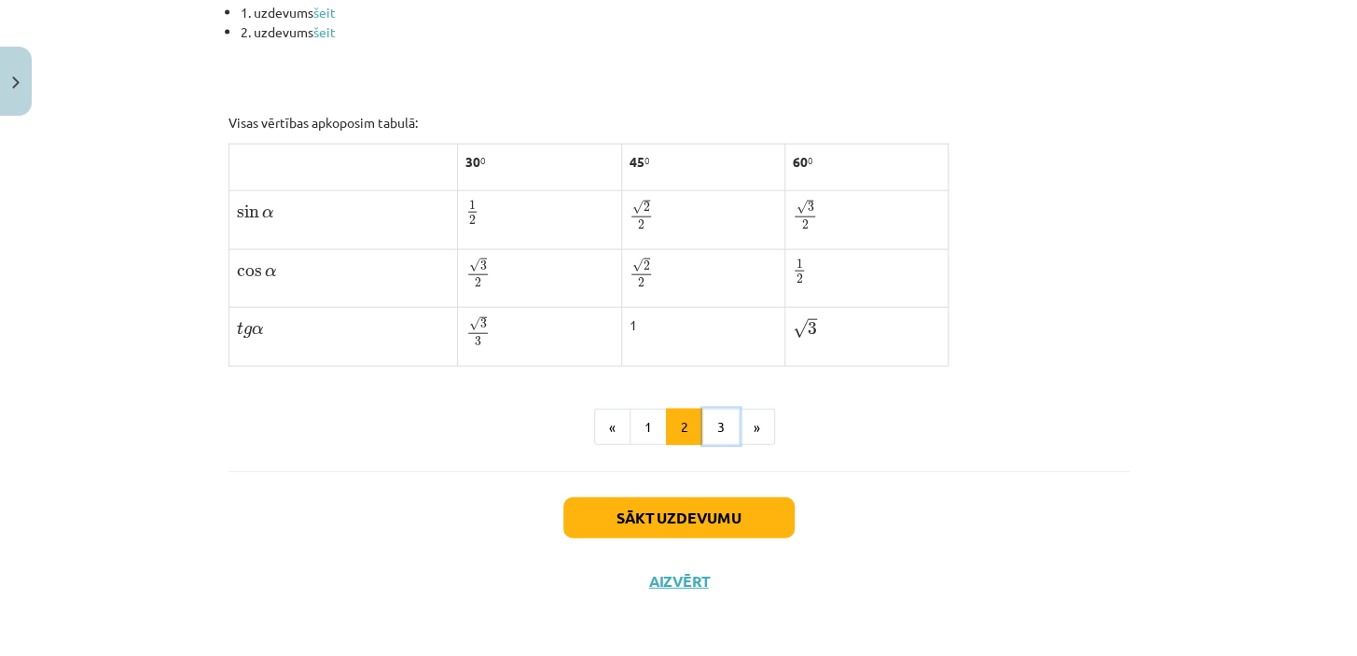
click at [716, 444] on button "3" at bounding box center [720, 427] width 37 height 37
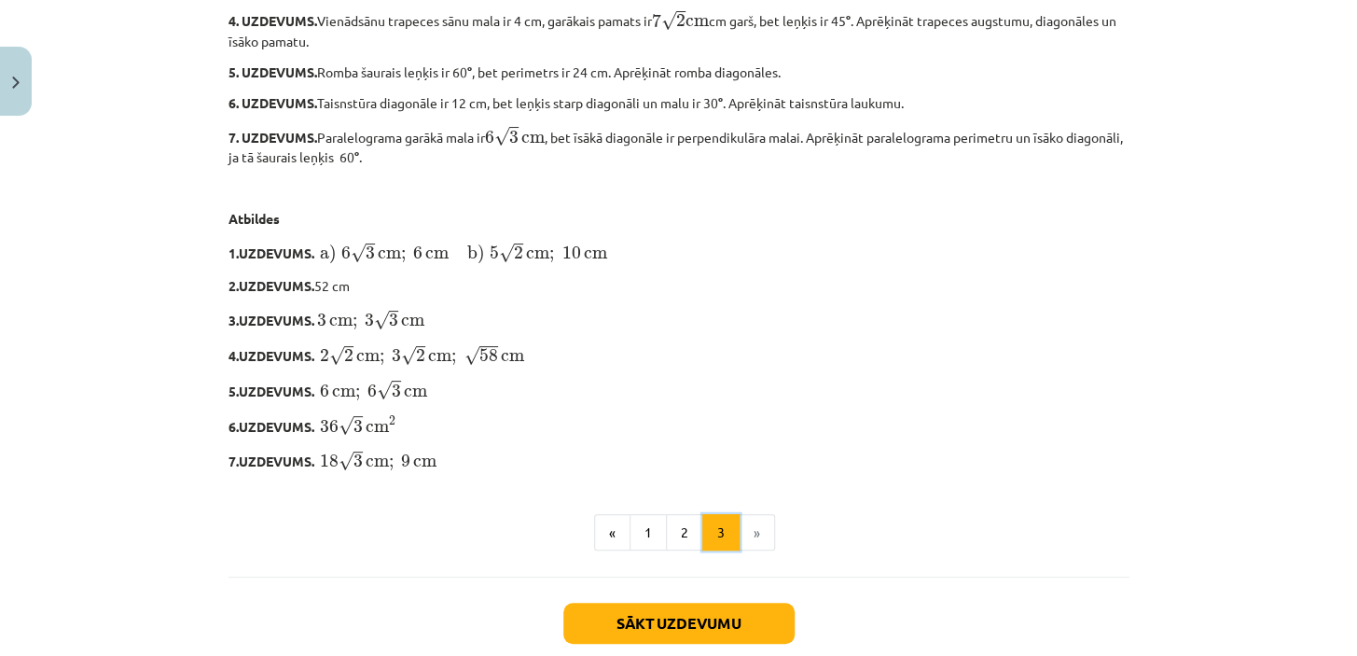
scroll to position [3134, 0]
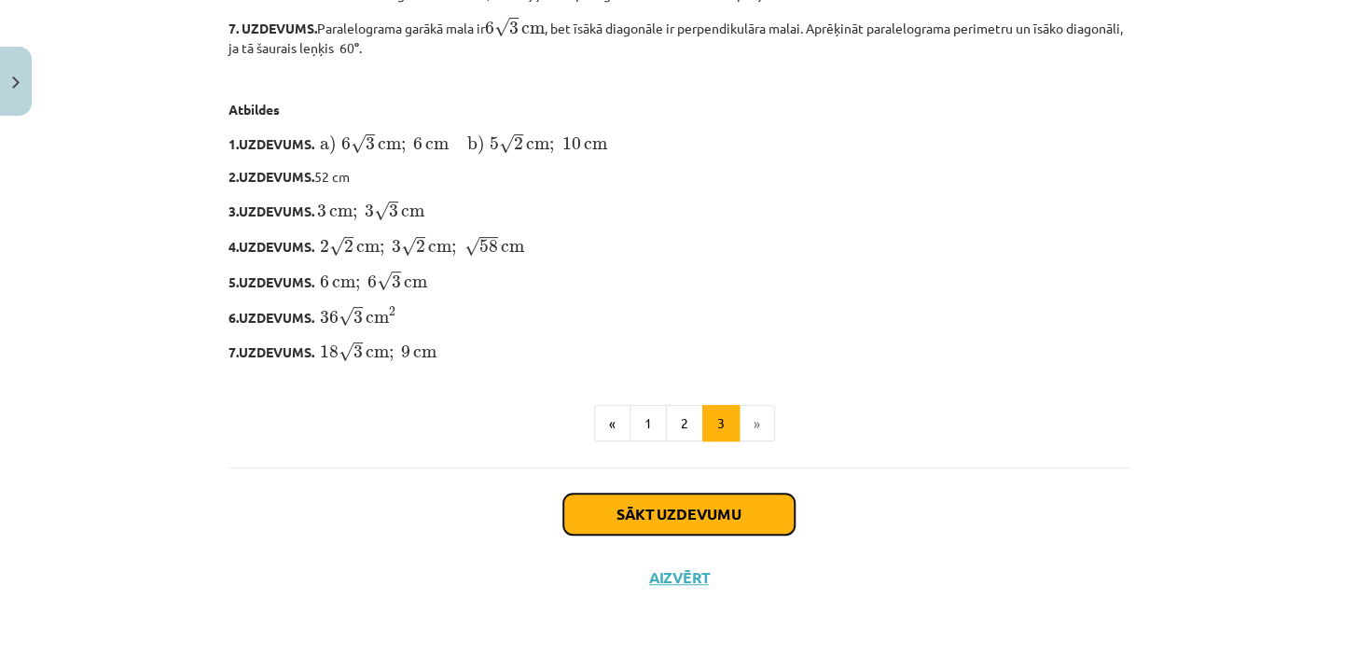
click at [671, 522] on button "Sākt uzdevumu" at bounding box center [678, 514] width 231 height 41
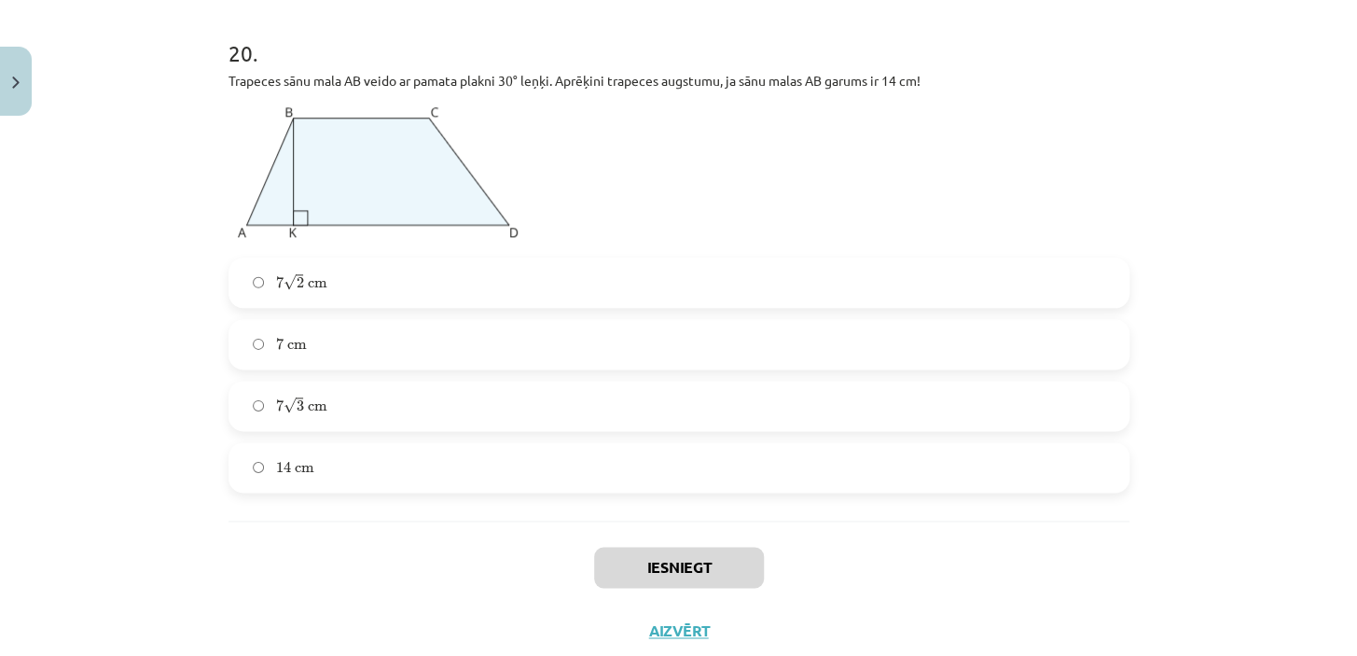
scroll to position [9825, 0]
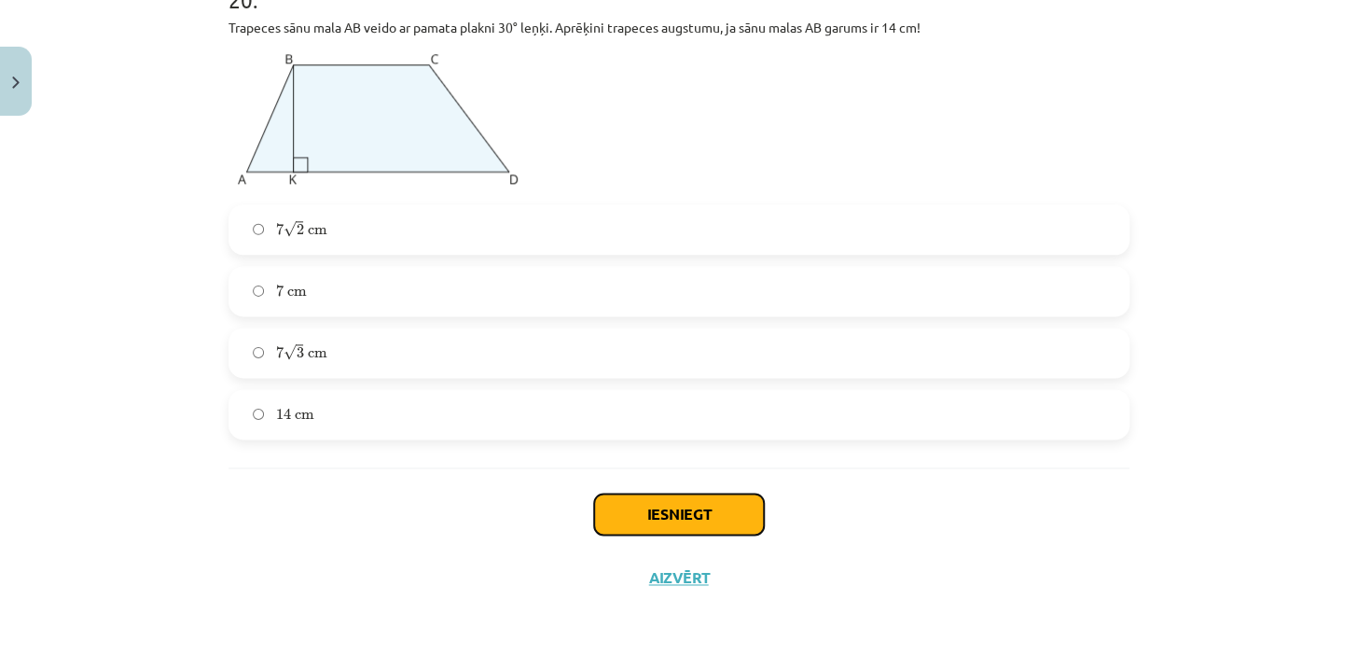
click at [674, 514] on button "Iesniegt" at bounding box center [679, 514] width 170 height 41
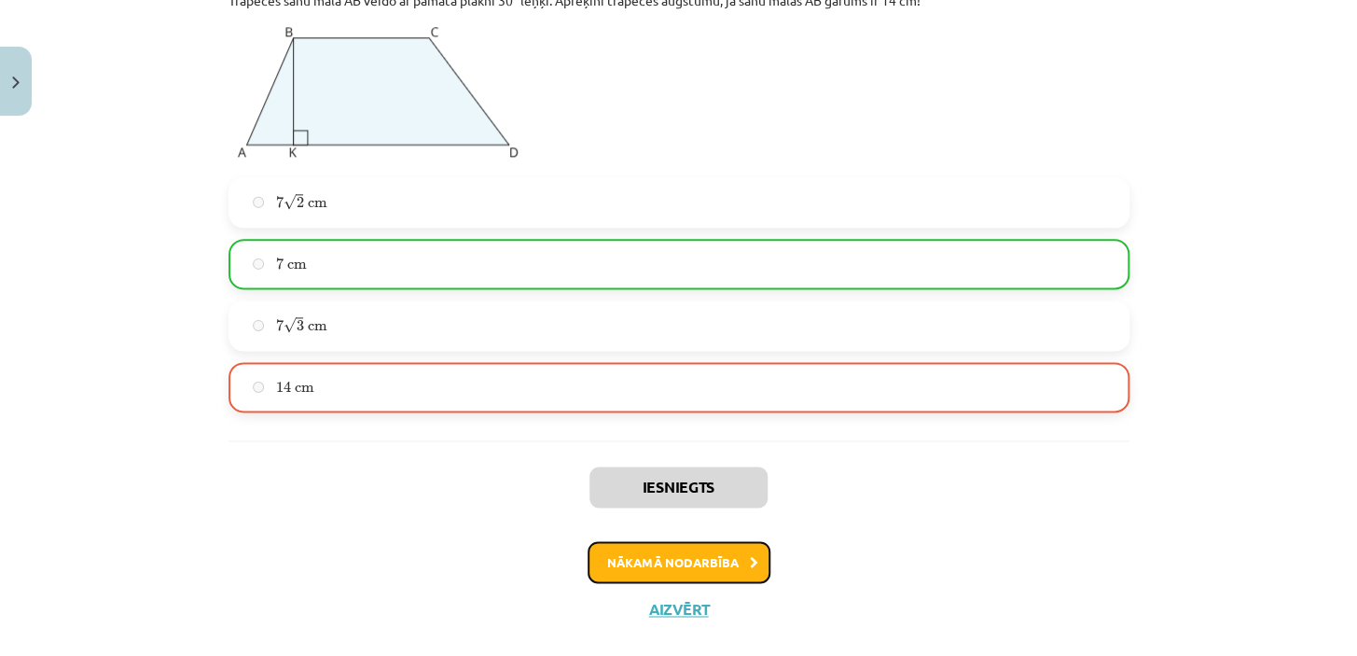
click at [686, 584] on button "Nākamā nodarbība" at bounding box center [679, 562] width 183 height 43
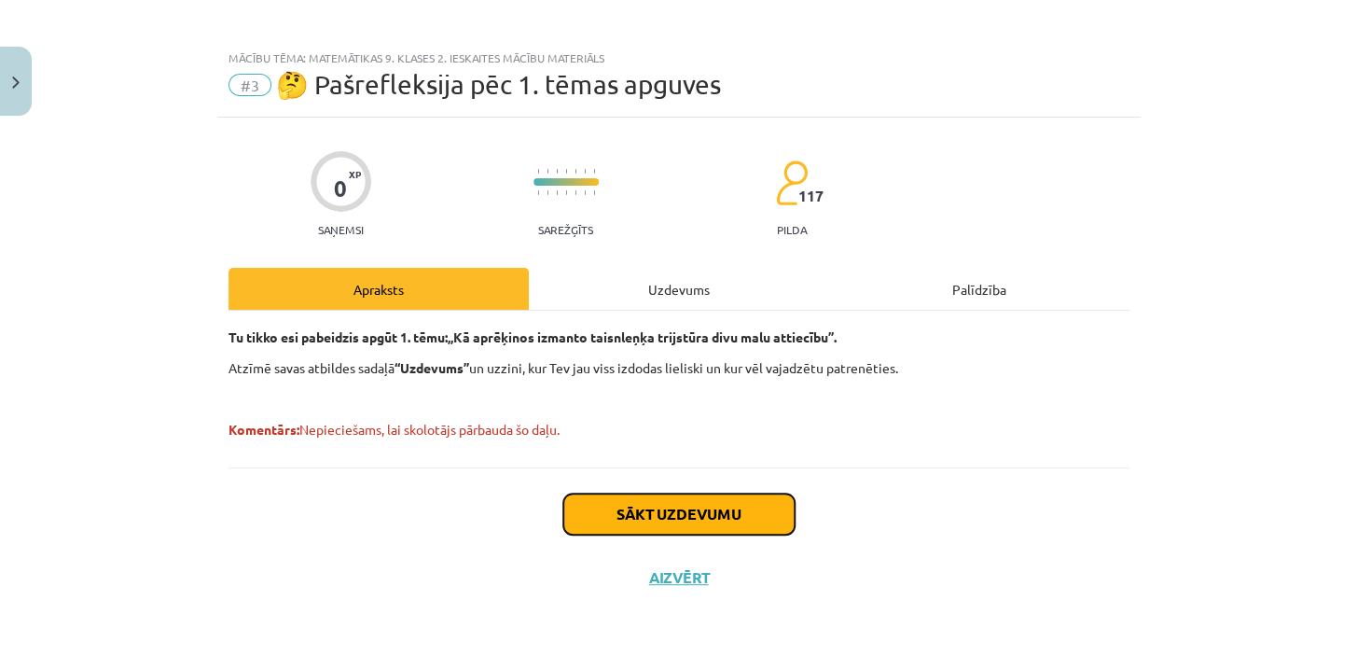
click at [642, 522] on button "Sākt uzdevumu" at bounding box center [678, 514] width 231 height 41
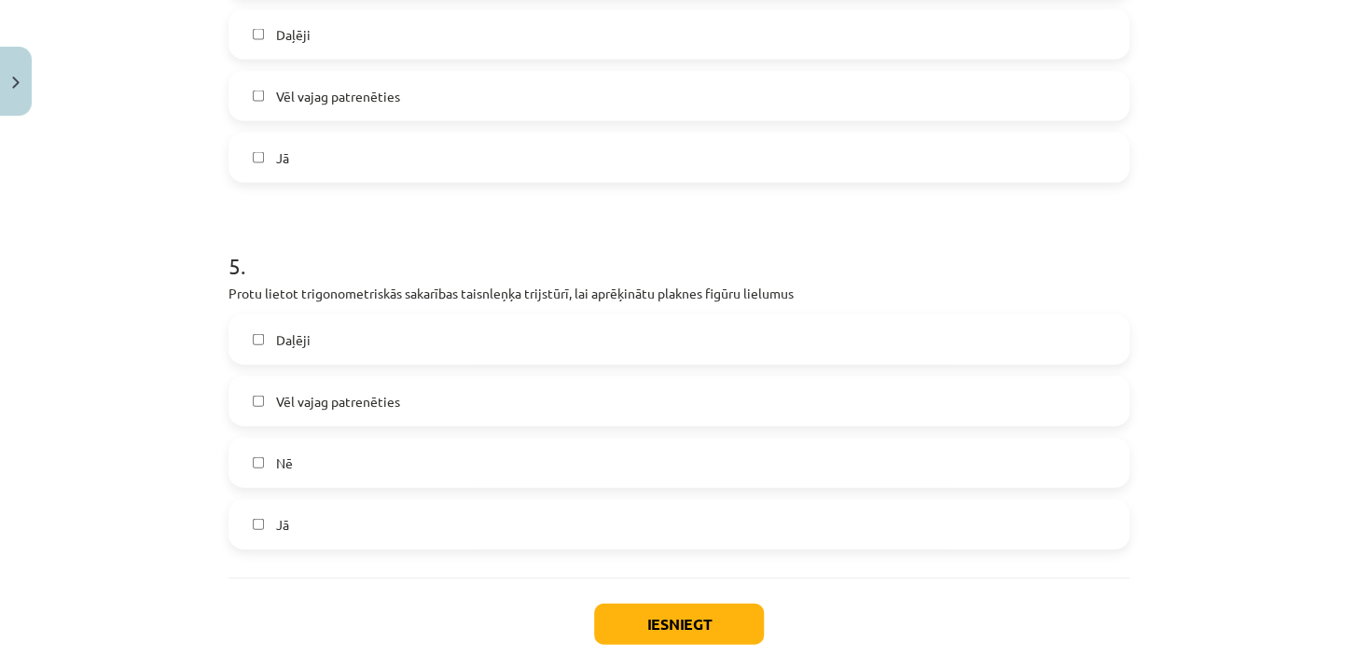
scroll to position [1727, 0]
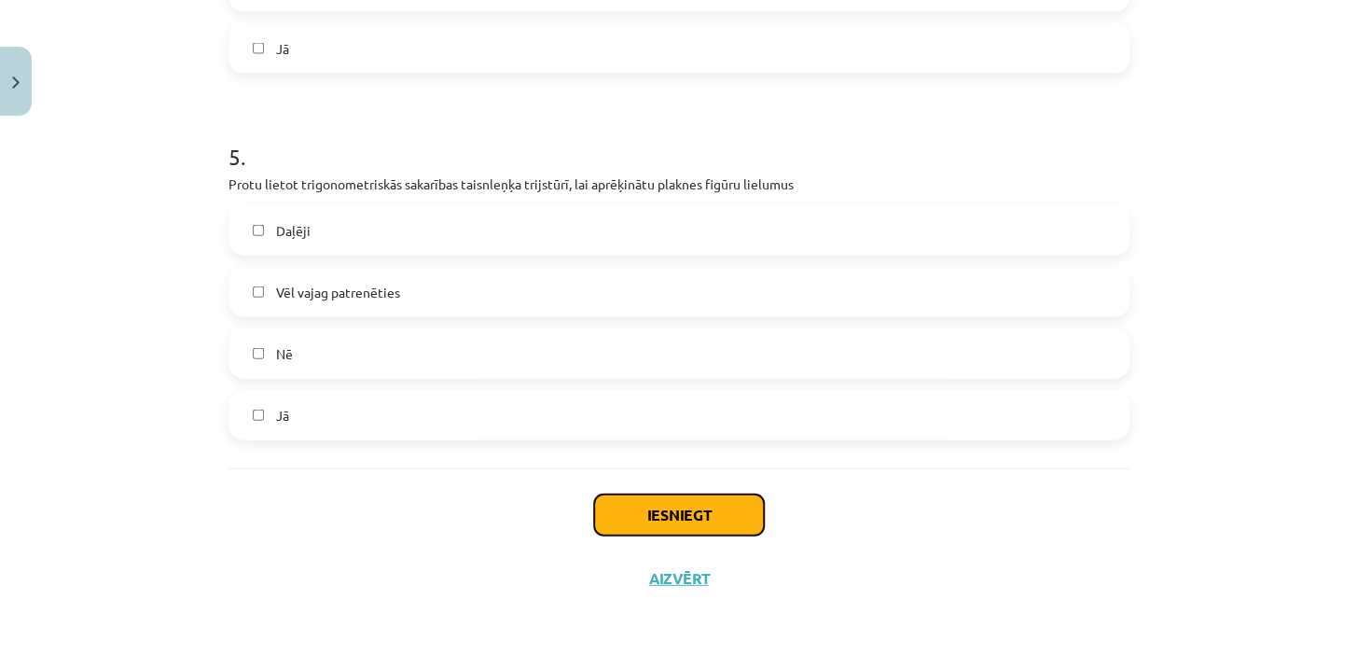
click at [680, 516] on button "Iesniegt" at bounding box center [679, 514] width 170 height 41
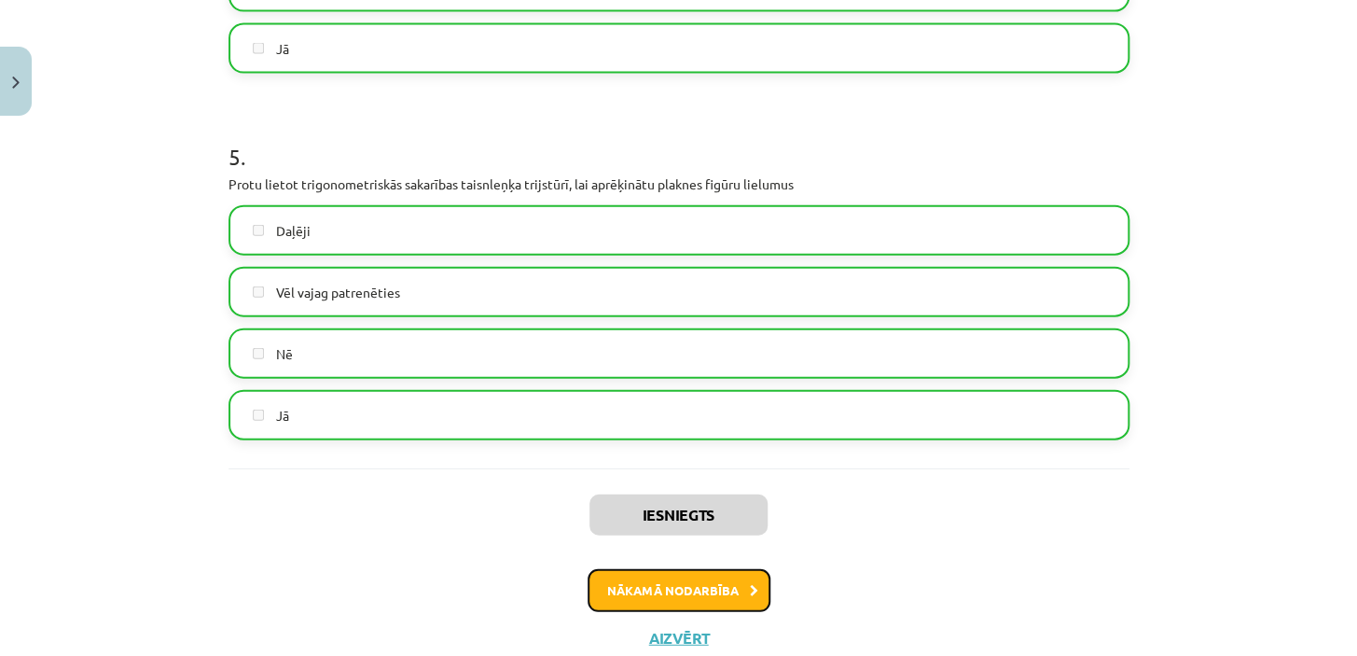
click at [681, 585] on button "Nākamā nodarbība" at bounding box center [679, 590] width 183 height 43
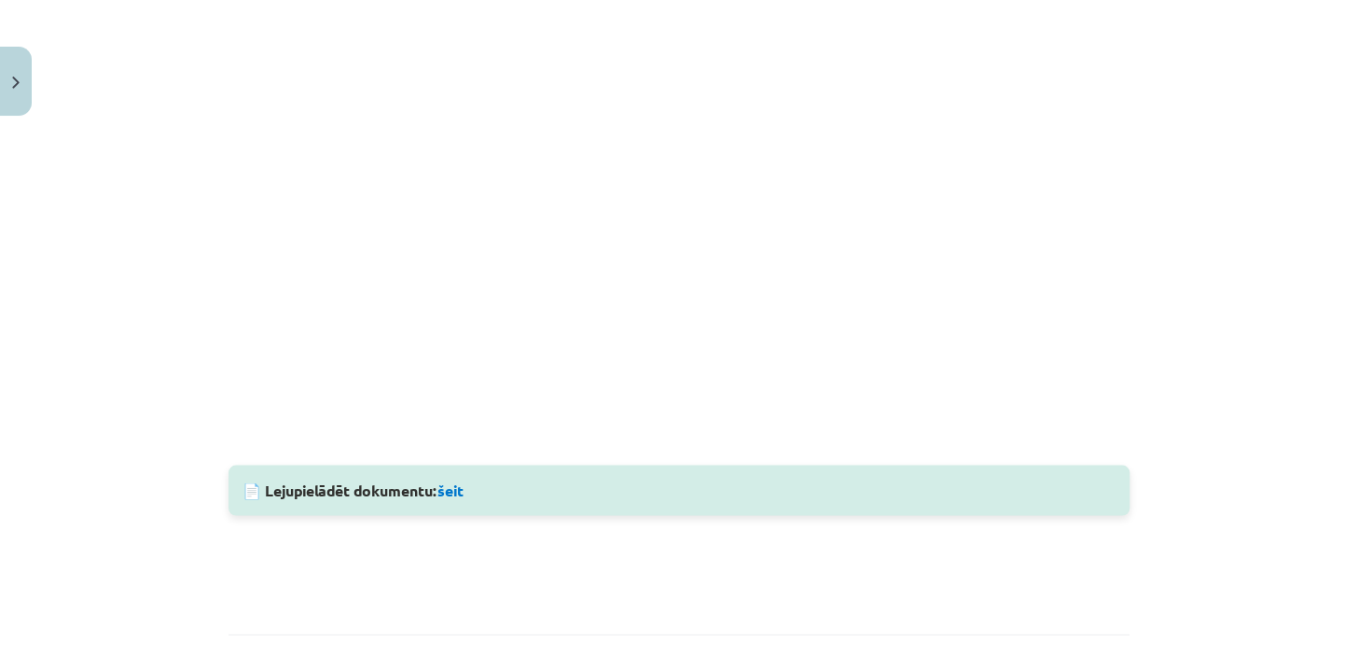
scroll to position [7436, 0]
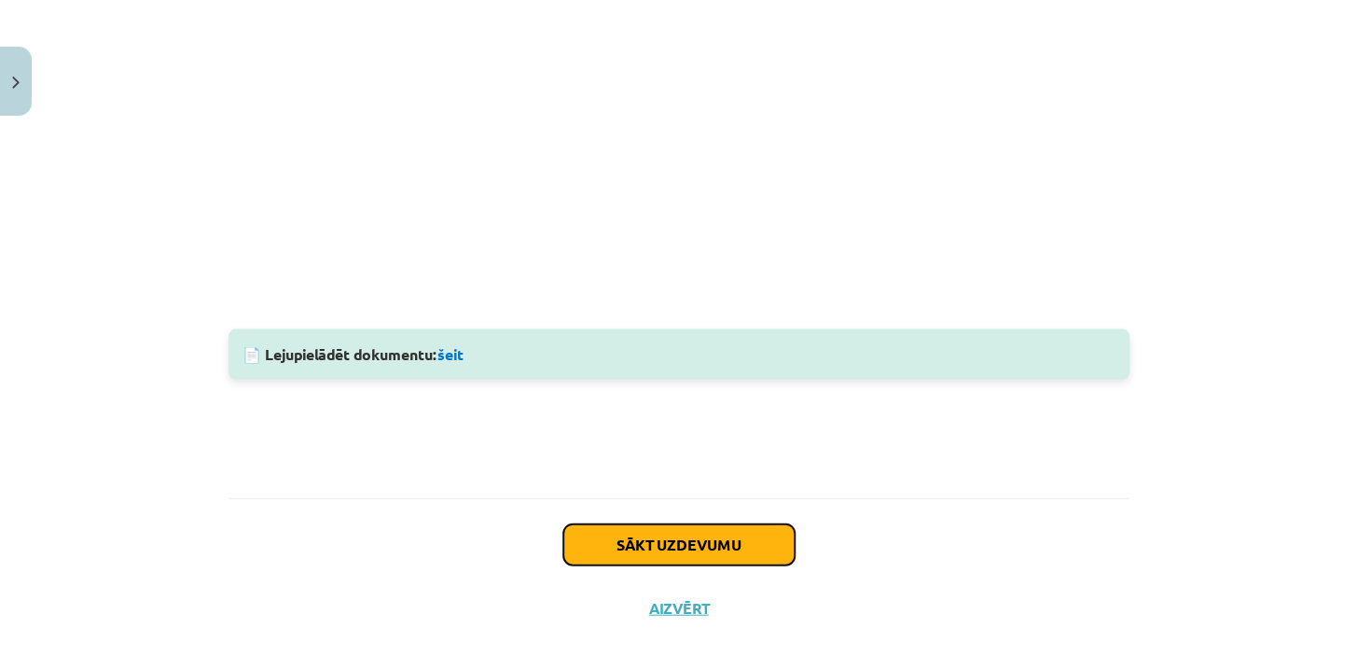
click at [680, 523] on button "Sākt uzdevumu" at bounding box center [678, 543] width 231 height 41
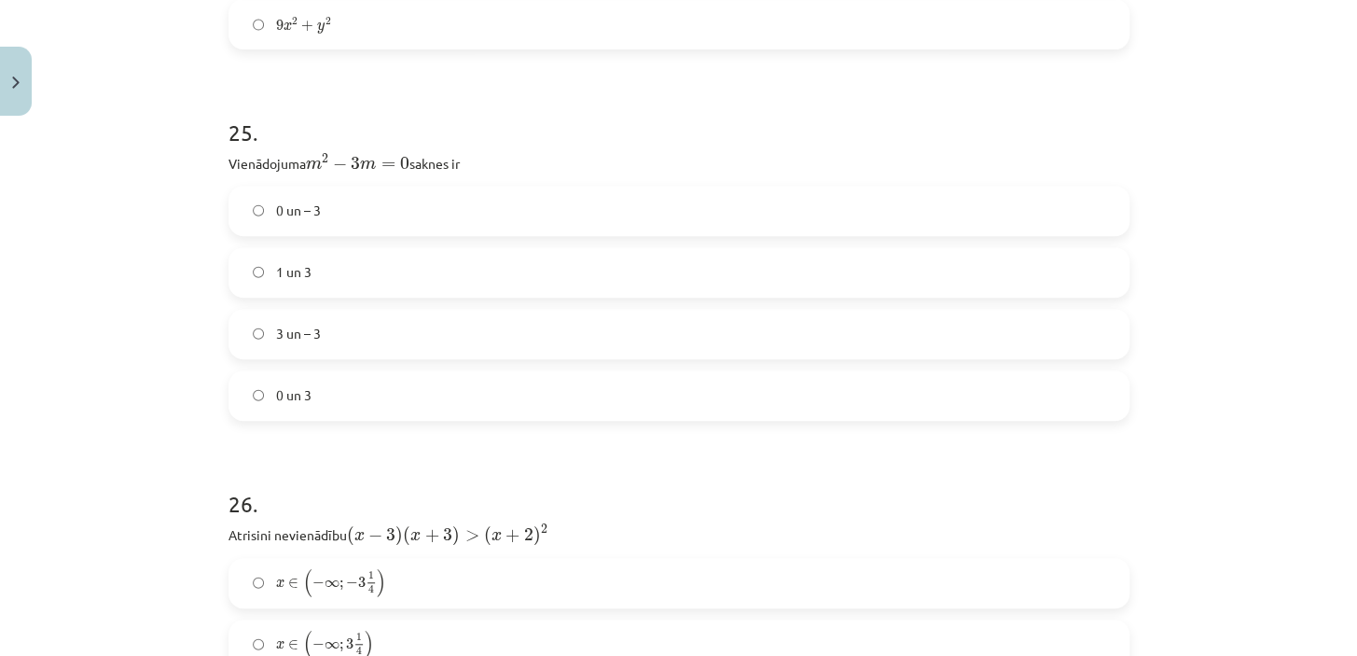
scroll to position [9513, 0]
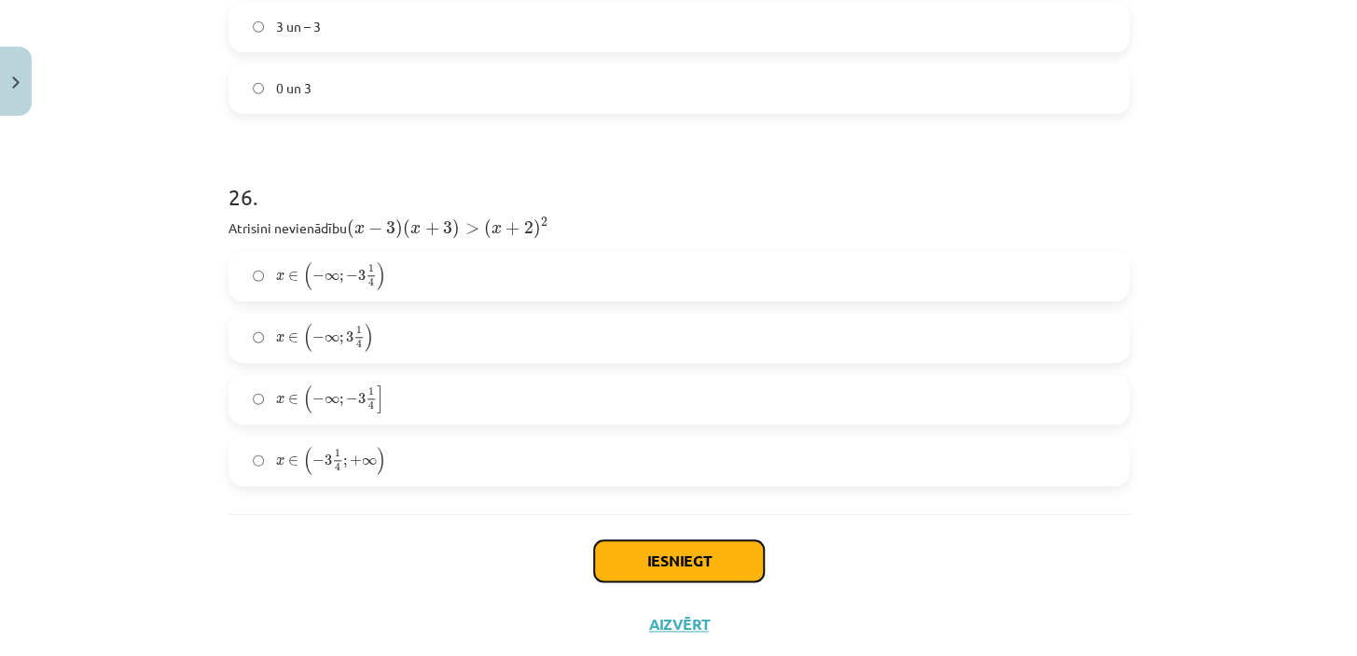
click at [657, 540] on button "Iesniegt" at bounding box center [679, 560] width 170 height 41
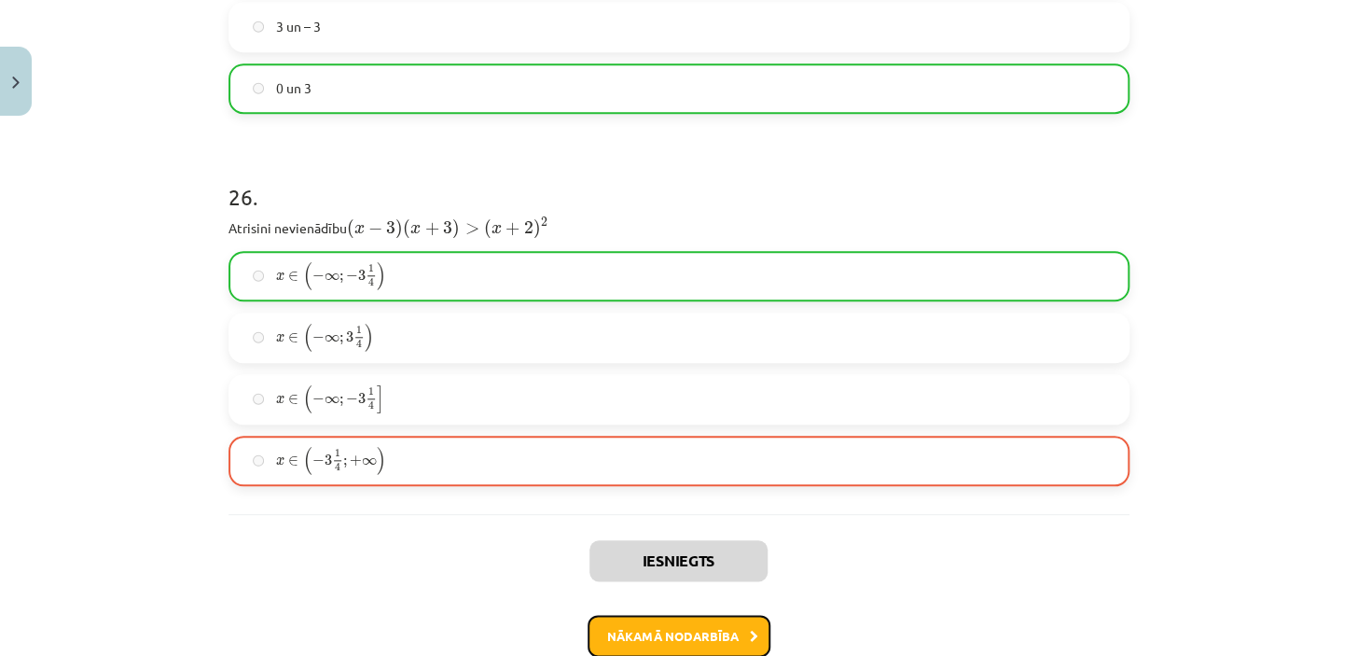
click at [655, 615] on button "Nākamā nodarbība" at bounding box center [679, 636] width 183 height 43
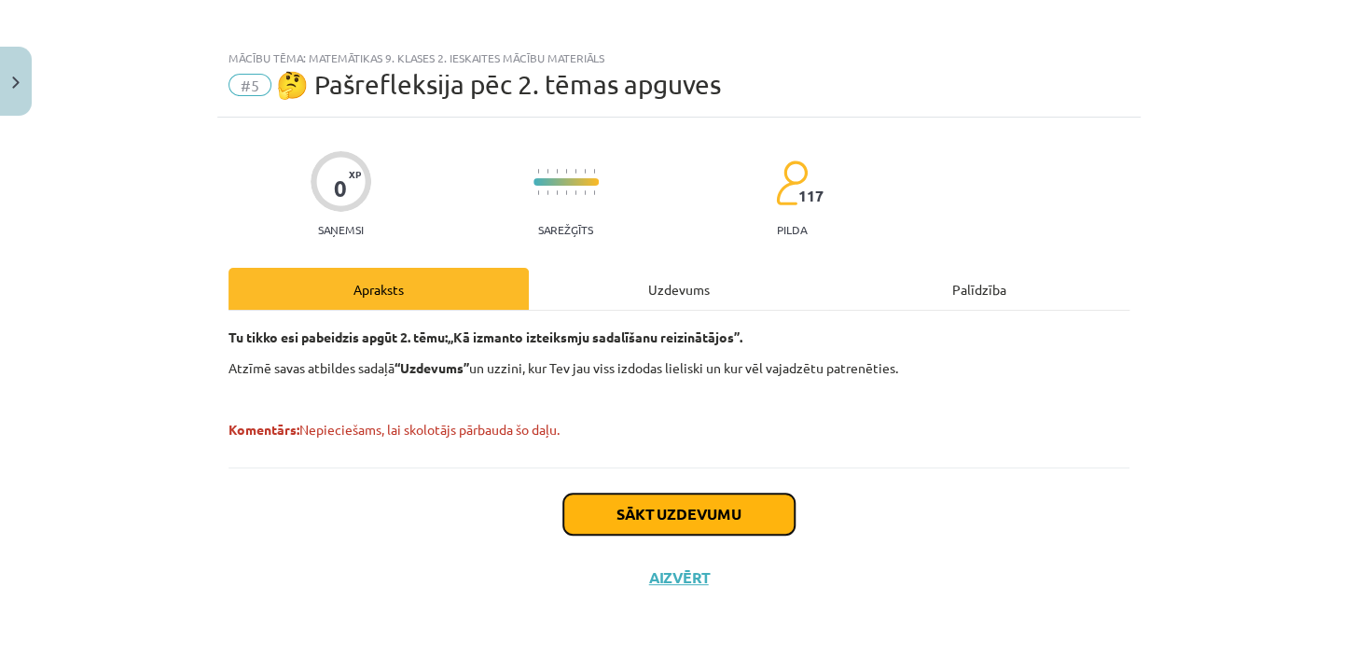
click at [634, 513] on button "Sākt uzdevumu" at bounding box center [678, 514] width 231 height 41
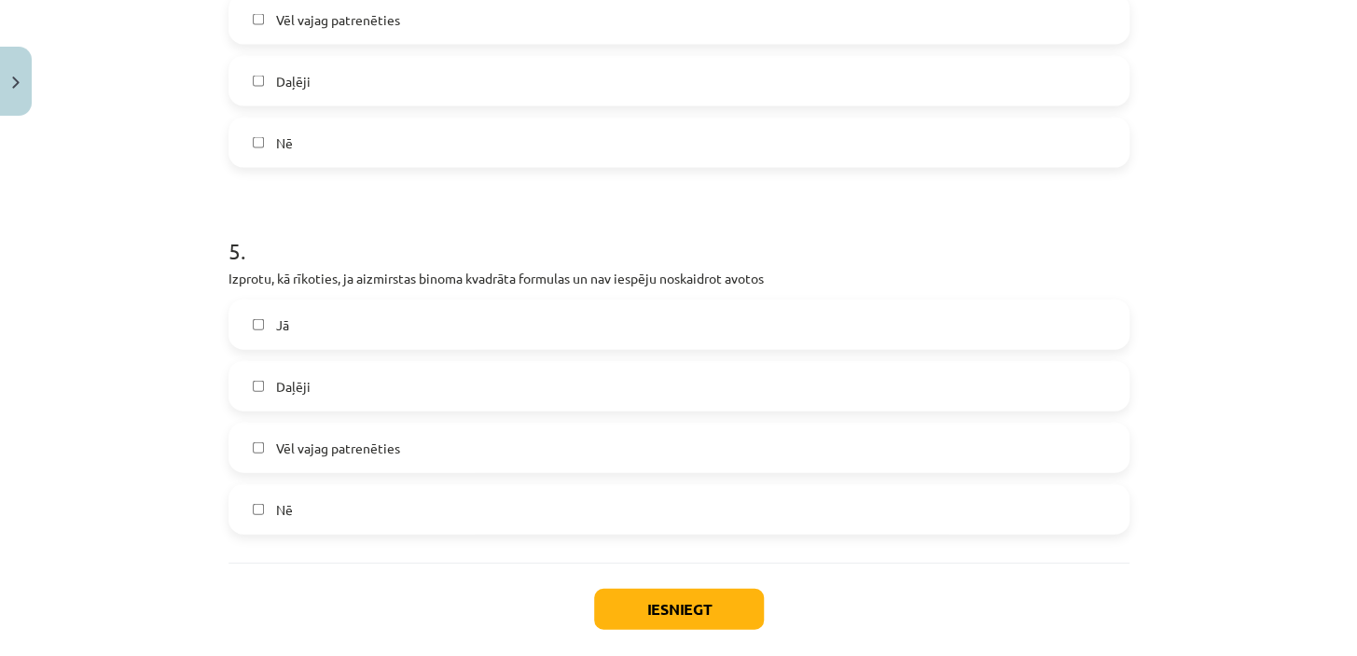
scroll to position [1727, 0]
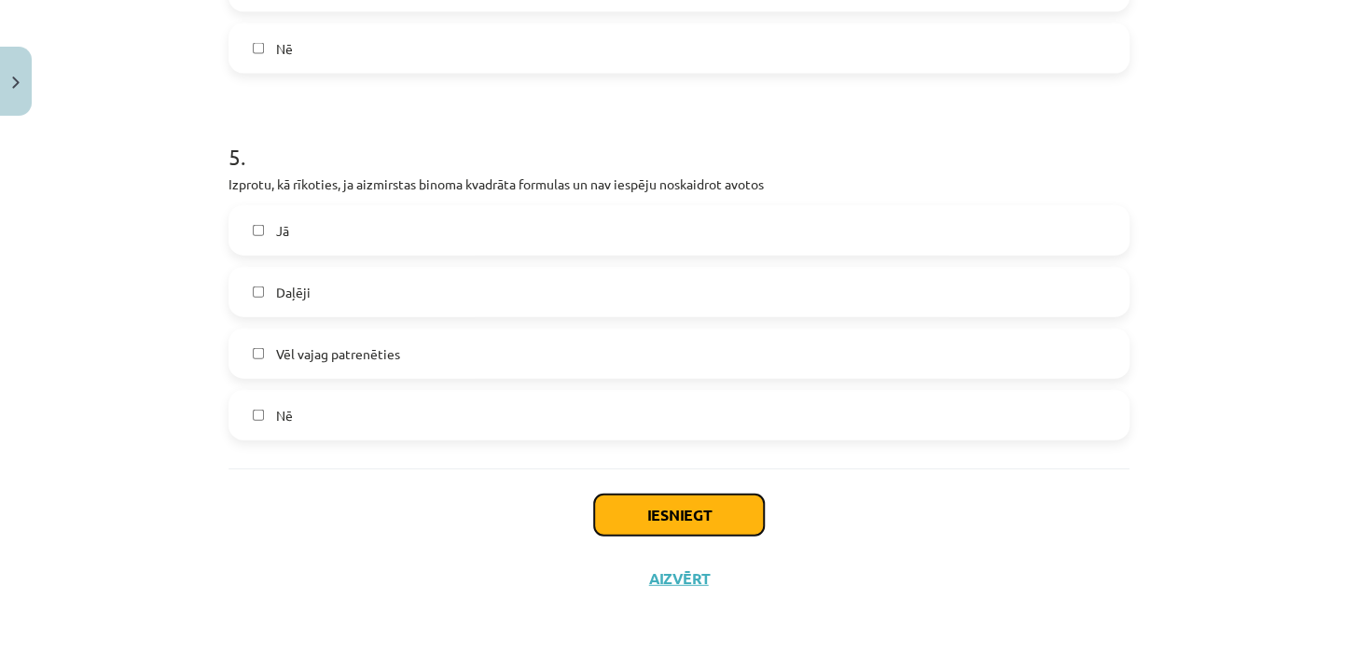
click at [662, 520] on button "Iesniegt" at bounding box center [679, 514] width 170 height 41
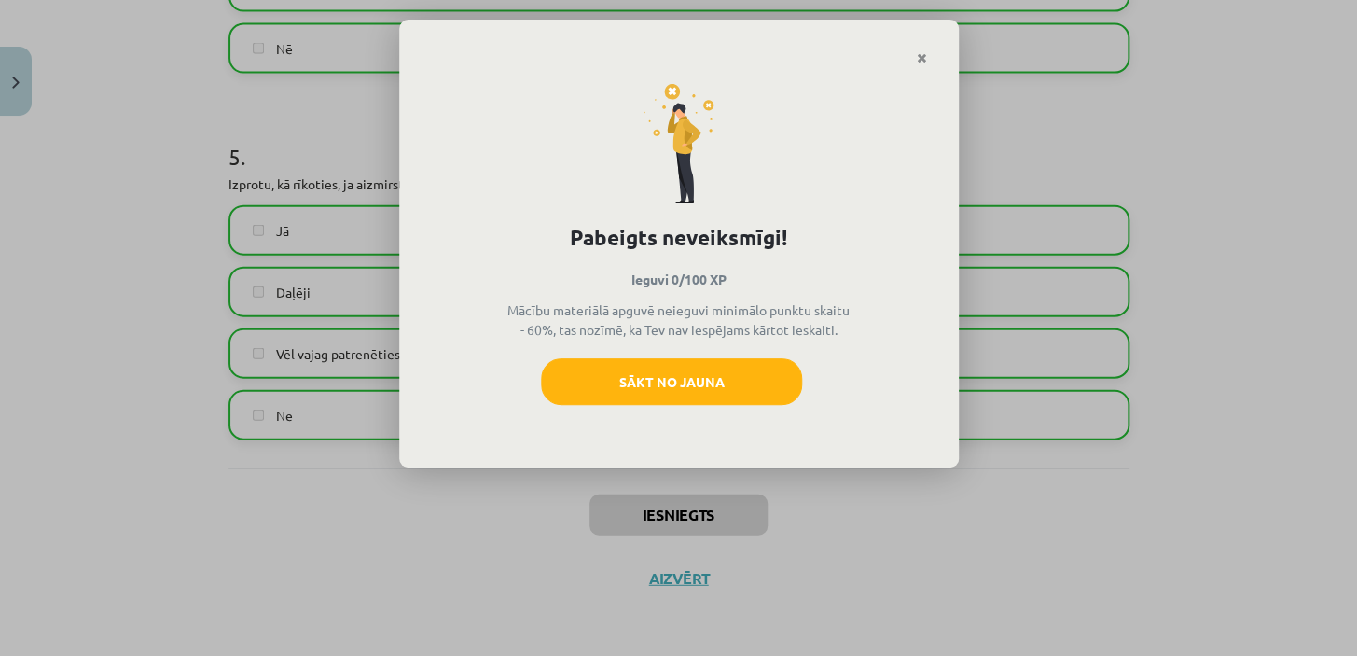
click at [925, 56] on icon "Close" at bounding box center [922, 58] width 10 height 13
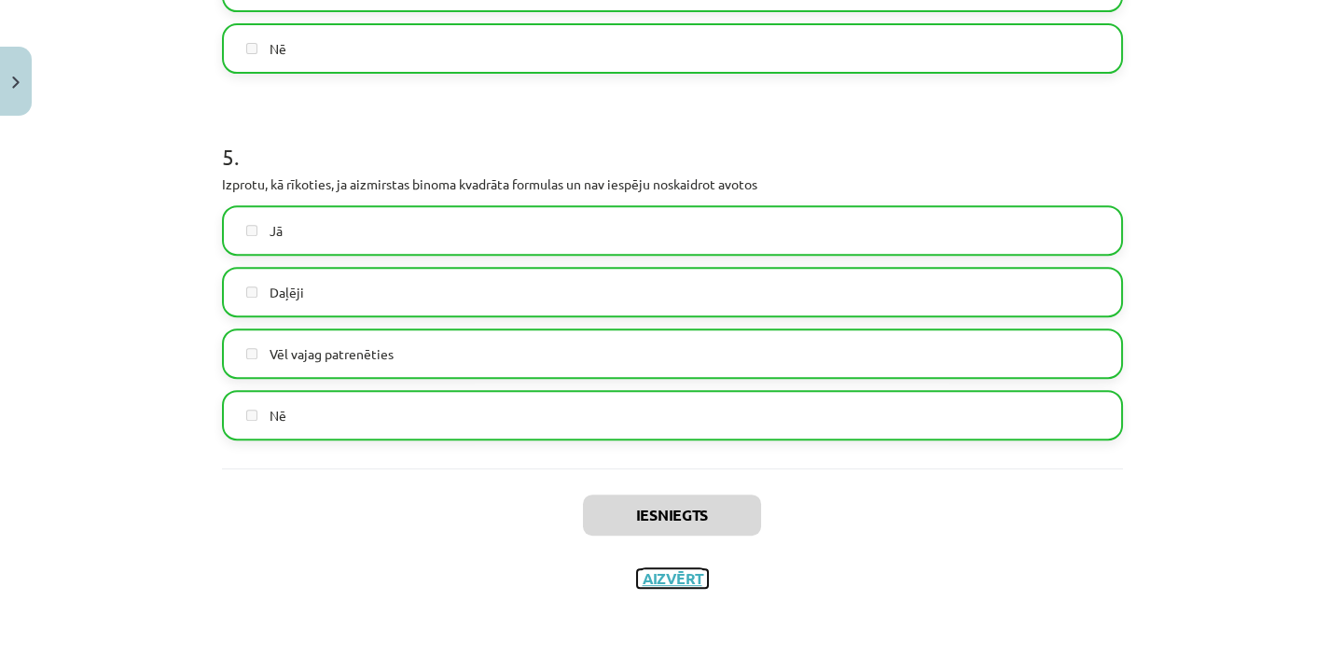
click at [680, 581] on button "Aizvērt" at bounding box center [672, 578] width 71 height 19
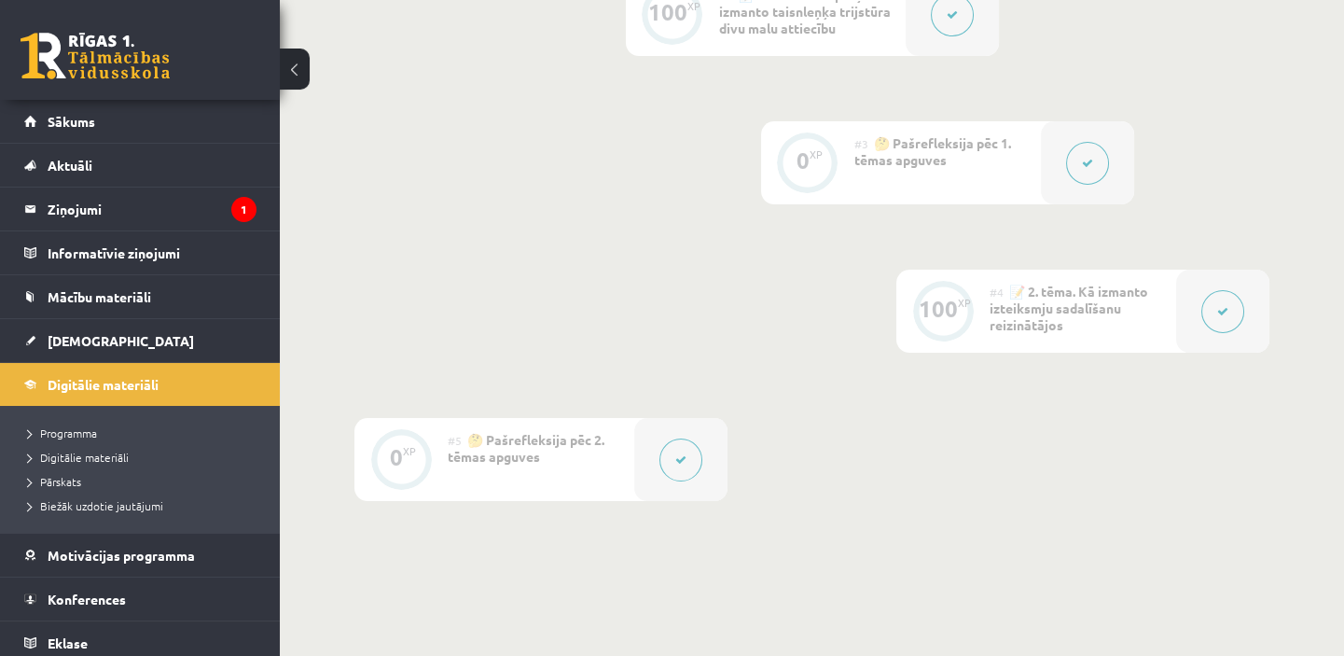
scroll to position [593, 0]
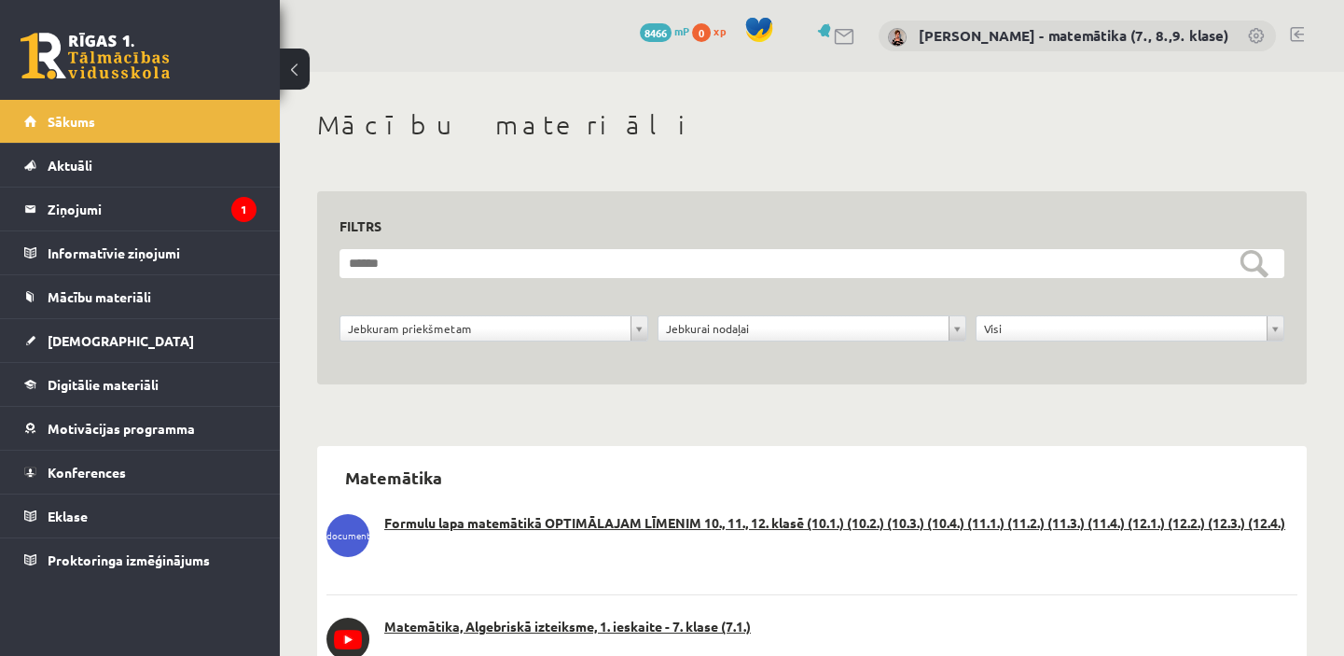
click at [100, 211] on legend "Ziņojumi 1" at bounding box center [152, 209] width 209 height 43
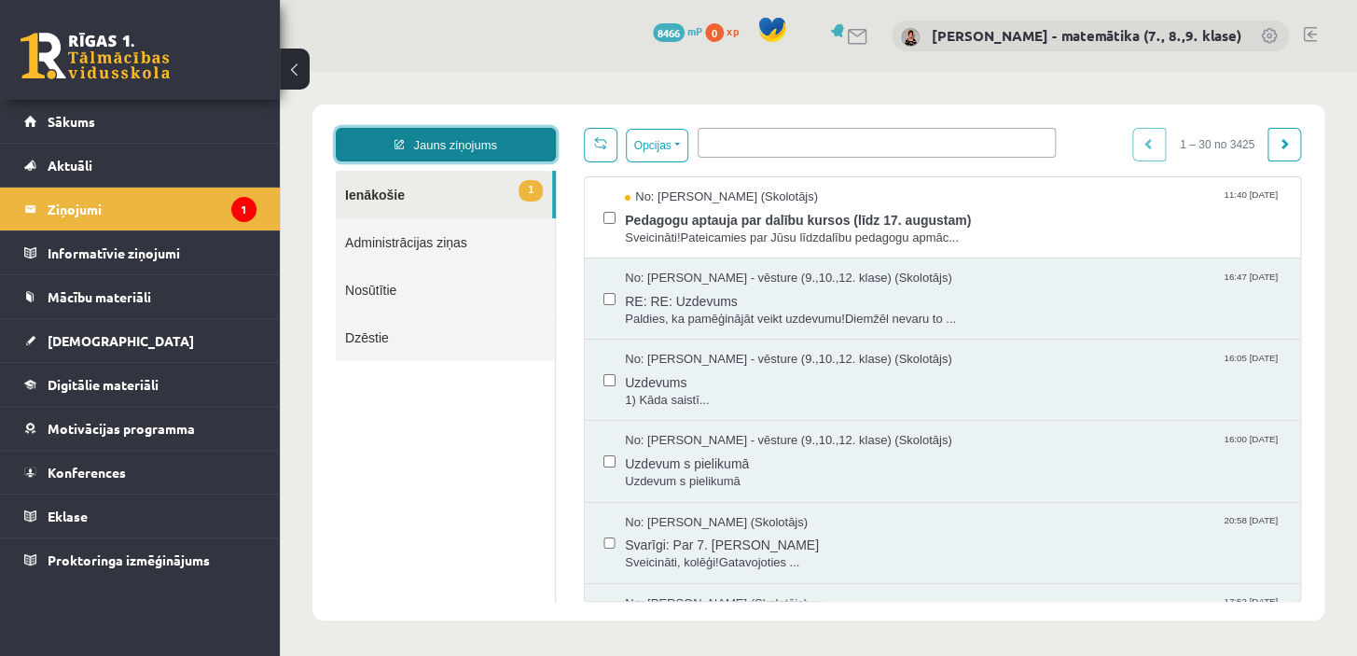
click at [420, 147] on link "Jauns ziņojums" at bounding box center [446, 145] width 220 height 34
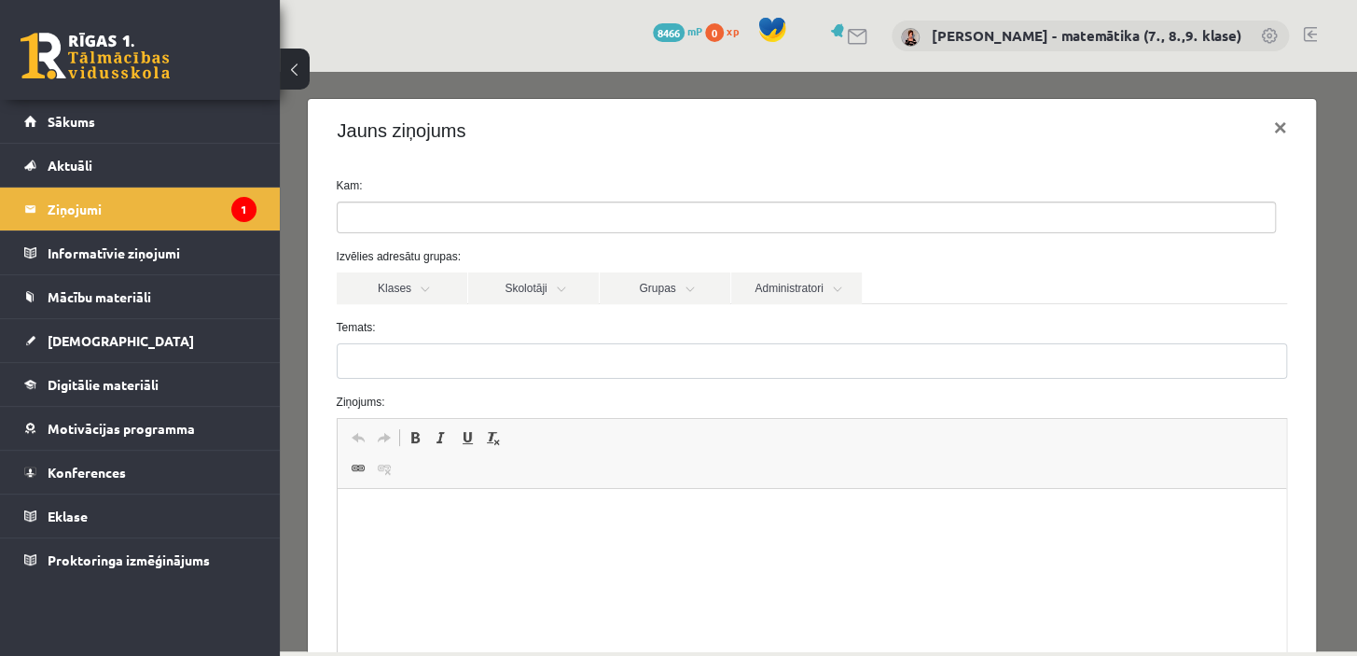
click at [373, 211] on input "search" at bounding box center [370, 217] width 65 height 30
click at [560, 291] on link "Skolotāji" at bounding box center [533, 288] width 131 height 32
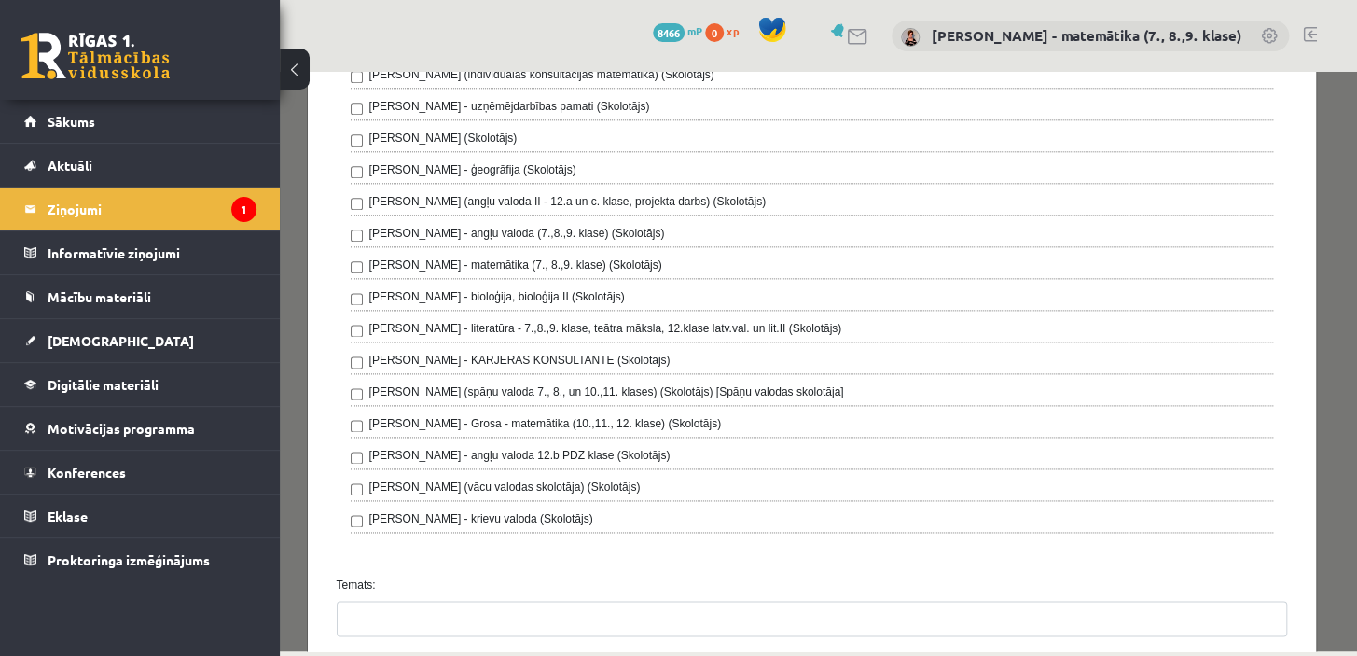
scroll to position [1017, 0]
